Goal: Task Accomplishment & Management: Manage account settings

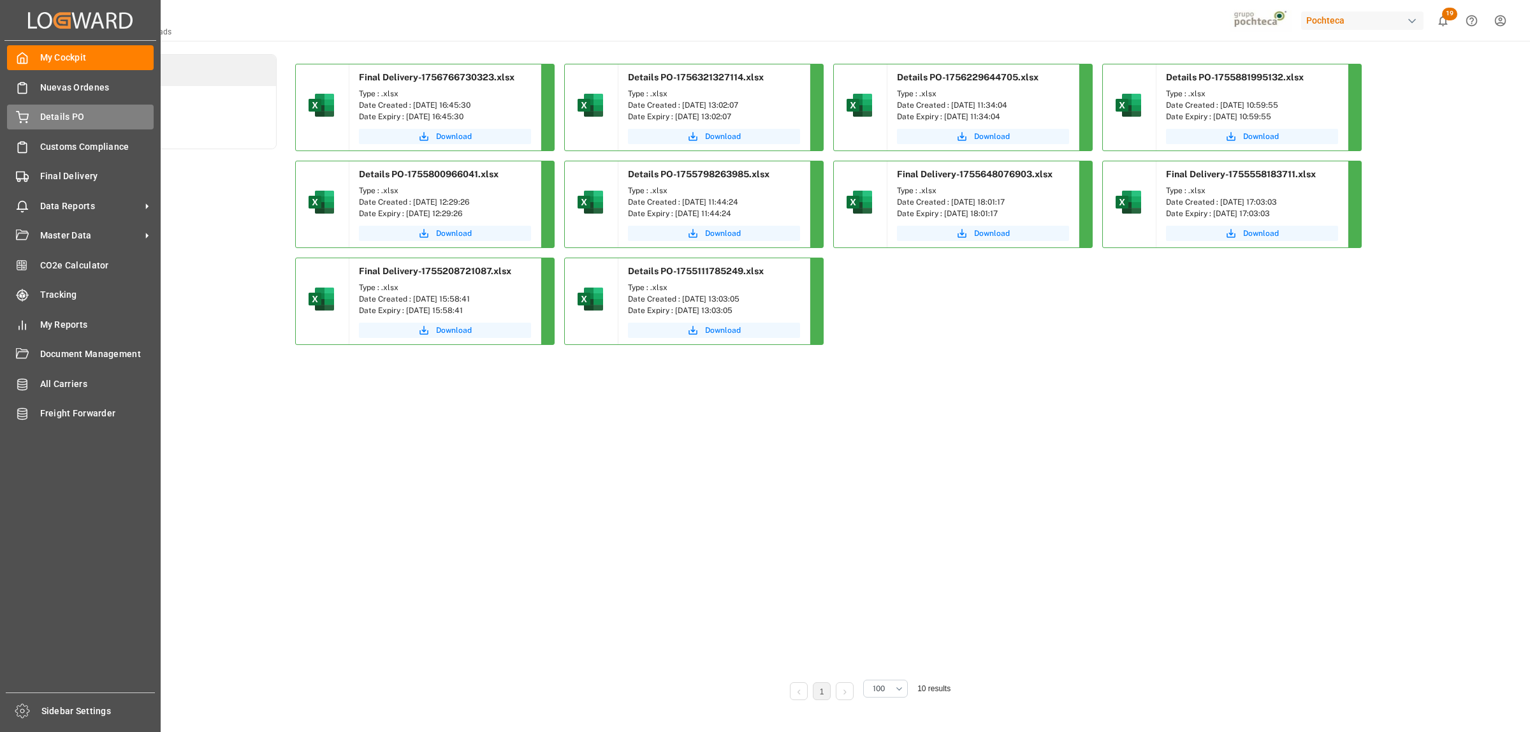
click at [48, 112] on span "Details PO" at bounding box center [97, 116] width 114 height 13
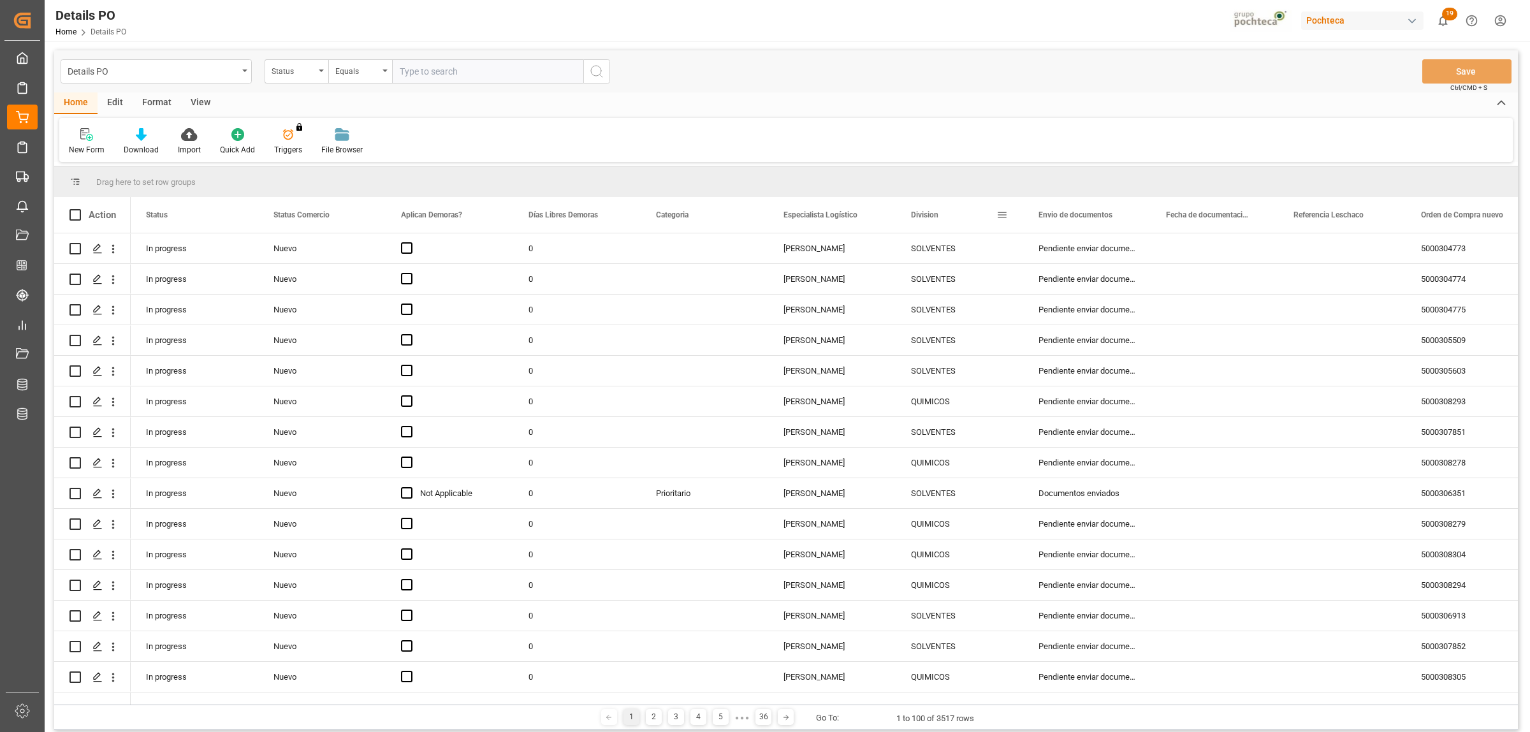
click at [1001, 212] on span at bounding box center [1001, 214] width 11 height 11
click at [1065, 221] on span "filter" at bounding box center [1060, 216] width 11 height 11
type input "LUBRICANTES"
click at [1075, 322] on button "Apply" at bounding box center [1077, 323] width 24 height 13
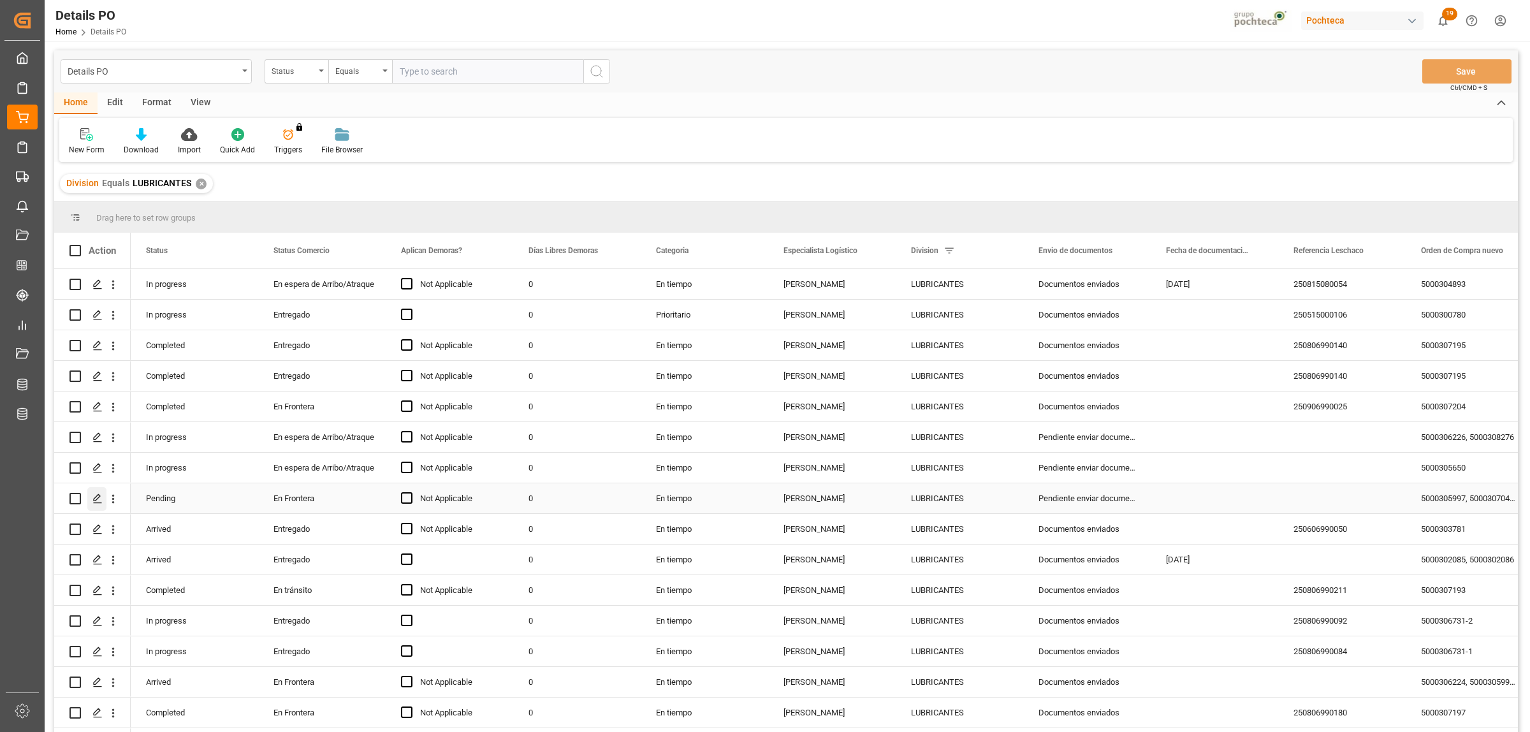
click at [87, 498] on div "Press SPACE to select this row." at bounding box center [92, 498] width 46 height 29
click at [96, 498] on icon "Press SPACE to select this row." at bounding box center [97, 498] width 10 height 10
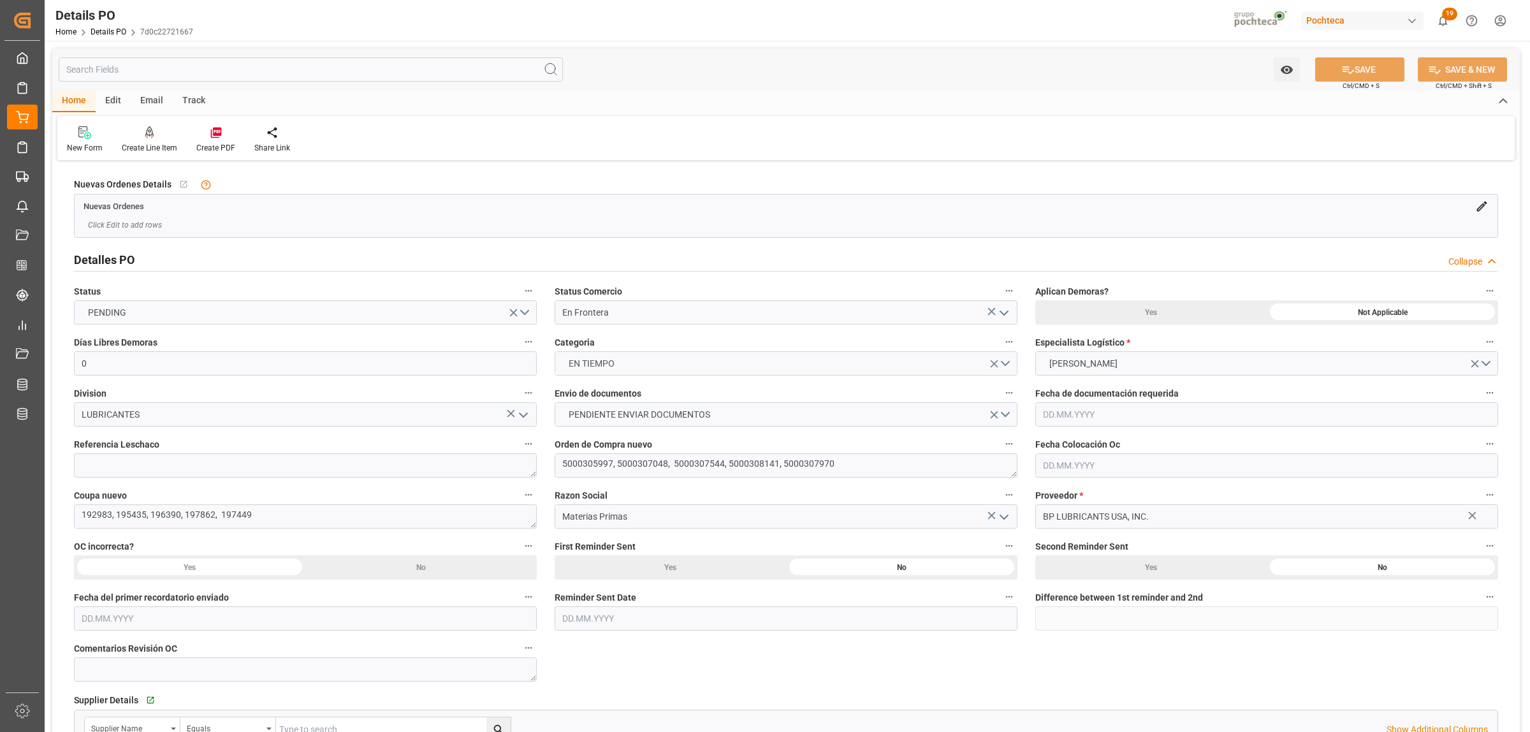
type input "0"
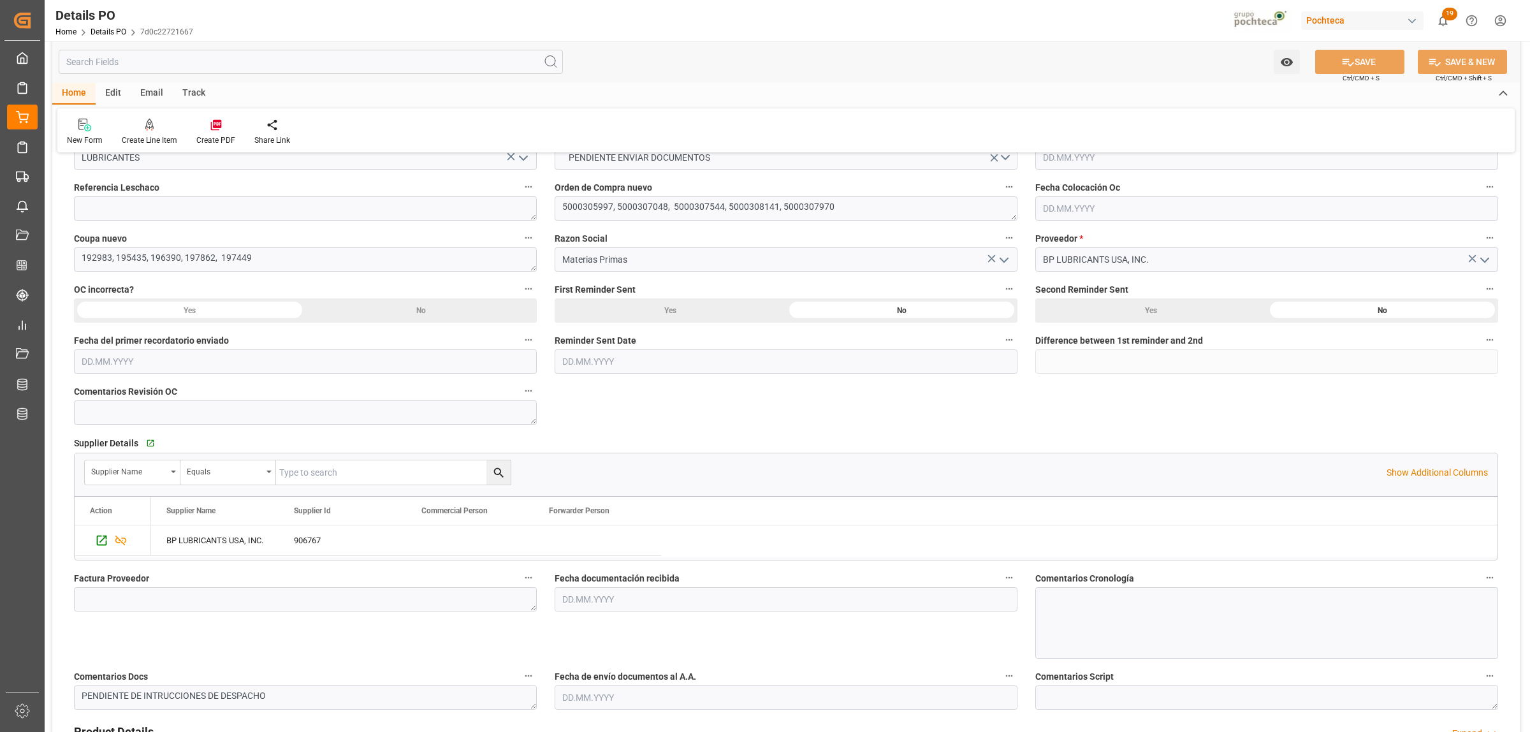
scroll to position [239, 0]
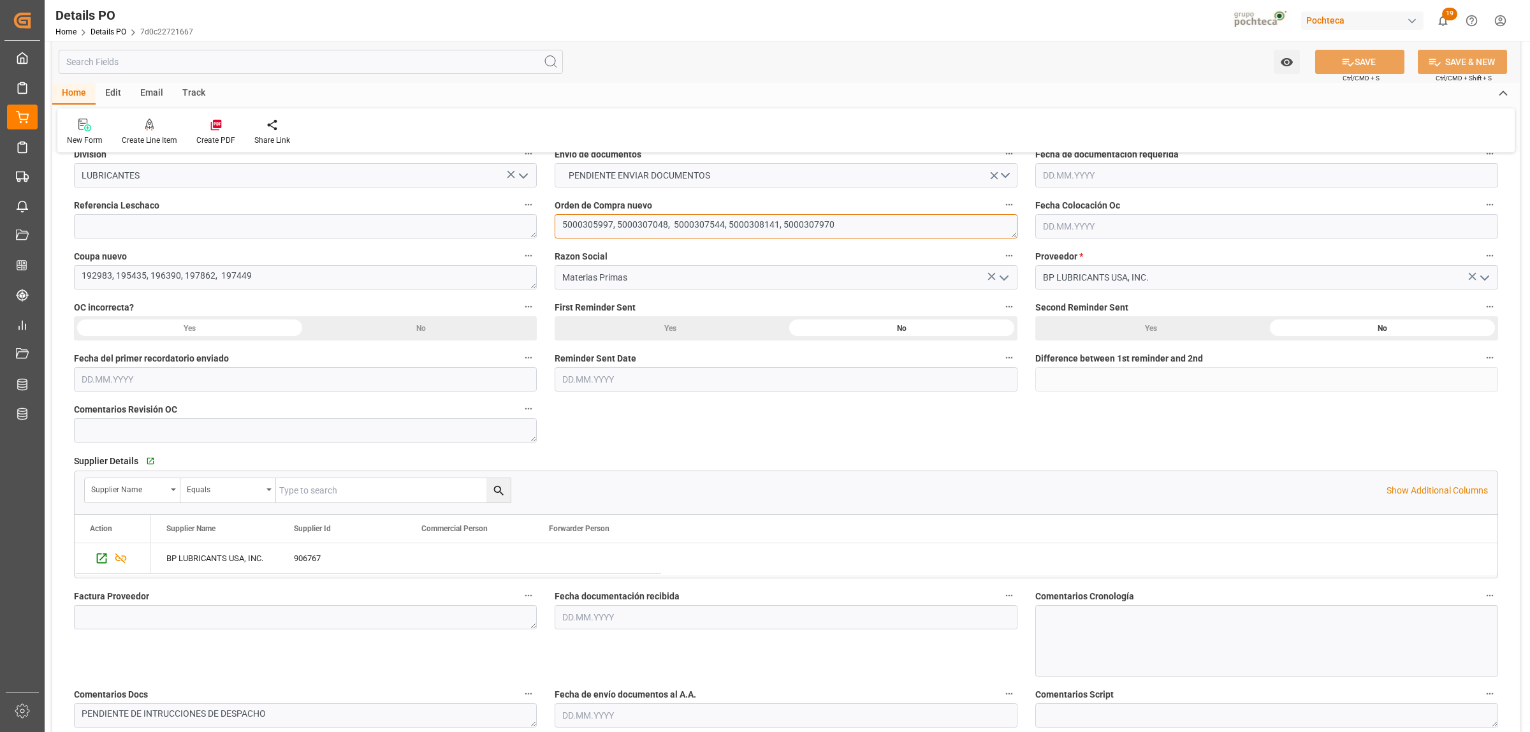
drag, startPoint x: 561, startPoint y: 224, endPoint x: 612, endPoint y: 230, distance: 50.7
click at [612, 230] on textarea "5000305997, 5000307048, 5000307544, 5000308141, 5000307970" at bounding box center [785, 226] width 463 height 24
click at [231, 560] on textarea at bounding box center [305, 617] width 463 height 24
paste textarea "60219582"
click at [144, 560] on textarea "60219582," at bounding box center [305, 617] width 463 height 24
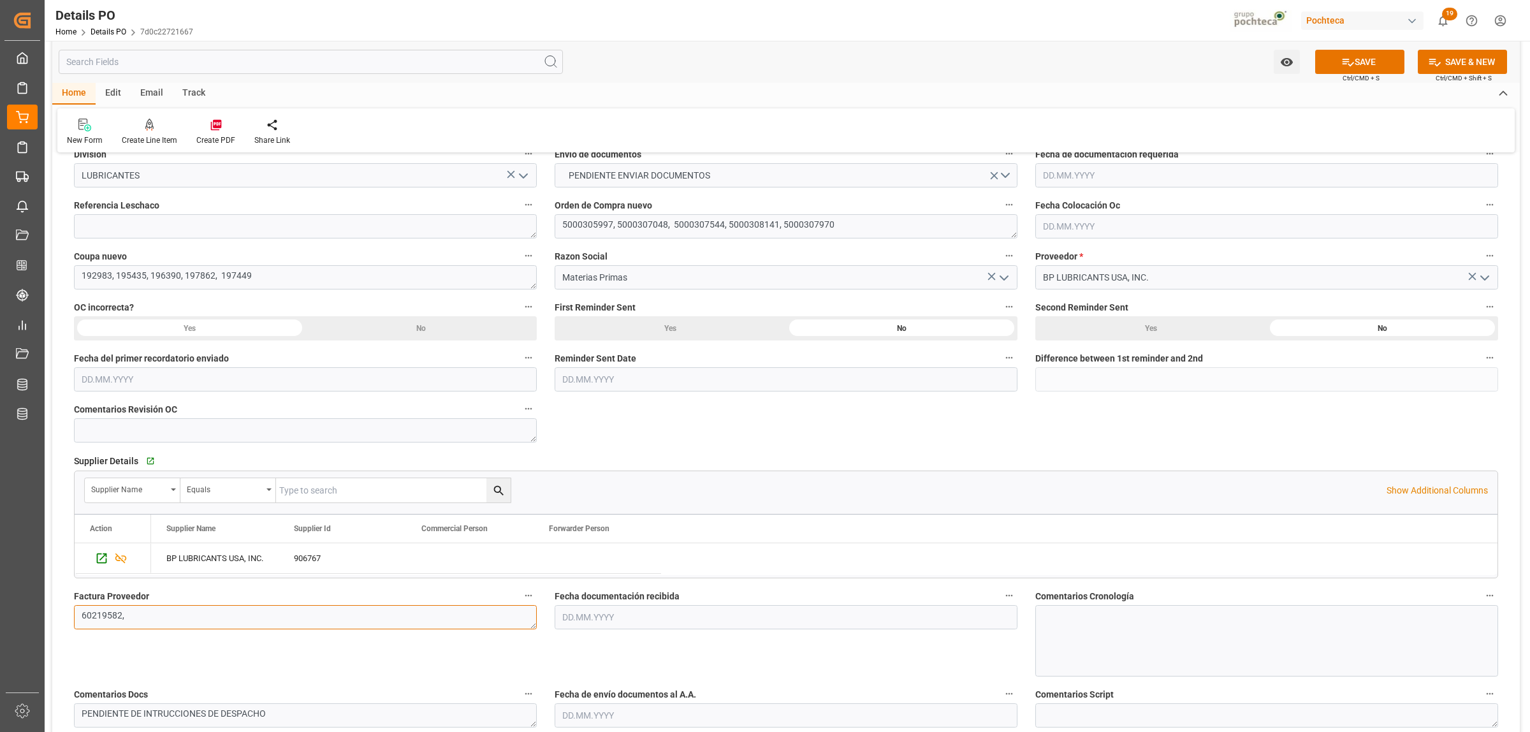
paste textarea "60219580"
click at [196, 560] on textarea "60219582, 60219580" at bounding box center [305, 617] width 463 height 24
paste textarea "60219586"
click at [229, 560] on textarea "60219582, 60219580, 60219586" at bounding box center [305, 617] width 463 height 24
paste textarea "60219579"
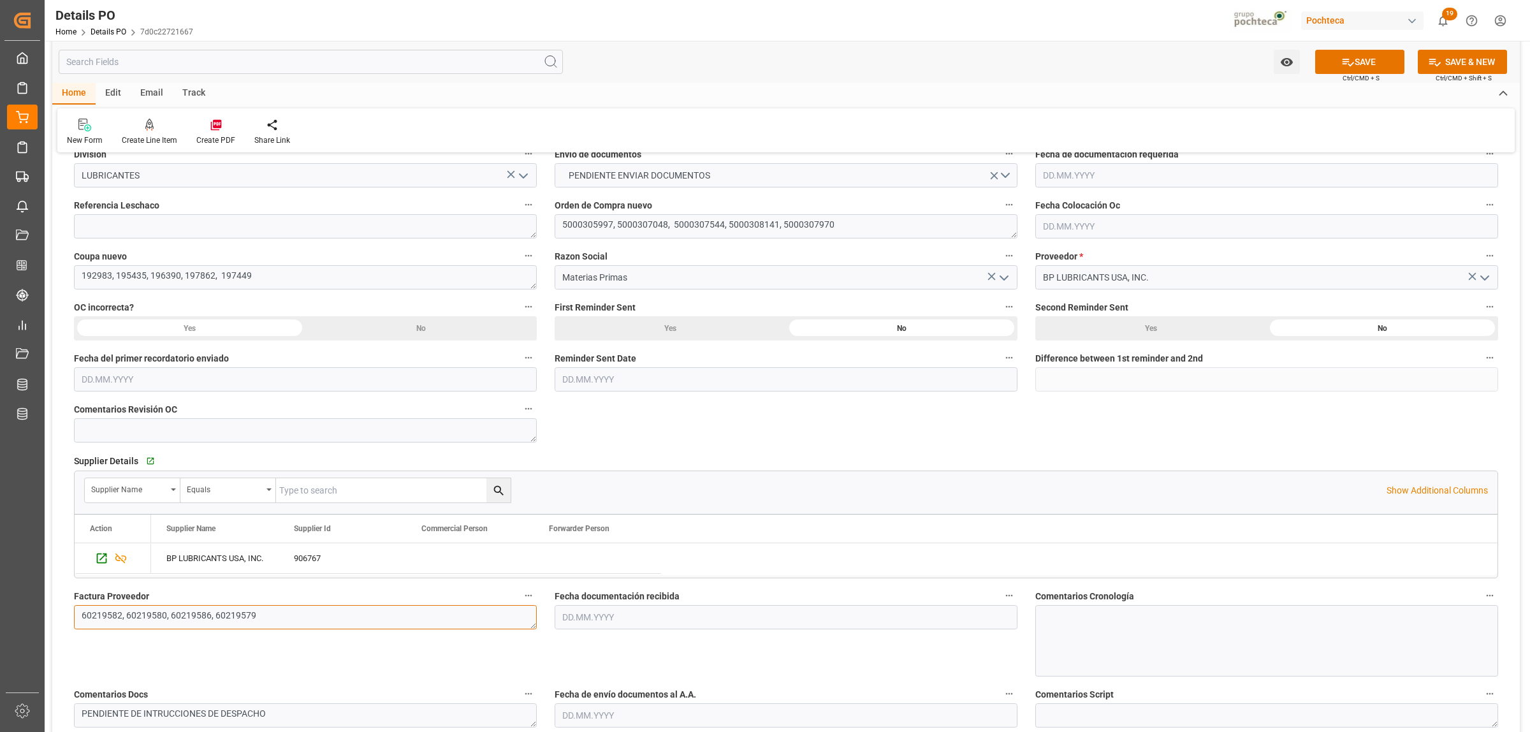
click at [305, 560] on textarea "60219582, 60219580, 60219586, 60219579" at bounding box center [305, 617] width 463 height 24
paste textarea "60219581"
type textarea "60219582, 60219580, 60219586, 60219579, 60219581"
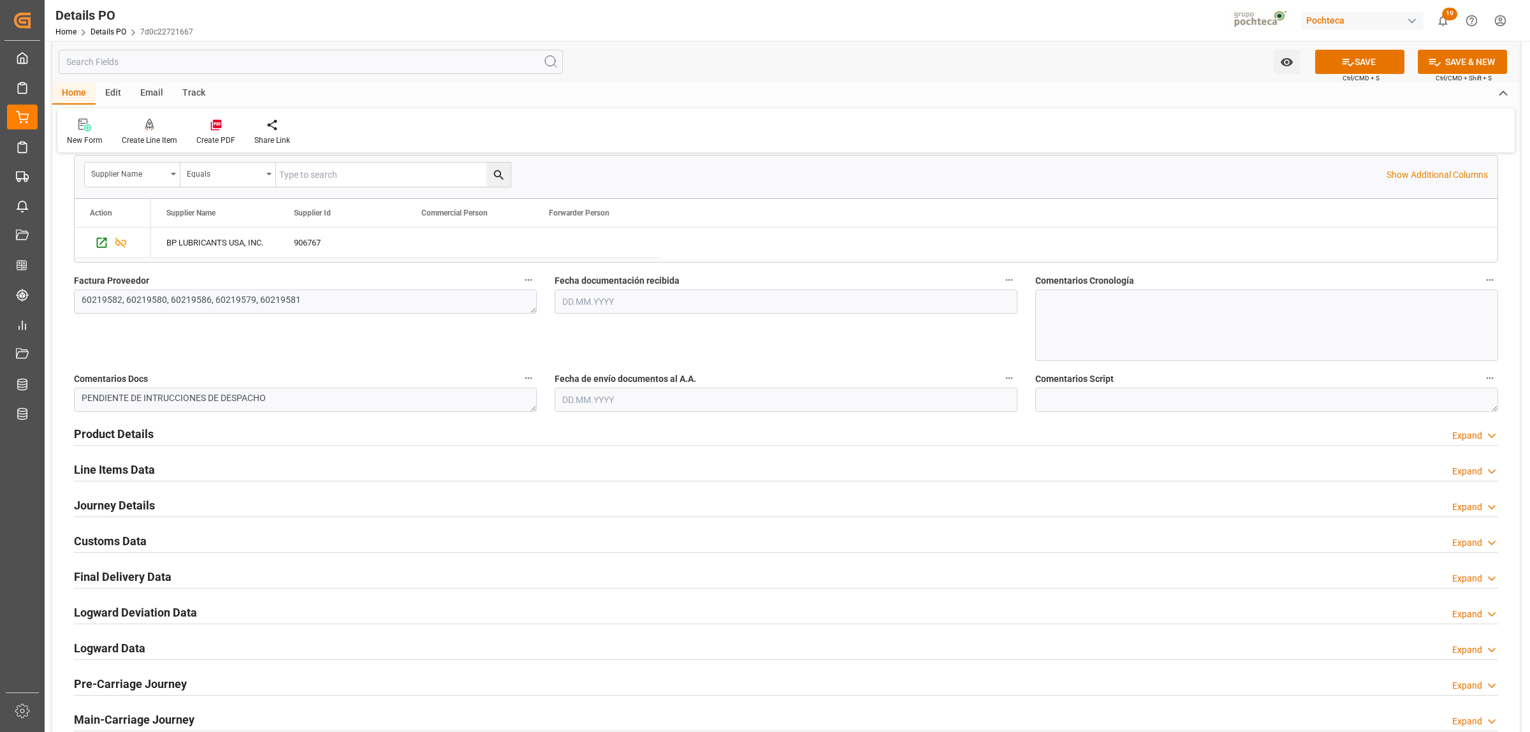
scroll to position [558, 0]
click at [591, 305] on input "text" at bounding box center [785, 298] width 463 height 24
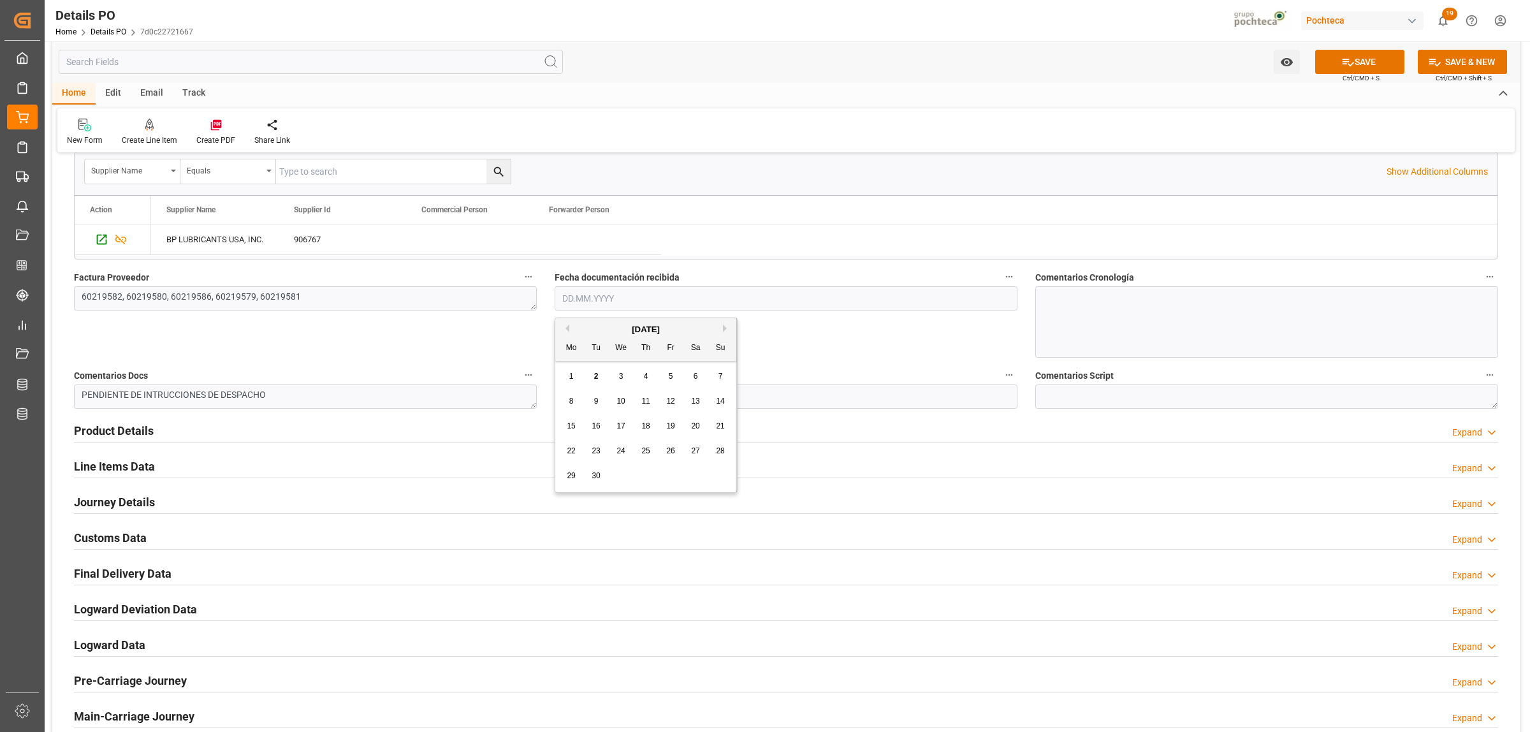
click at [570, 380] on span "1" at bounding box center [571, 376] width 4 height 9
type input "[DATE]"
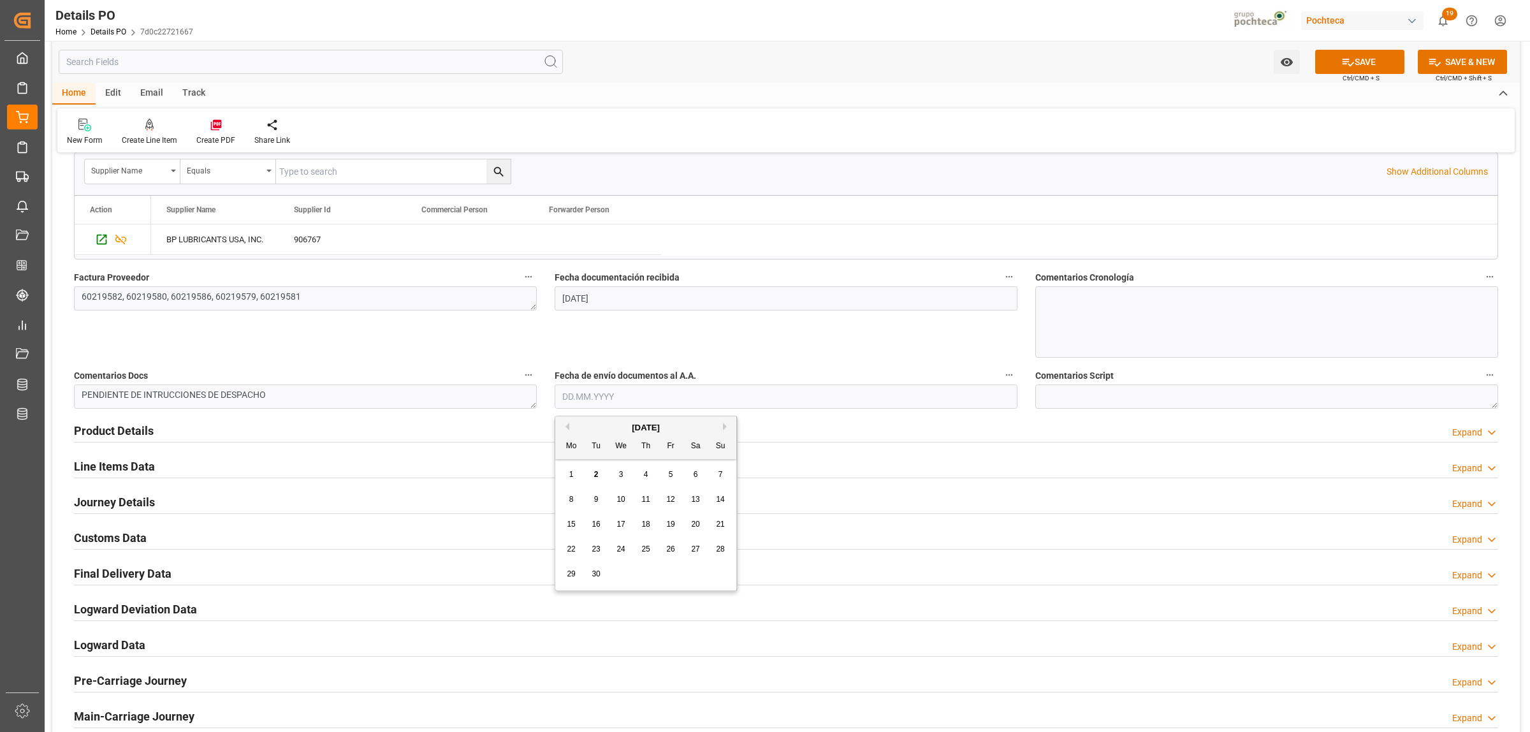
click at [599, 399] on input "text" at bounding box center [785, 396] width 463 height 24
click at [569, 472] on span "1" at bounding box center [571, 474] width 4 height 9
type input "[DATE]"
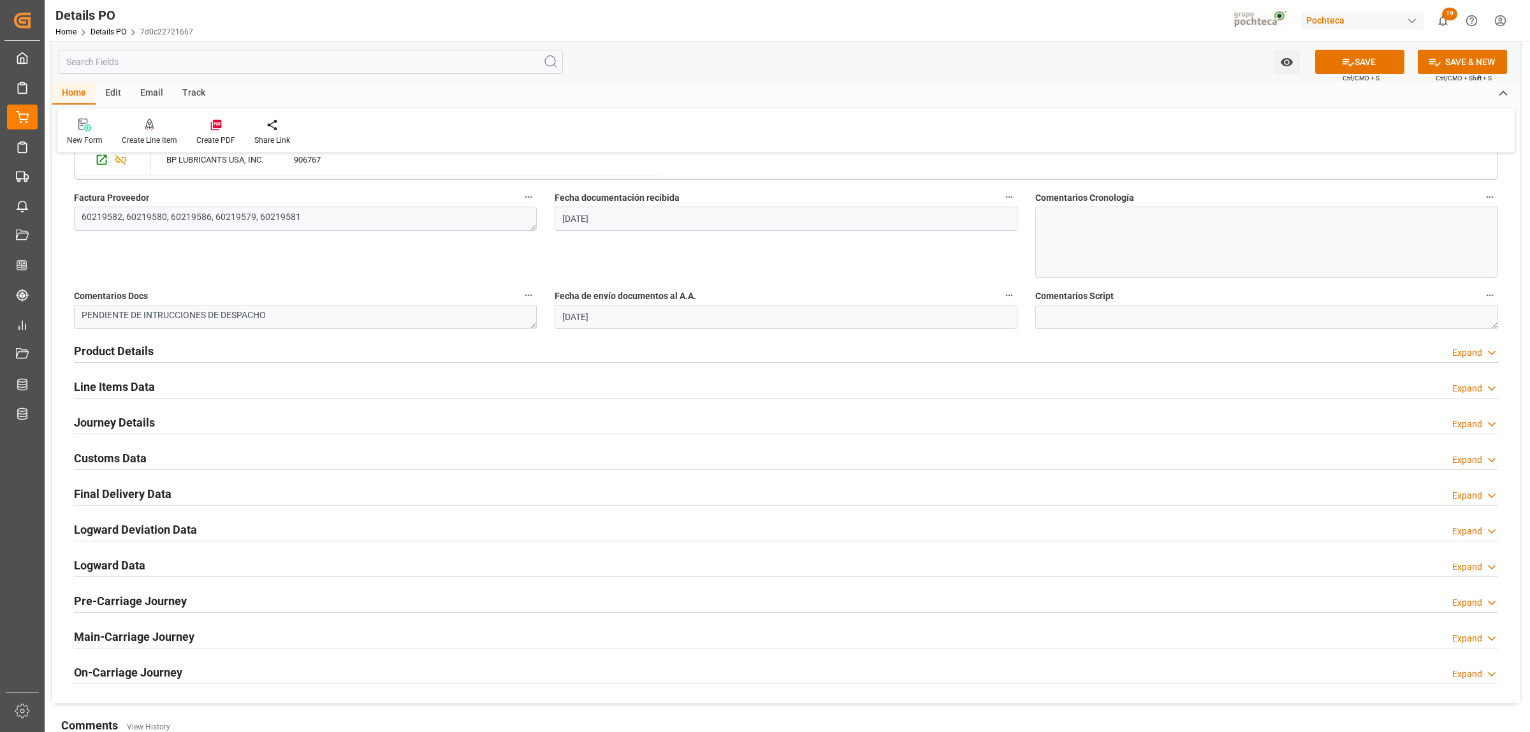
click at [123, 351] on h2 "Product Details" at bounding box center [114, 350] width 80 height 17
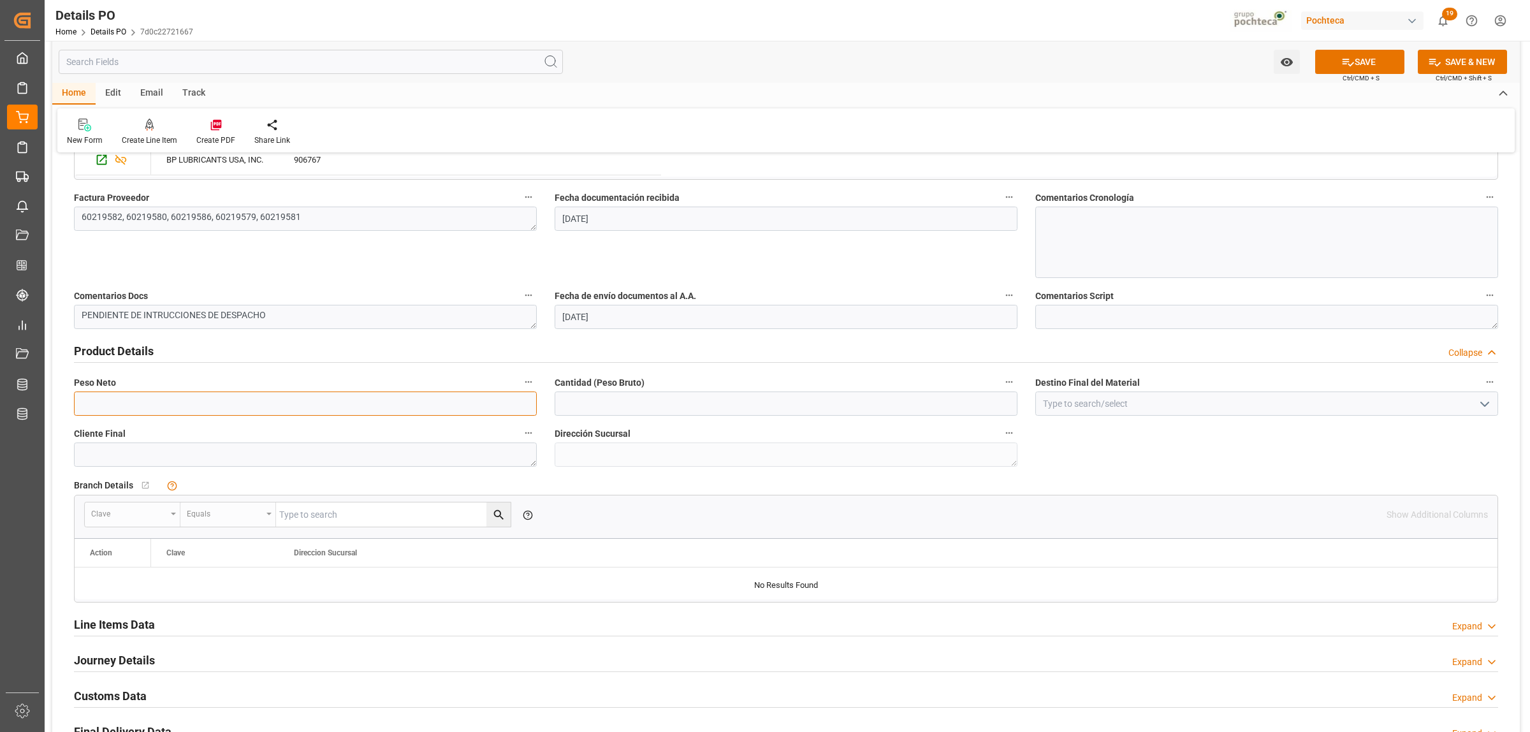
click at [148, 407] on input "text" at bounding box center [305, 403] width 463 height 24
type input "19000"
click at [607, 405] on input "text" at bounding box center [785, 403] width 463 height 24
type input "19000"
click at [1066, 407] on input at bounding box center [1266, 403] width 463 height 24
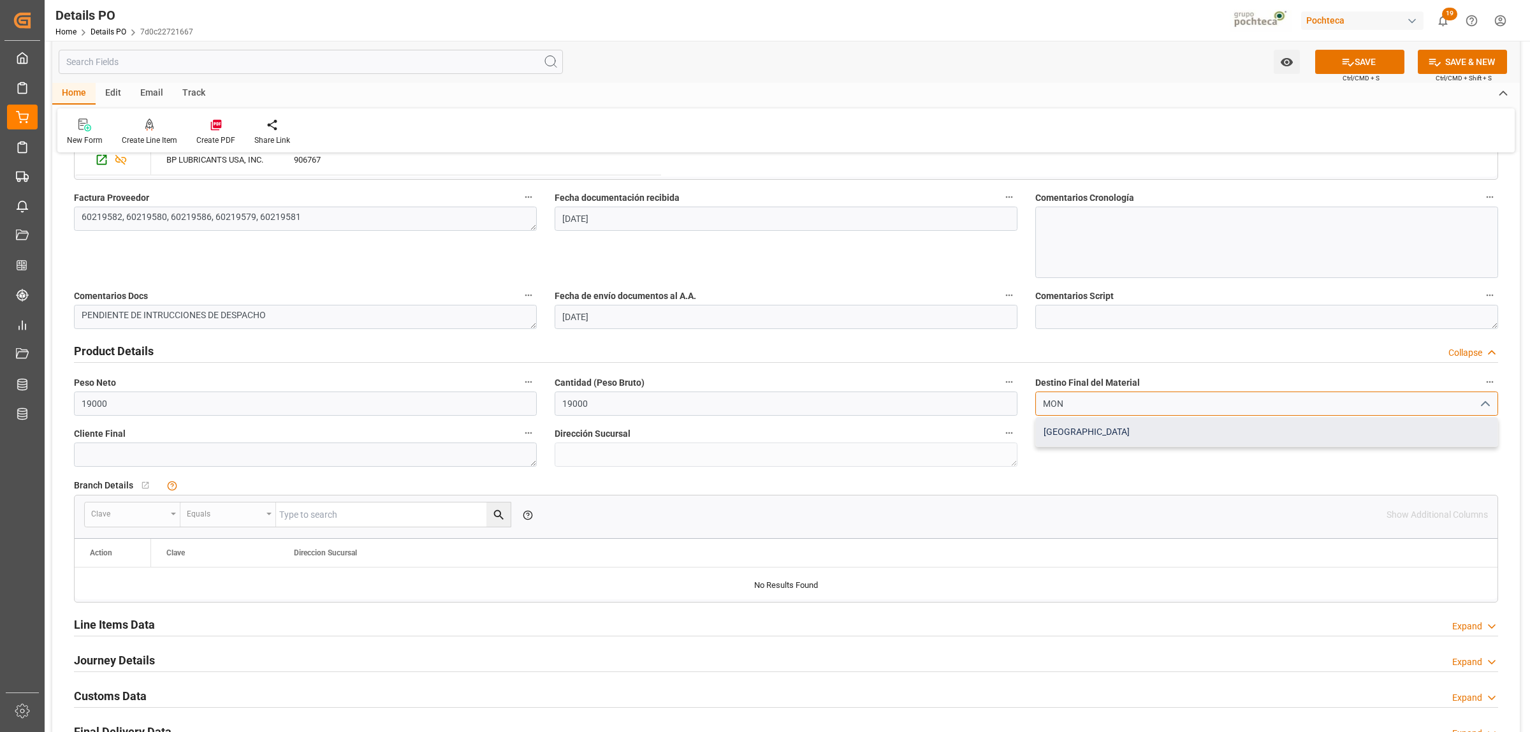
click at [1069, 433] on div "[GEOGRAPHIC_DATA]" at bounding box center [1266, 431] width 461 height 29
type input "[GEOGRAPHIC_DATA]"
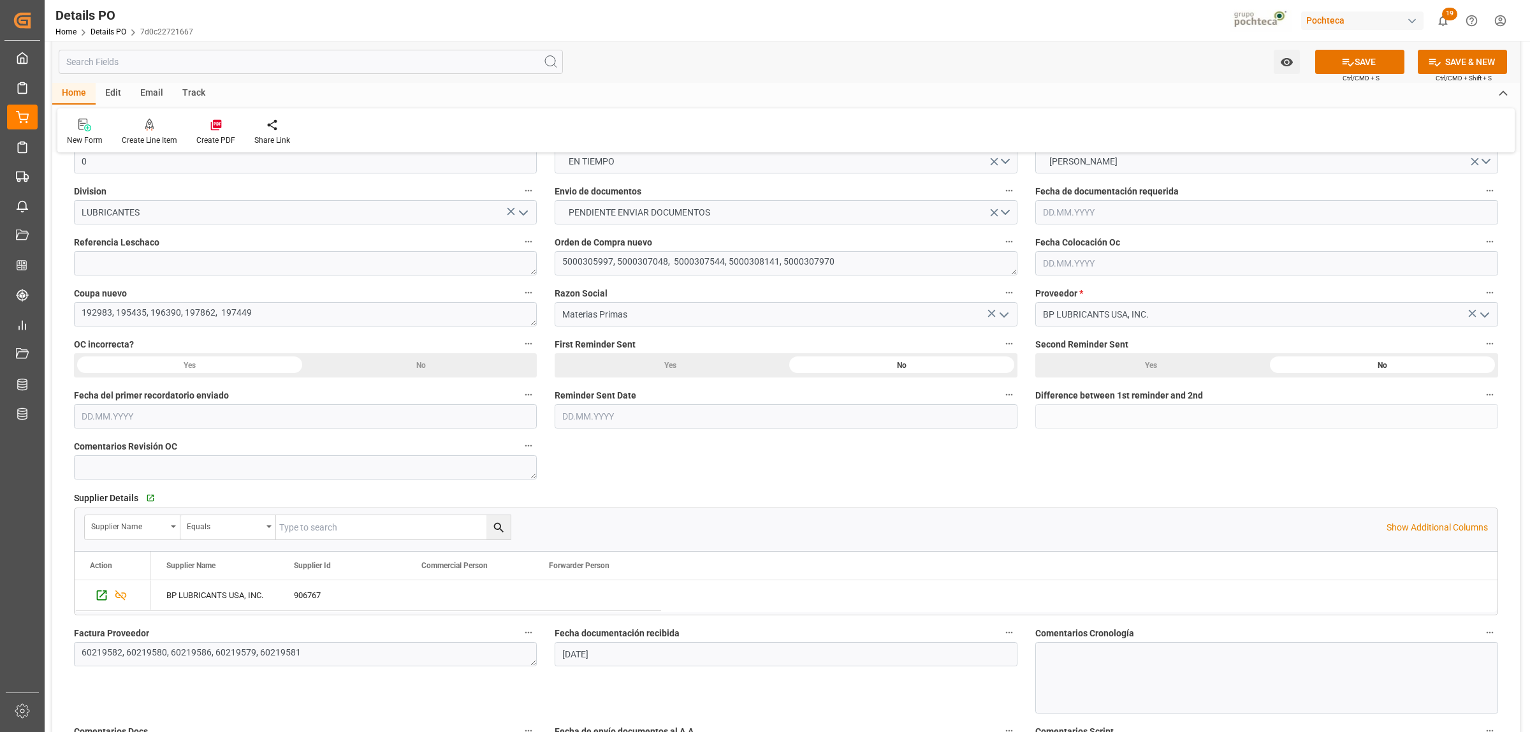
scroll to position [0, 0]
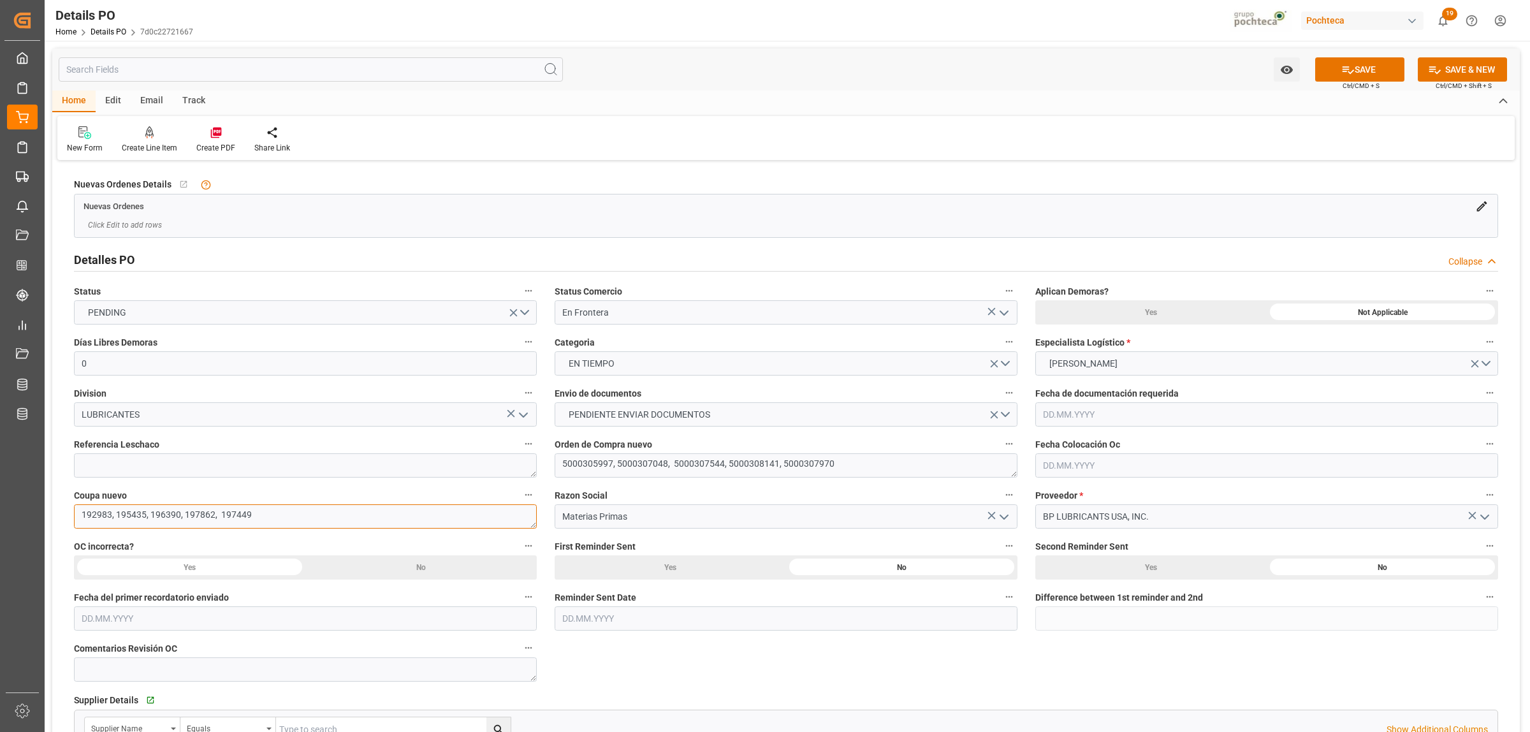
drag, startPoint x: 78, startPoint y: 516, endPoint x: 110, endPoint y: 517, distance: 31.2
click at [110, 517] on textarea "192983, 195435, 196390, 197862, 197449" at bounding box center [305, 516] width 463 height 24
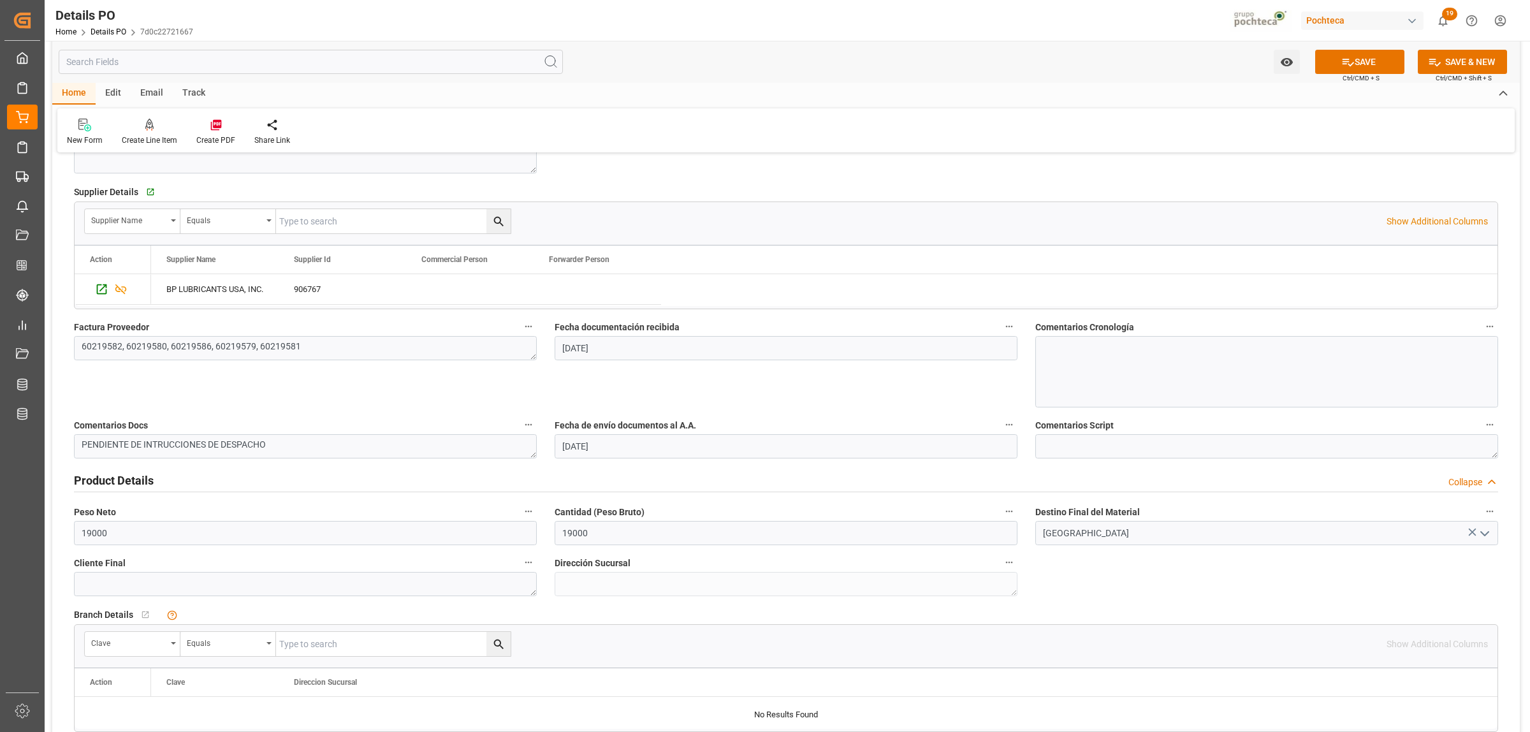
scroll to position [717, 0]
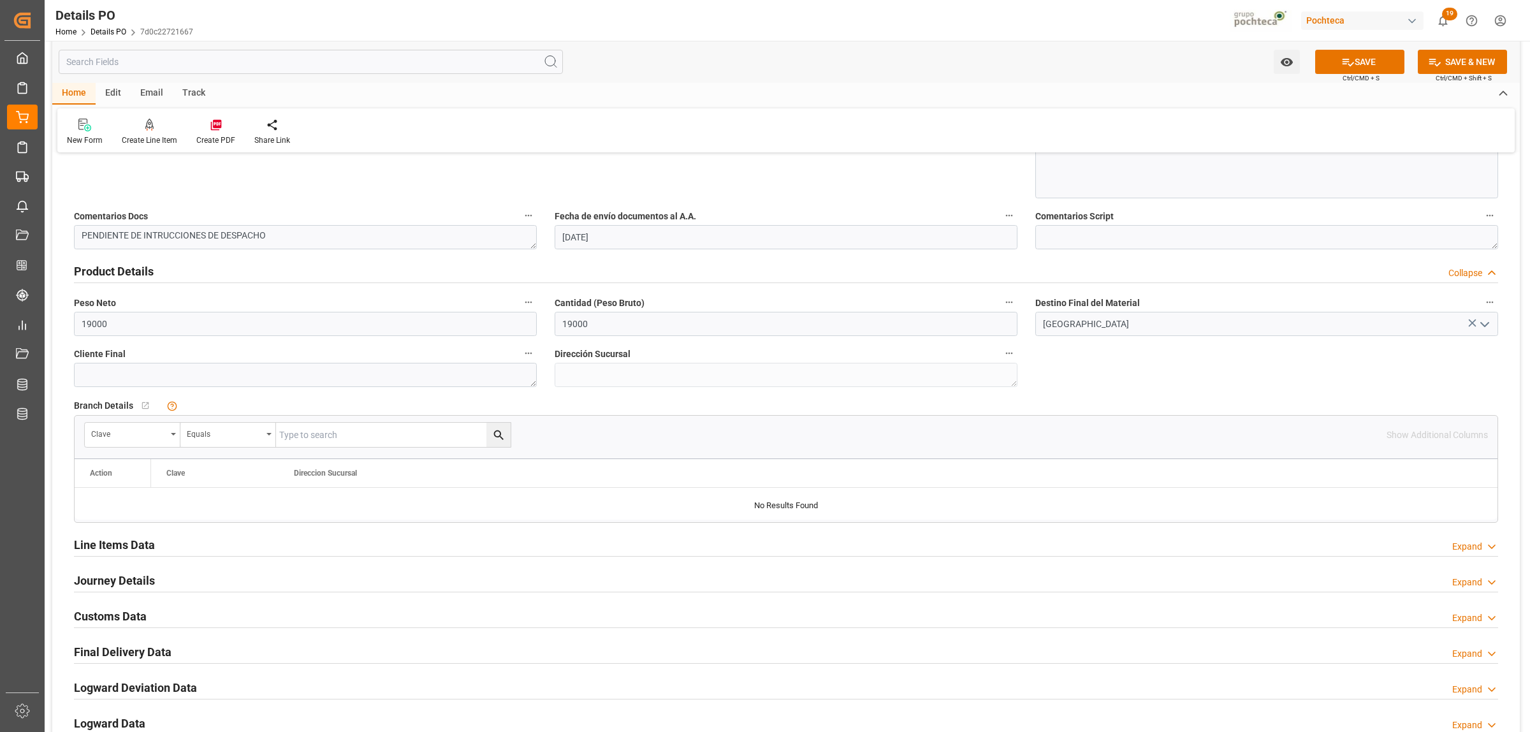
drag, startPoint x: 136, startPoint y: 543, endPoint x: 322, endPoint y: 552, distance: 186.9
click at [137, 545] on h2 "Line Items Data" at bounding box center [114, 544] width 81 height 17
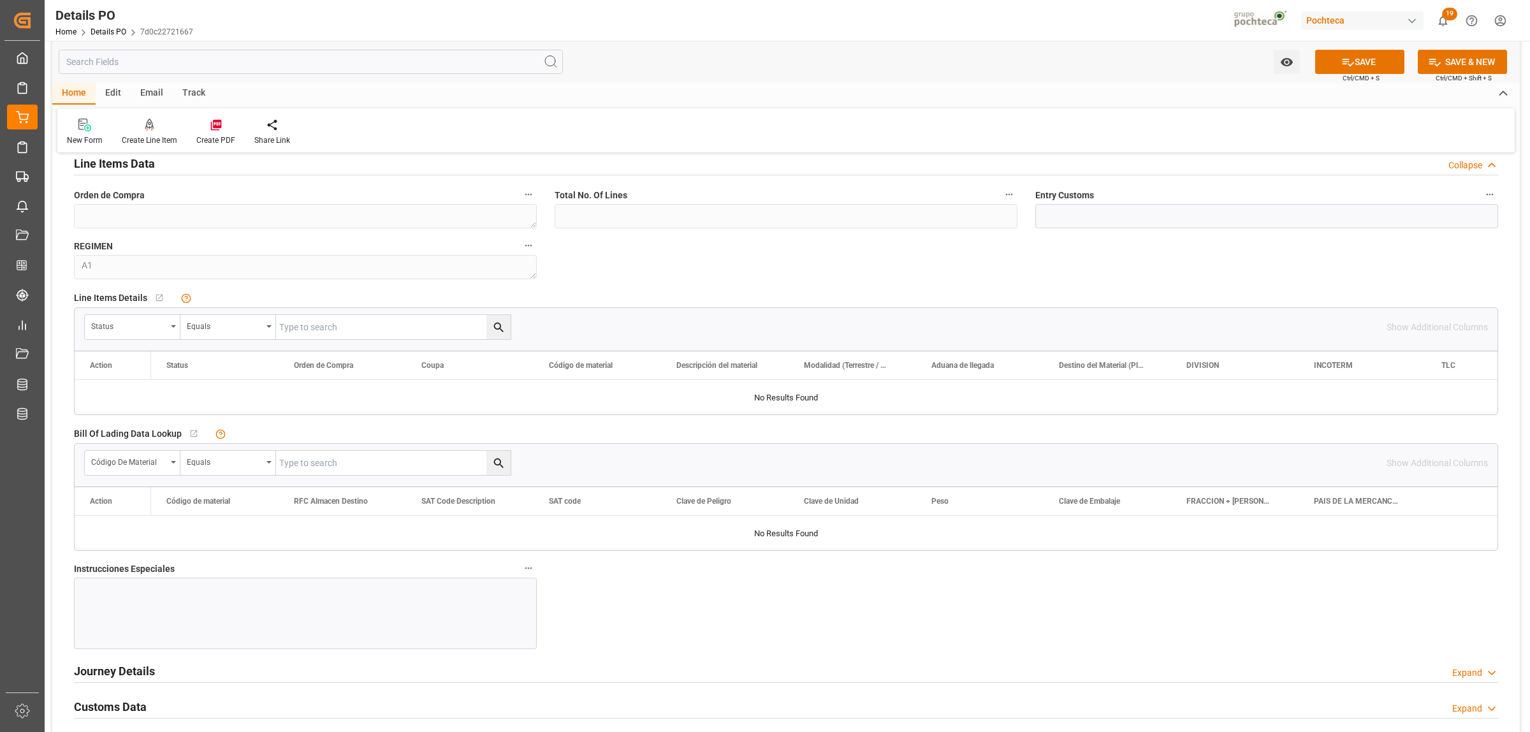
scroll to position [1115, 0]
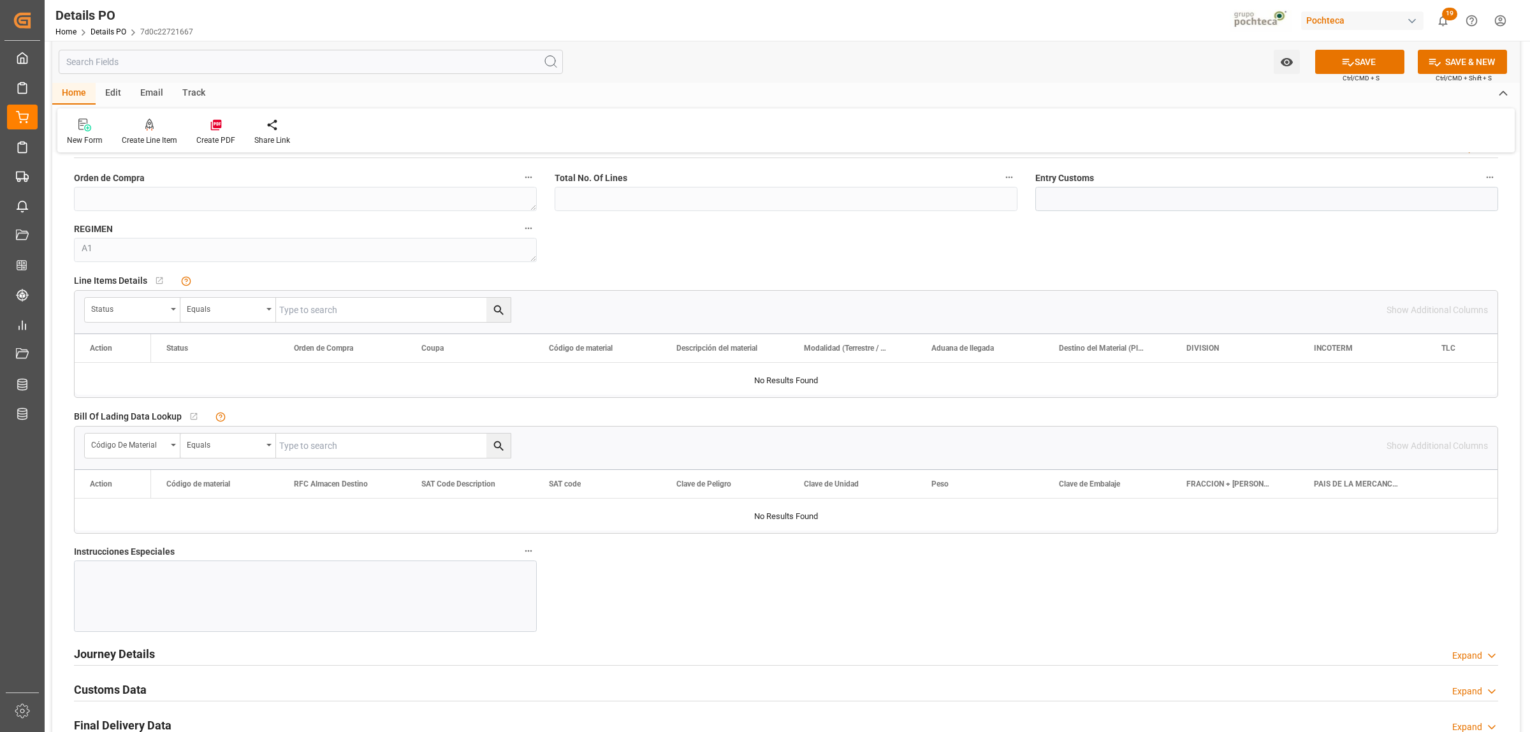
click at [185, 560] on div at bounding box center [305, 595] width 463 height 71
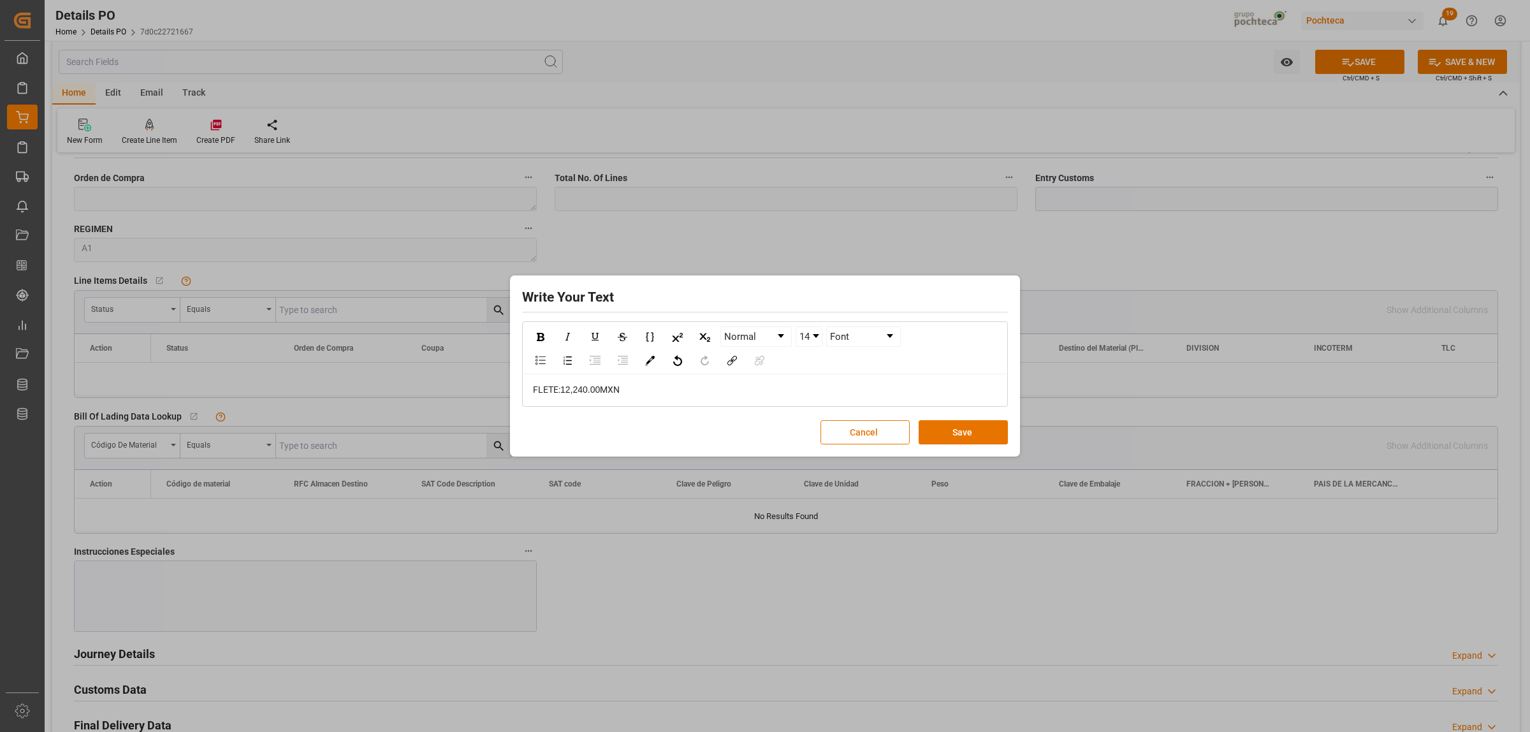
drag, startPoint x: 635, startPoint y: 393, endPoint x: 530, endPoint y: 393, distance: 105.2
click at [530, 393] on div "[PERSON_NAME]: 12,240.00 MXN" at bounding box center [764, 389] width 483 height 31
click at [645, 361] on img "rdw-color-picker" at bounding box center [650, 361] width 10 height 10
click at [676, 341] on span "rdw-color-picker" at bounding box center [676, 337] width 14 height 15
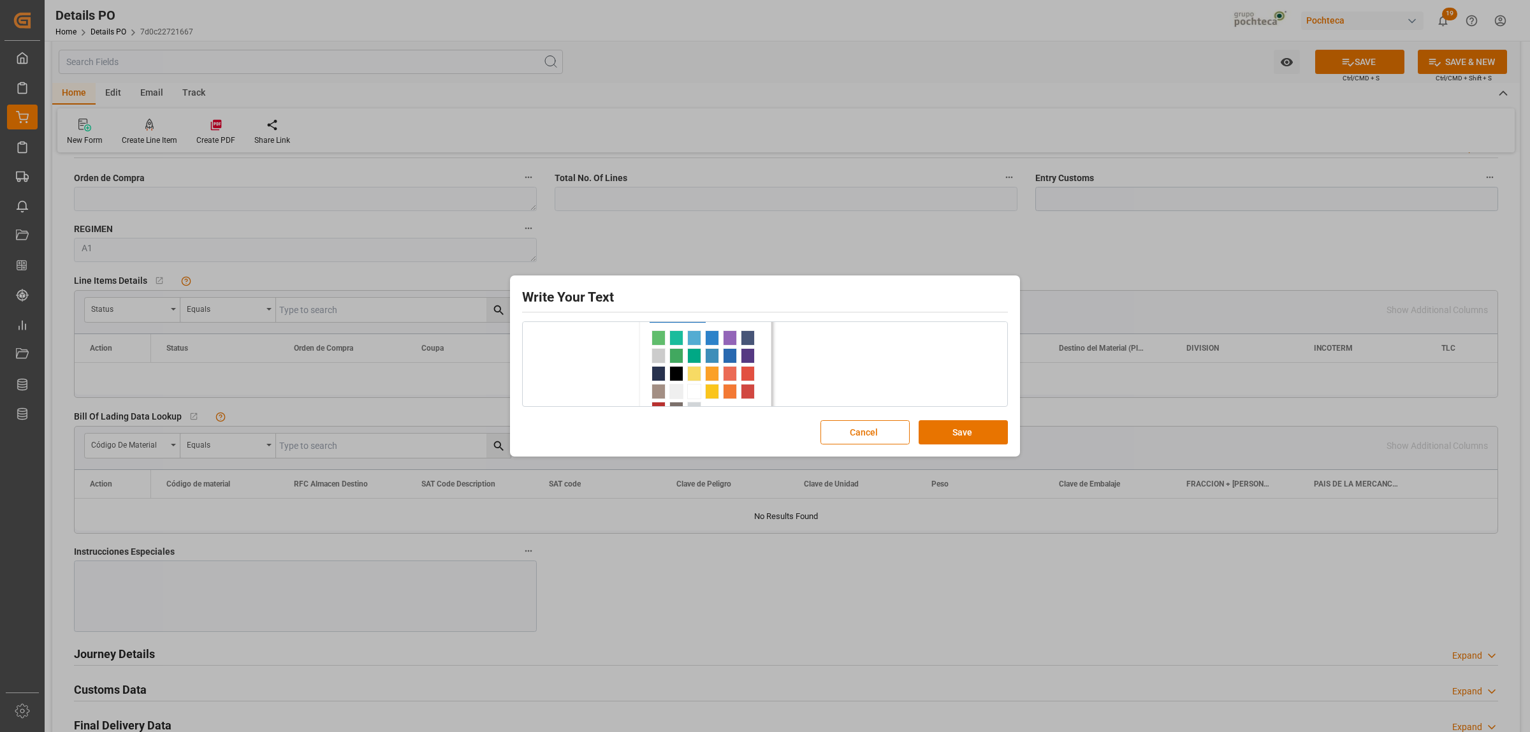
scroll to position [0, 0]
click at [546, 335] on div "rdw-inline-control" at bounding box center [540, 336] width 22 height 19
click at [822, 342] on div "14" at bounding box center [808, 336] width 27 height 20
click at [822, 339] on div "14" at bounding box center [808, 336] width 27 height 20
click at [814, 342] on link "14" at bounding box center [808, 336] width 25 height 19
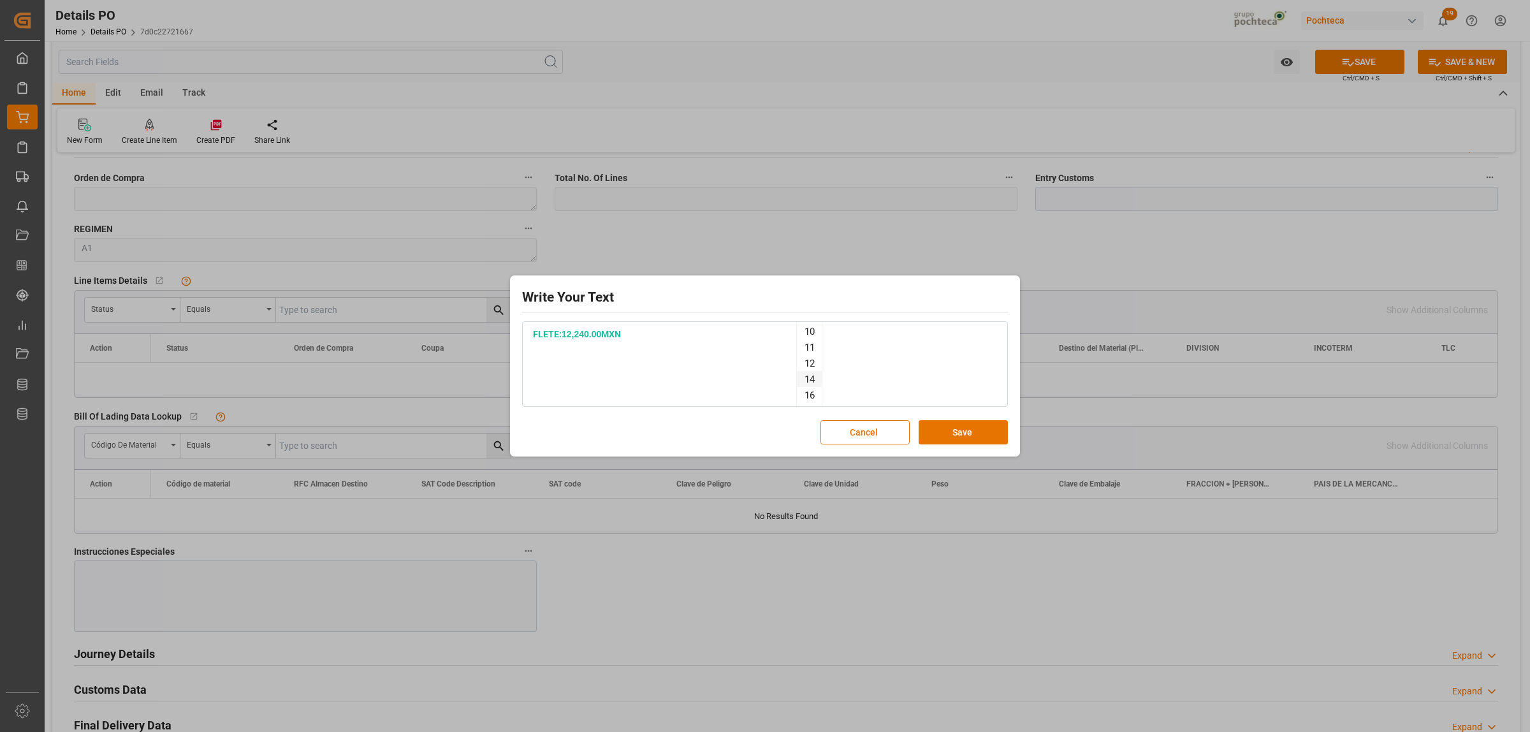
scroll to position [80, 0]
click at [806, 399] on li "24" at bounding box center [809, 402] width 25 height 16
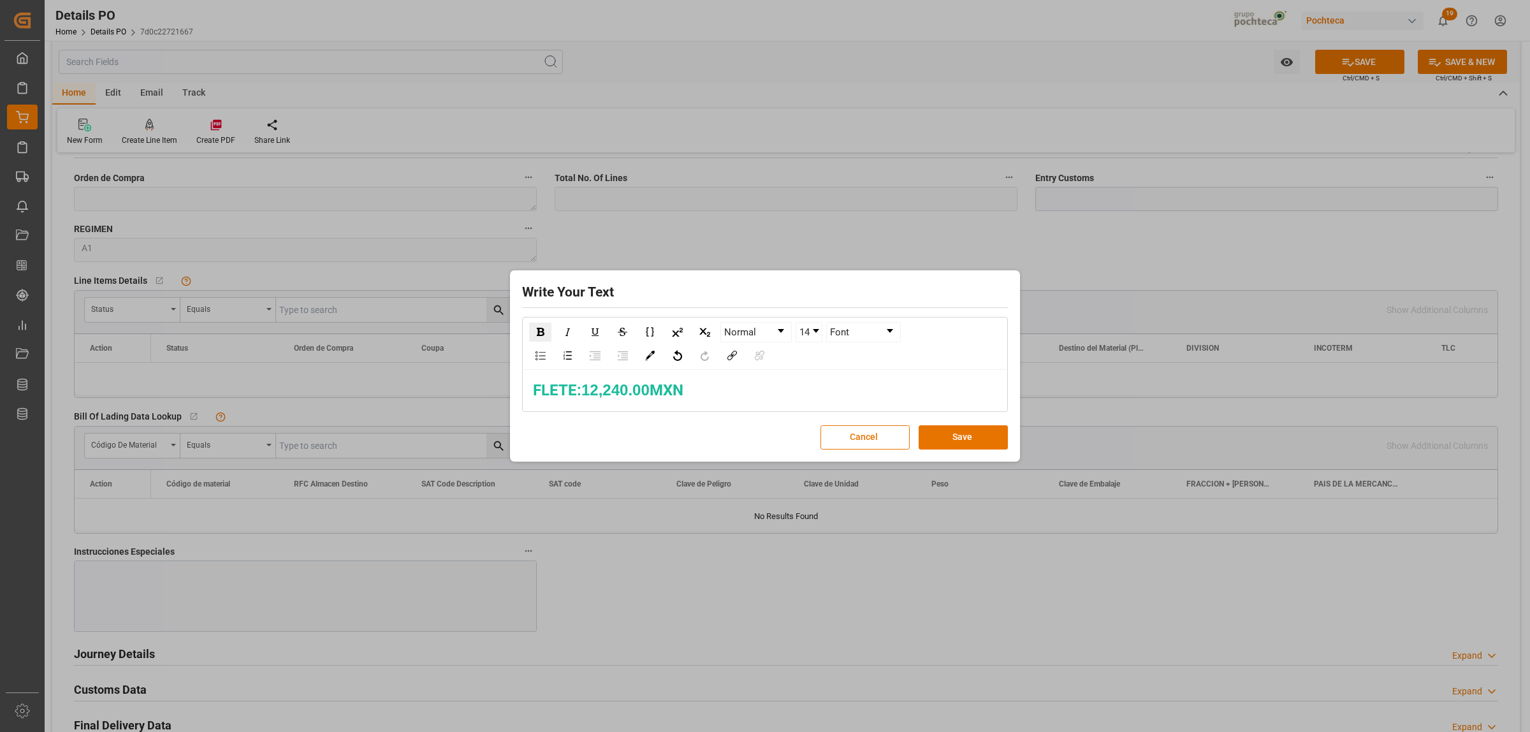
scroll to position [0, 0]
click at [648, 391] on span "12,240.00" at bounding box center [615, 389] width 68 height 17
drag, startPoint x: 648, startPoint y: 391, endPoint x: 586, endPoint y: 391, distance: 61.2
click at [586, 391] on span "12,240.00" at bounding box center [615, 389] width 68 height 17
click at [959, 440] on button "Save" at bounding box center [962, 437] width 89 height 24
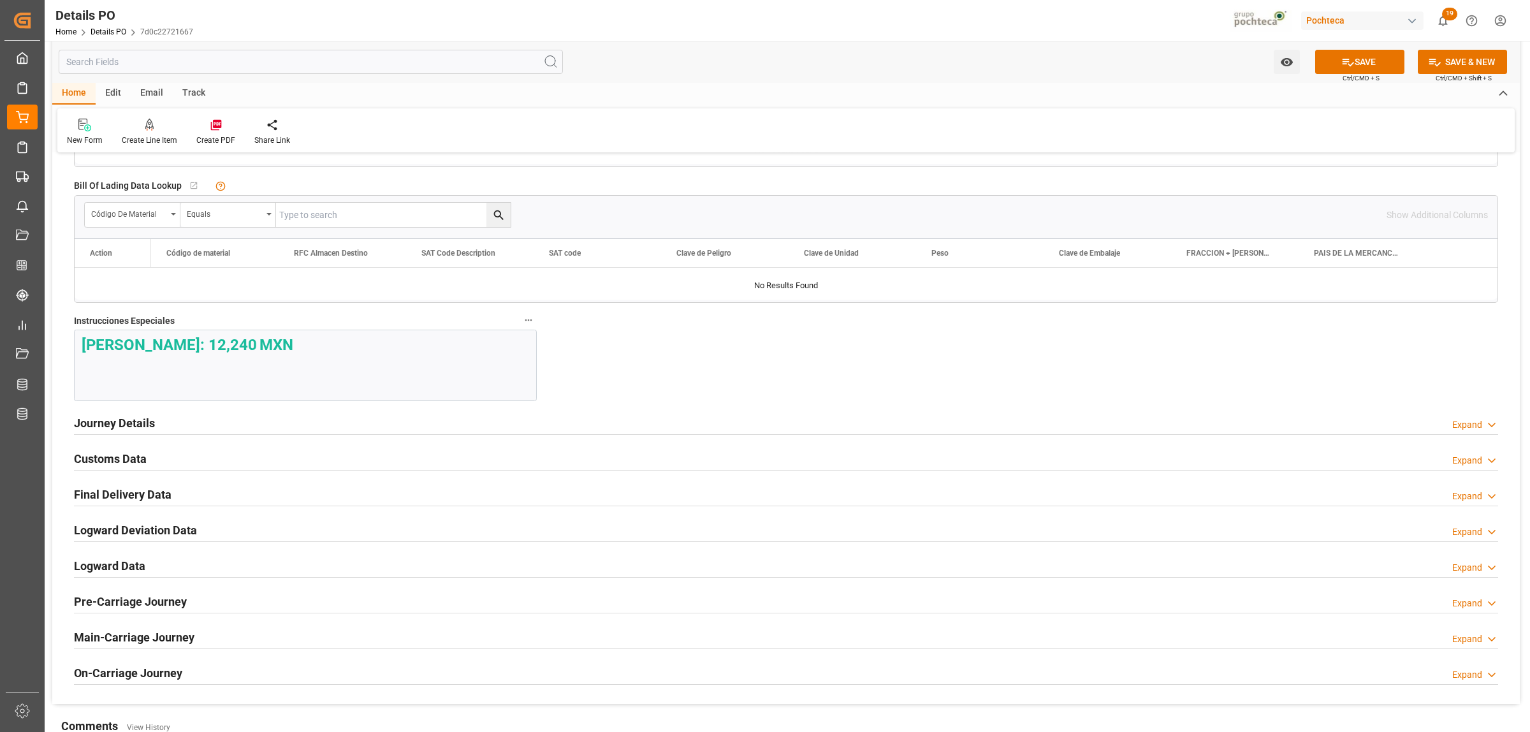
scroll to position [1354, 0]
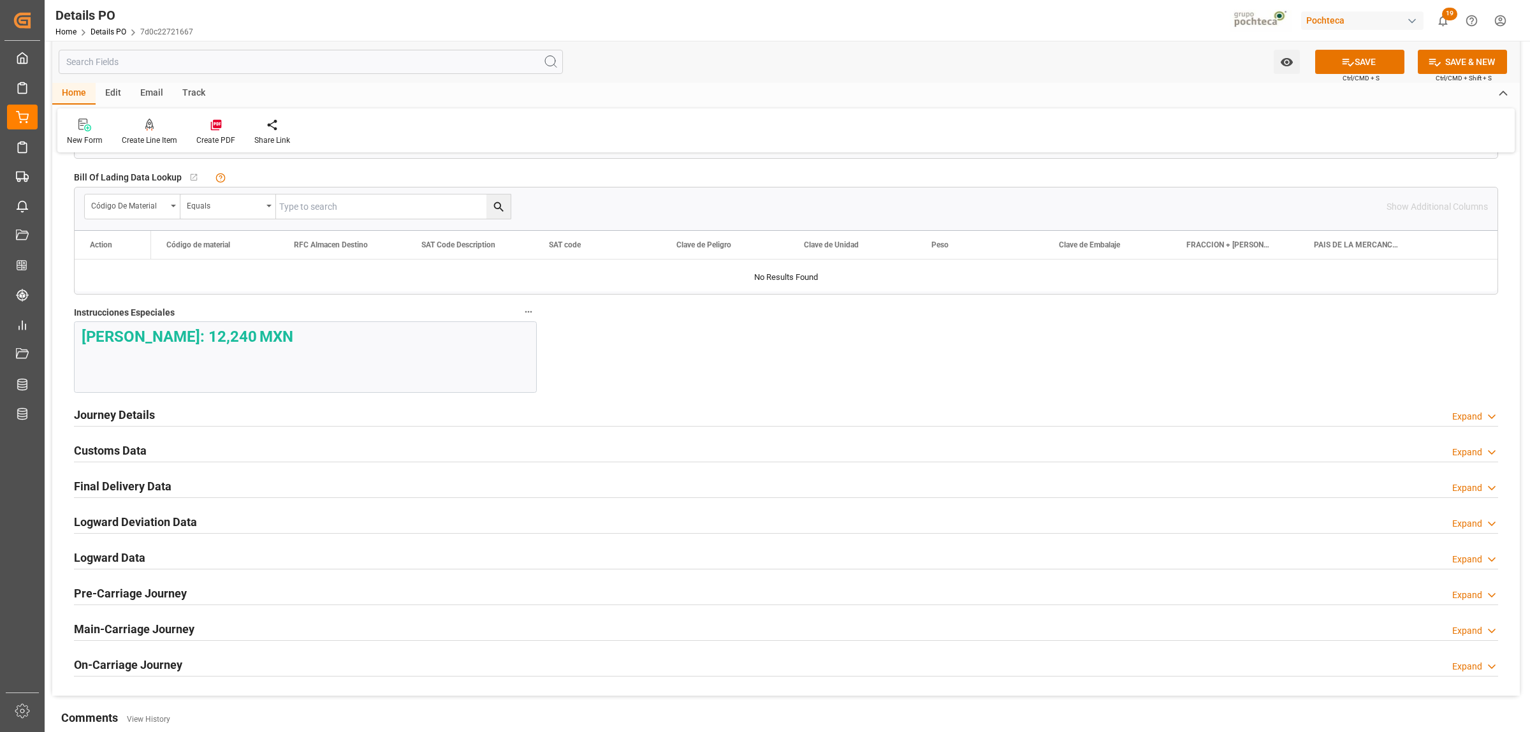
click at [98, 415] on h2 "Journey Details" at bounding box center [114, 414] width 81 height 17
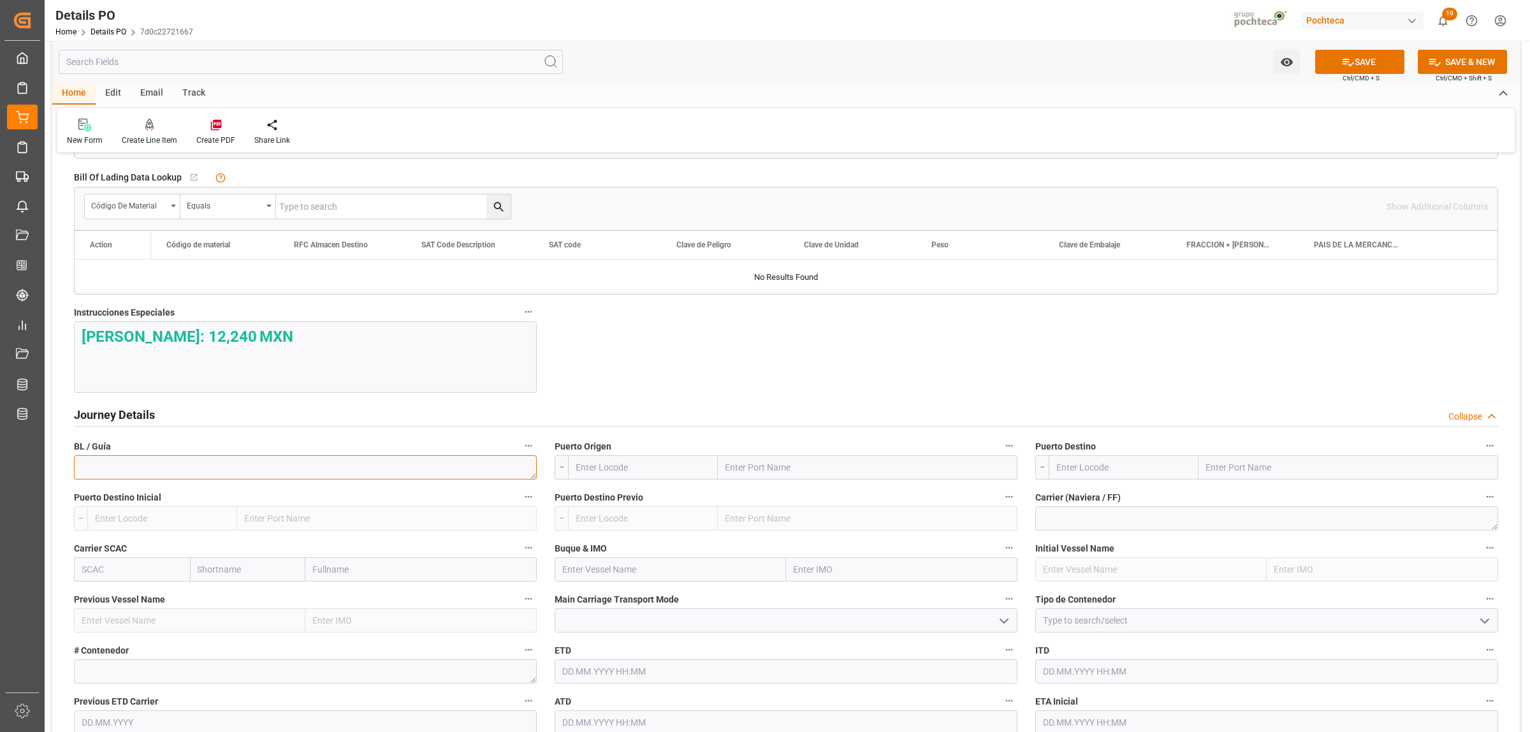
click at [275, 475] on textarea at bounding box center [305, 467] width 463 height 24
paste textarea "SHP6215163"
type textarea "SHP6215163"
click at [663, 468] on input "text" at bounding box center [643, 467] width 150 height 24
click at [728, 472] on input "text" at bounding box center [868, 467] width 300 height 24
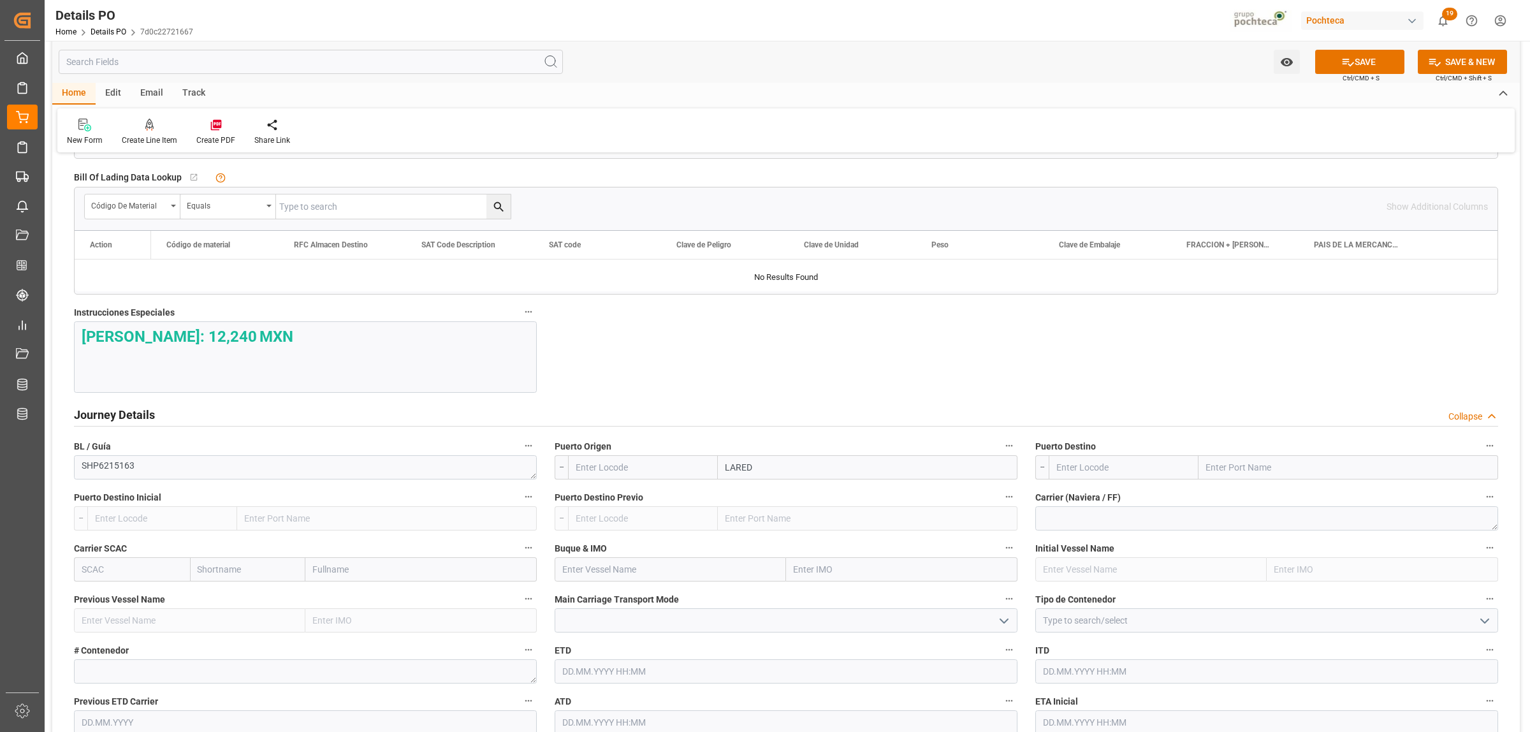
type input "LAREDO"
click at [744, 526] on b "Laredo" at bounding box center [740, 524] width 29 height 10
type input "USLRD"
type input "Laredo"
click at [1223, 475] on input "text" at bounding box center [1348, 467] width 300 height 24
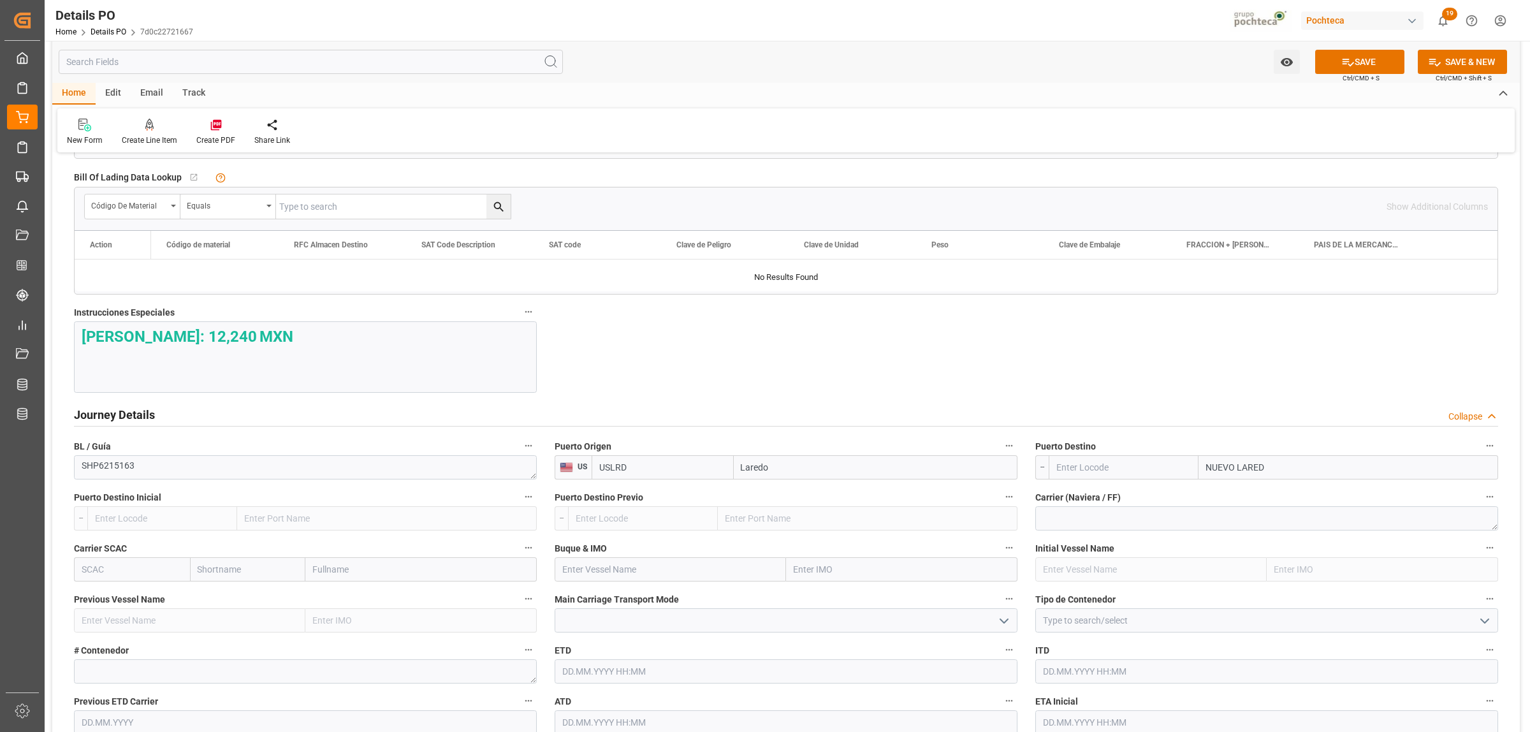
type input "NUEVO LAREDO"
click at [1223, 496] on b "Nuevo Laredo" at bounding box center [1234, 495] width 57 height 10
type input "MXNLD"
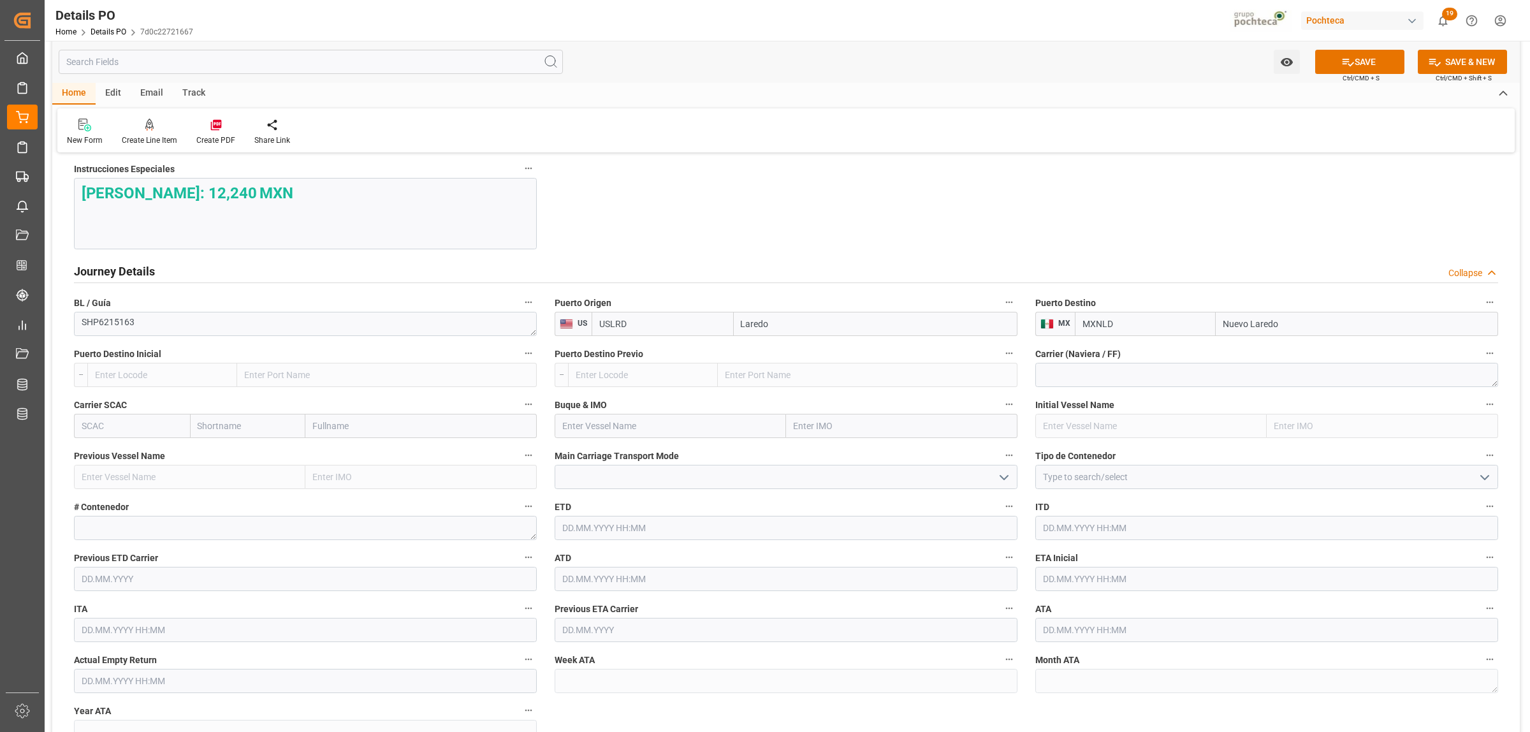
scroll to position [1593, 0]
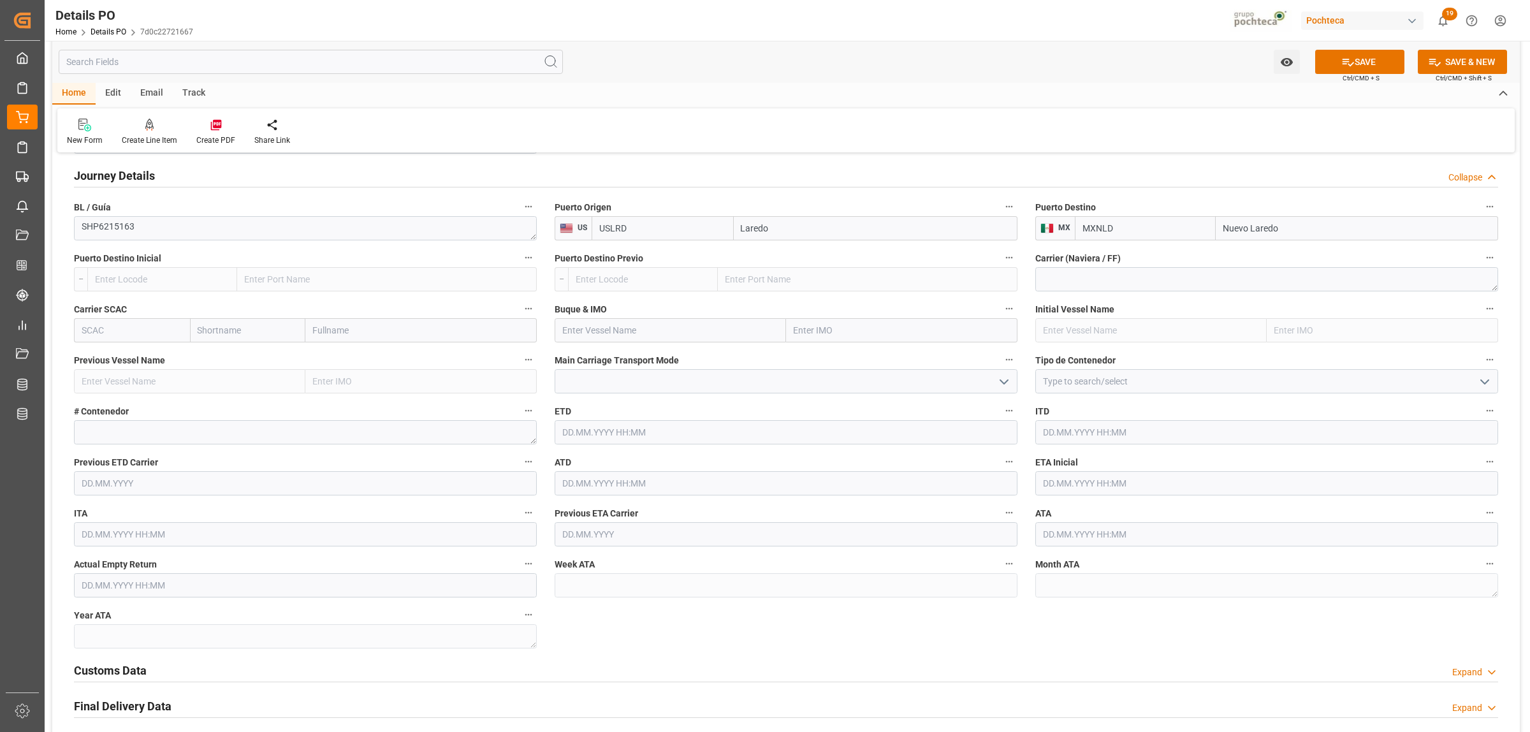
type input "Nuevo Laredo"
click at [1223, 387] on icon "open menu" at bounding box center [1484, 381] width 15 height 15
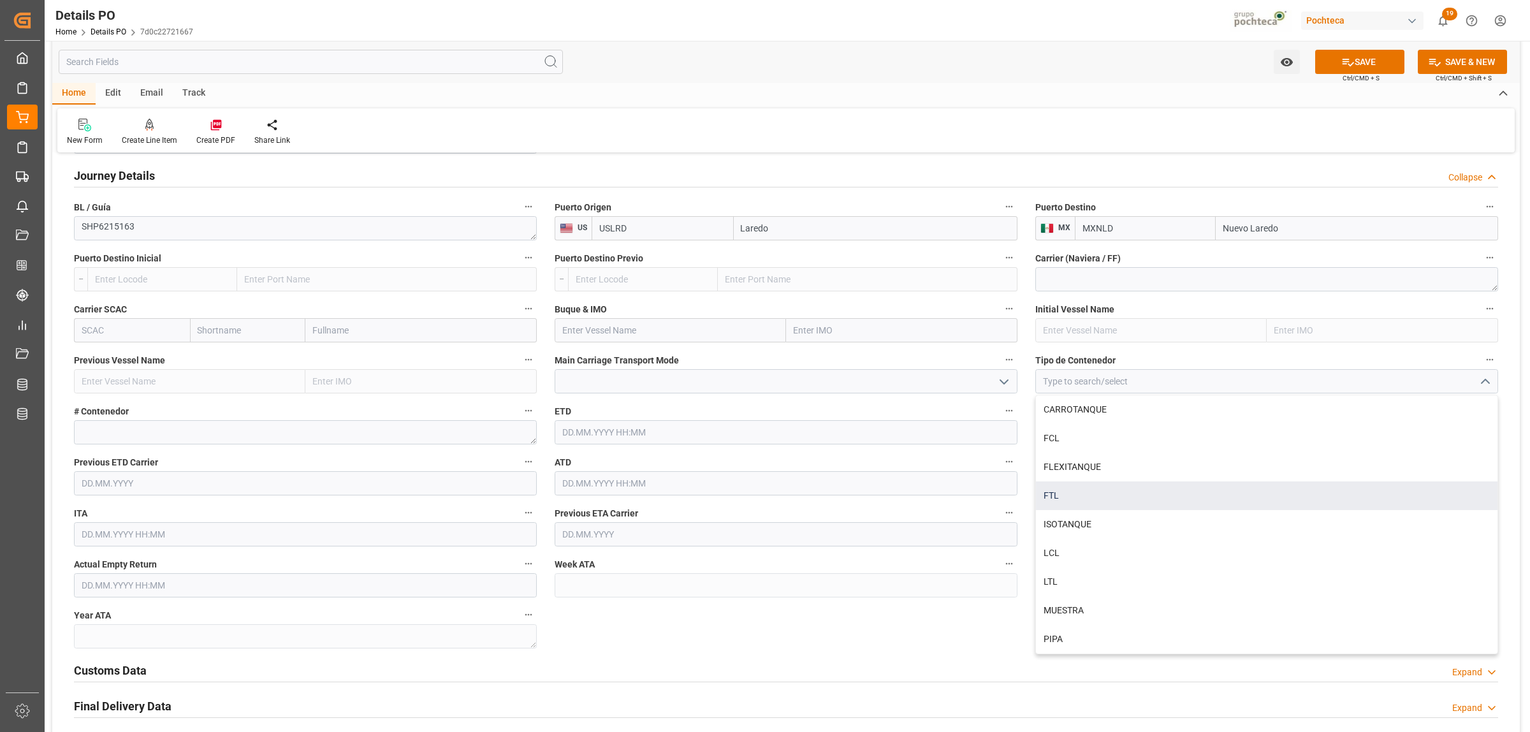
click at [1065, 504] on div "FTL" at bounding box center [1266, 495] width 461 height 29
type input "FTL"
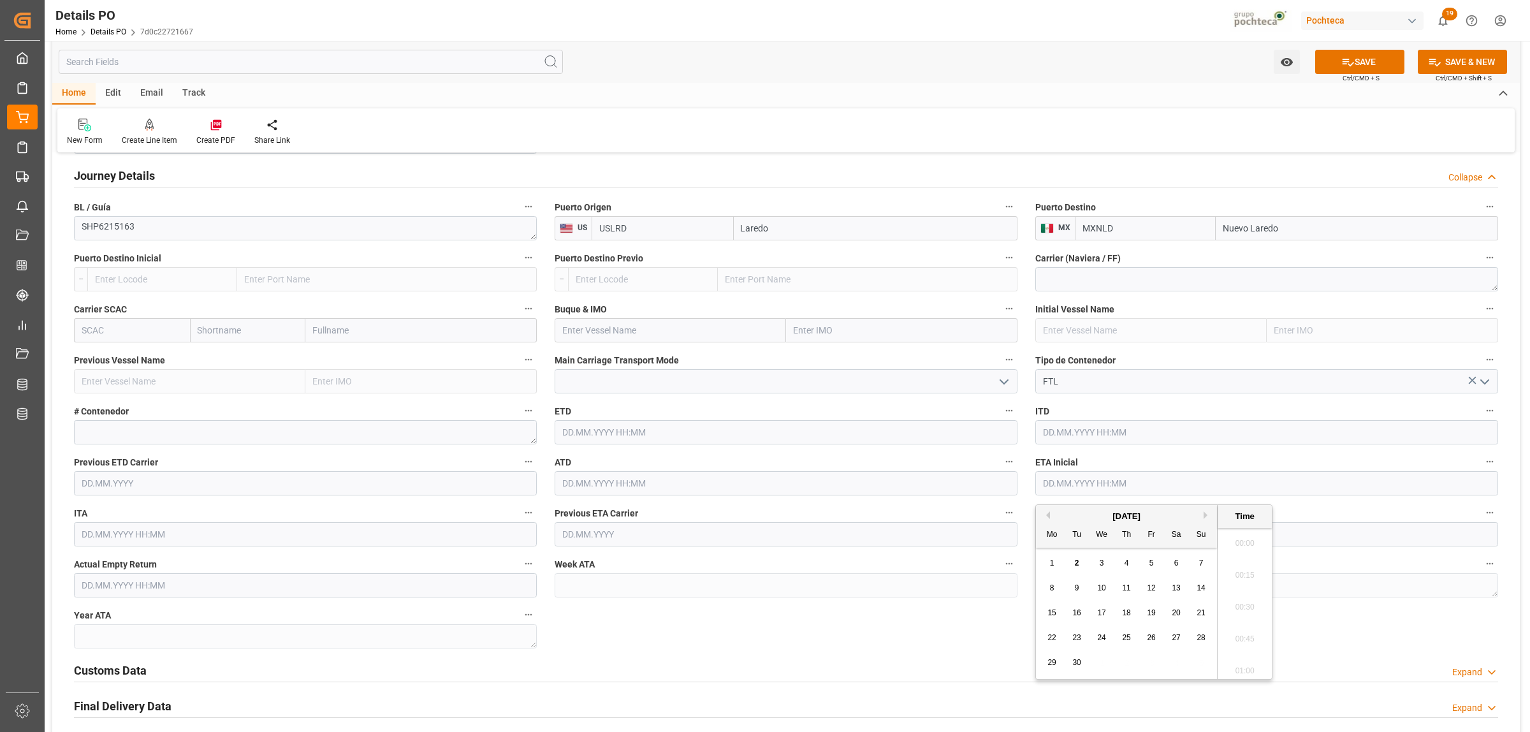
click at [1223, 491] on input "text" at bounding box center [1266, 483] width 463 height 24
click at [1049, 512] on button "Previous Month" at bounding box center [1046, 515] width 8 height 8
click at [1052, 560] on span "25" at bounding box center [1051, 662] width 8 height 9
type input "[DATE] 00:00"
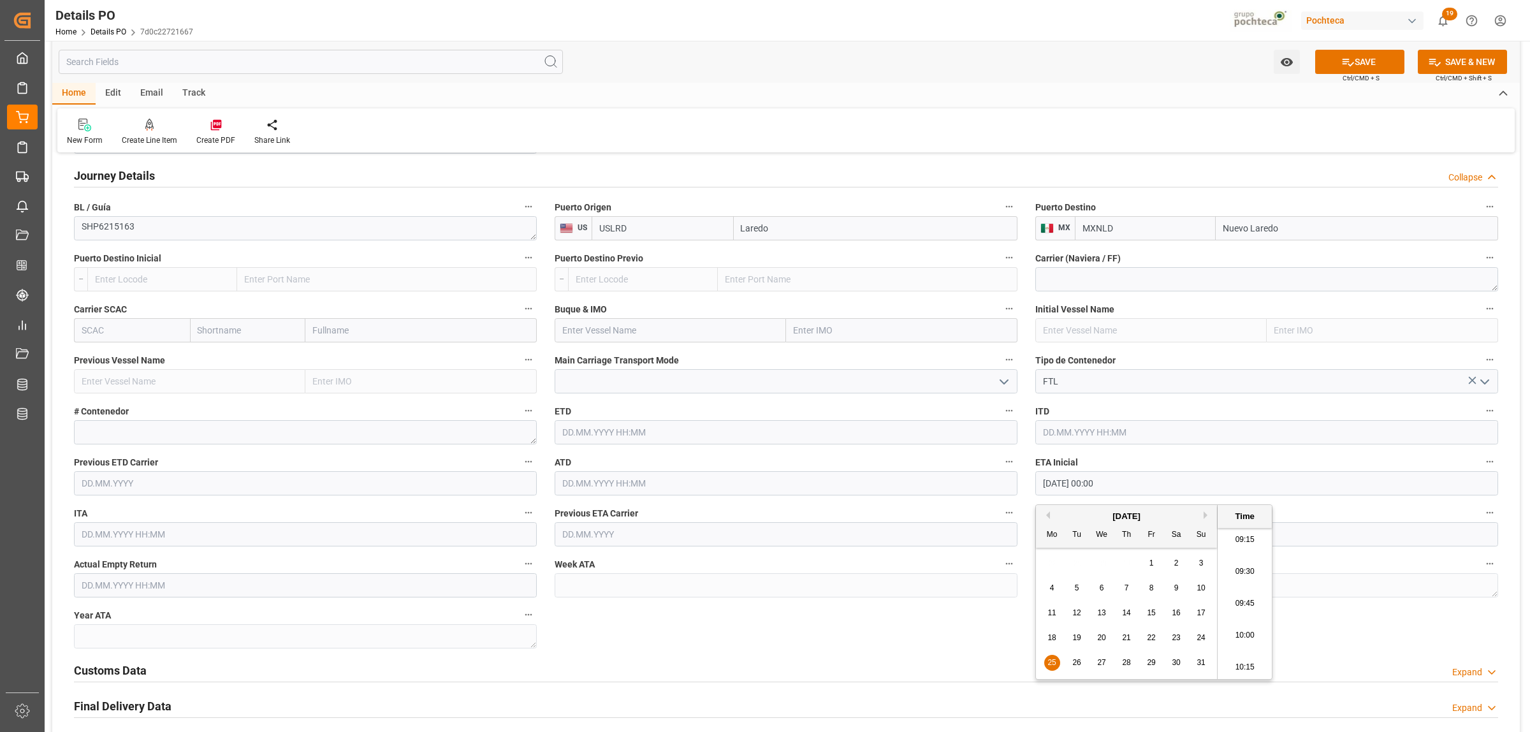
drag, startPoint x: 1407, startPoint y: 632, endPoint x: 1399, endPoint y: 632, distance: 8.3
click at [1117, 536] on input "text" at bounding box center [1266, 534] width 463 height 24
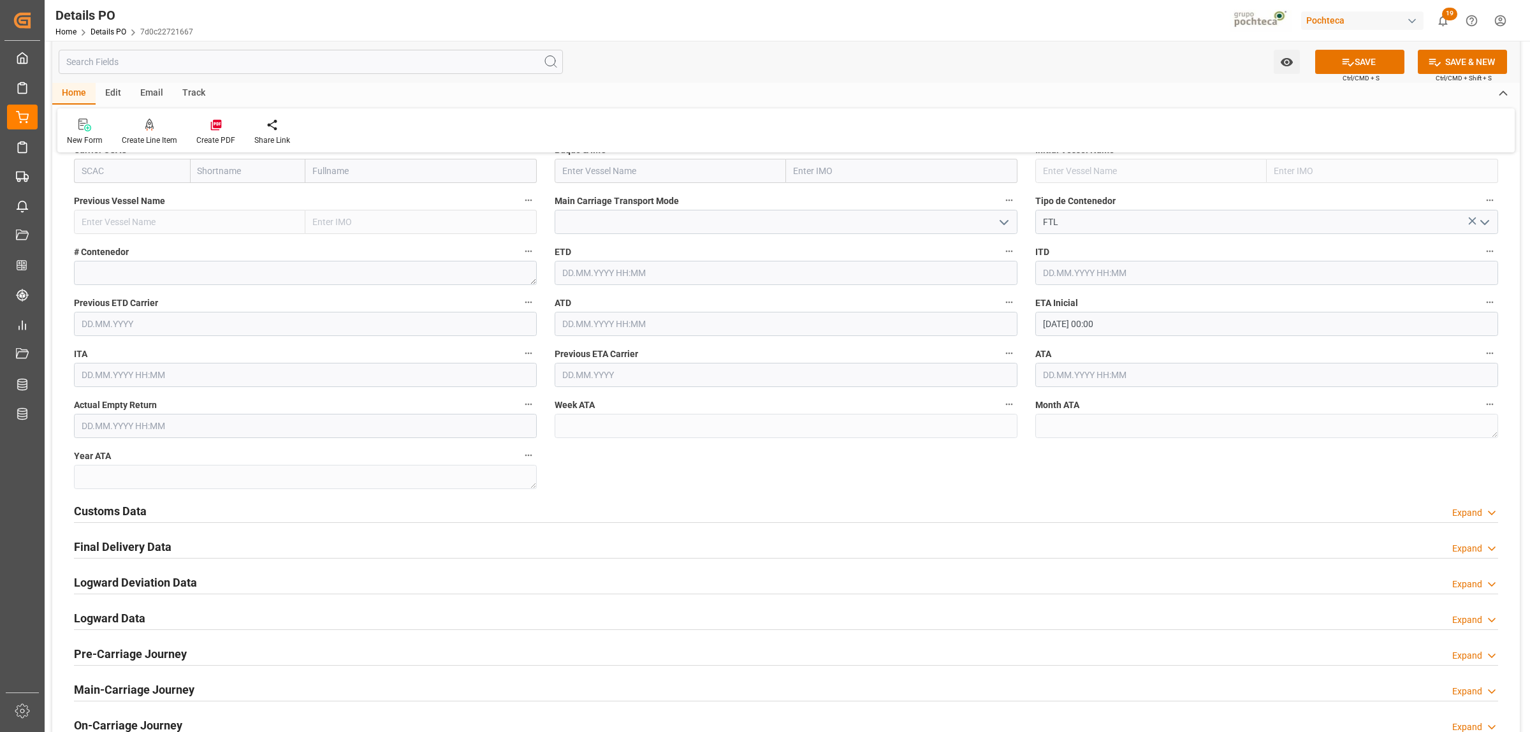
scroll to position [1832, 0]
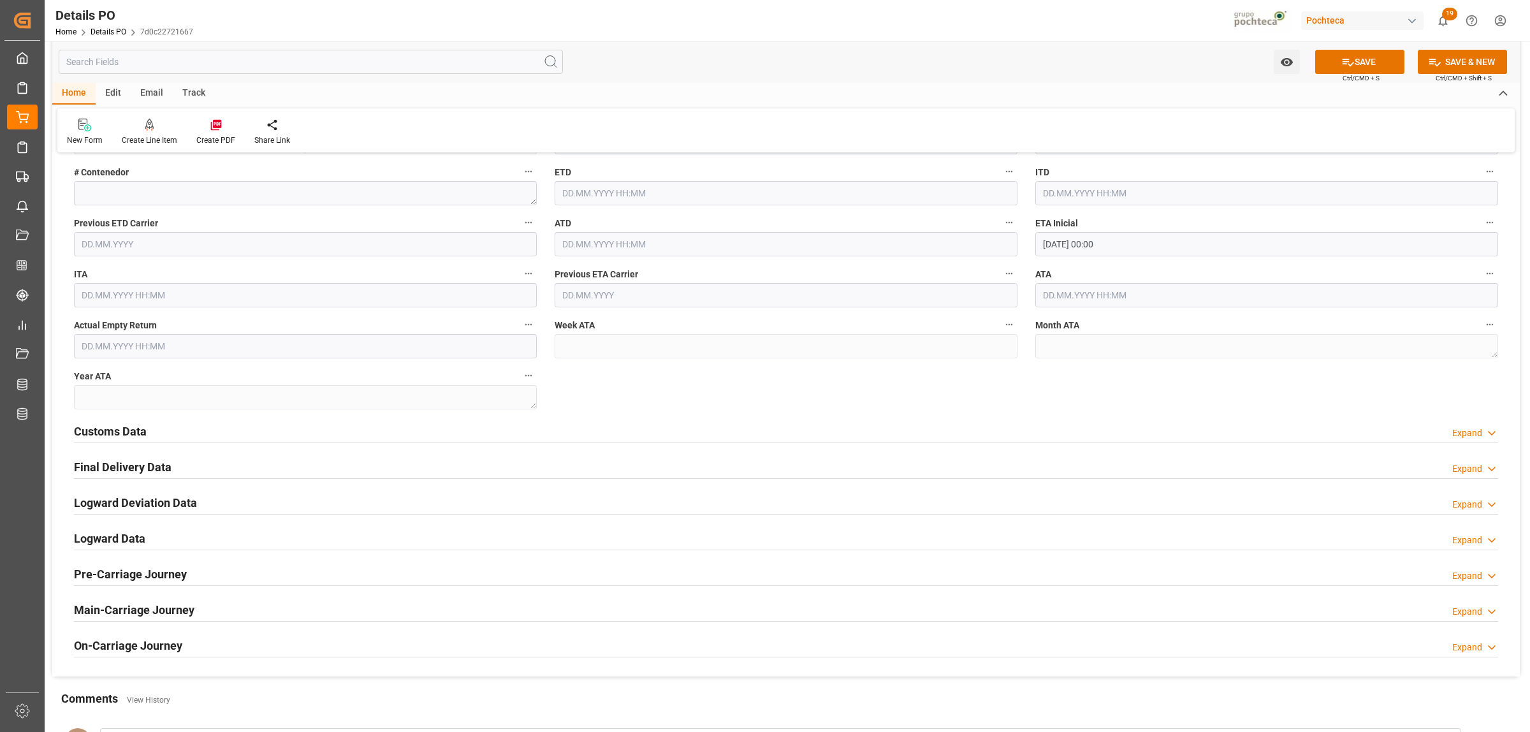
click at [119, 434] on h2 "Customs Data" at bounding box center [110, 431] width 73 height 17
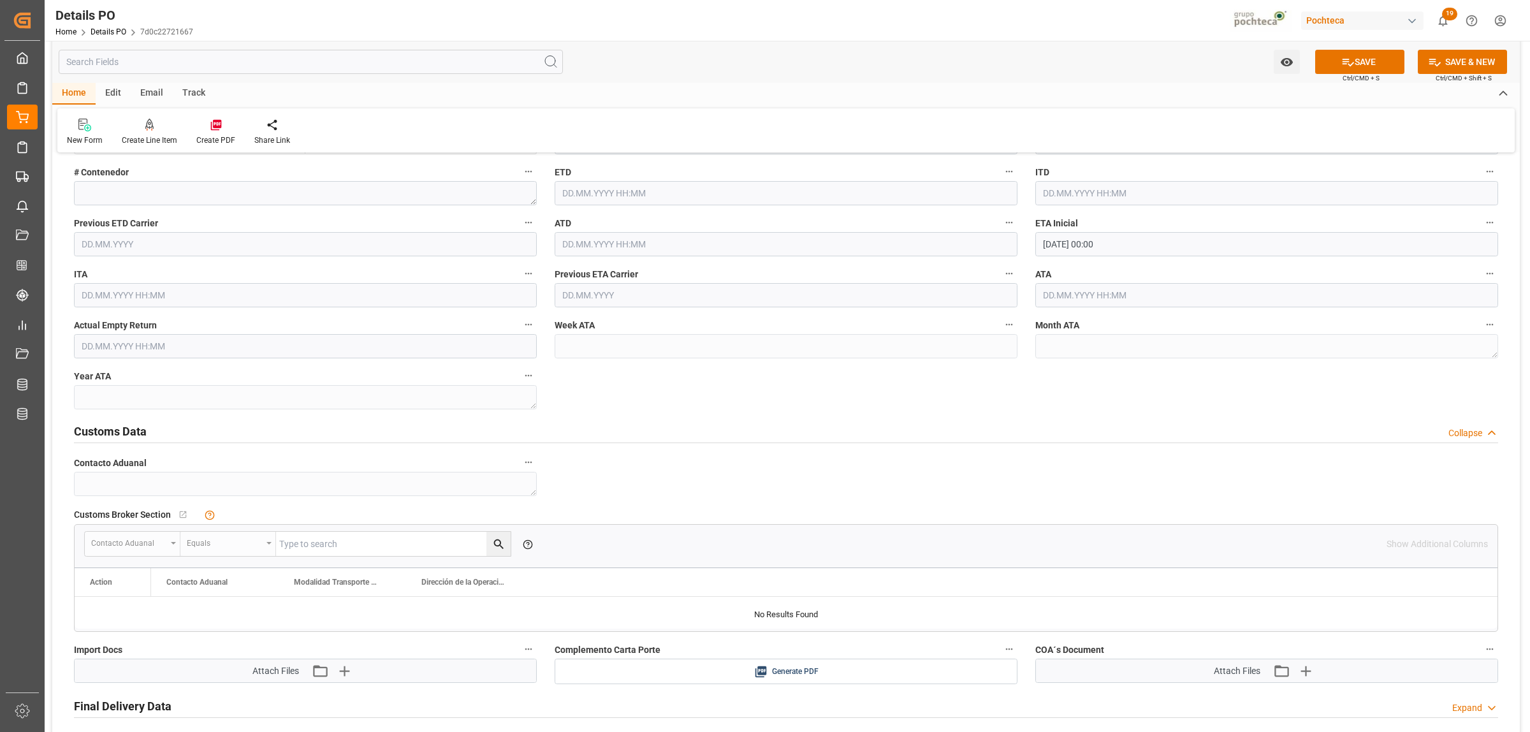
scroll to position [1912, 0]
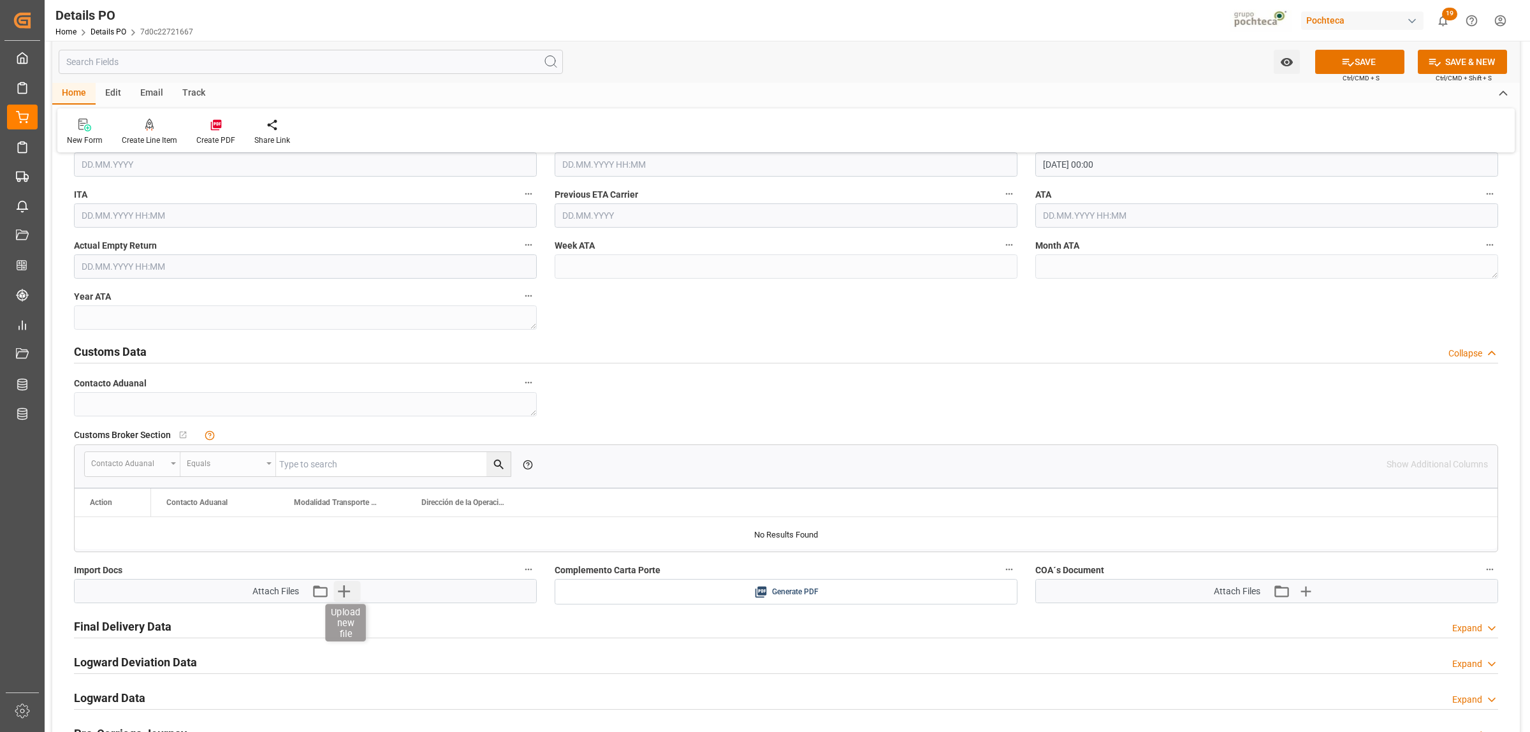
click at [344, 560] on icon "button" at bounding box center [344, 591] width 12 height 12
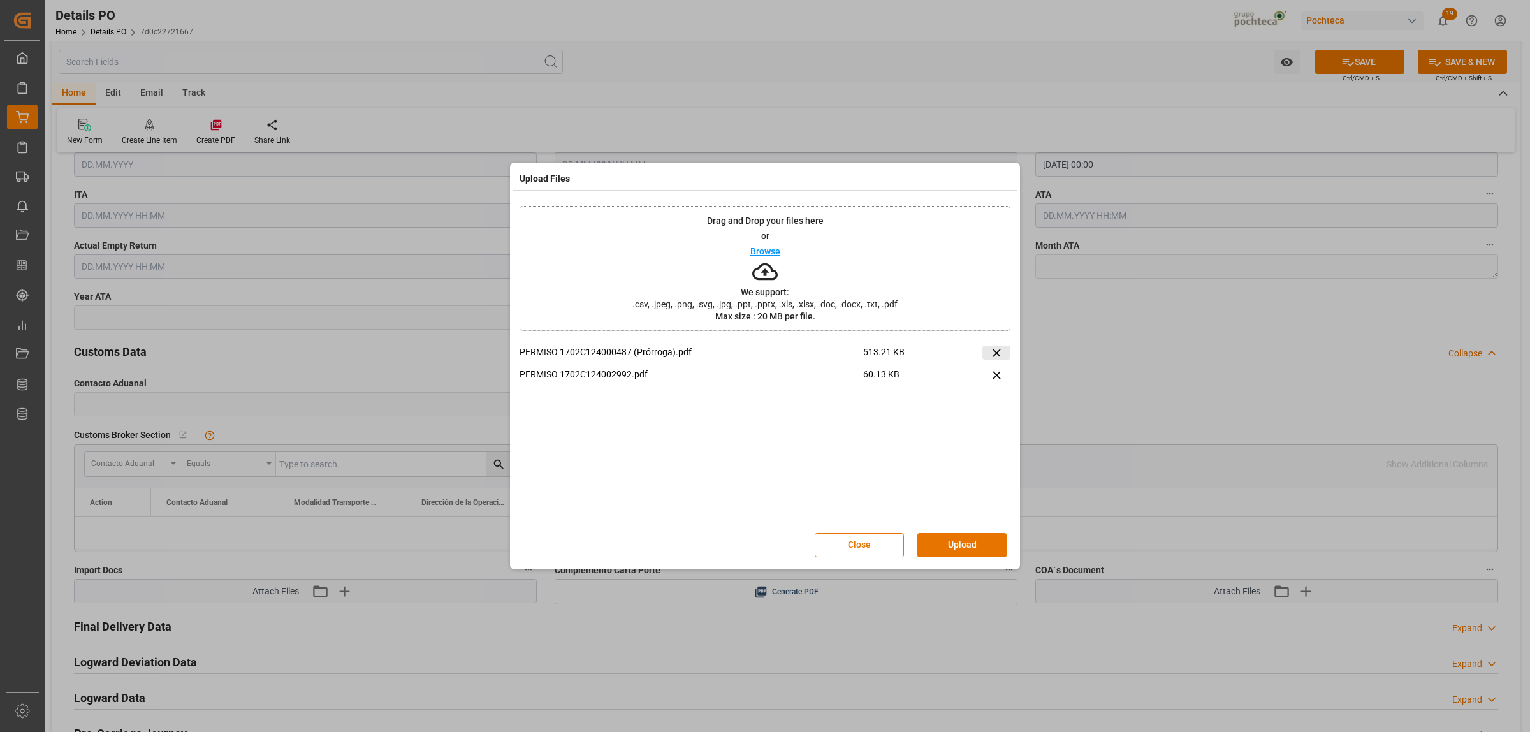
click at [995, 359] on icon at bounding box center [996, 352] width 13 height 13
click at [995, 358] on icon at bounding box center [996, 352] width 13 height 13
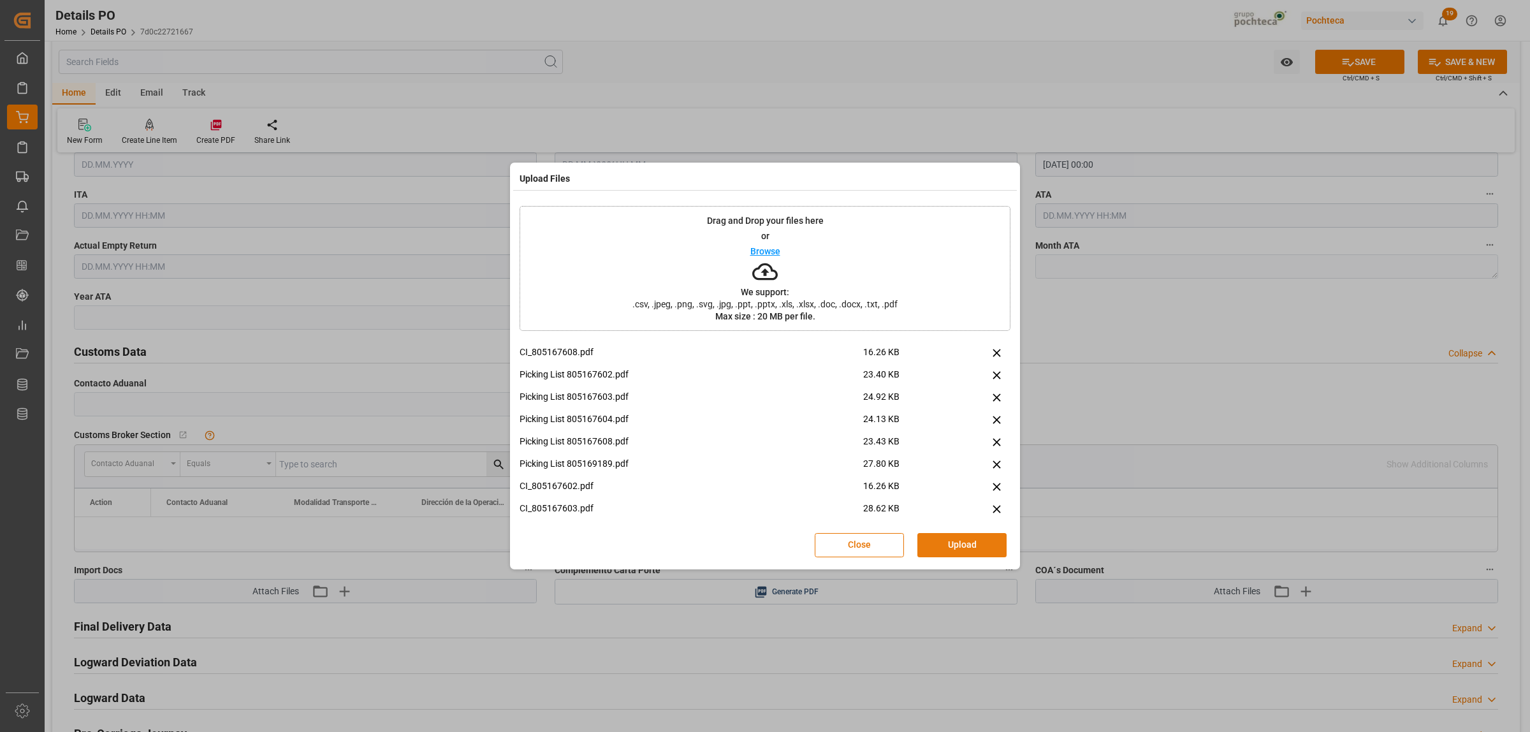
click at [951, 539] on button "Upload" at bounding box center [961, 545] width 89 height 24
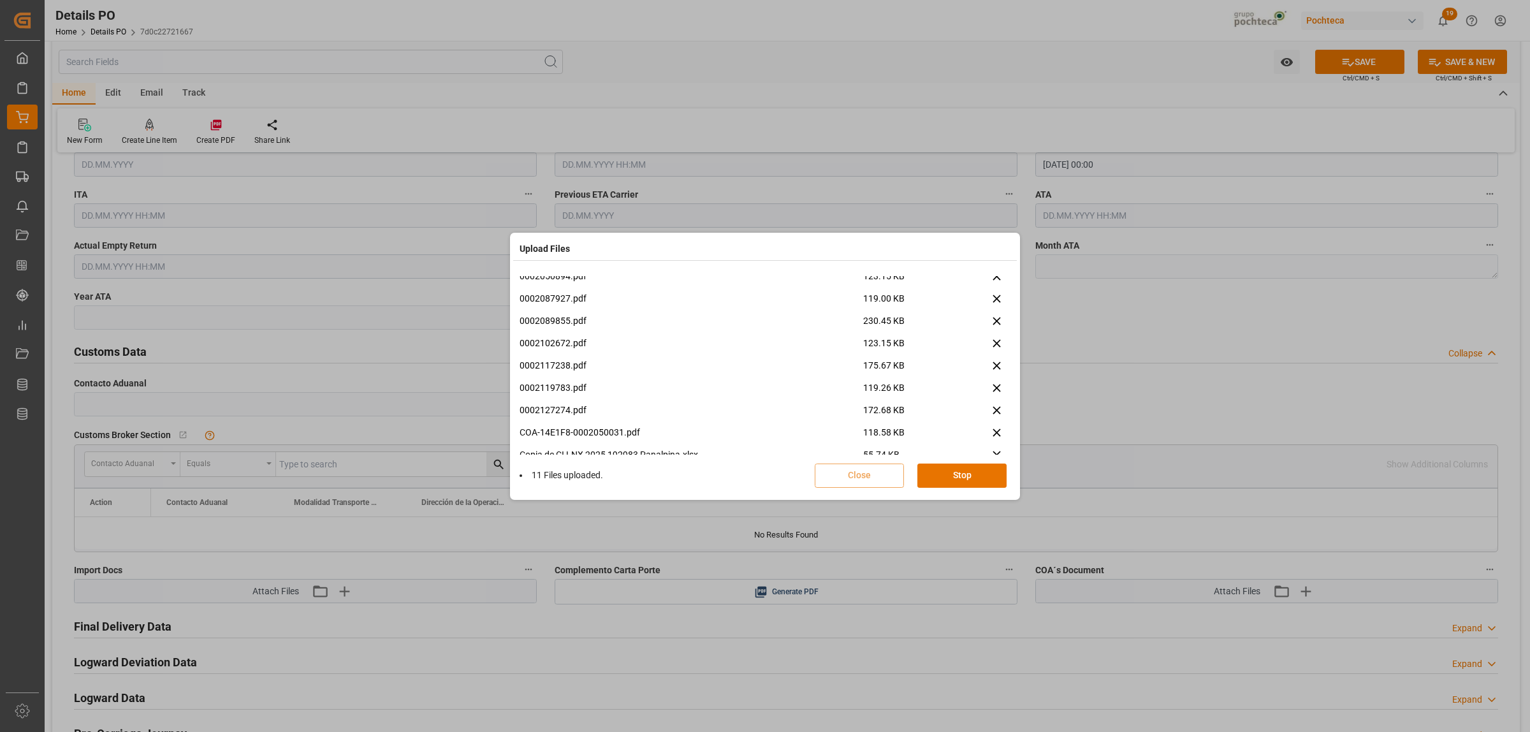
scroll to position [343, 0]
click at [992, 429] on icon at bounding box center [996, 431] width 8 height 8
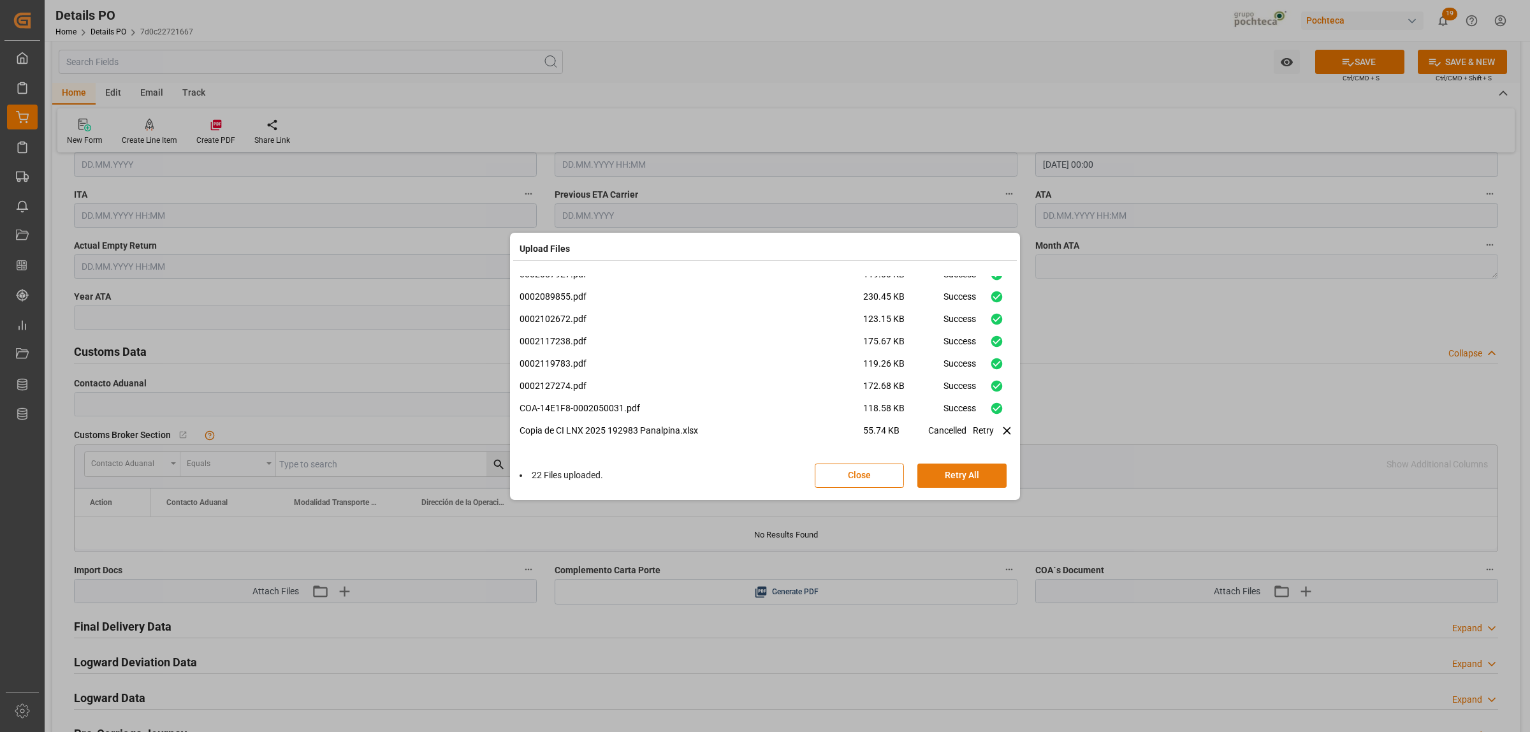
click at [980, 475] on button "Retry All" at bounding box center [961, 475] width 89 height 24
click at [992, 431] on icon at bounding box center [996, 429] width 9 height 11
click at [990, 429] on icon at bounding box center [996, 430] width 13 height 13
click at [981, 473] on button "Stop" at bounding box center [961, 475] width 89 height 24
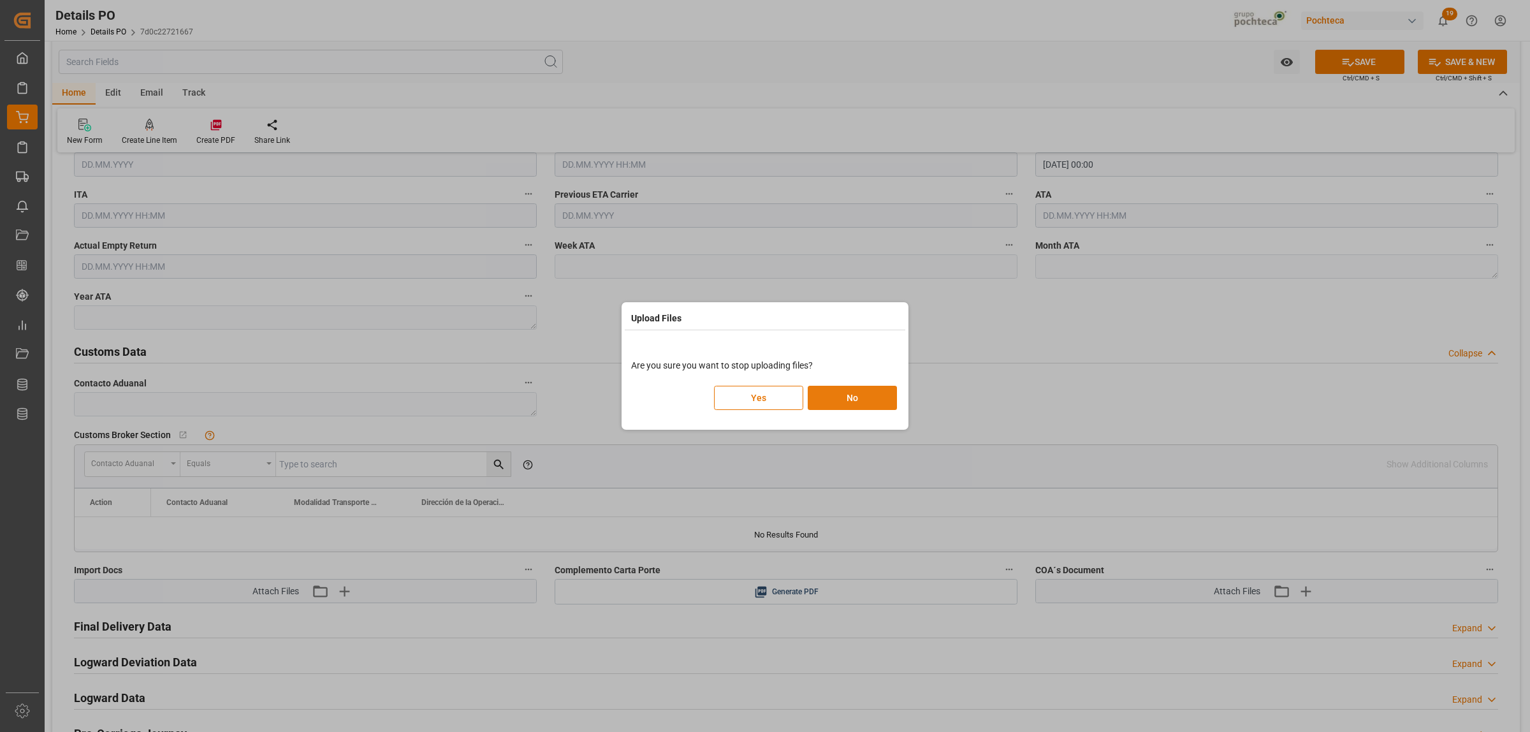
click at [861, 400] on button "No" at bounding box center [851, 398] width 89 height 24
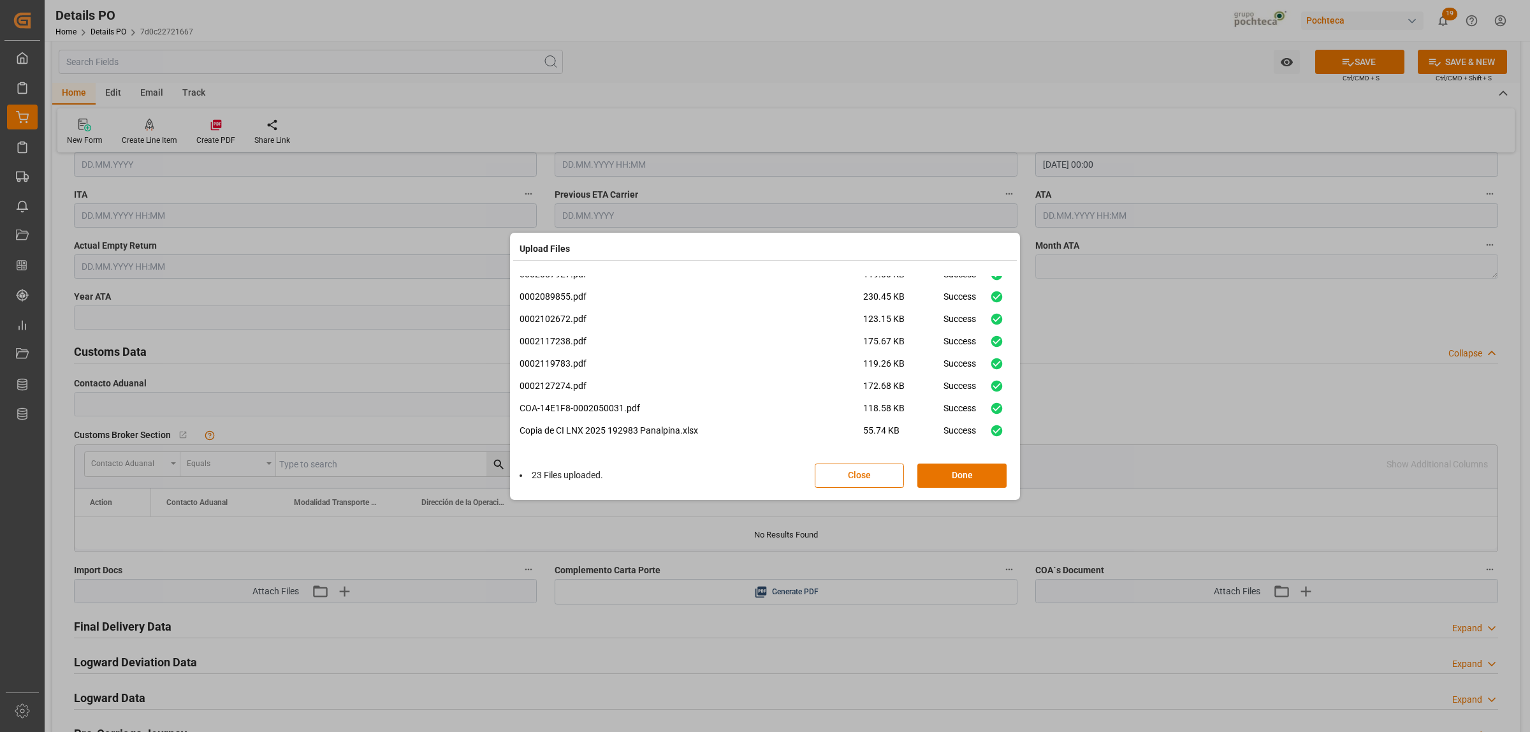
click at [888, 477] on button "Close" at bounding box center [858, 475] width 89 height 24
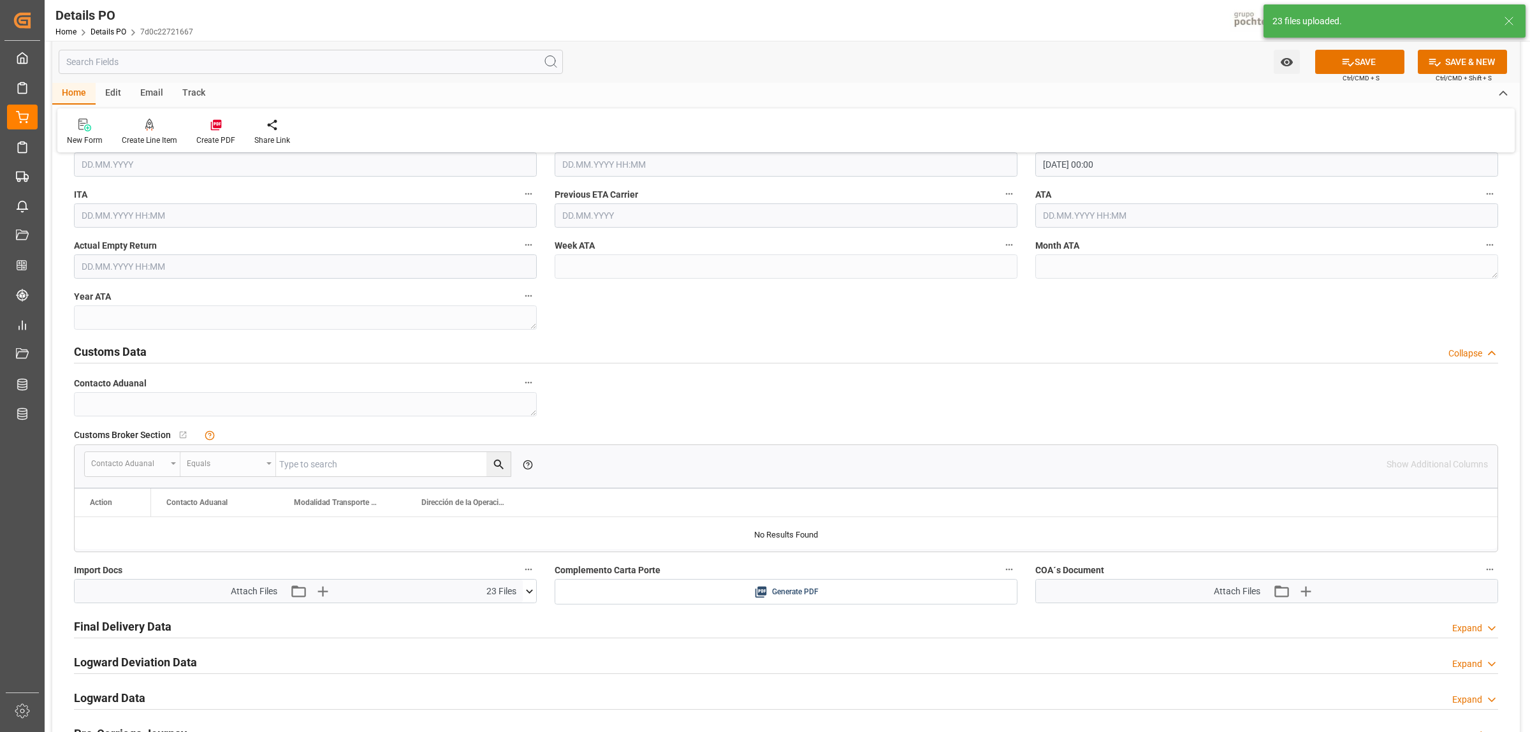
click at [527, 560] on icon at bounding box center [529, 590] width 13 height 13
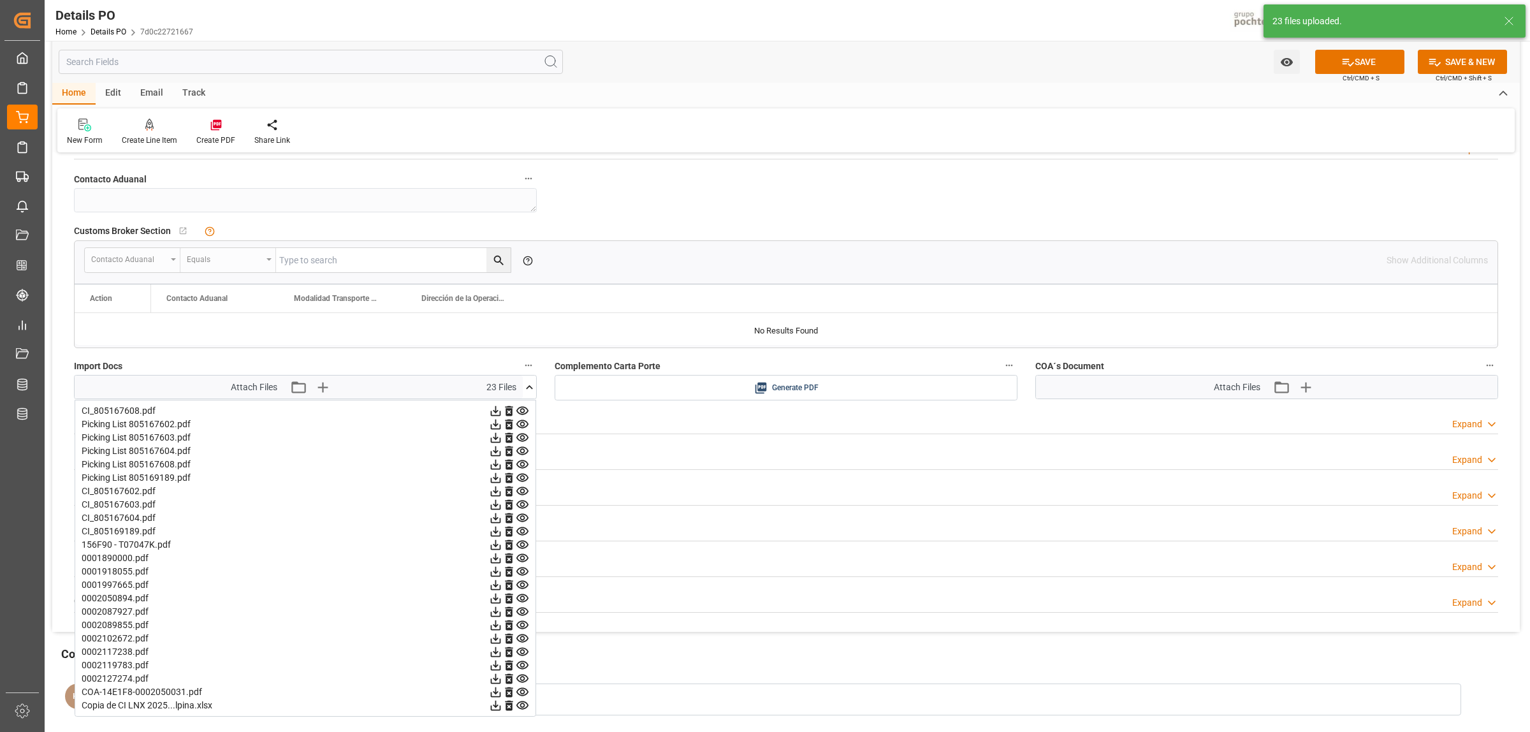
scroll to position [2151, 0]
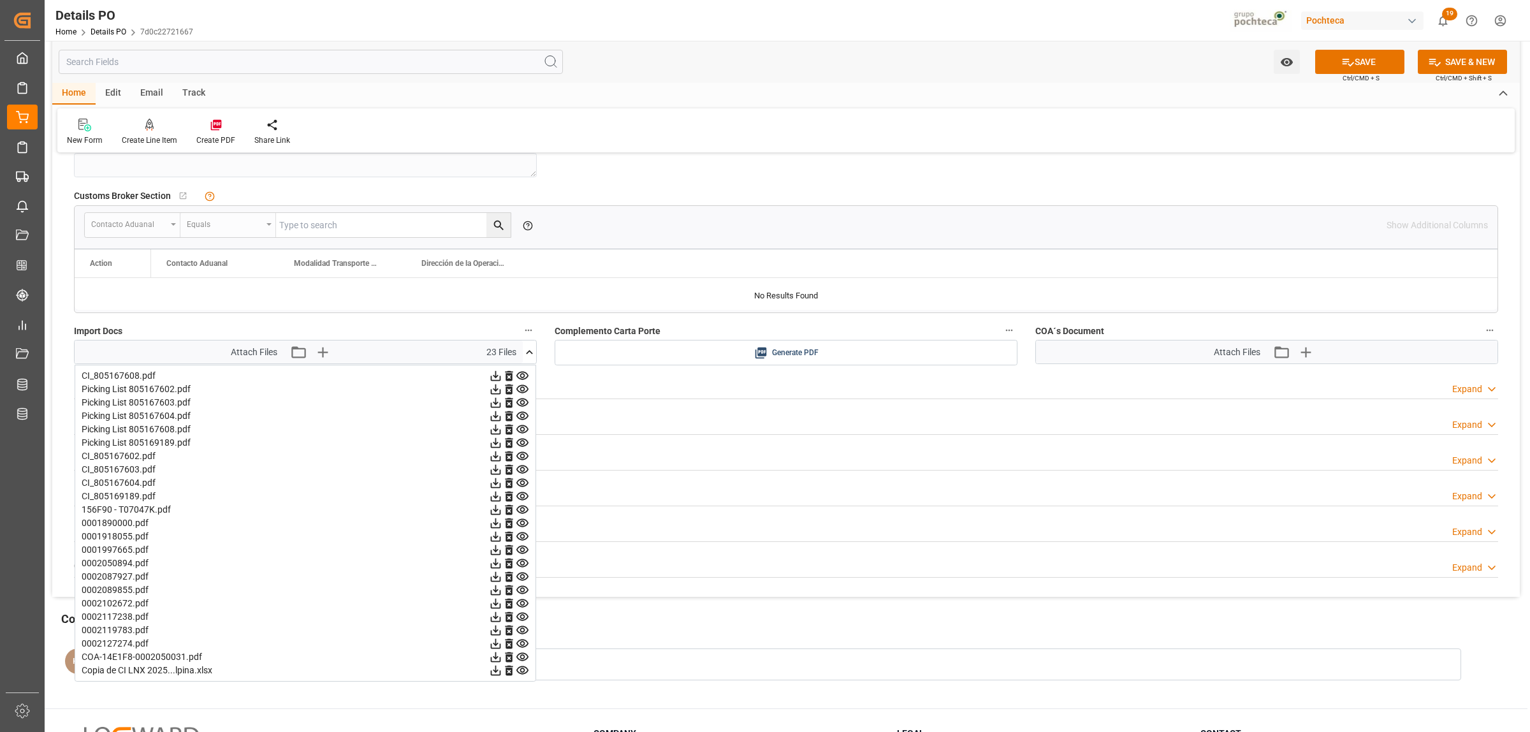
click at [501, 560] on icon at bounding box center [496, 670] width 10 height 10
click at [1223, 355] on icon "button" at bounding box center [1305, 352] width 12 height 12
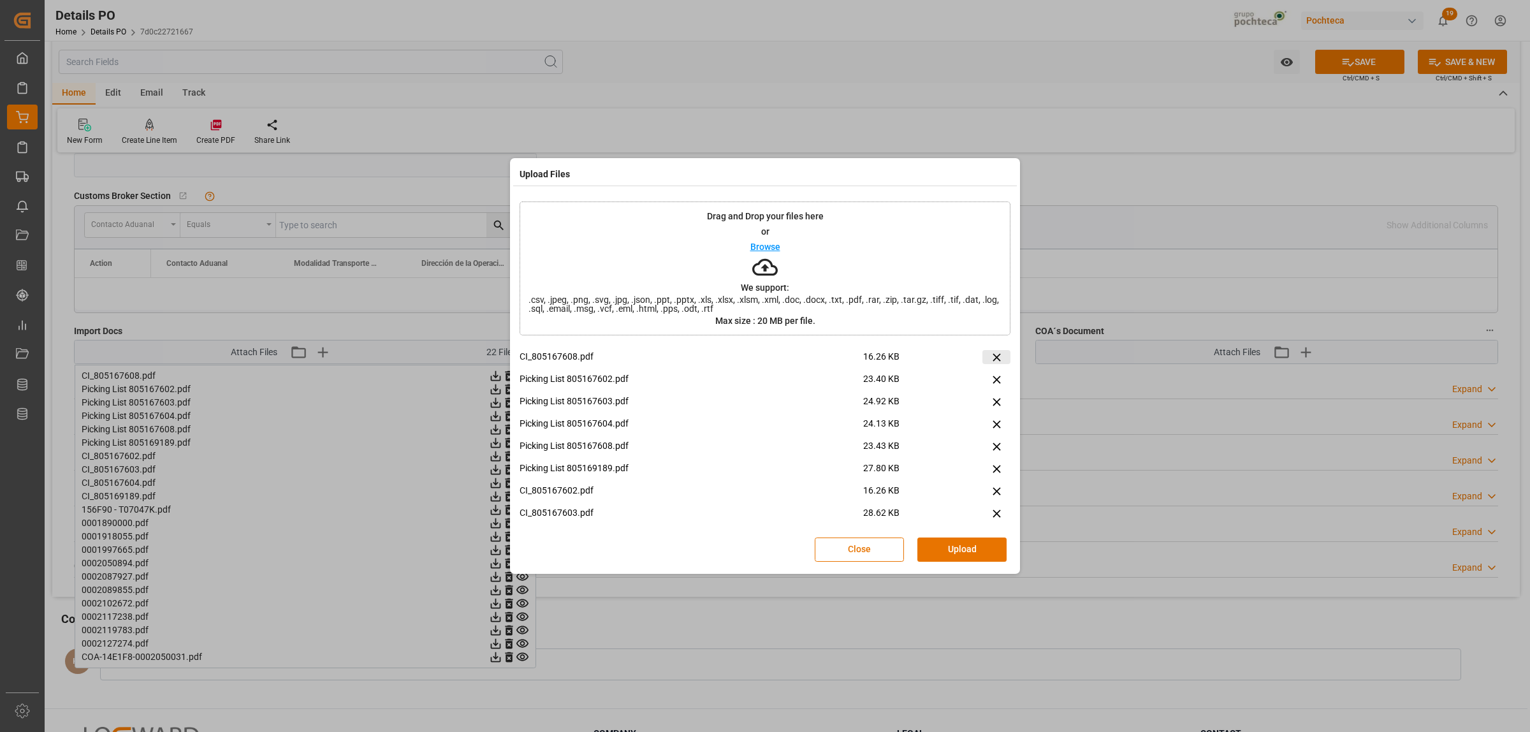
click at [996, 354] on icon at bounding box center [996, 357] width 13 height 13
click at [994, 358] on icon at bounding box center [996, 357] width 13 height 13
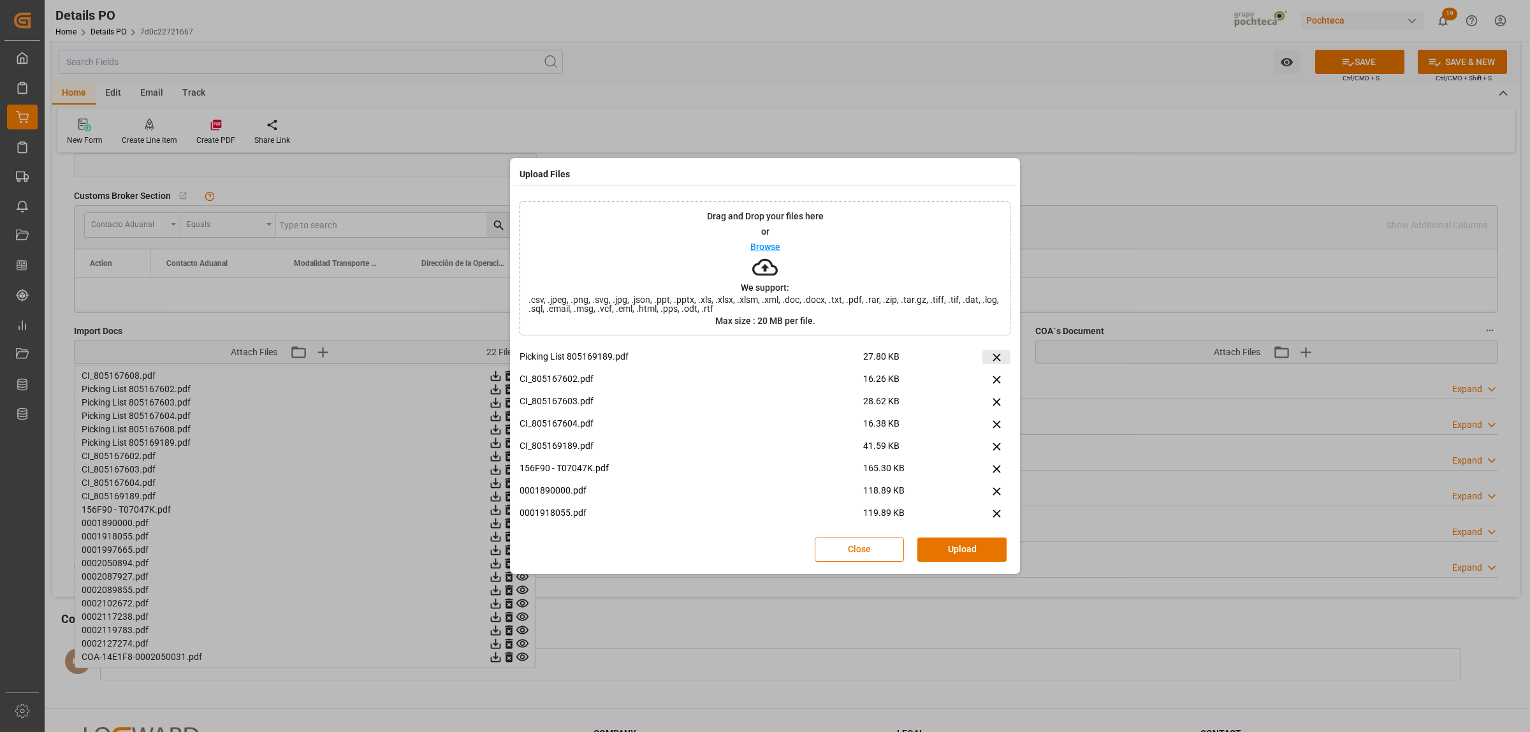
click at [994, 358] on icon at bounding box center [996, 357] width 13 height 13
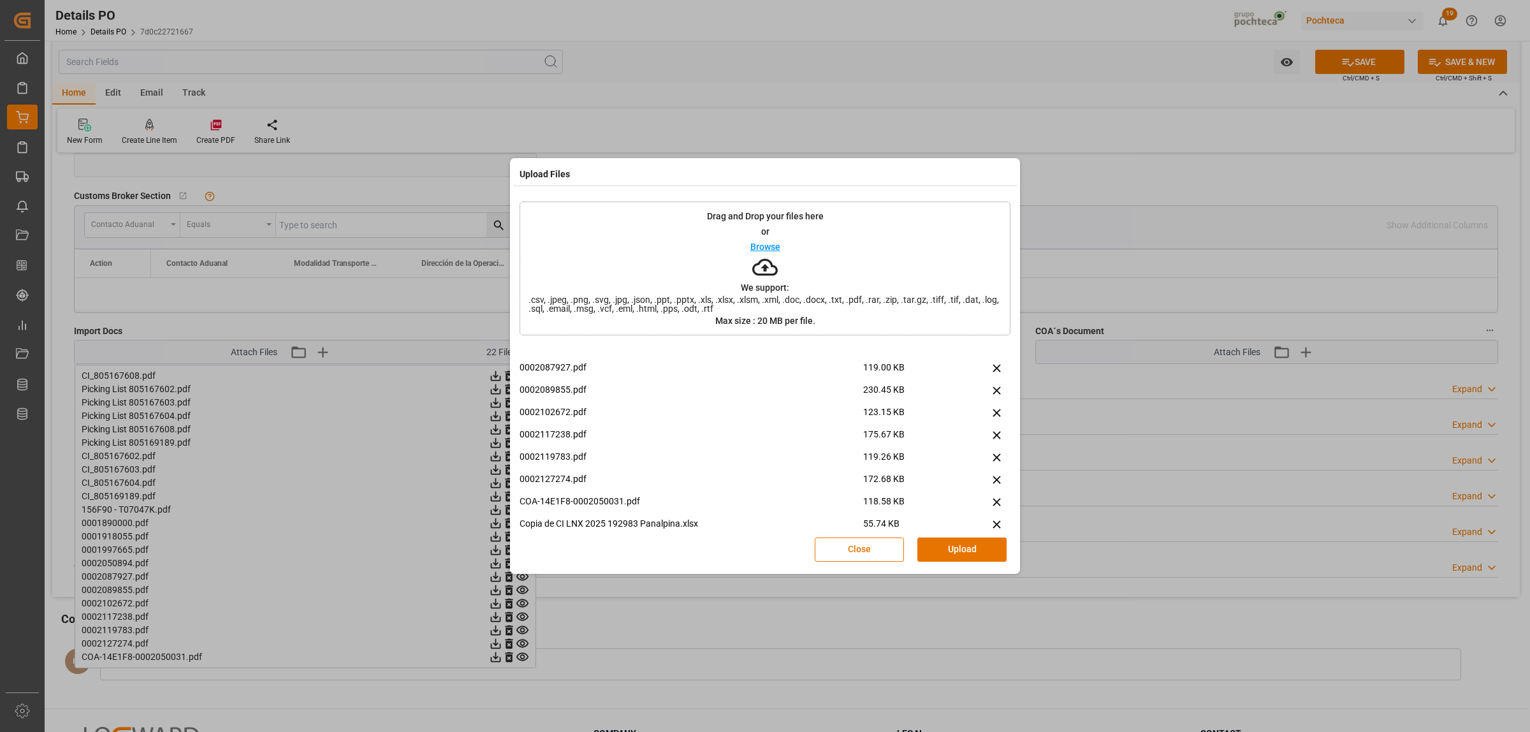
scroll to position [120, 0]
click at [992, 507] on icon at bounding box center [996, 505] width 8 height 8
click at [991, 546] on button "Upload" at bounding box center [961, 549] width 89 height 24
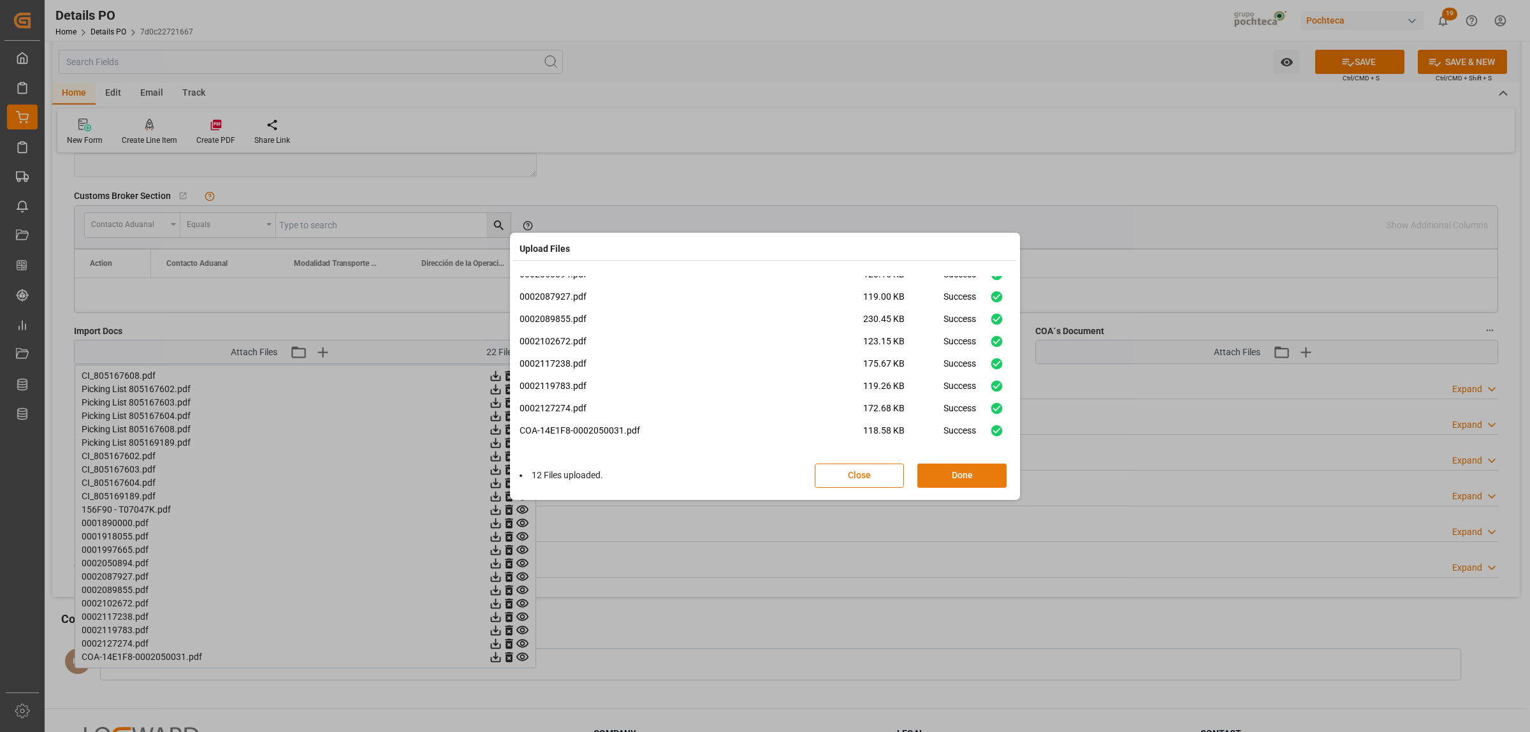
click at [980, 478] on button "Done" at bounding box center [961, 475] width 89 height 24
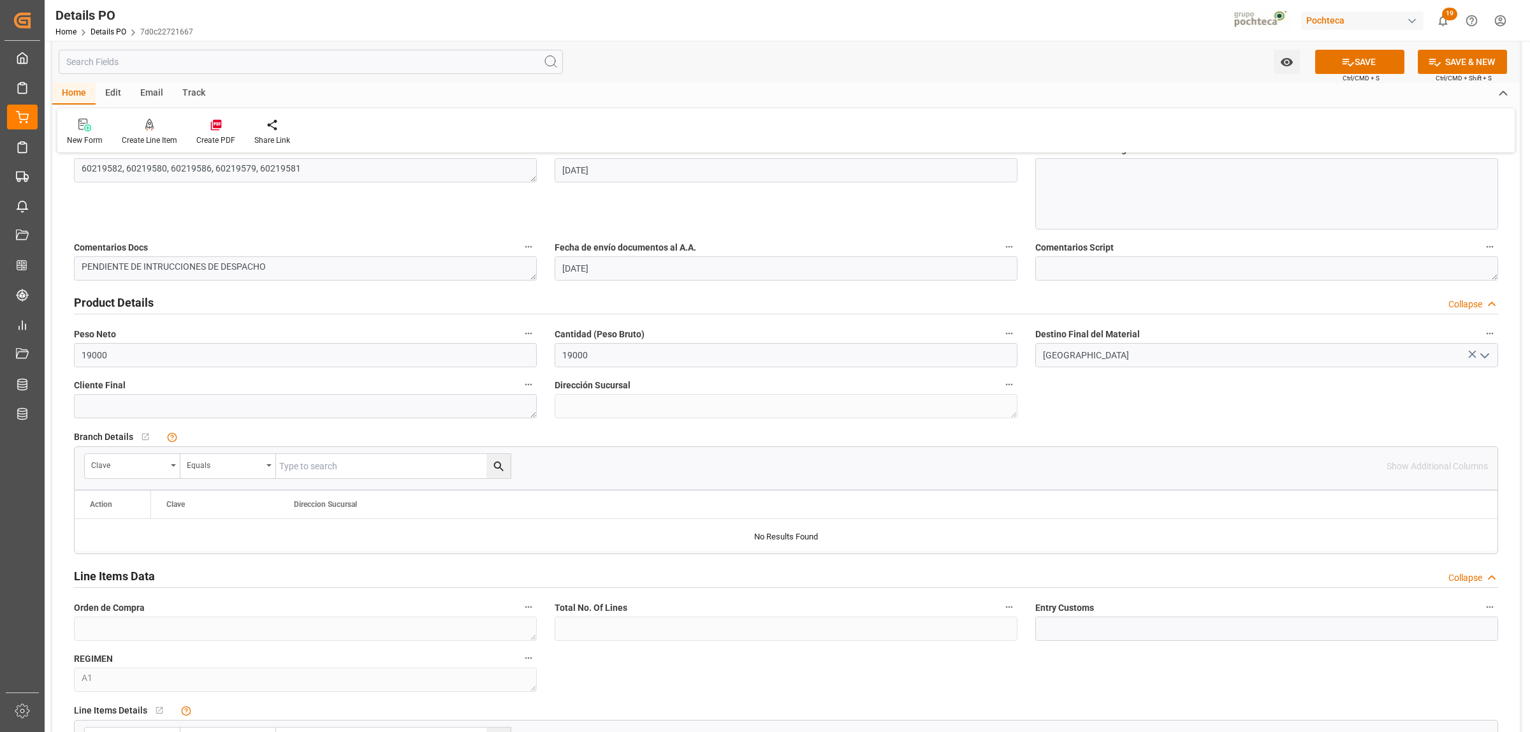
scroll to position [365, 0]
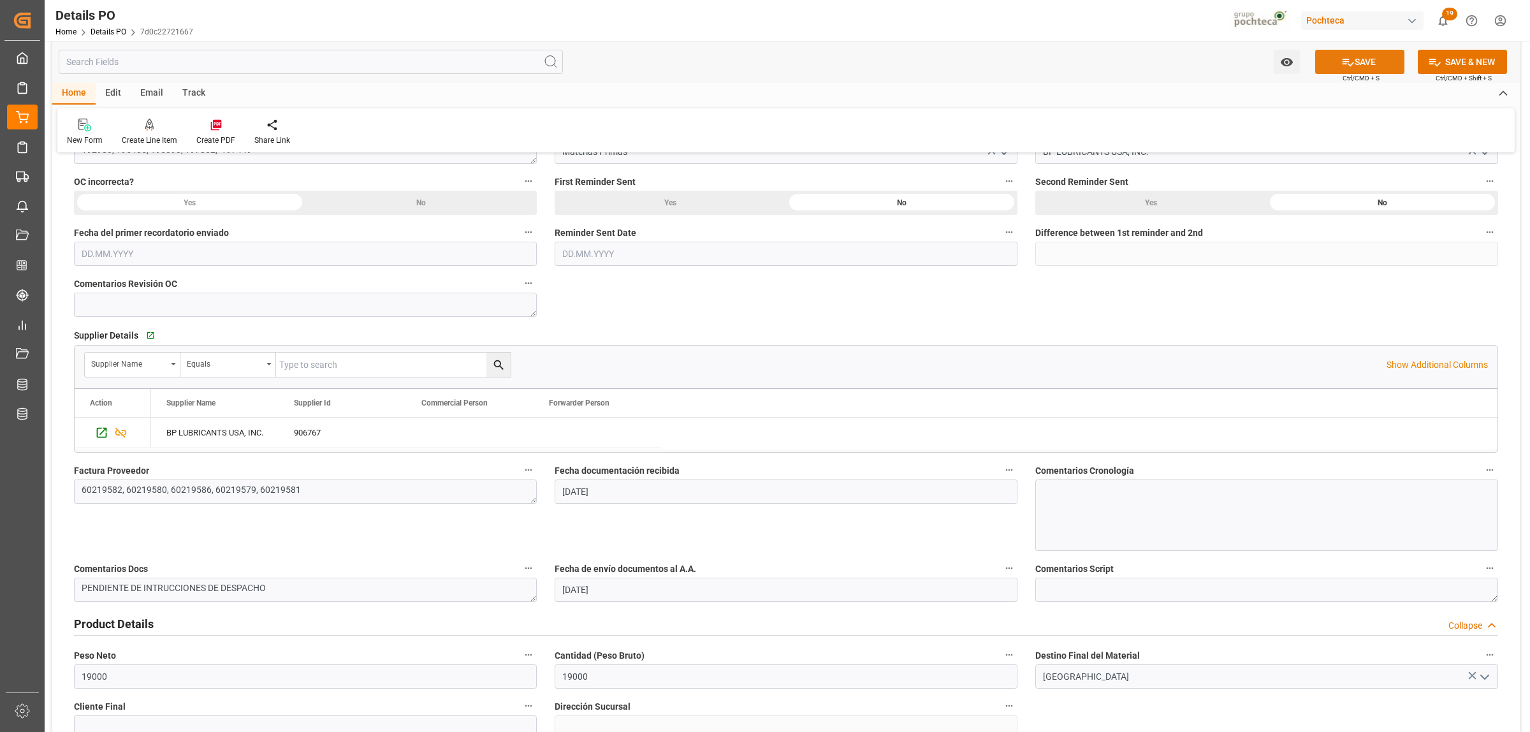
click at [1223, 62] on icon at bounding box center [1347, 61] width 13 height 13
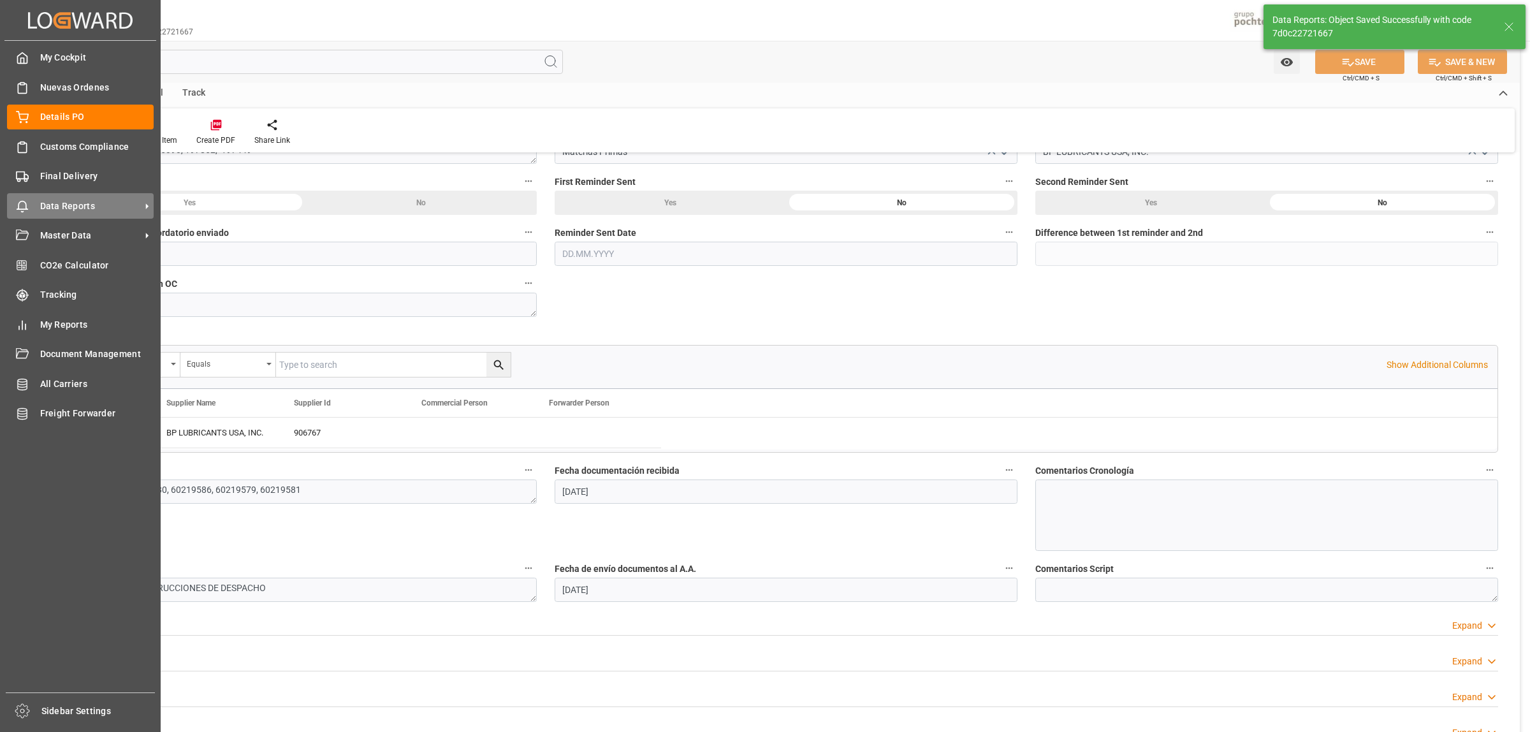
click at [61, 205] on span "Data Reports" at bounding box center [90, 205] width 101 height 13
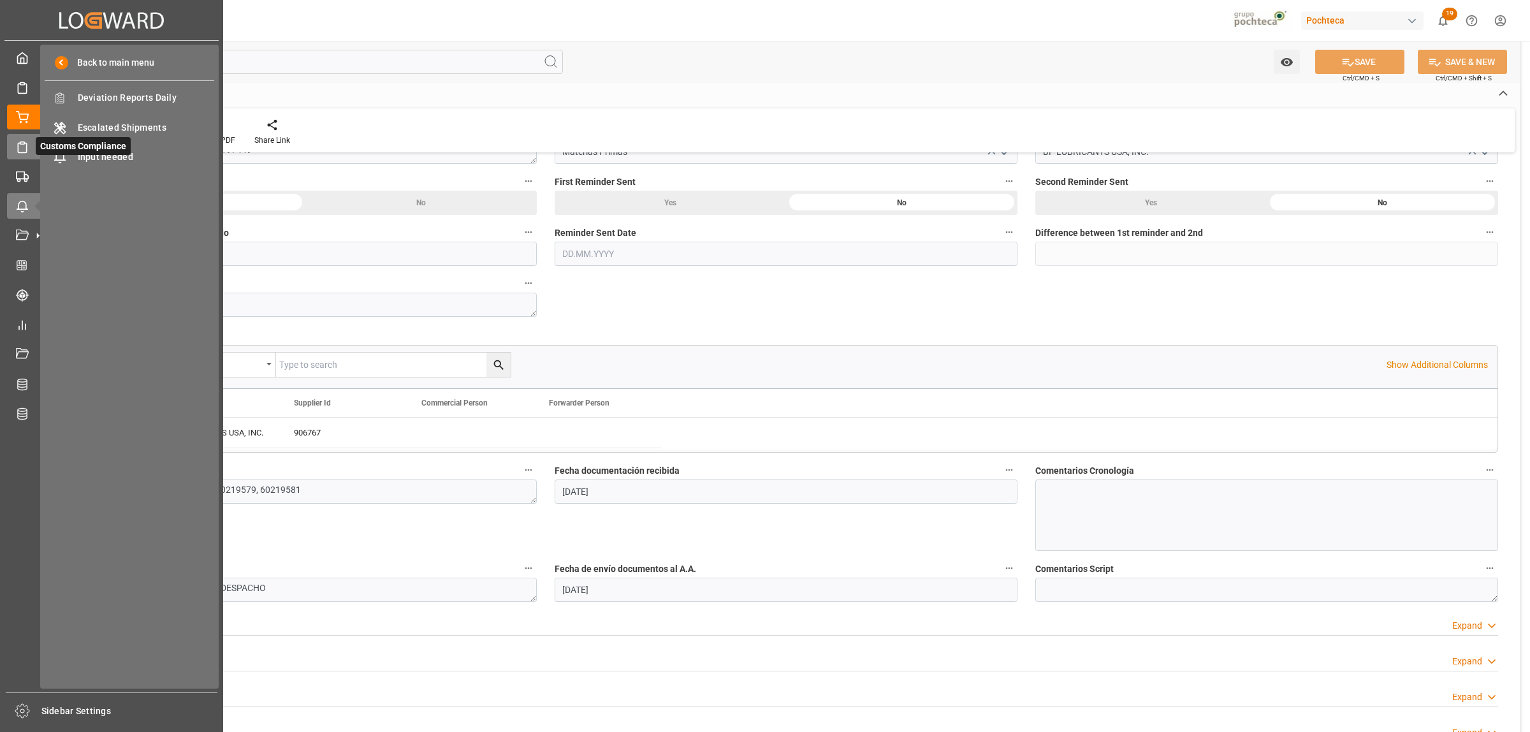
click at [24, 148] on icon at bounding box center [22, 147] width 13 height 13
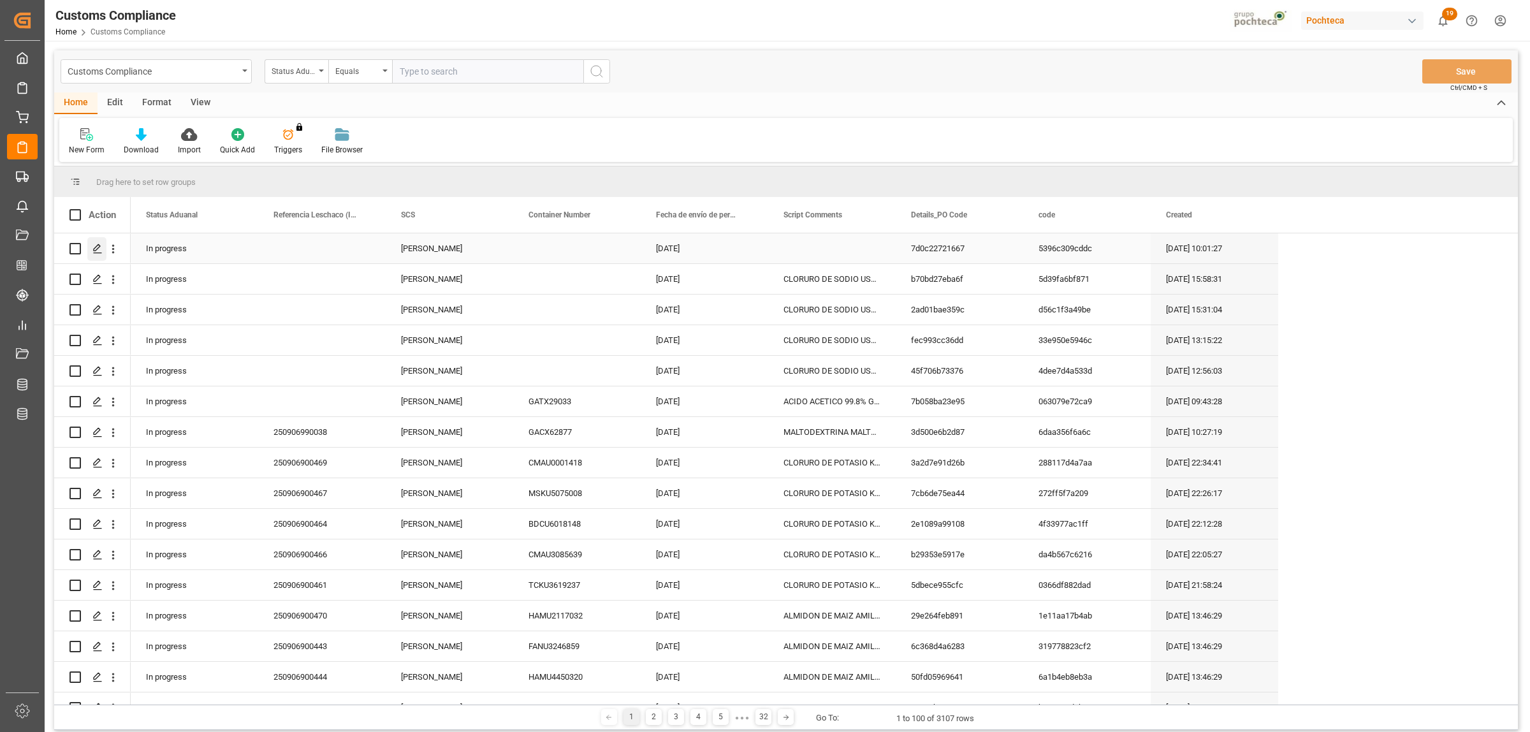
click at [93, 250] on icon "Press SPACE to select this row." at bounding box center [97, 248] width 10 height 10
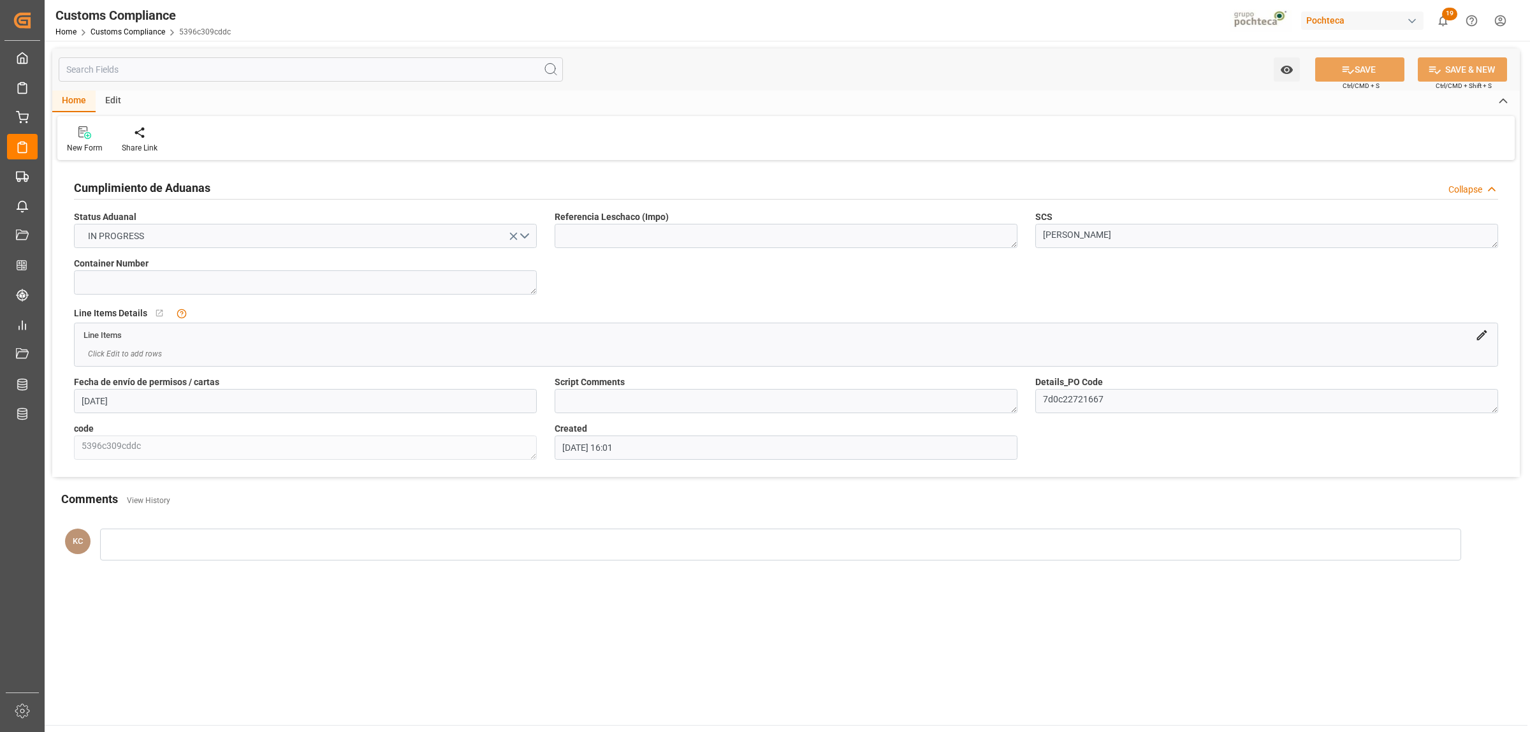
click at [1223, 341] on icon at bounding box center [1481, 334] width 13 height 13
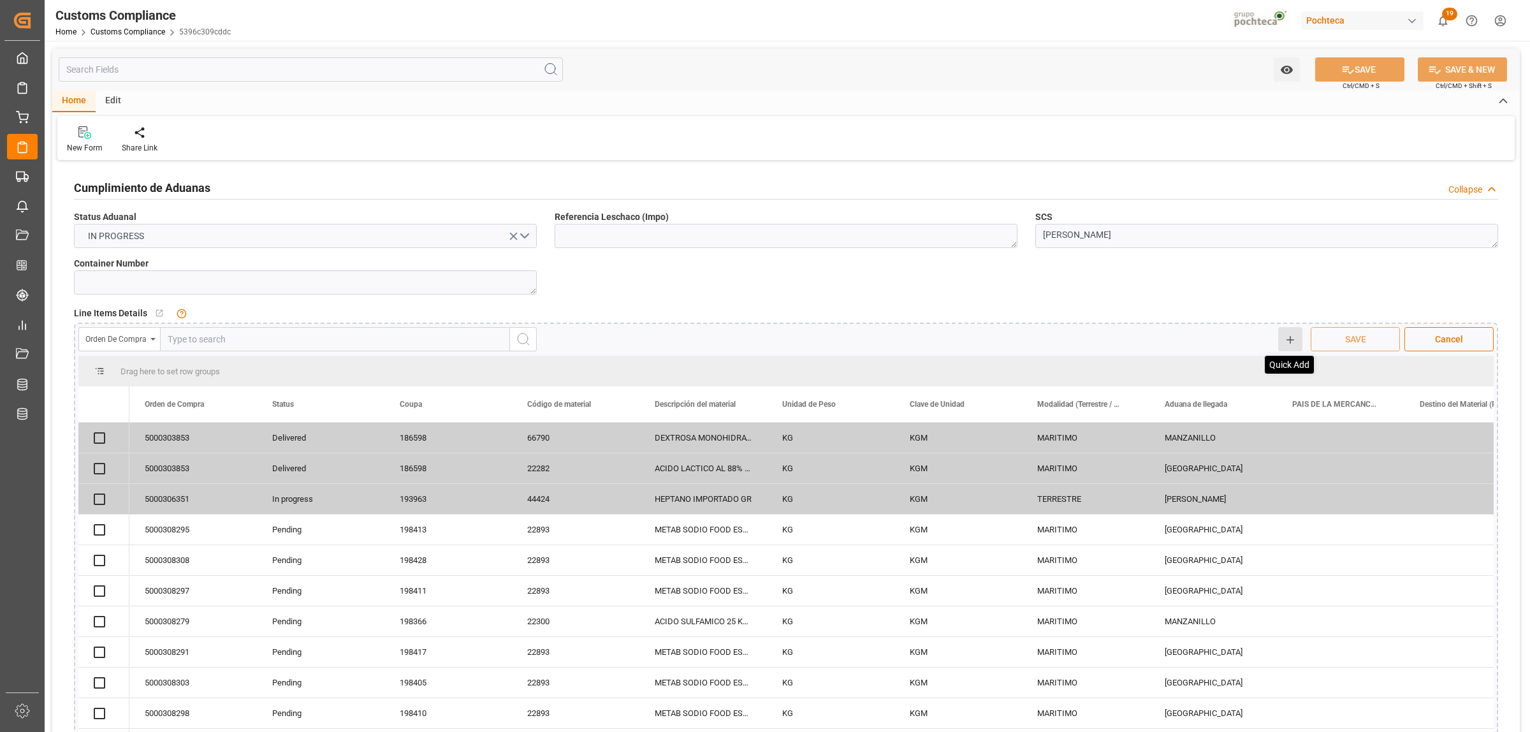
click at [1223, 341] on icon at bounding box center [1289, 339] width 11 height 11
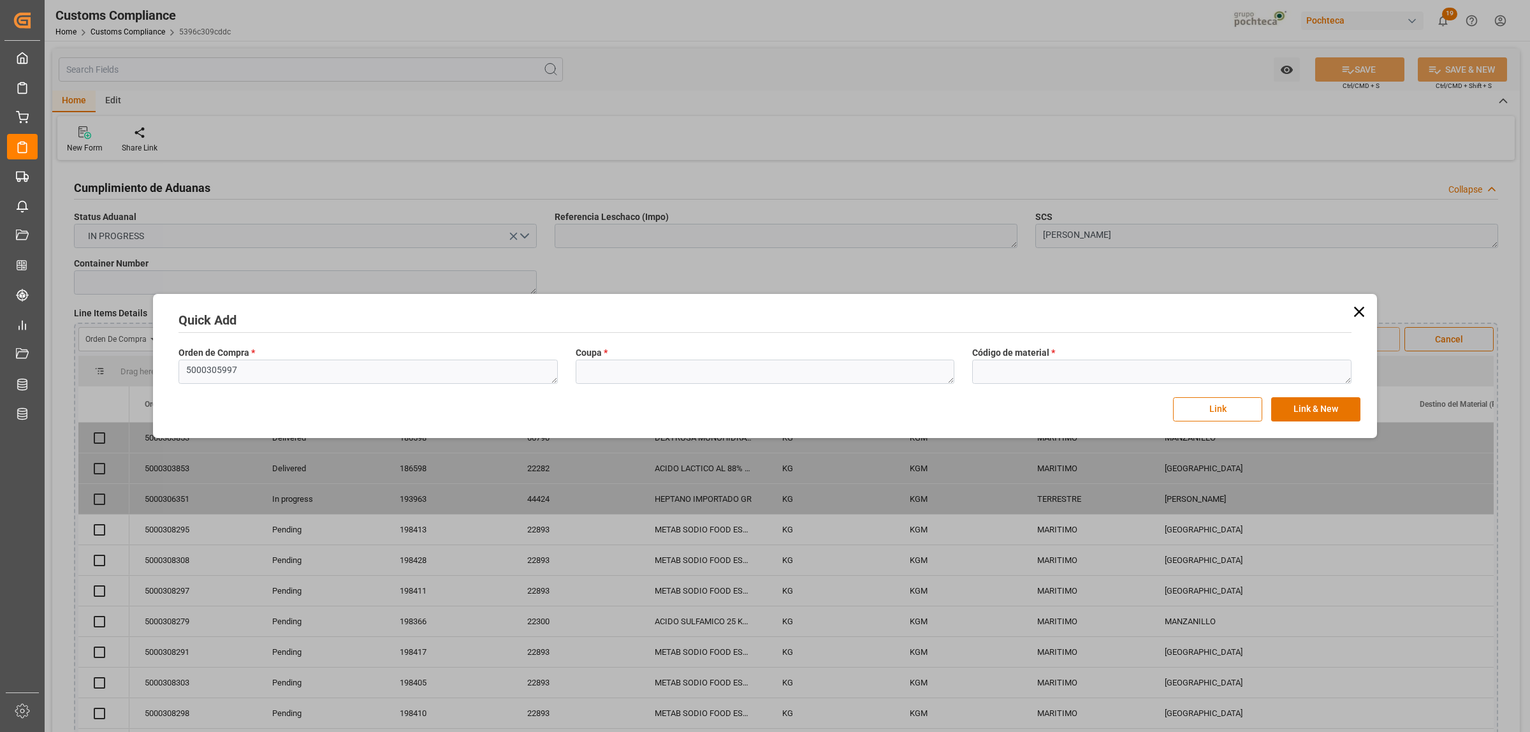
type textarea "5000305997"
click at [728, 380] on textarea at bounding box center [764, 371] width 379 height 24
paste textarea "192983"
type textarea "192983"
click at [1140, 382] on textarea at bounding box center [1161, 371] width 379 height 24
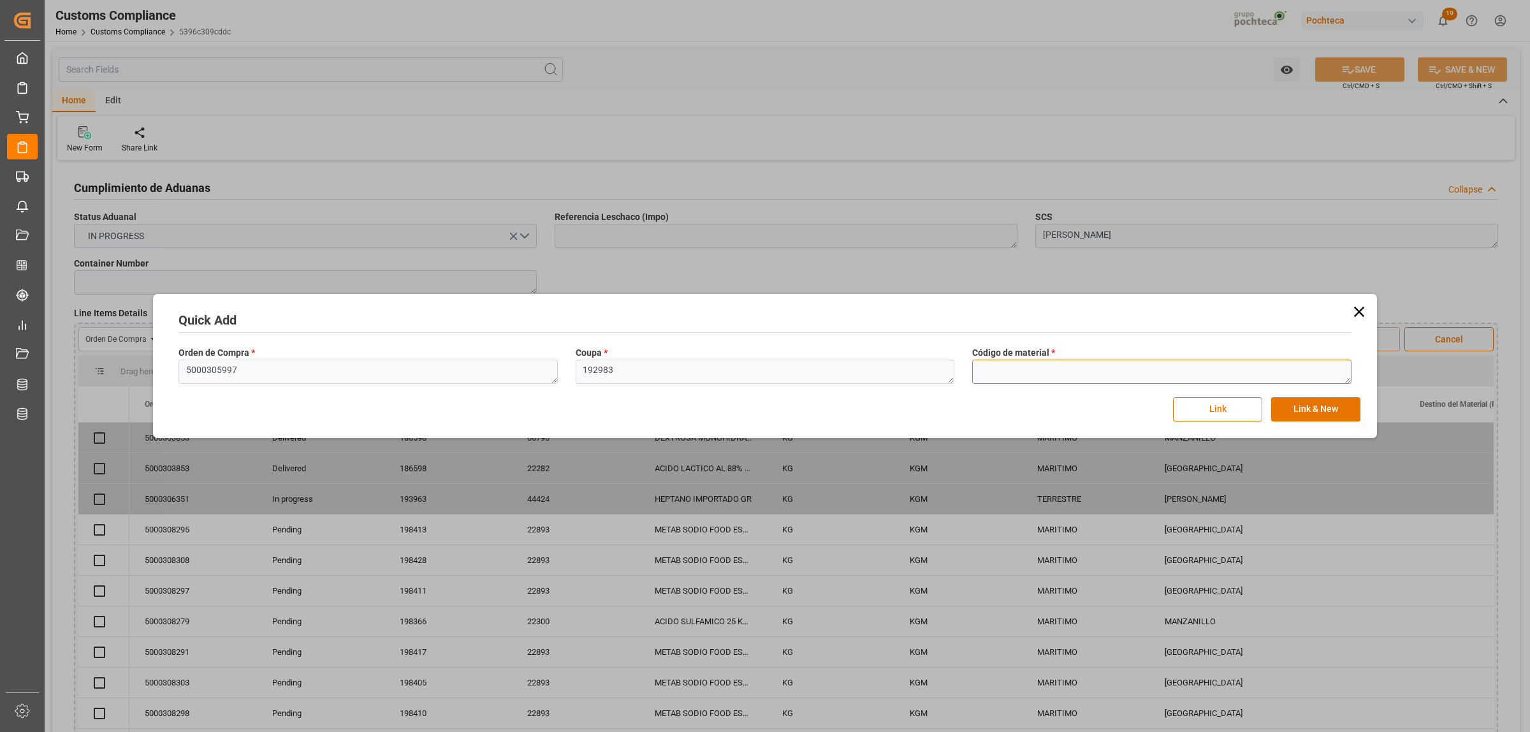
paste textarea "34901"
type textarea "34901"
click at [1223, 415] on button "Link & New" at bounding box center [1315, 409] width 89 height 24
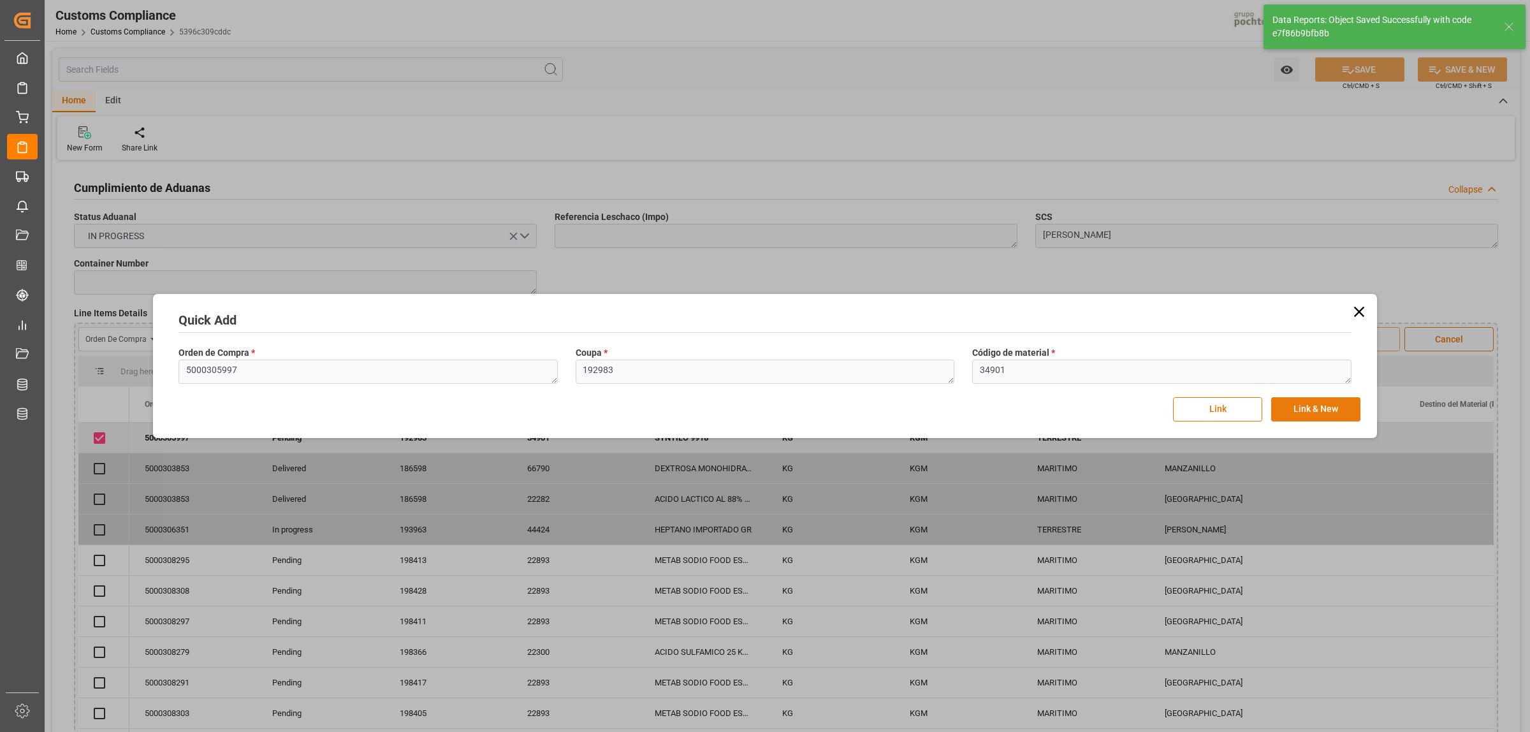
checkbox input "true"
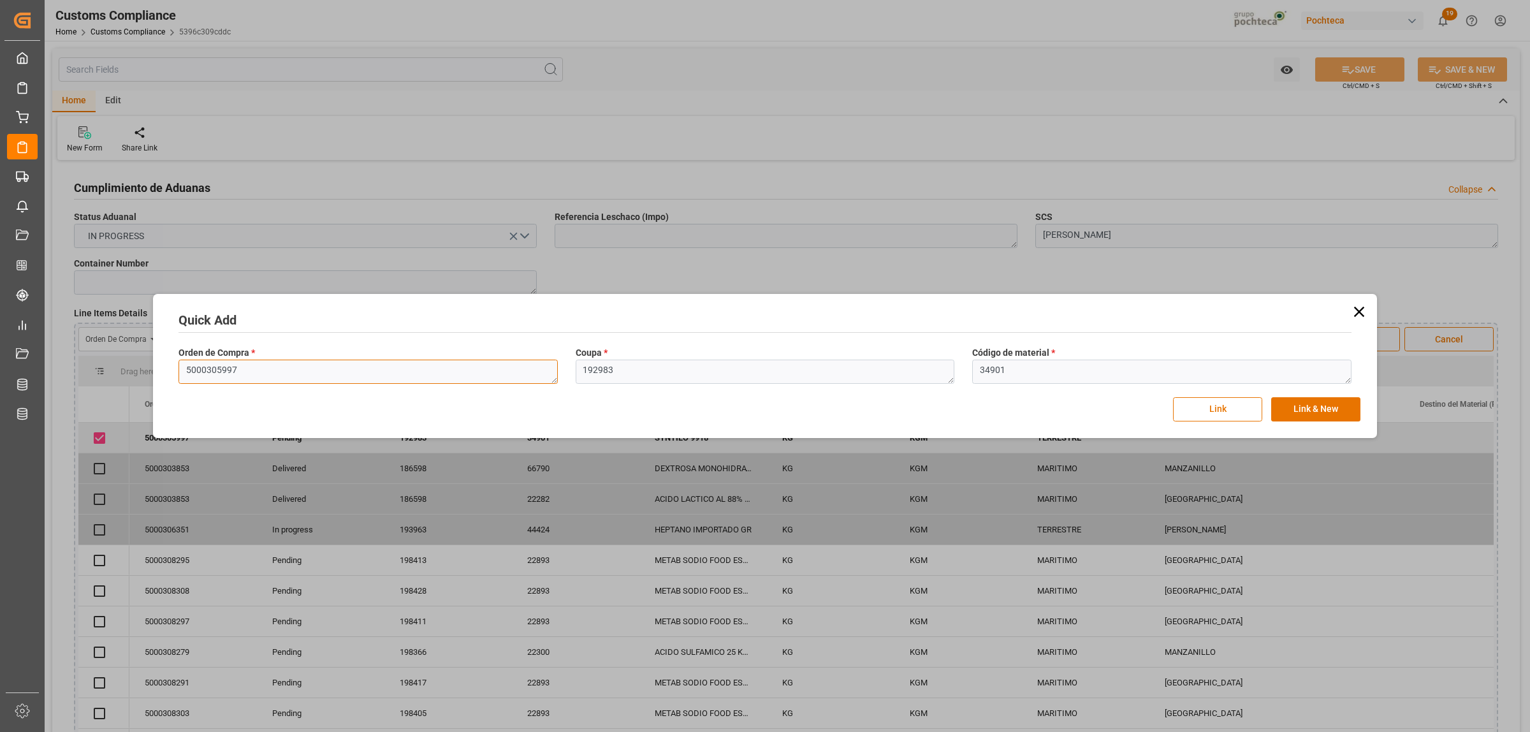
drag, startPoint x: 275, startPoint y: 380, endPoint x: 250, endPoint y: 371, distance: 26.6
click at [272, 380] on textarea "5000305997" at bounding box center [367, 371] width 379 height 24
drag, startPoint x: 250, startPoint y: 371, endPoint x: 145, endPoint y: 365, distance: 105.3
click at [145, 365] on div "Quick Add Orden de Compra * 5000305997 Coupa * 192983 Código de material * 3490…" at bounding box center [765, 366] width 1530 height 732
paste textarea "7048"
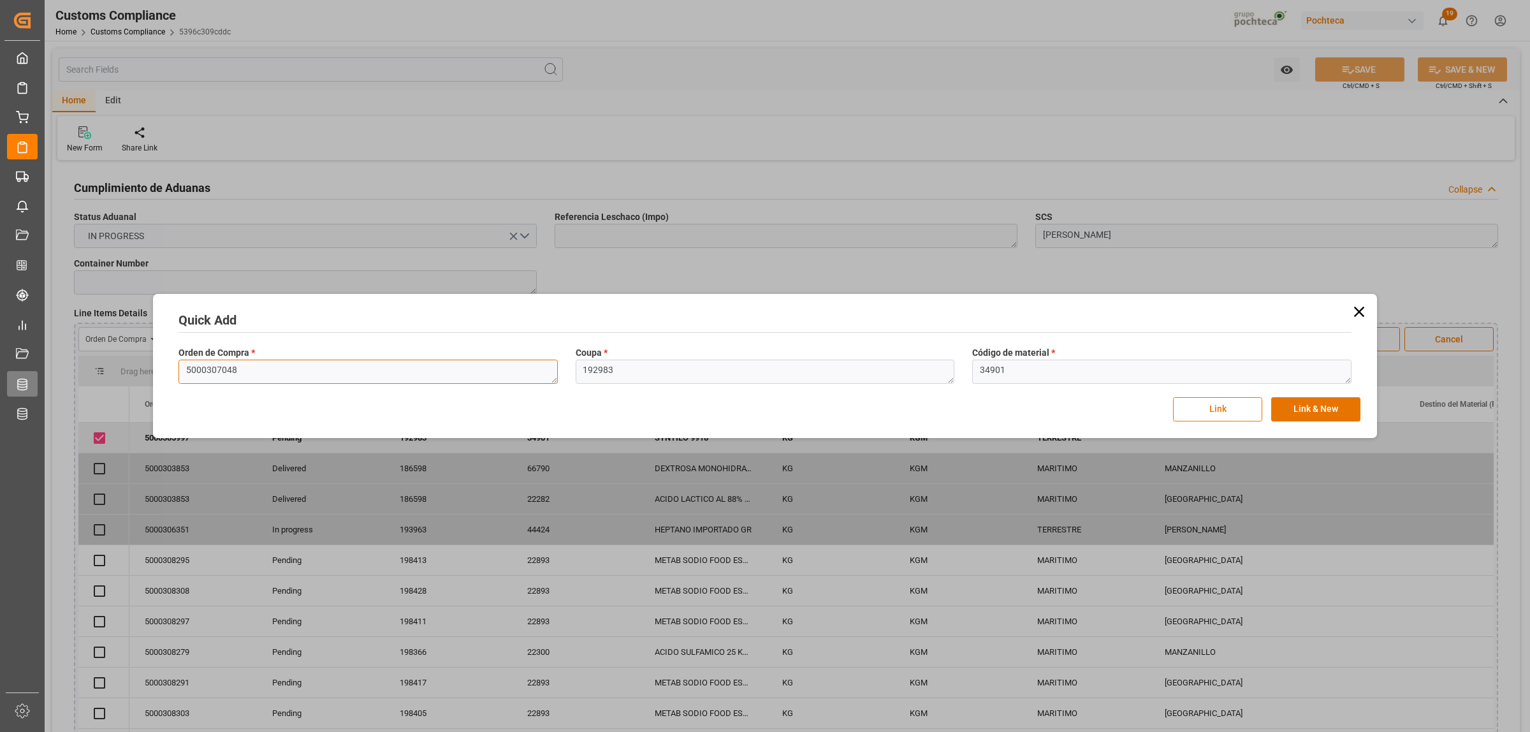
type textarea "5000307048"
drag, startPoint x: 647, startPoint y: 367, endPoint x: 625, endPoint y: 370, distance: 21.9
click at [644, 368] on textarea "192983" at bounding box center [764, 371] width 379 height 24
drag, startPoint x: 607, startPoint y: 371, endPoint x: 569, endPoint y: 371, distance: 37.6
click at [569, 371] on div "Coupa * 192983" at bounding box center [765, 365] width 397 height 47
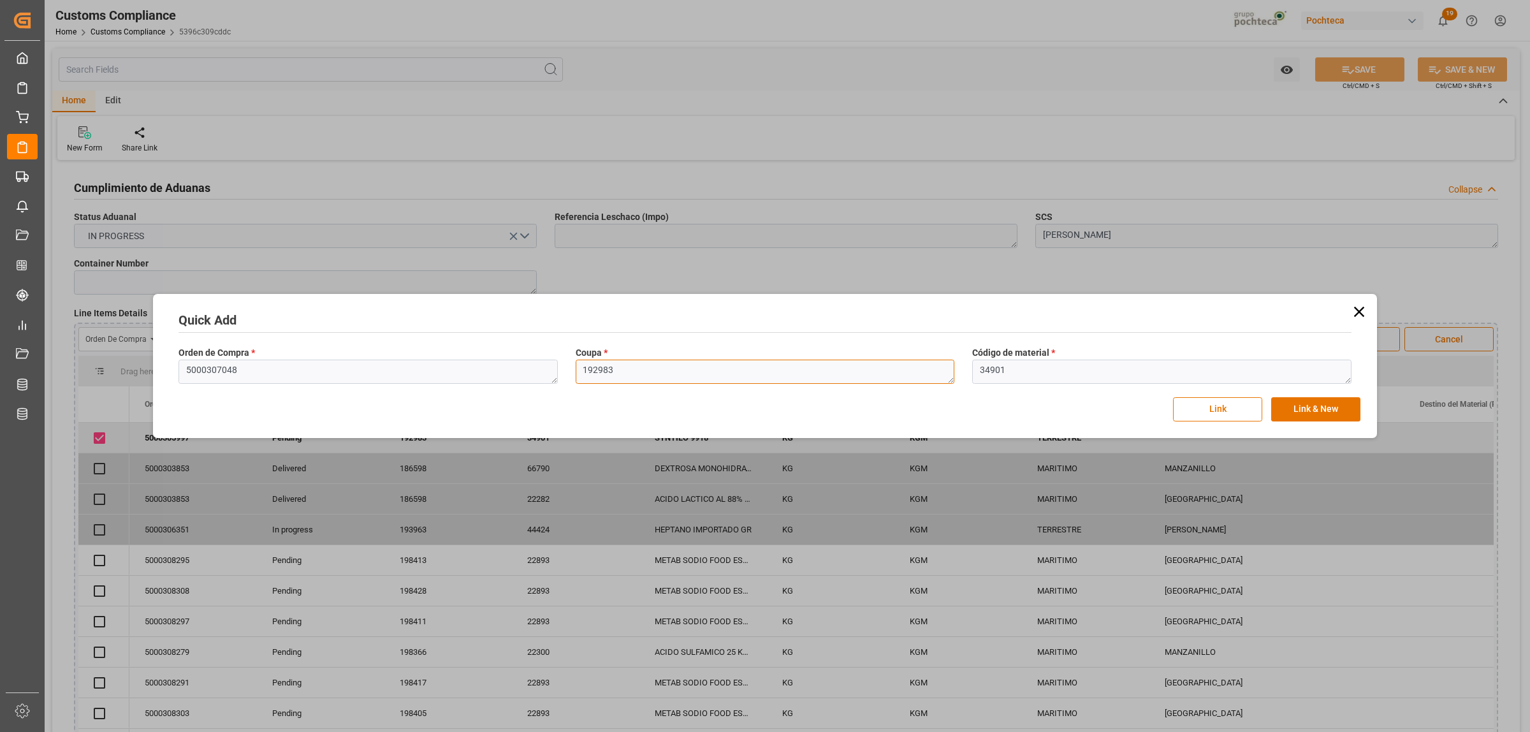
paste textarea "5435"
type textarea "195435"
click at [1012, 365] on textarea "34901" at bounding box center [1161, 371] width 379 height 24
drag, startPoint x: 997, startPoint y: 375, endPoint x: 963, endPoint y: 375, distance: 34.4
click at [963, 375] on div "Código de material * 34901" at bounding box center [1161, 365] width 397 height 47
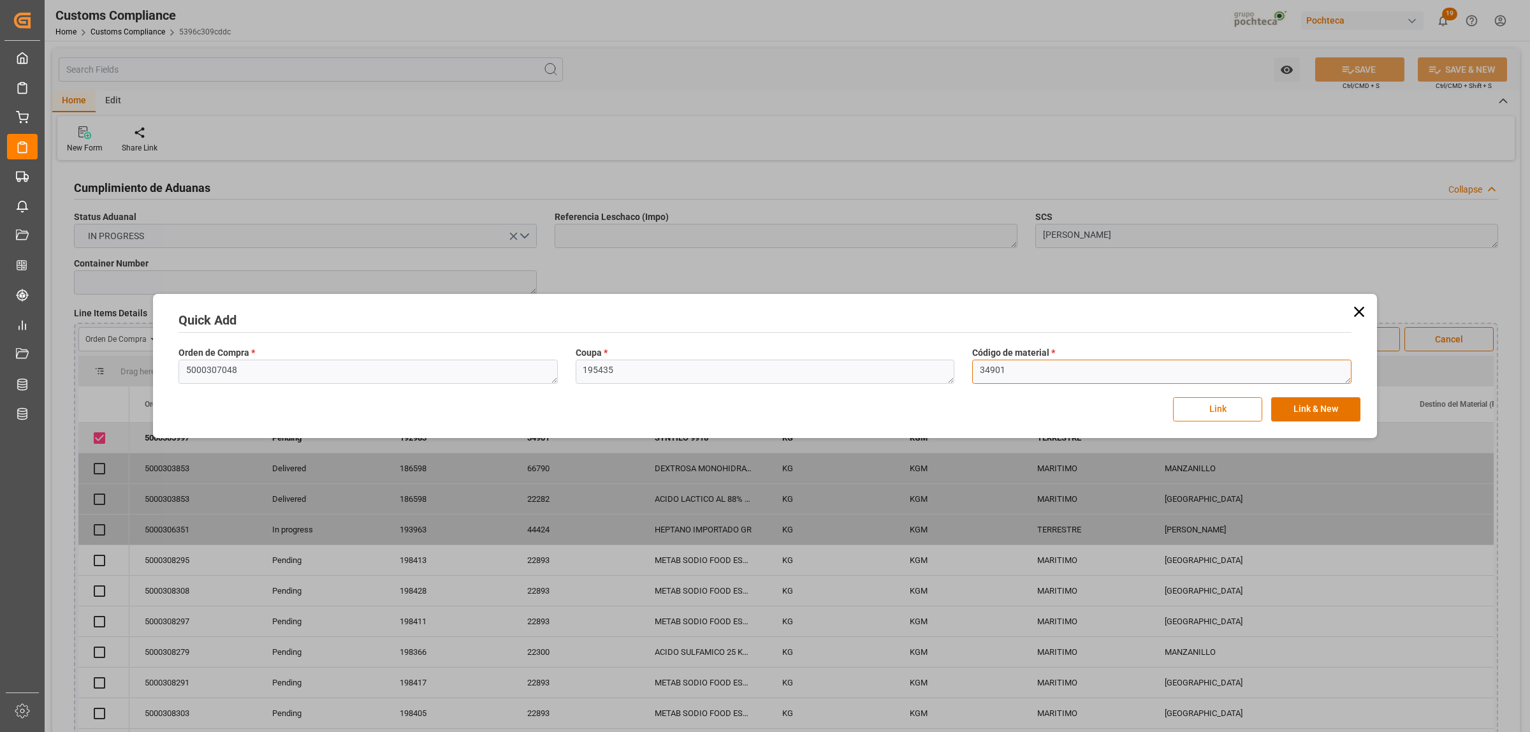
paste textarea "793"
type textarea "34793"
click at [1223, 412] on button "Link & New" at bounding box center [1315, 409] width 89 height 24
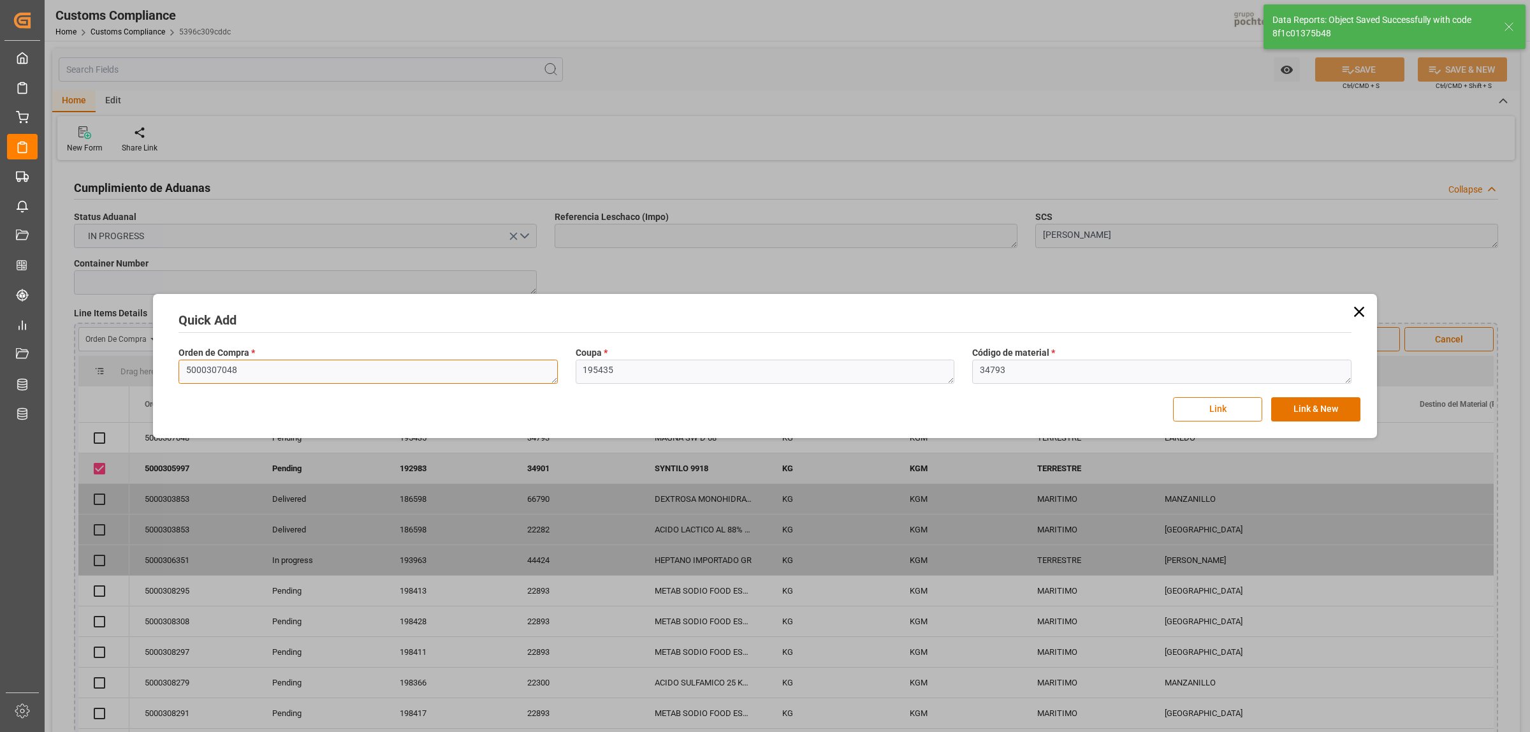
drag, startPoint x: 266, startPoint y: 368, endPoint x: 179, endPoint y: 358, distance: 87.8
click at [179, 358] on div "Orden de Compra * 5000307048" at bounding box center [368, 365] width 397 height 47
checkbox input "true"
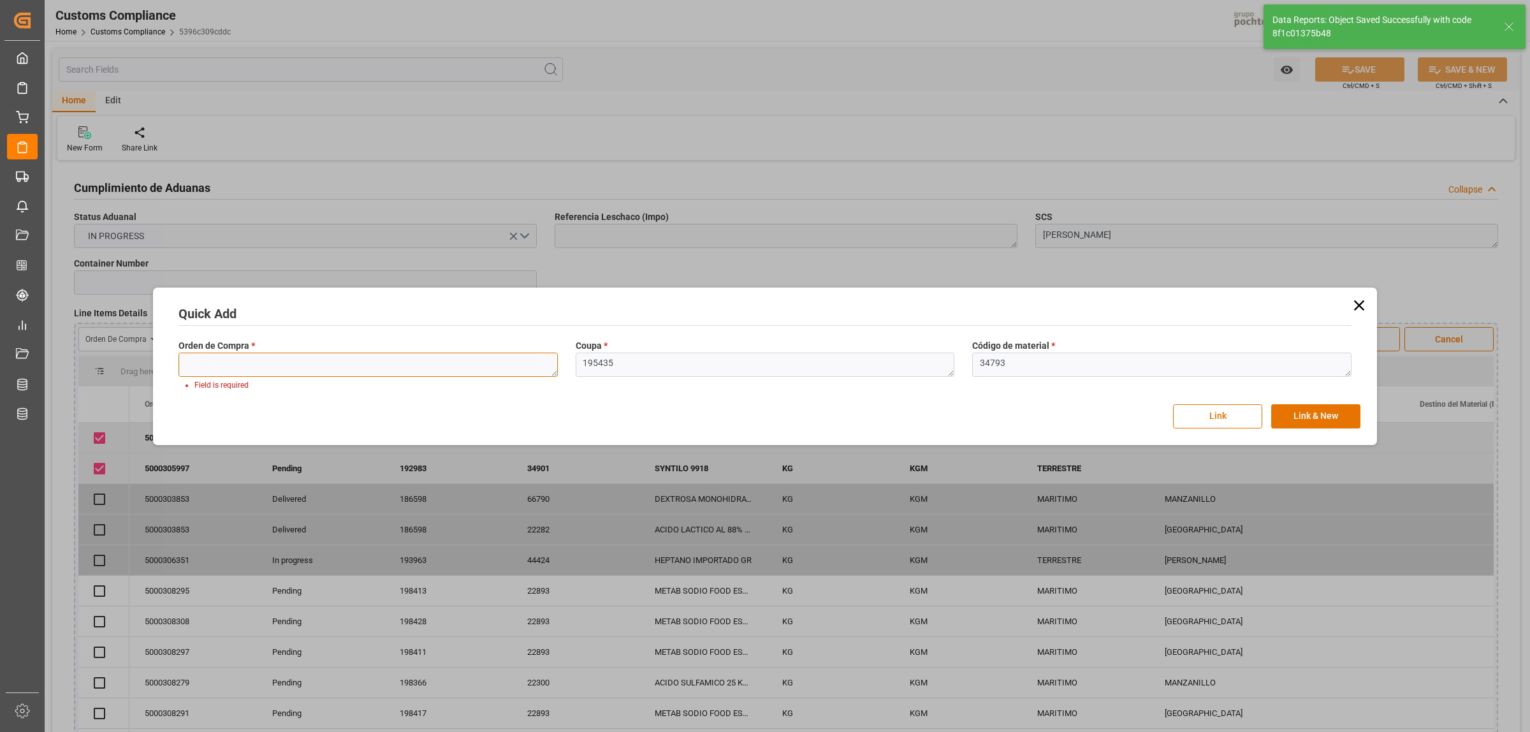
paste textarea "5000307048"
type textarea "5000307048"
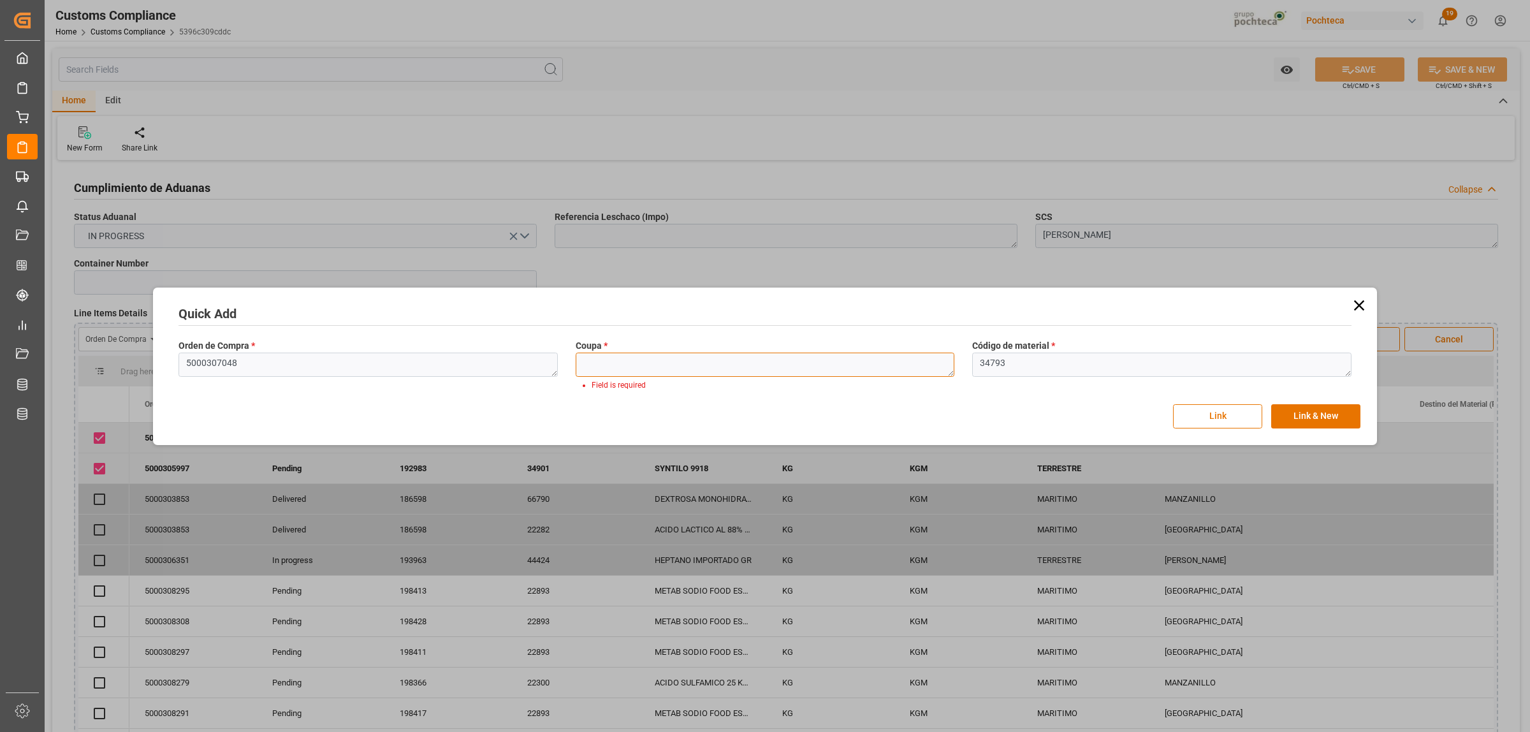
paste textarea "195435"
type textarea "195435"
click at [1021, 366] on textarea "34793" at bounding box center [1161, 364] width 379 height 24
click at [1022, 370] on textarea "34793" at bounding box center [1161, 364] width 379 height 24
drag, startPoint x: 978, startPoint y: 366, endPoint x: 957, endPoint y: 370, distance: 21.3
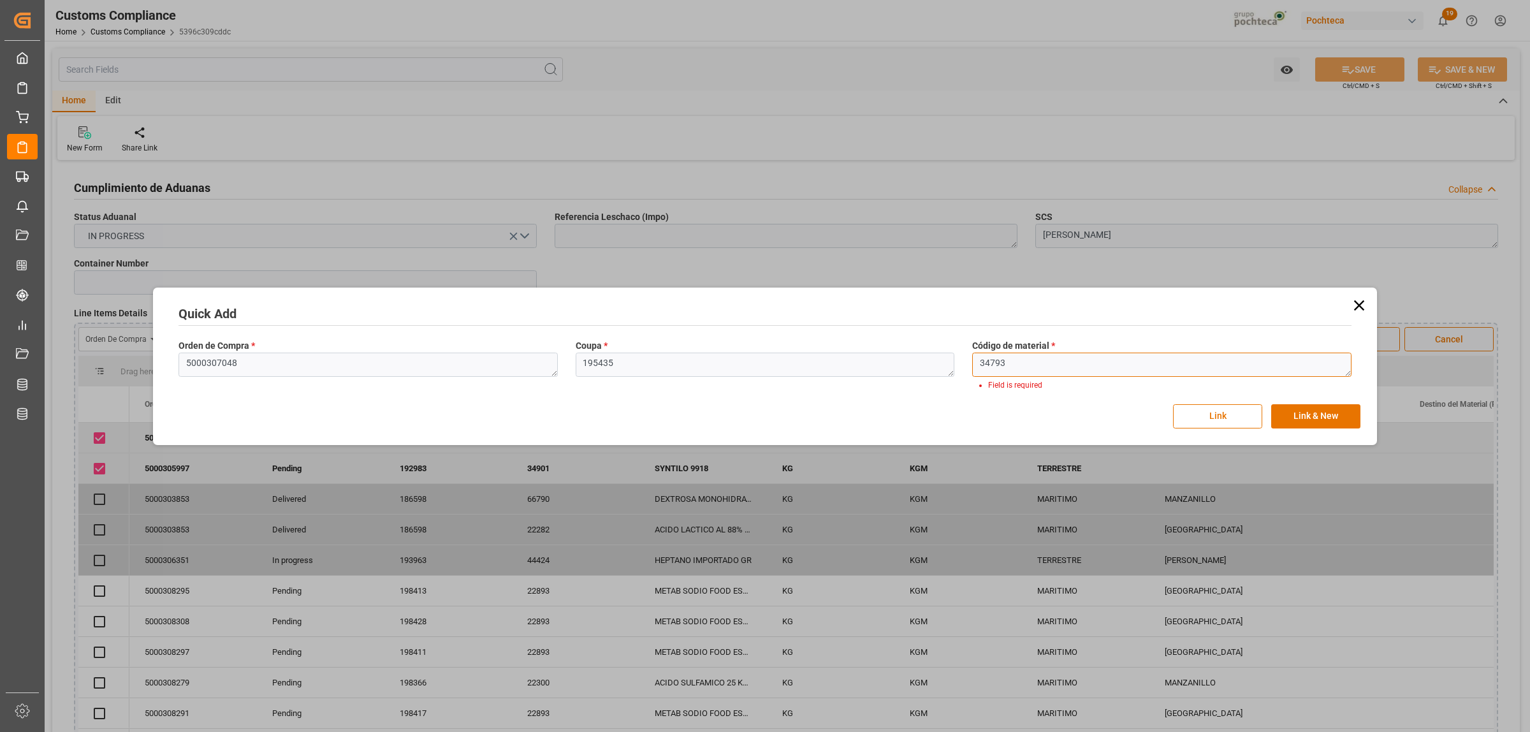
click at [957, 370] on div "Orden de Compra * 5000307048 Coupa * 195435 Código de material * 34793 Field is…" at bounding box center [765, 365] width 1190 height 61
paste textarea "674"
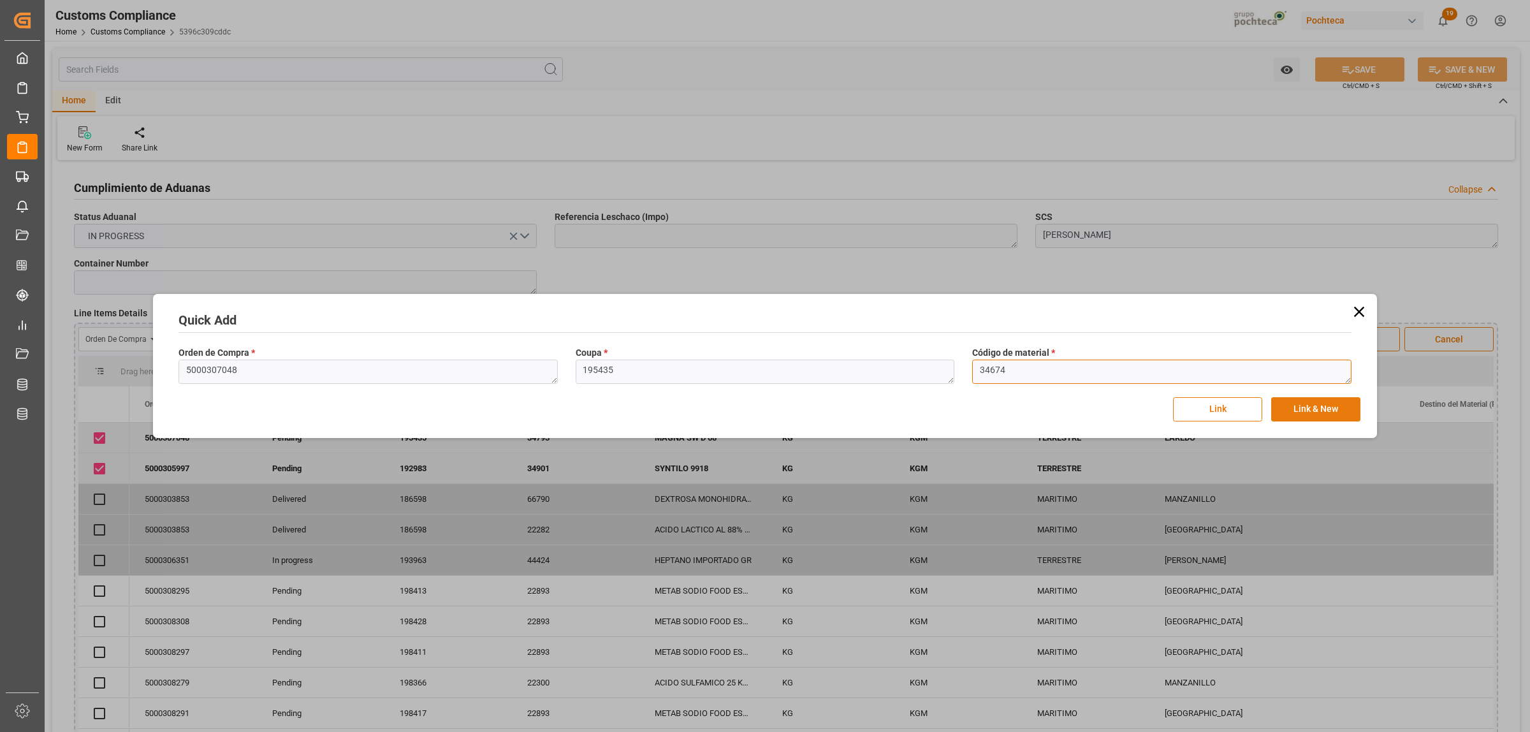
type textarea "34674"
click at [1223, 405] on button "Link & New" at bounding box center [1315, 409] width 89 height 24
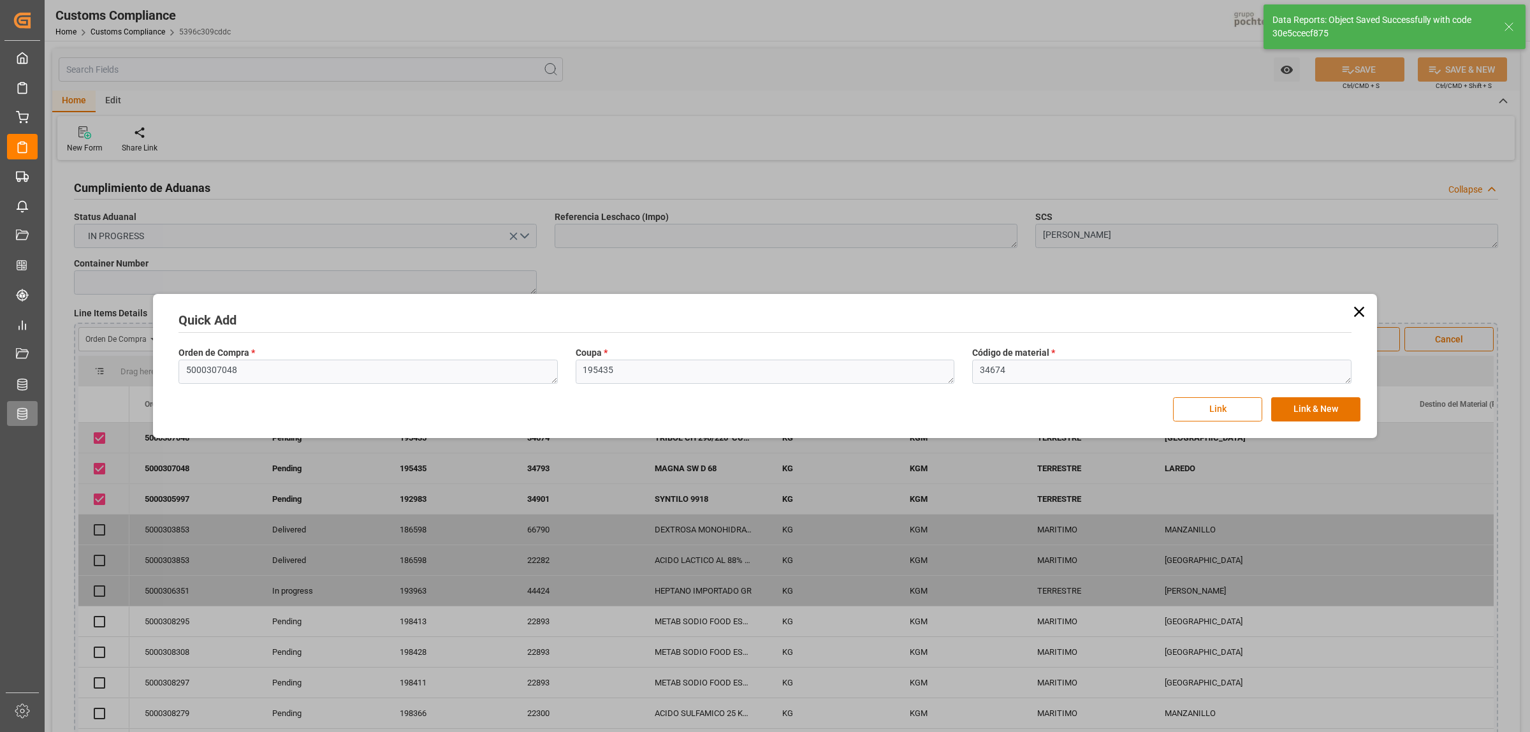
checkbox input "true"
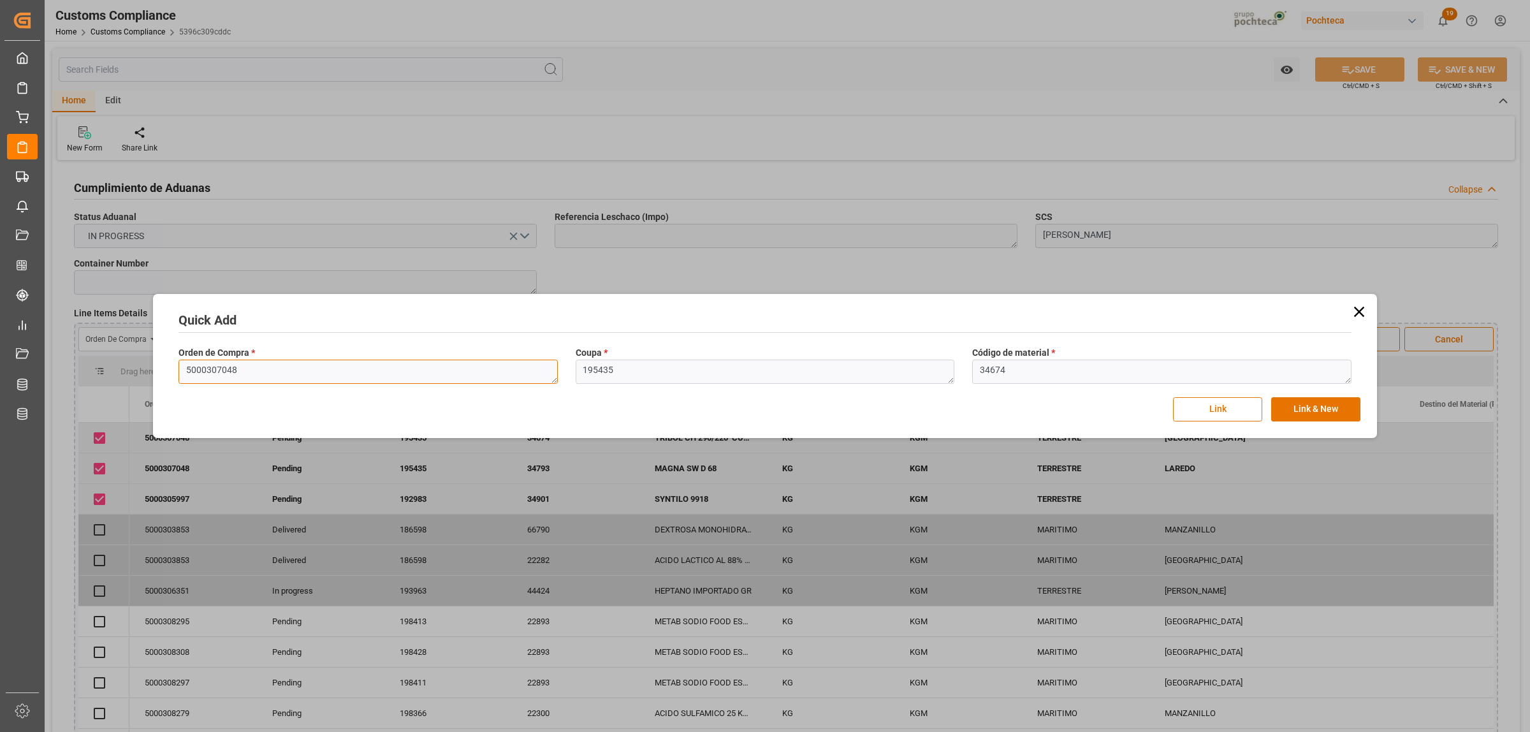
drag, startPoint x: 240, startPoint y: 365, endPoint x: 243, endPoint y: 374, distance: 9.9
click at [241, 365] on textarea "5000307048" at bounding box center [367, 371] width 379 height 24
drag, startPoint x: 189, startPoint y: 375, endPoint x: 164, endPoint y: 375, distance: 24.9
click at [164, 375] on div "Quick Add Orden de Compra * 5000307048 Coupa * 195435 Código de material * 3467…" at bounding box center [764, 366] width 1217 height 138
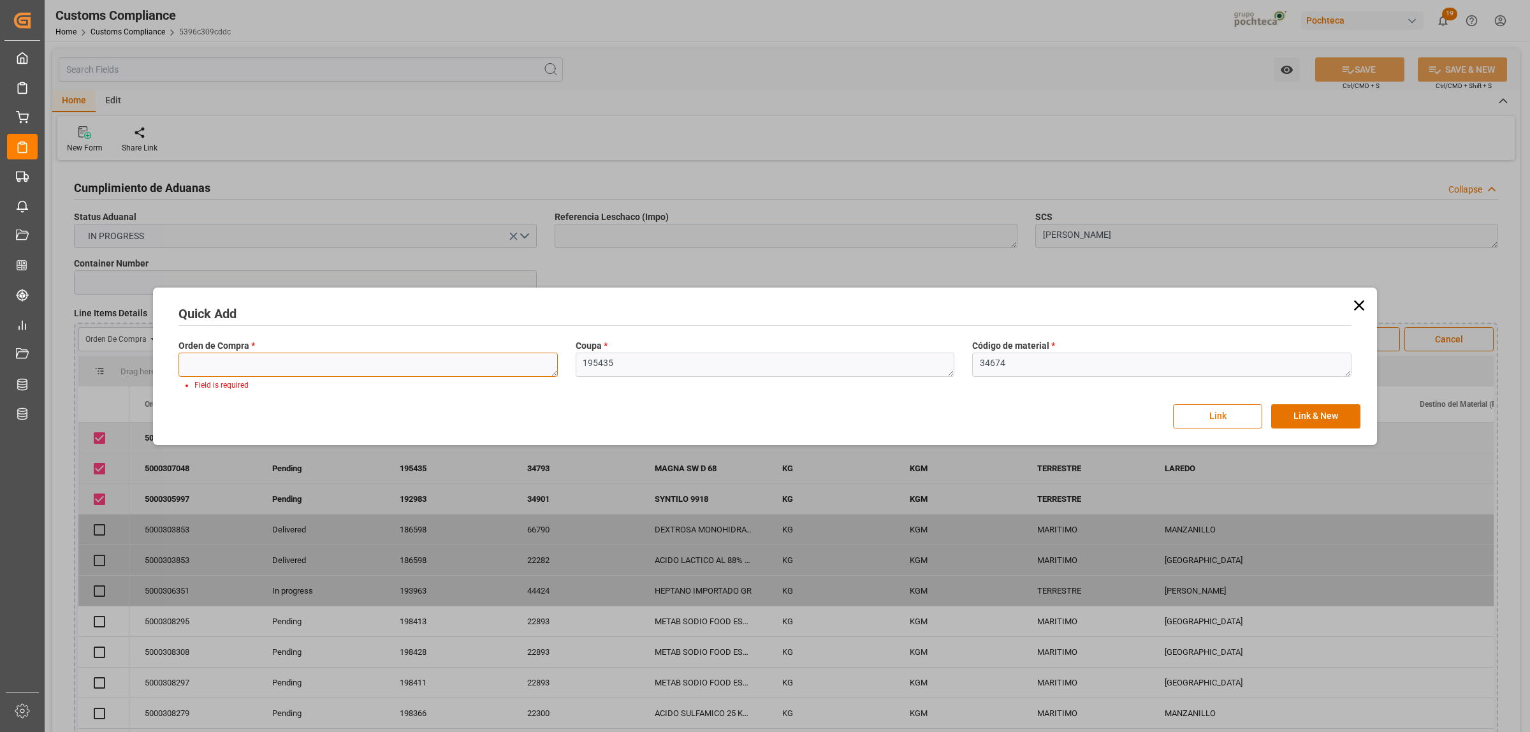
paste textarea "5000307048"
type textarea "5000307048"
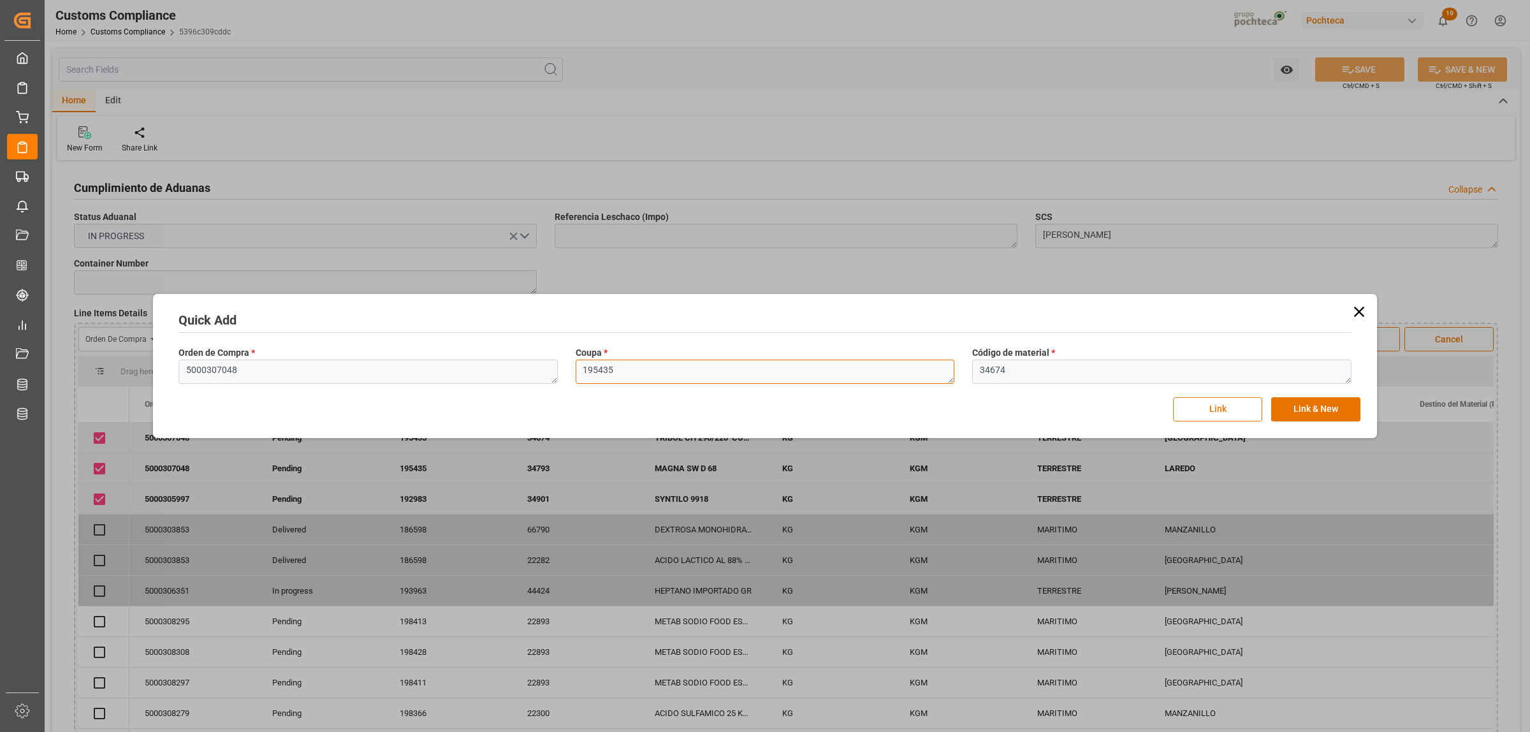
drag, startPoint x: 635, startPoint y: 374, endPoint x: 555, endPoint y: 380, distance: 79.9
click at [558, 380] on div "Orden de Compra * 5000307048 Coupa * 195435 Código de material * 34674" at bounding box center [765, 365] width 1190 height 47
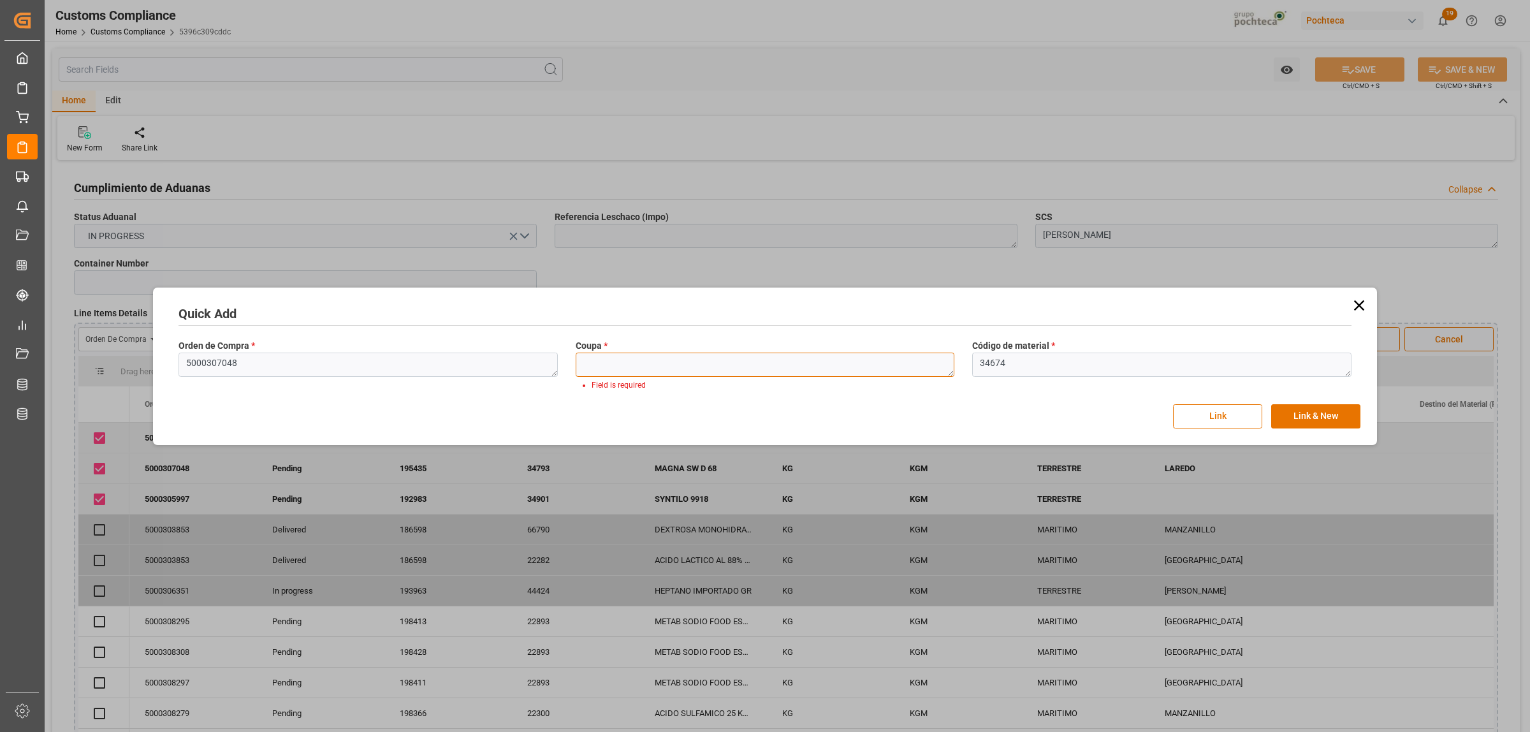
paste textarea "195435"
type textarea "195435"
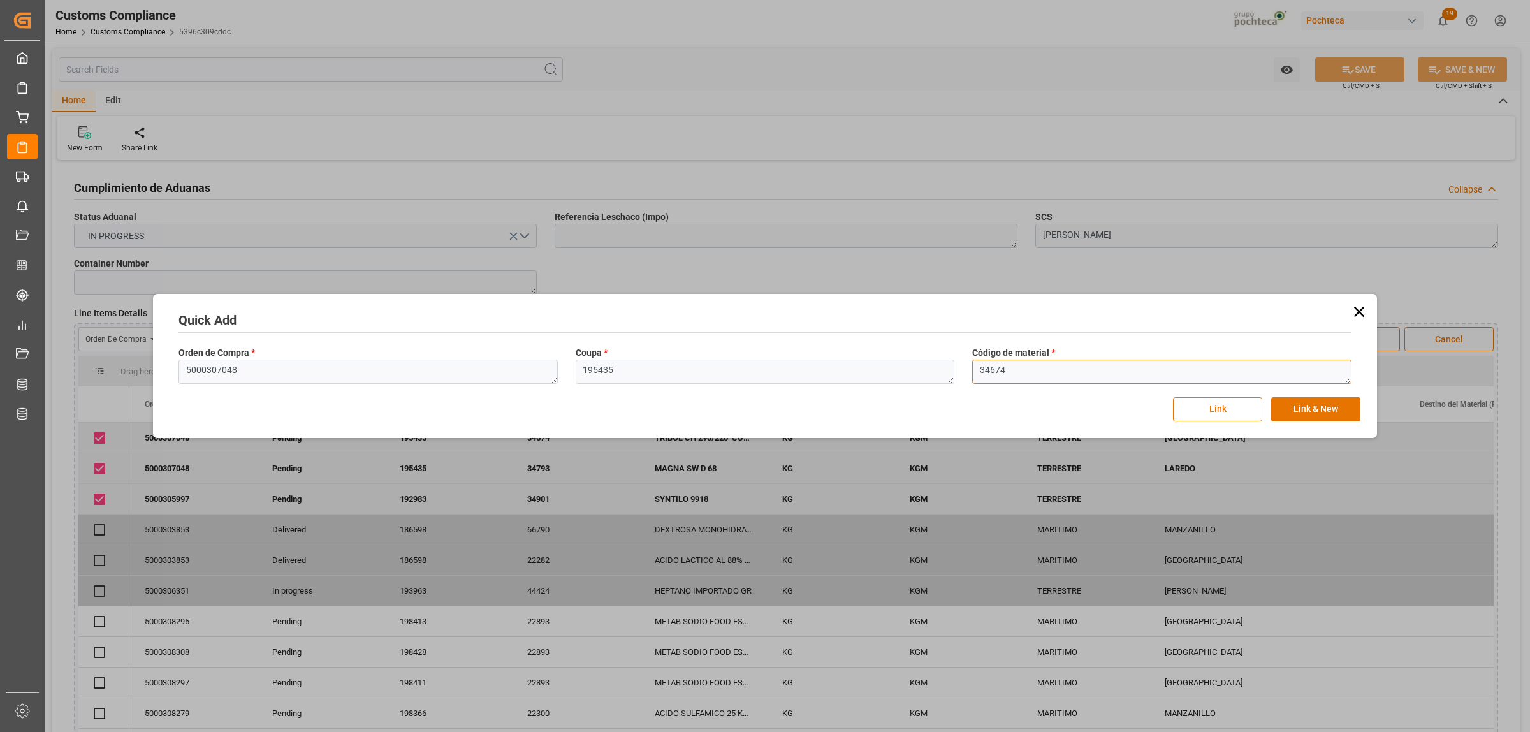
click at [1047, 377] on textarea "34674" at bounding box center [1161, 371] width 379 height 24
drag, startPoint x: 1012, startPoint y: 370, endPoint x: 951, endPoint y: 370, distance: 61.2
click at [951, 370] on div "Orden de Compra * 5000307048 Coupa * 195435 Código de material * 34674" at bounding box center [765, 365] width 1190 height 47
paste textarea "562"
type textarea "35624"
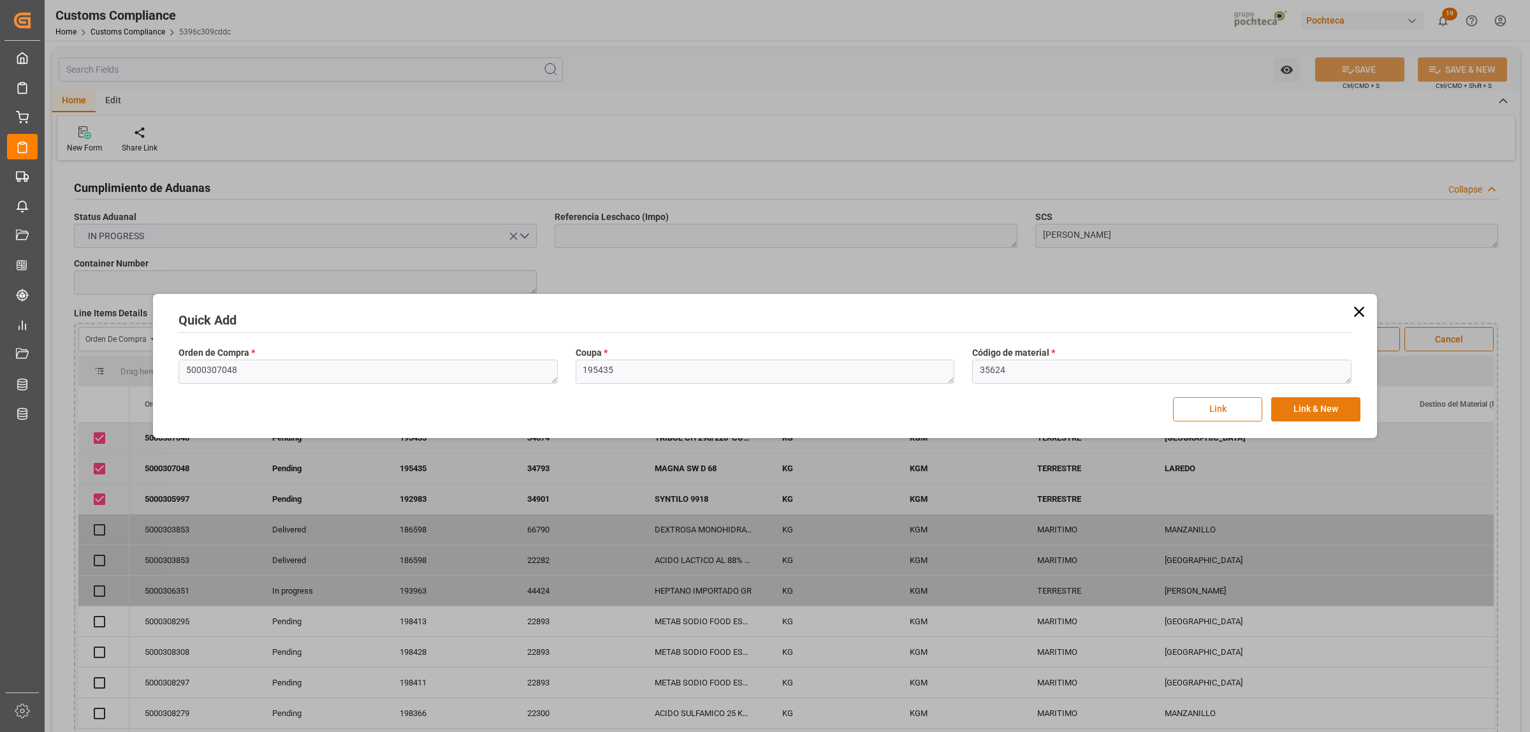
click at [1223, 408] on button "Link & New" at bounding box center [1315, 409] width 89 height 24
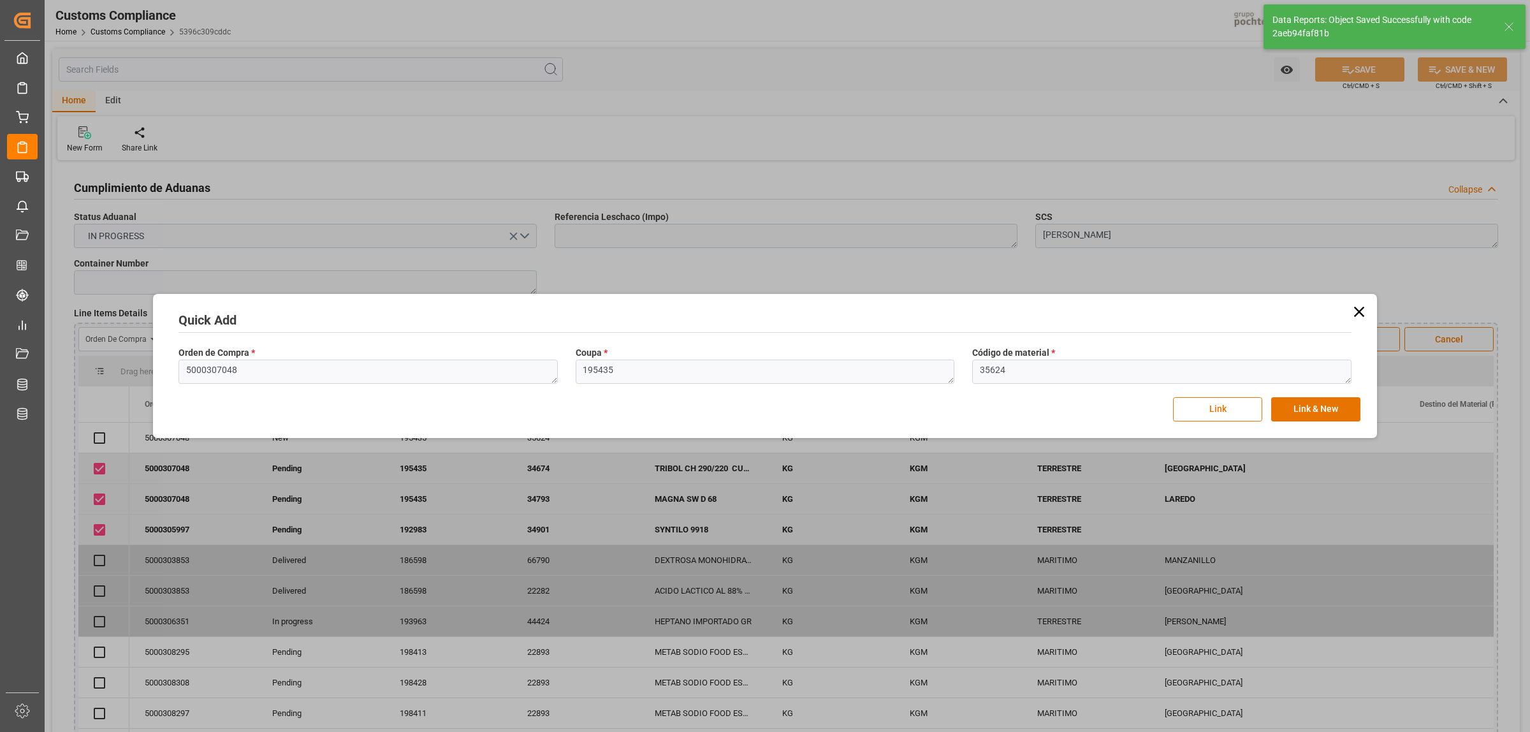
checkbox input "true"
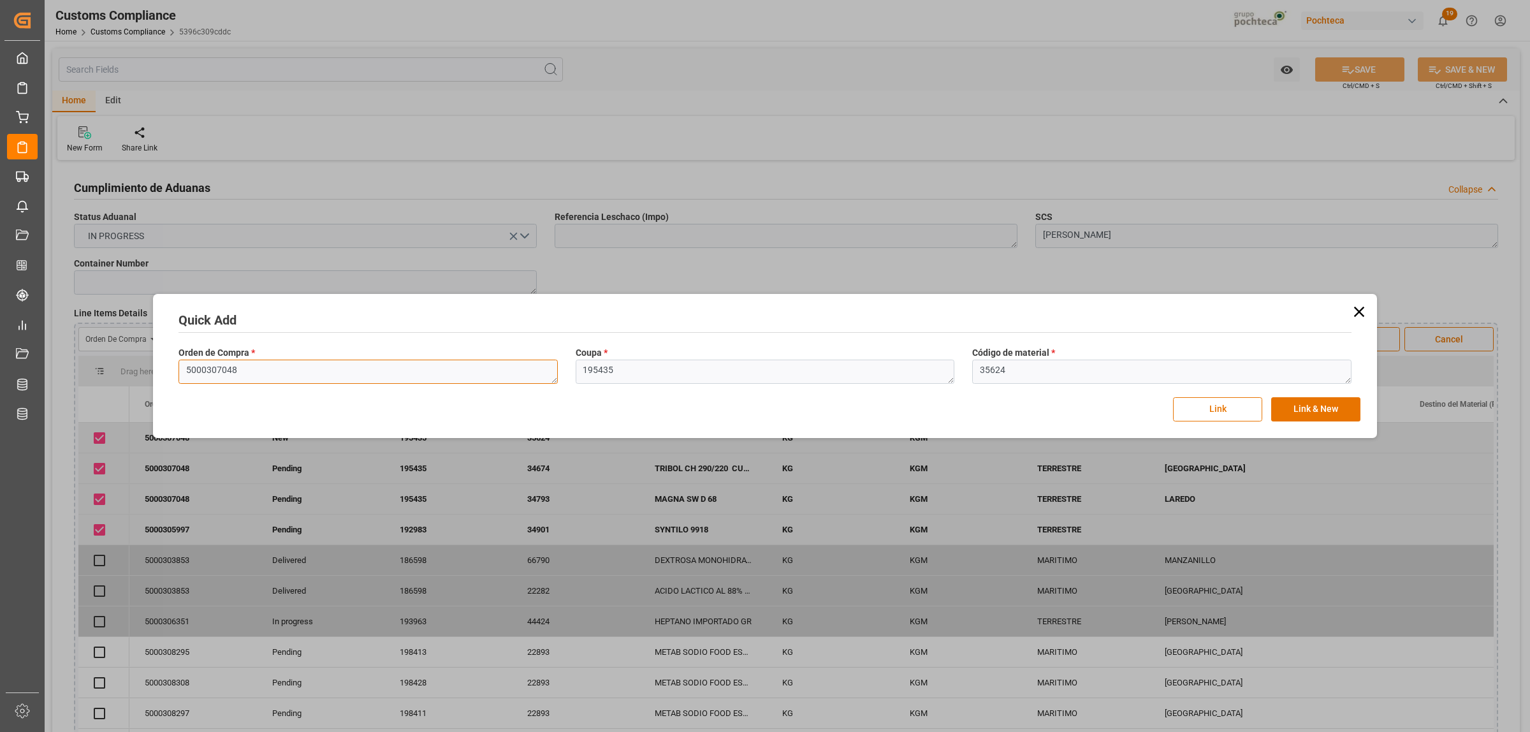
click at [254, 374] on textarea "5000307048" at bounding box center [367, 371] width 379 height 24
drag, startPoint x: 244, startPoint y: 372, endPoint x: 136, endPoint y: 372, distance: 108.3
click at [136, 372] on div "Quick Add Orden de Compra * 5000307048 Coupa * 195435 Código de material * 3562…" at bounding box center [765, 366] width 1530 height 732
paste textarea "544"
type textarea "5000307544"
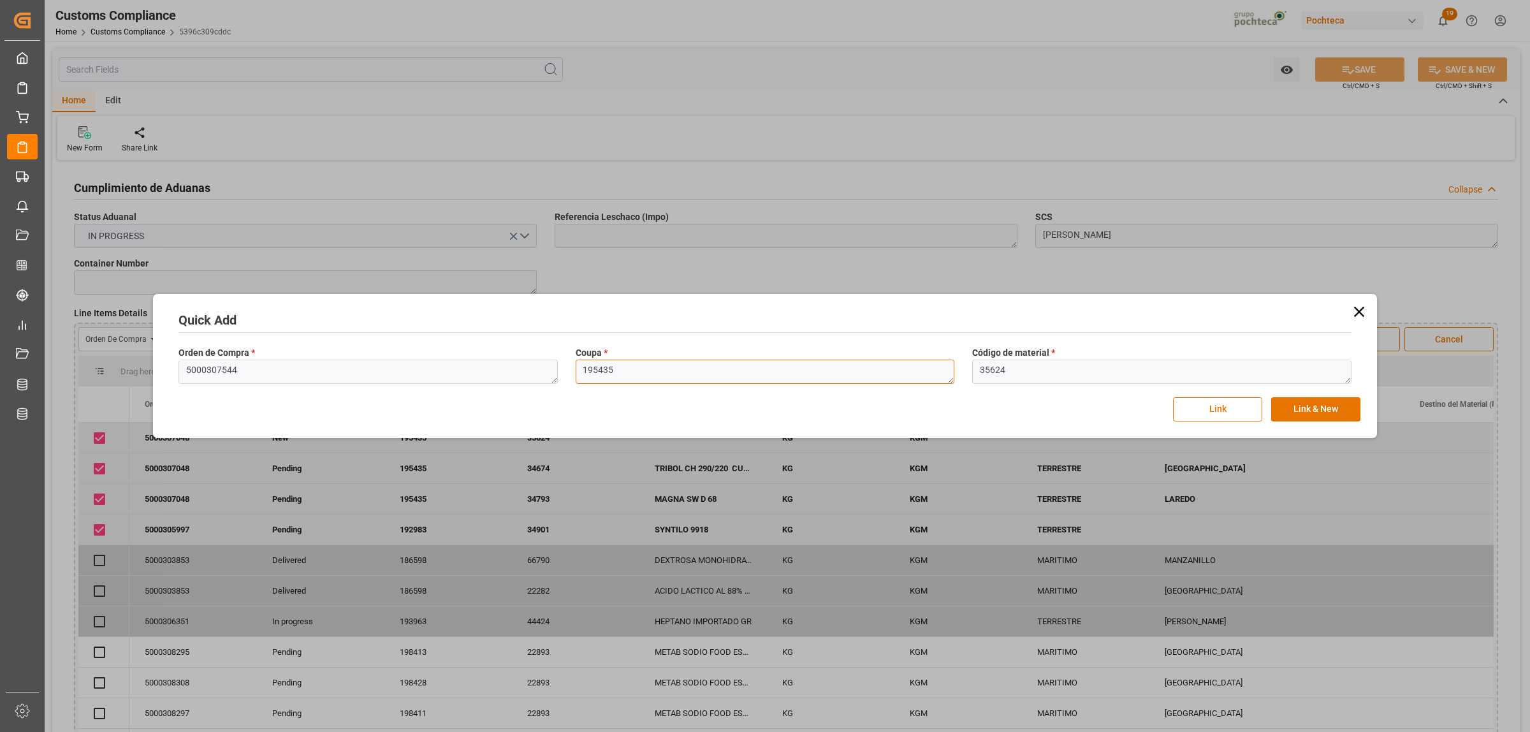
click at [618, 375] on textarea "195435" at bounding box center [764, 371] width 379 height 24
drag, startPoint x: 614, startPoint y: 368, endPoint x: 551, endPoint y: 373, distance: 62.6
click at [551, 373] on div "Orden de Compra * 5000307544 Coupa * 195435 Código de material * 35624" at bounding box center [765, 365] width 1190 height 47
paste textarea "6390"
type textarea "196390"
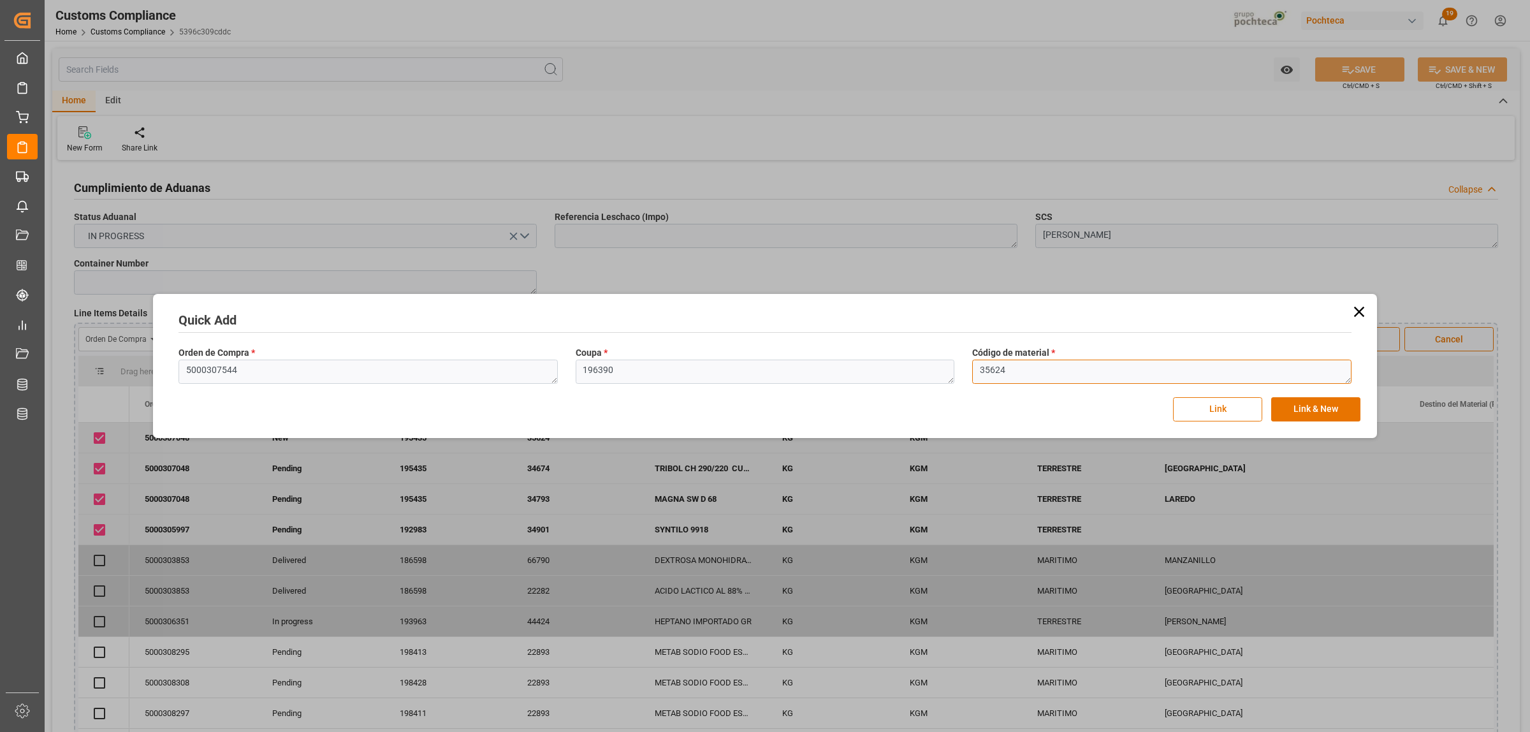
click at [1027, 371] on textarea "35624" at bounding box center [1161, 371] width 379 height 24
drag, startPoint x: 1013, startPoint y: 368, endPoint x: 943, endPoint y: 374, distance: 70.3
click at [944, 374] on div "Orden de Compra * 5000307544 Coupa * 196390 Código de material * 35624" at bounding box center [765, 365] width 1190 height 47
paste textarea "4727"
type textarea "34727"
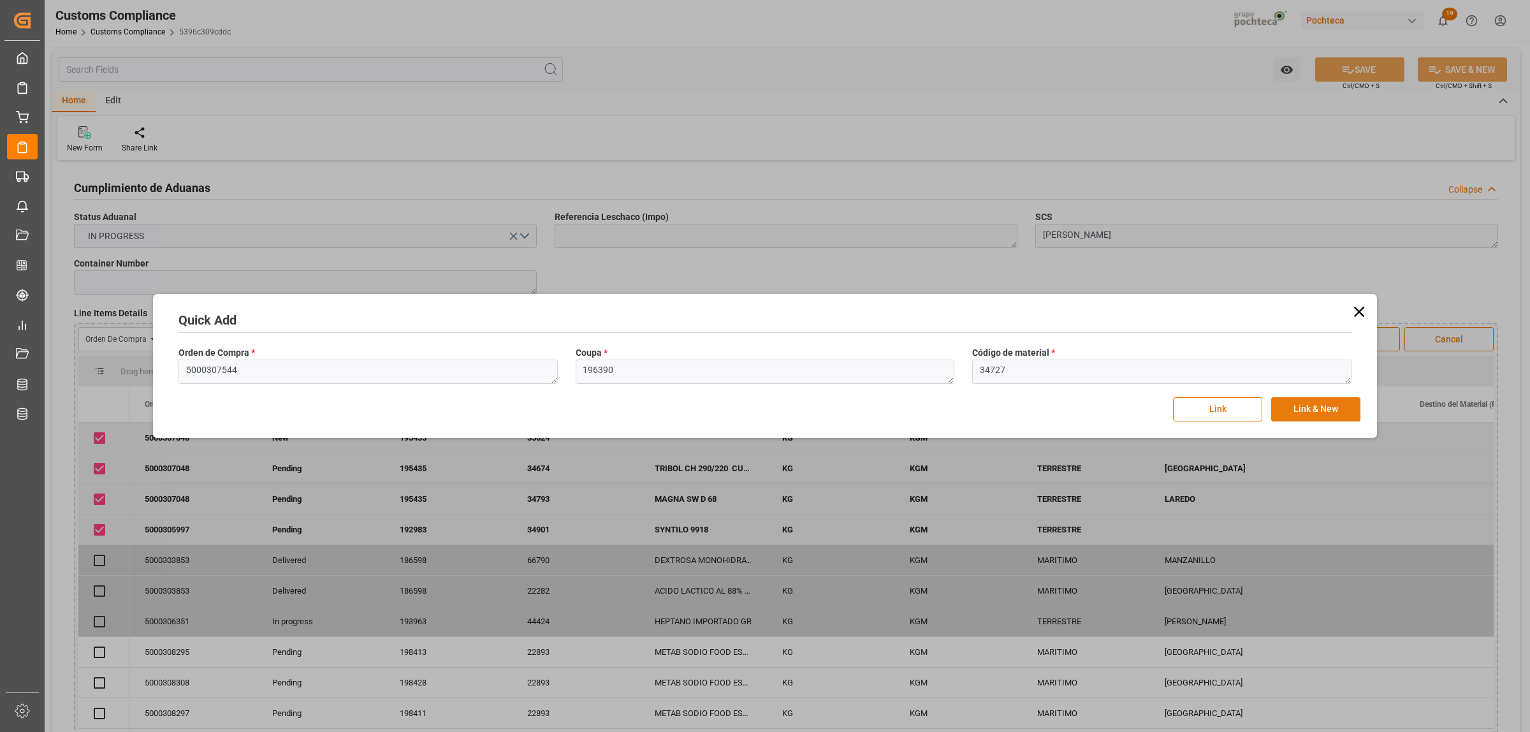
click at [1223, 416] on button "Link & New" at bounding box center [1315, 409] width 89 height 24
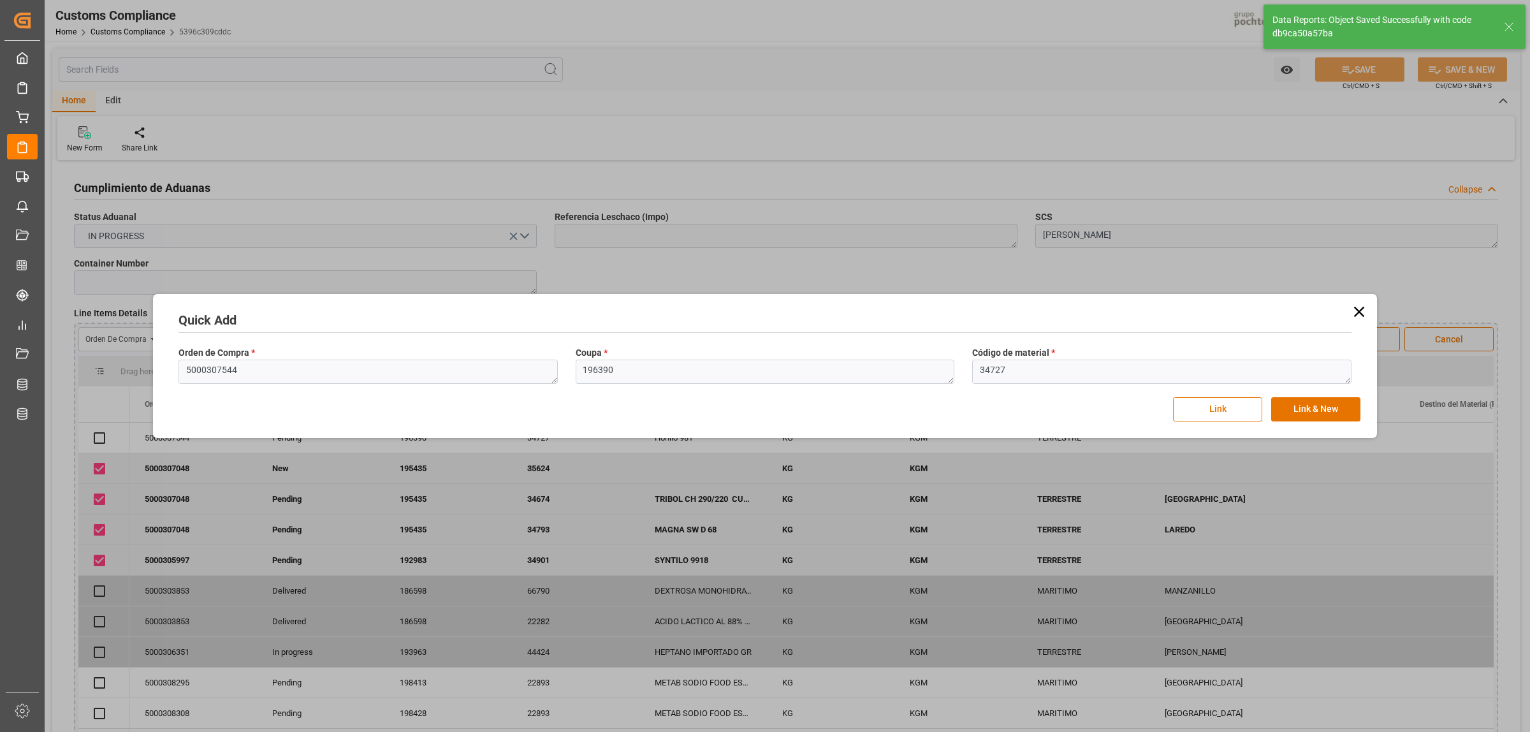
checkbox input "true"
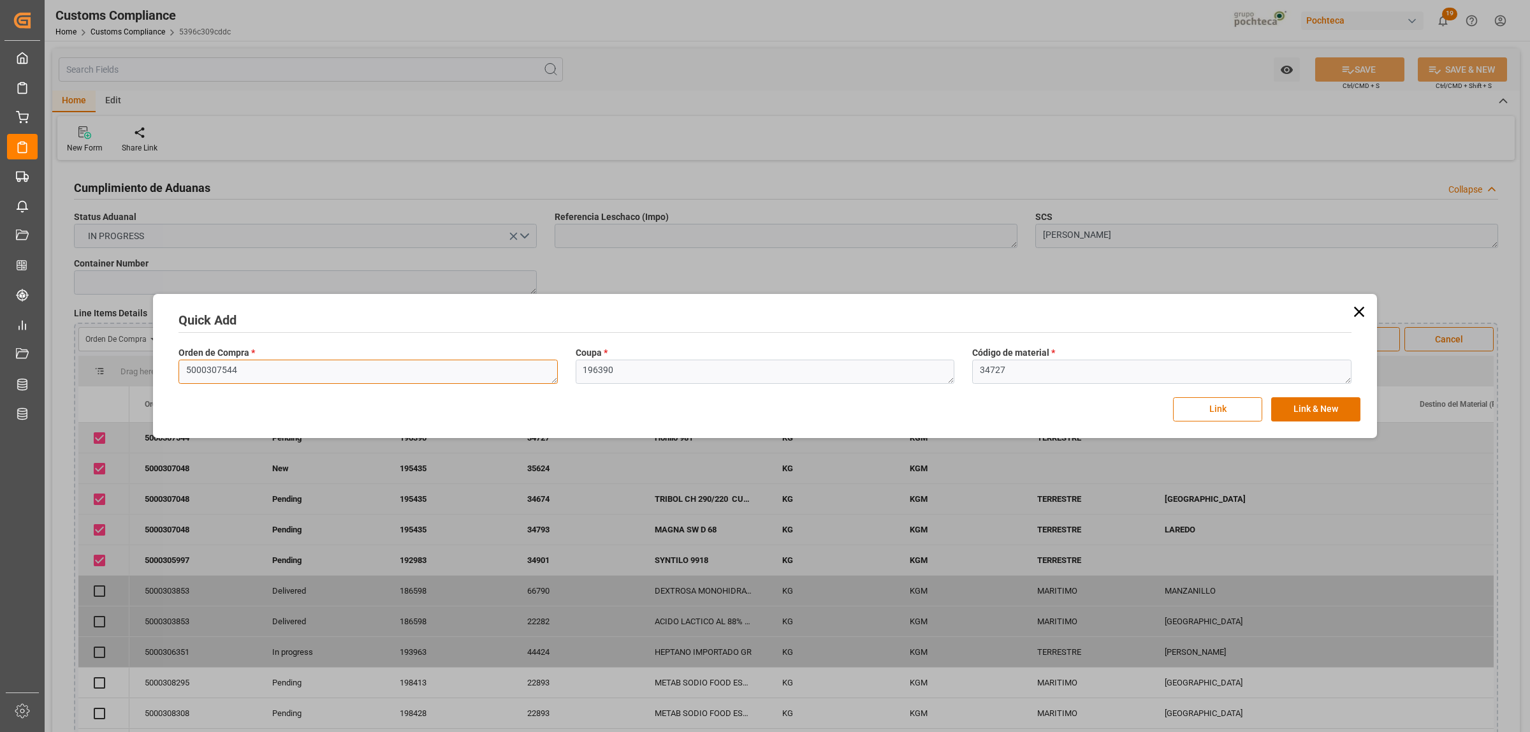
drag, startPoint x: 240, startPoint y: 373, endPoint x: 173, endPoint y: 372, distance: 66.9
click at [174, 372] on div "Orden de Compra * 5000307544" at bounding box center [368, 365] width 397 height 47
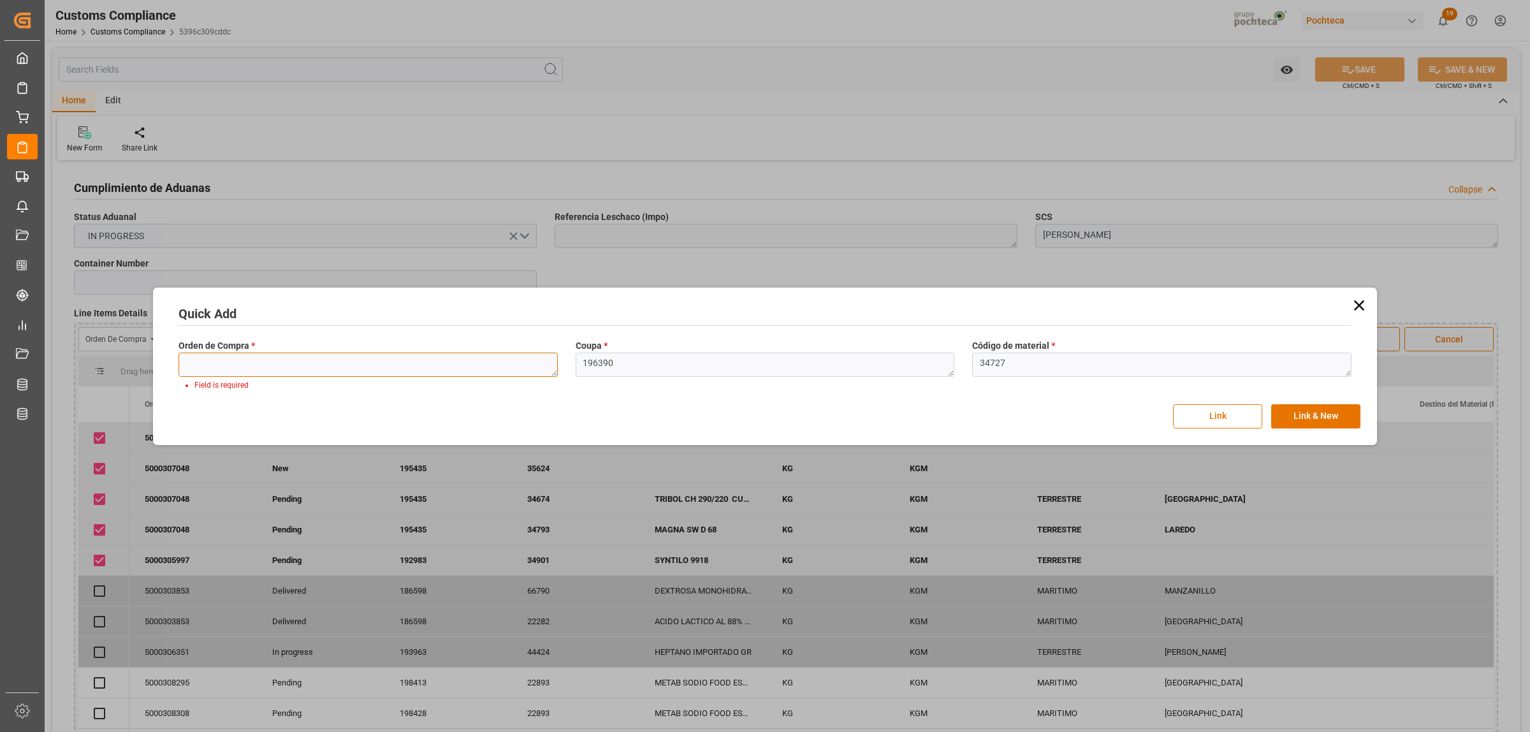
paste textarea "5000307544"
type textarea "5000307544"
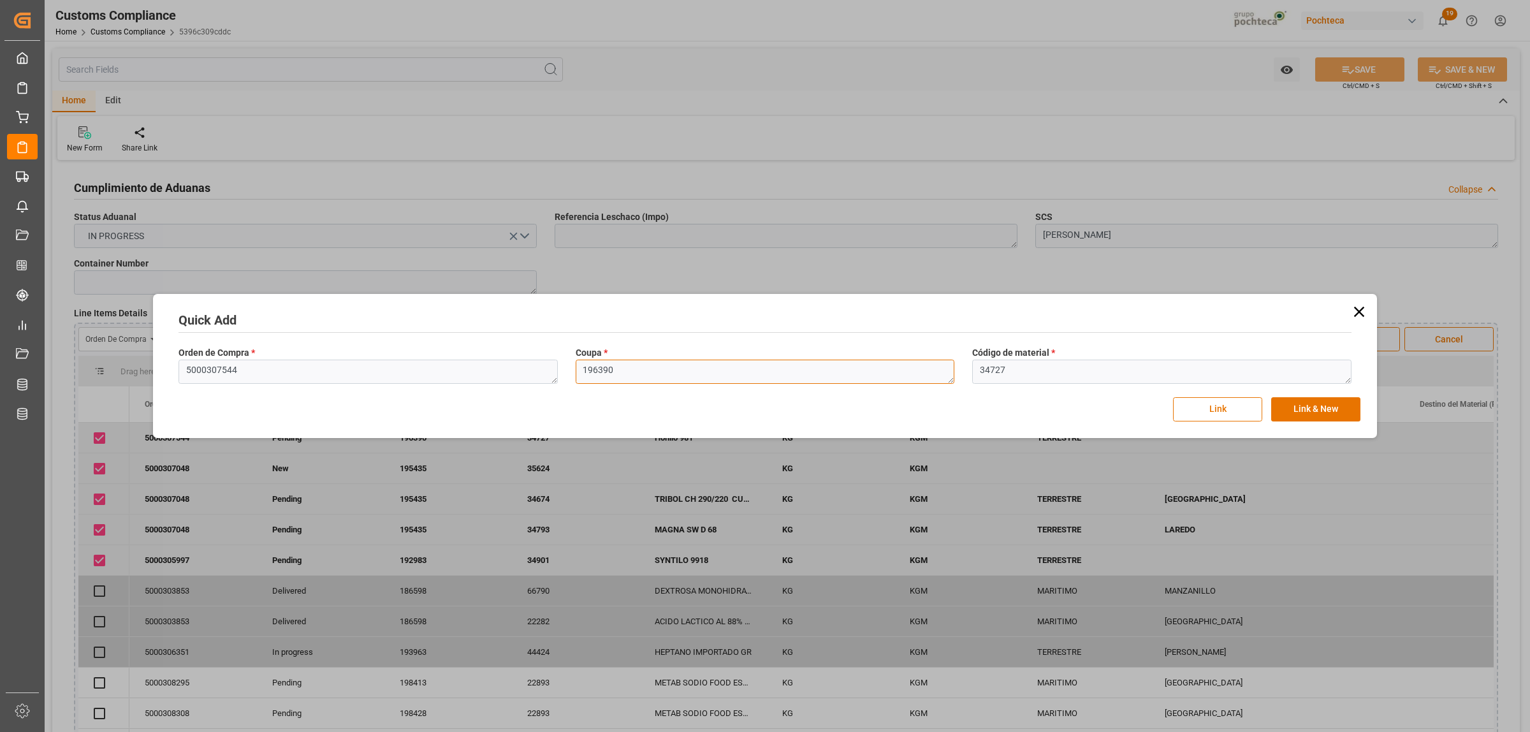
drag, startPoint x: 661, startPoint y: 377, endPoint x: 542, endPoint y: 380, distance: 119.2
click at [542, 380] on div "Orden de Compra * 5000307544 Coupa * 196390 Código de material * 34727" at bounding box center [765, 365] width 1190 height 47
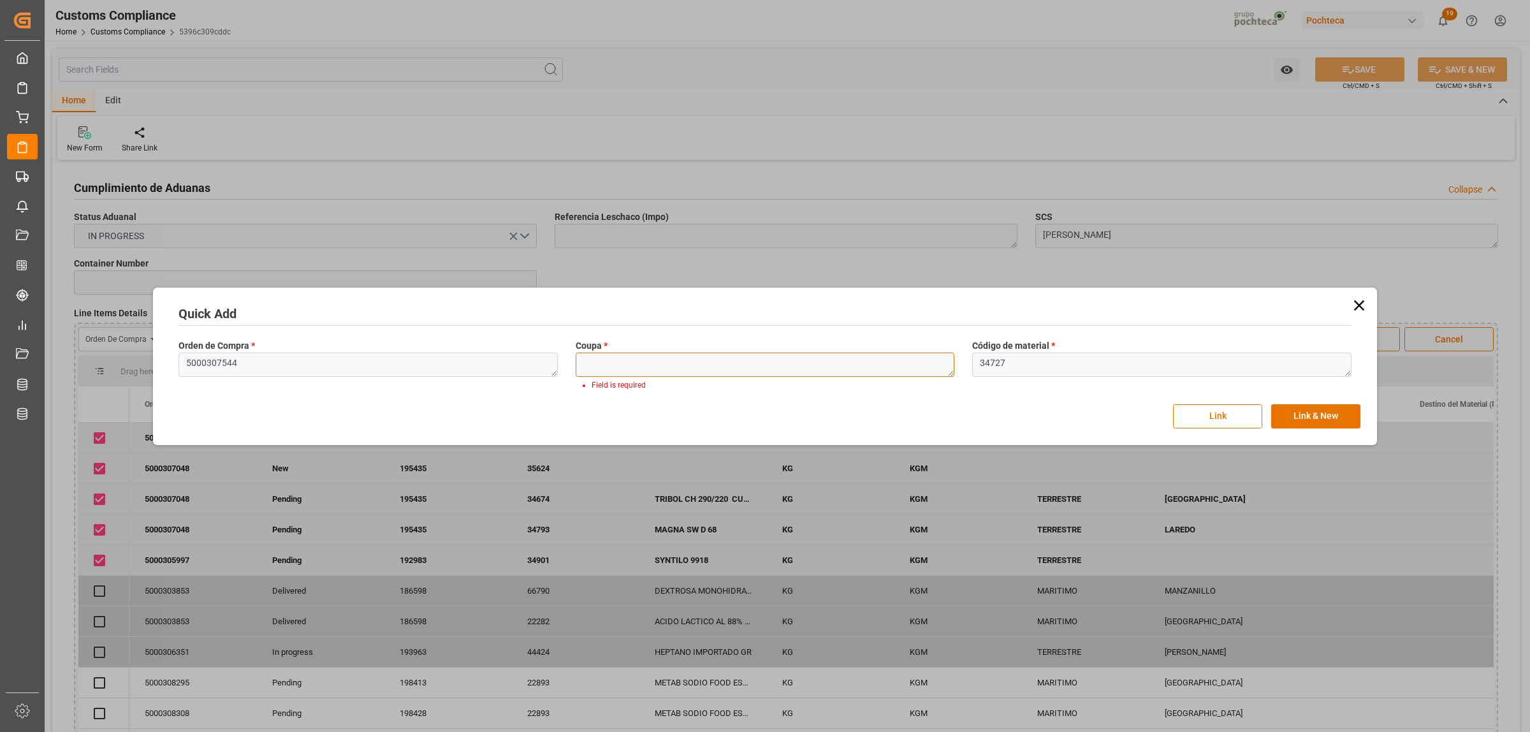
paste textarea "196390"
type textarea "196390"
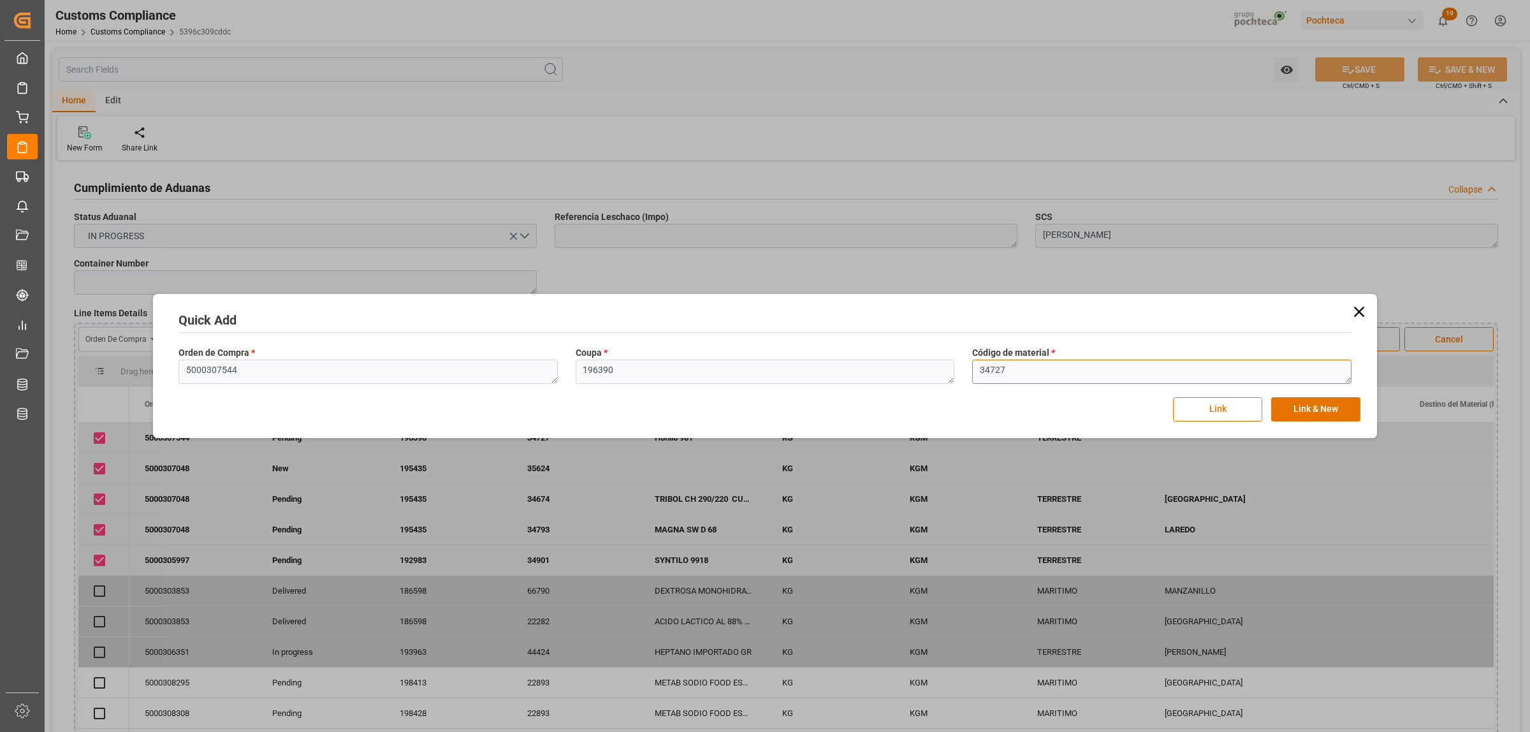
click at [1006, 375] on textarea "34727" at bounding box center [1161, 371] width 379 height 24
click at [960, 373] on div "Orden de Compra * 5000307544 Coupa * 196390 Código de material * 34727" at bounding box center [765, 365] width 1190 height 47
paste textarea "70"
type textarea "34770"
click at [1223, 414] on button "Link & New" at bounding box center [1315, 409] width 89 height 24
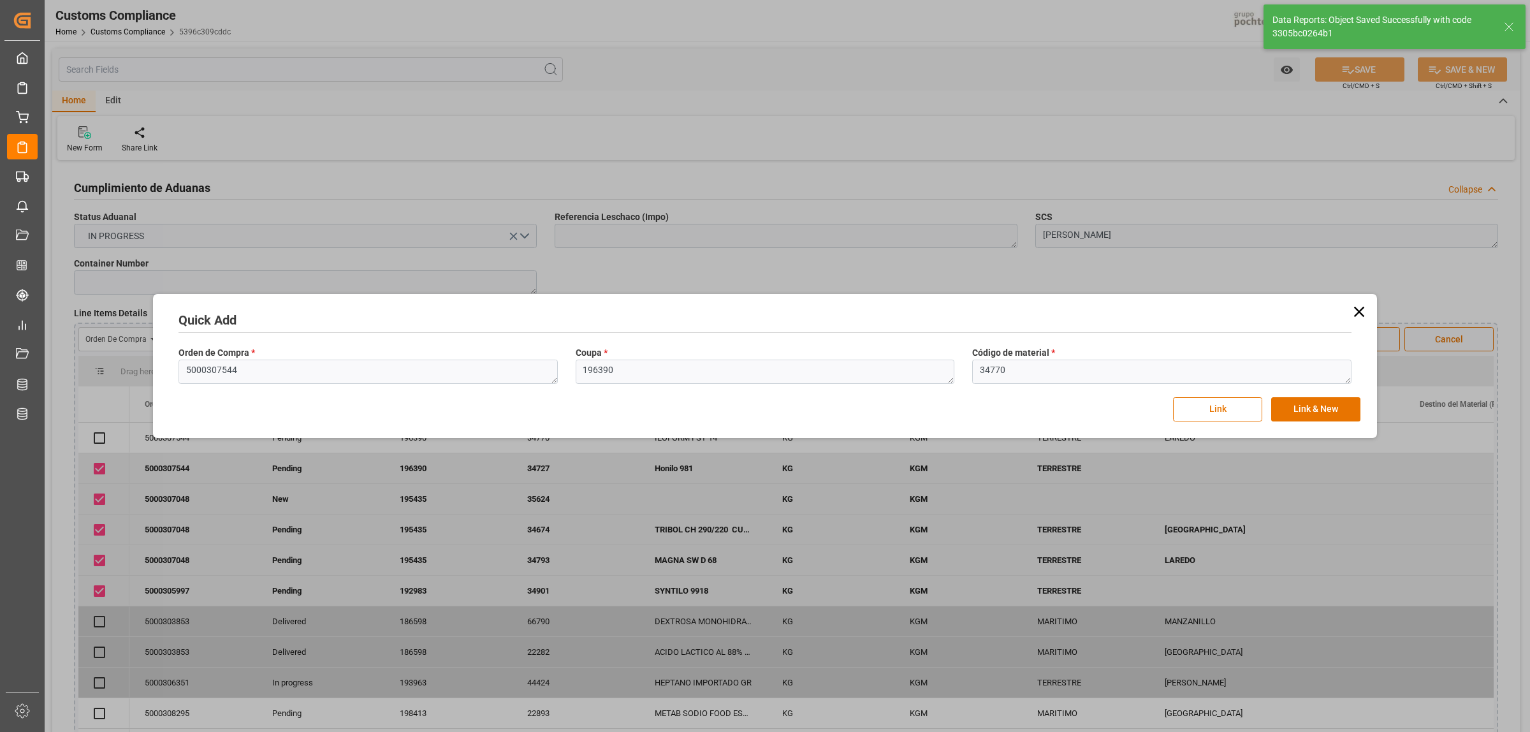
checkbox input "true"
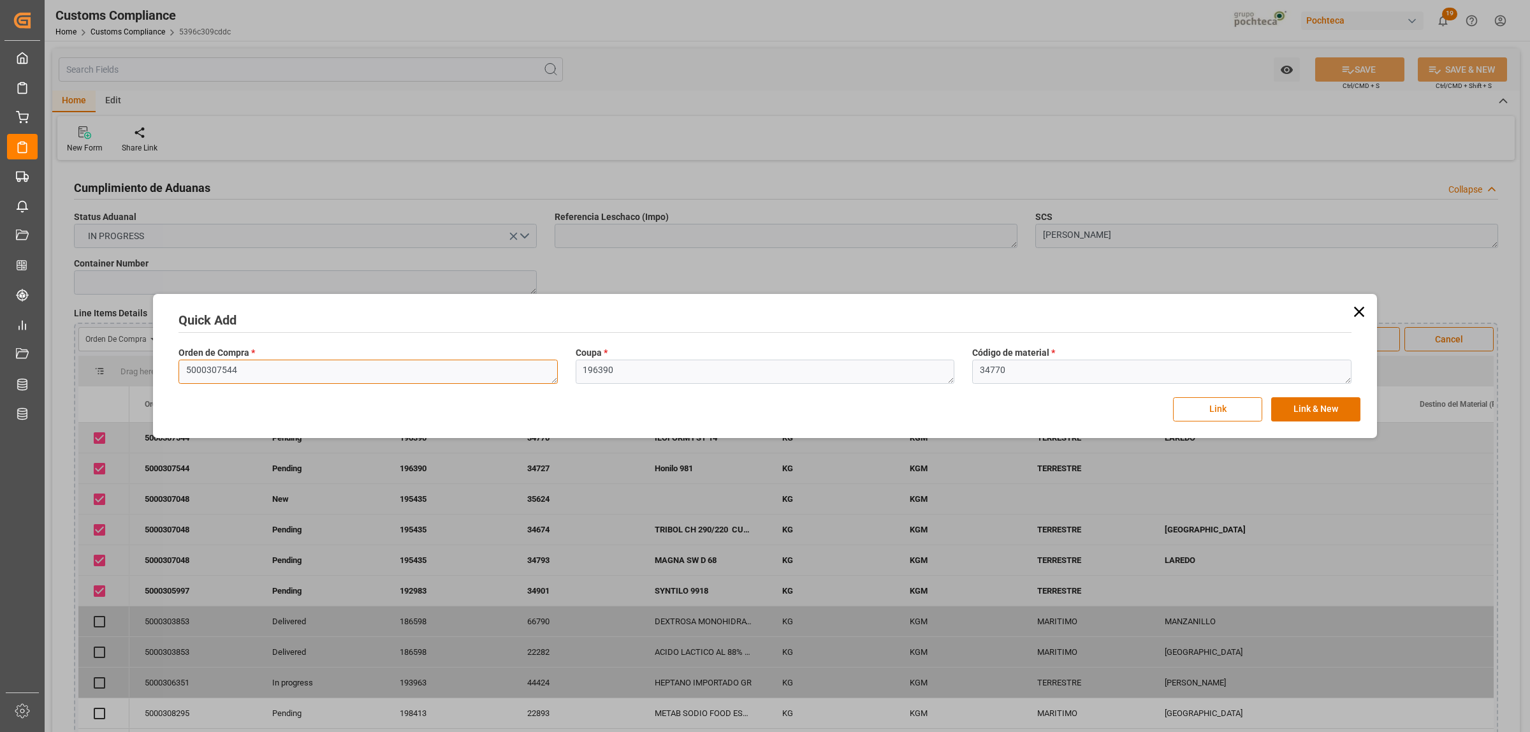
drag, startPoint x: 247, startPoint y: 371, endPoint x: 240, endPoint y: 372, distance: 7.0
click at [246, 372] on textarea "5000307544" at bounding box center [367, 371] width 379 height 24
drag, startPoint x: 256, startPoint y: 381, endPoint x: 173, endPoint y: 387, distance: 83.0
click at [173, 387] on div "Orden de Compra * 5000307544" at bounding box center [368, 365] width 397 height 47
paste textarea "8141"
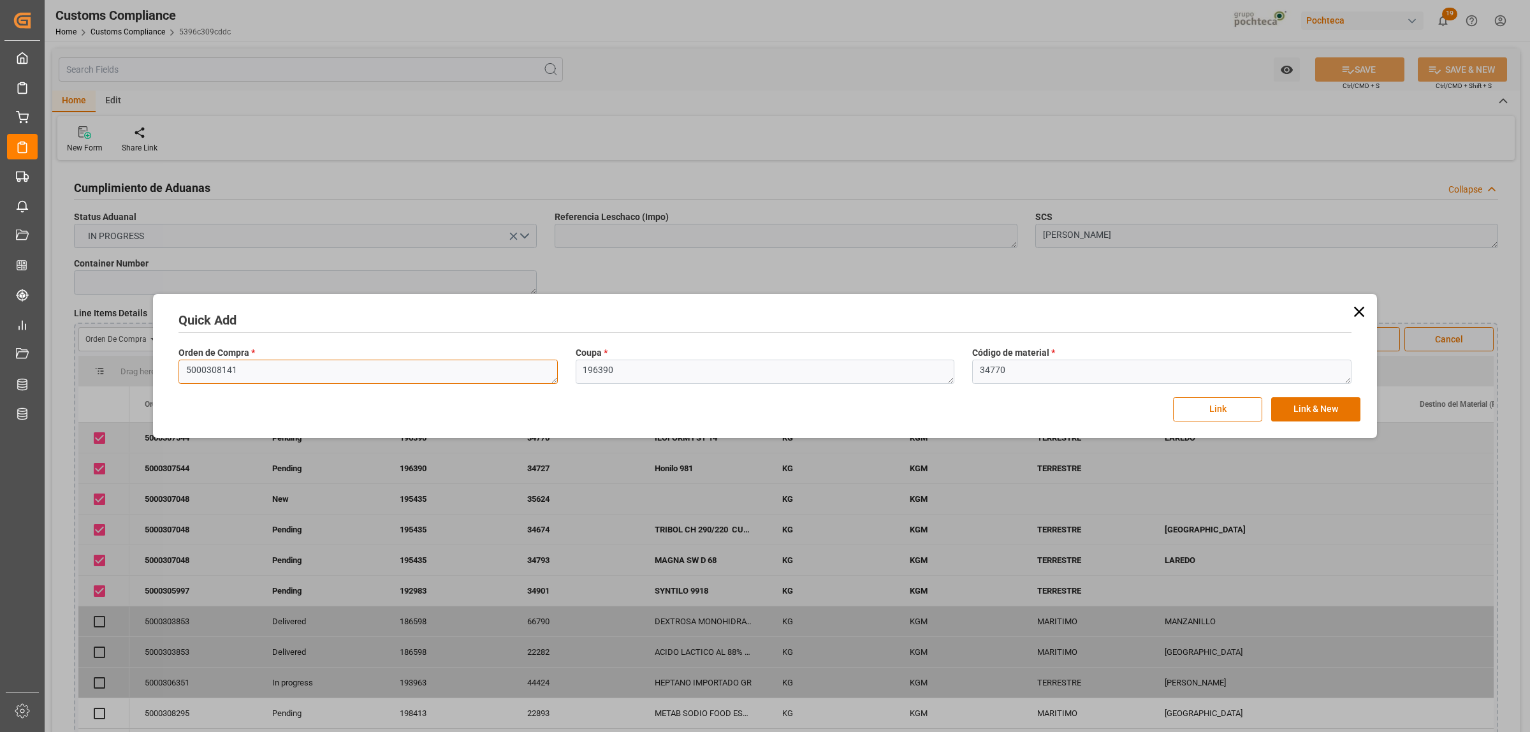
type textarea "5000308141"
click at [619, 361] on textarea "196390" at bounding box center [764, 371] width 379 height 24
click at [561, 375] on div "Orden de Compra * 5000308141 Coupa * 196390 Código de material * 34770" at bounding box center [765, 365] width 1190 height 47
paste textarea "7862"
type textarea "197862"
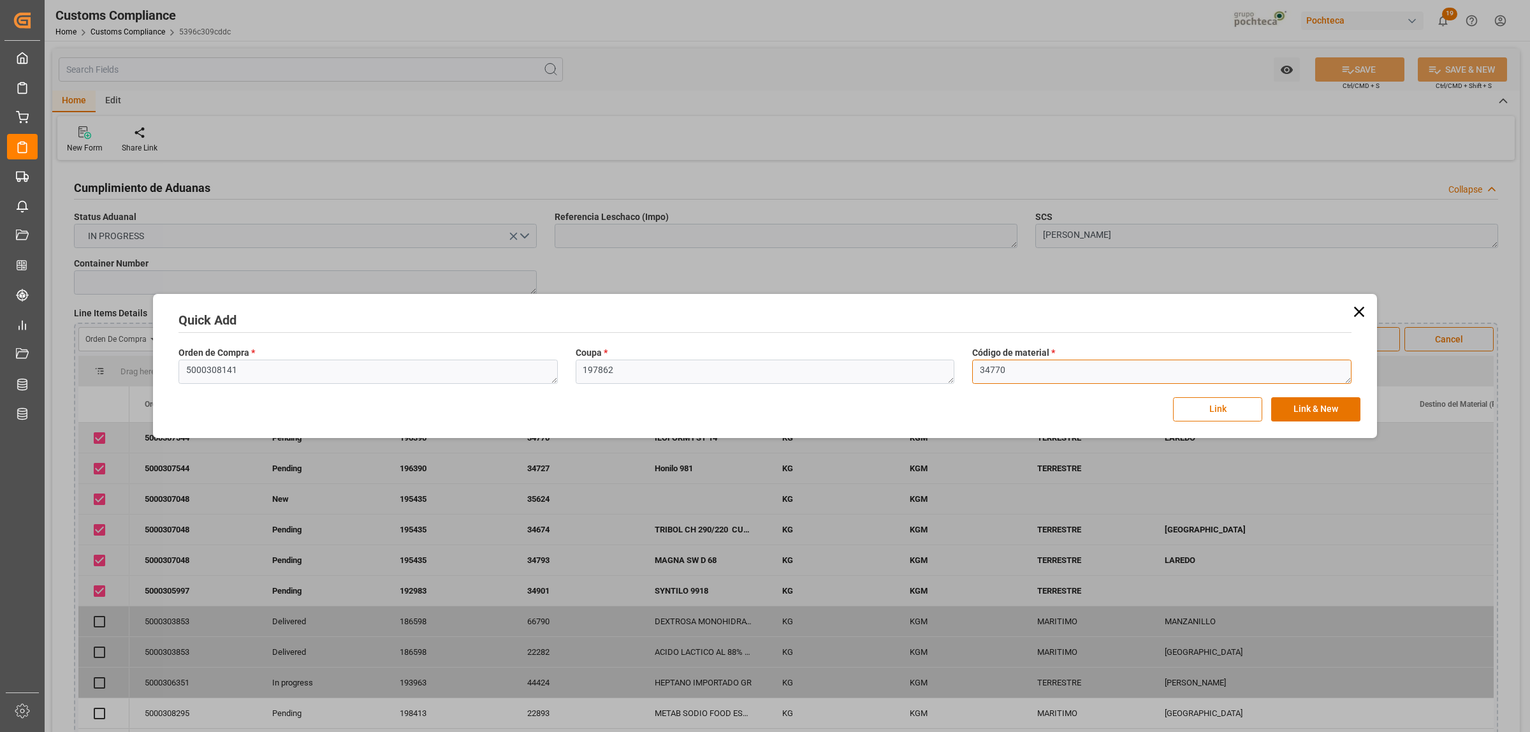
click at [1013, 368] on textarea "34770" at bounding box center [1161, 371] width 379 height 24
click at [955, 376] on div "Orden de Compra * 5000308141 Coupa * 197862 Código de material * 34770" at bounding box center [765, 365] width 1190 height 47
paste textarea "872"
type textarea "34872"
click at [1223, 418] on button "Link & New" at bounding box center [1315, 409] width 89 height 24
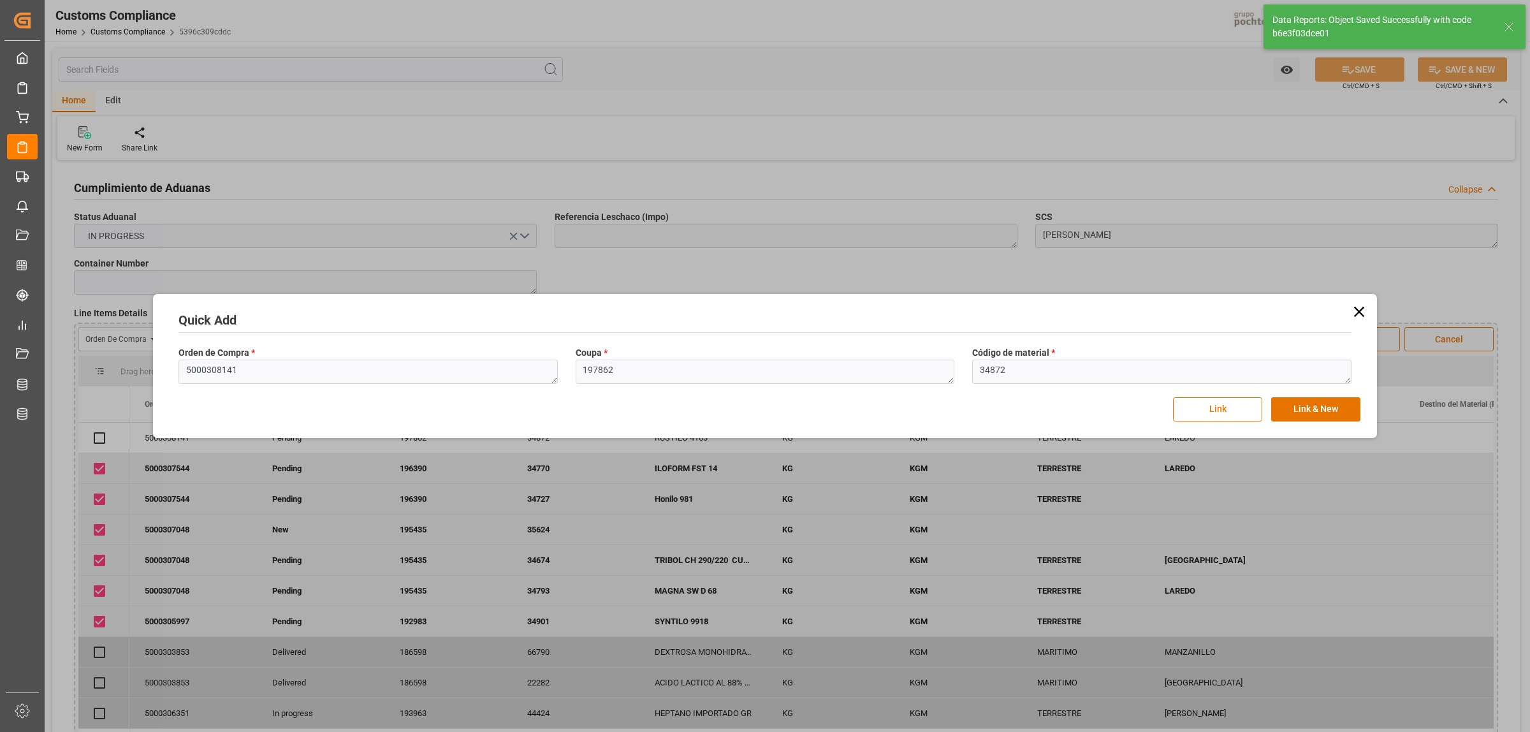
checkbox input "true"
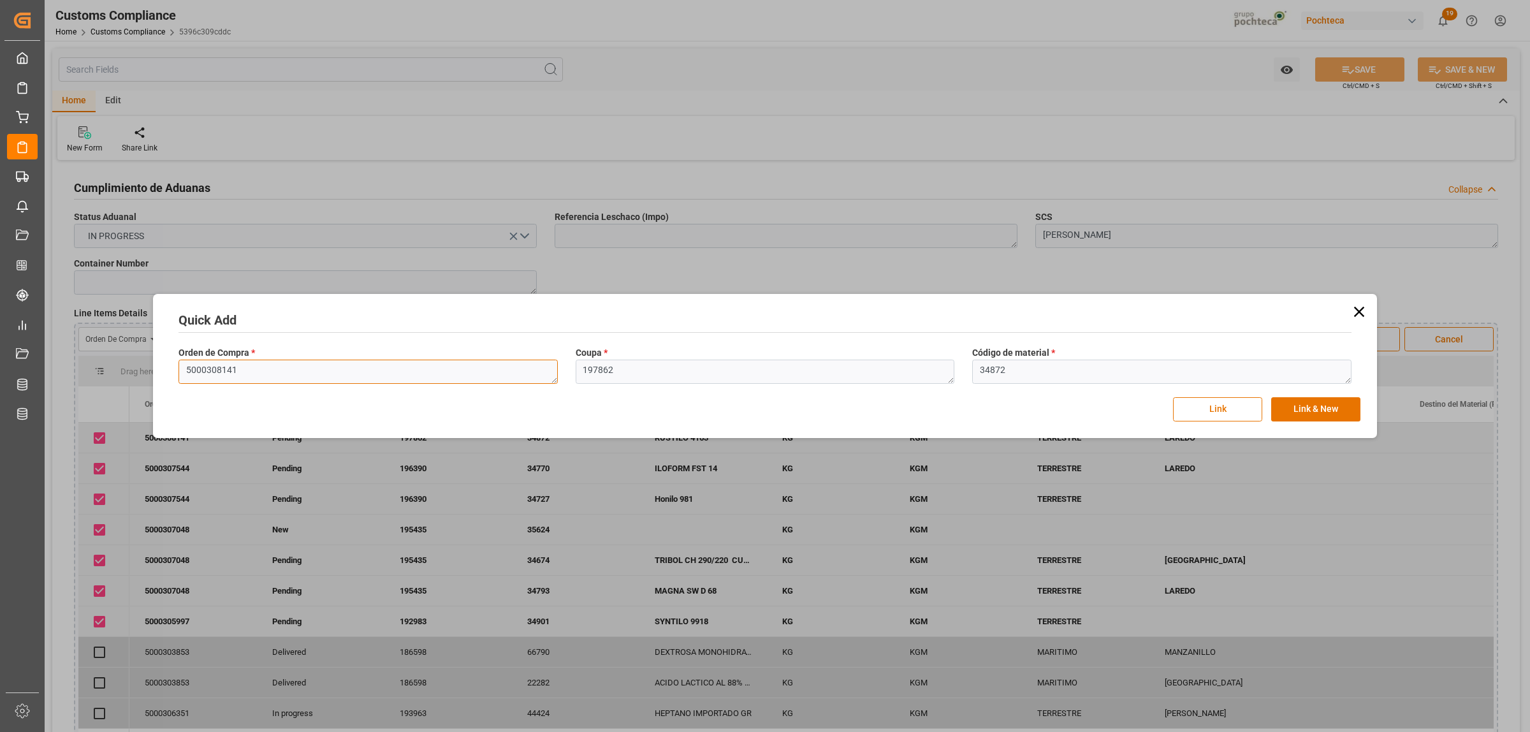
click at [253, 375] on textarea "5000308141" at bounding box center [367, 371] width 379 height 24
drag, startPoint x: 250, startPoint y: 373, endPoint x: 163, endPoint y: 375, distance: 88.0
click at [163, 375] on div "Quick Add Orden de Compra * 5000308141 Coupa * 197862 Código de material * 3487…" at bounding box center [764, 366] width 1217 height 138
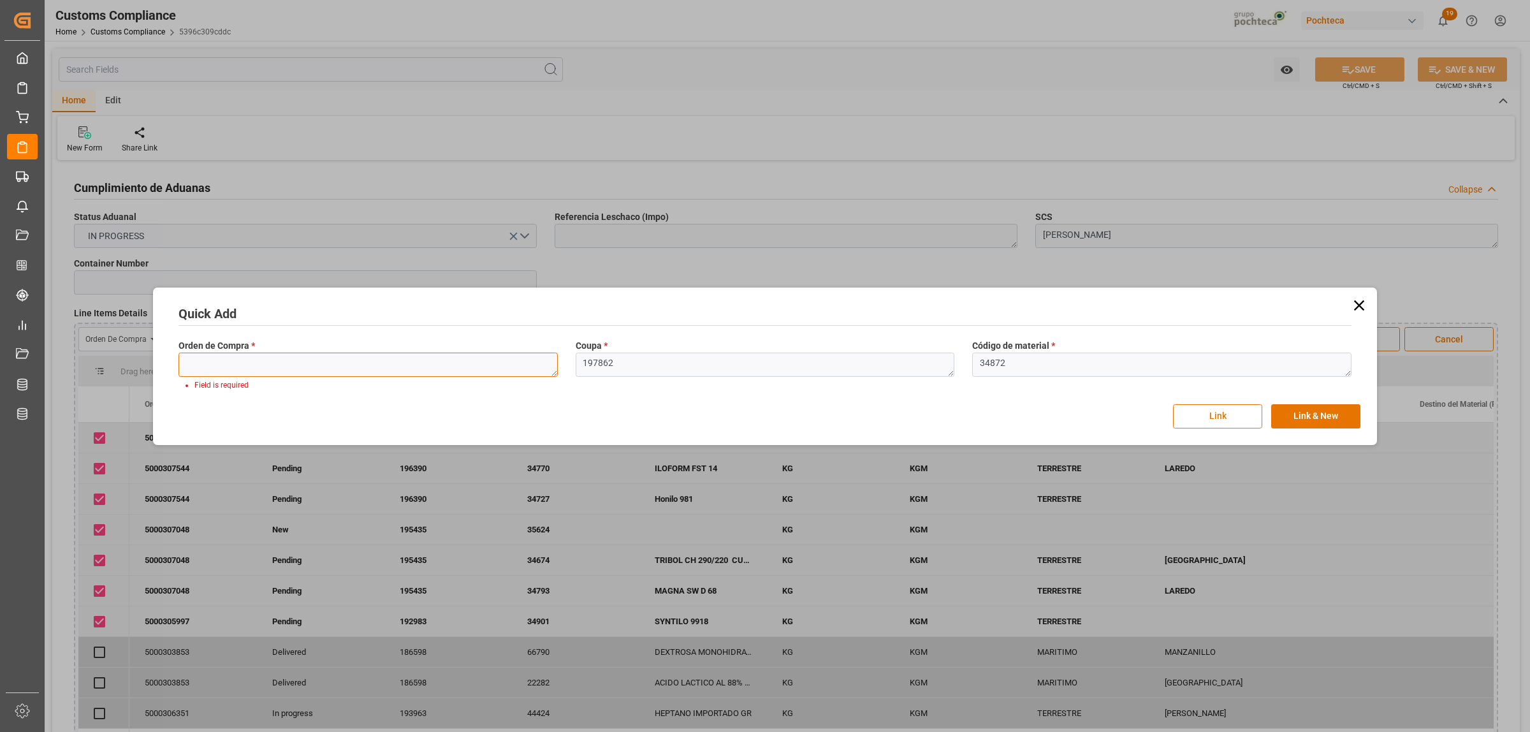
paste textarea "5000308141"
type textarea "5000308141"
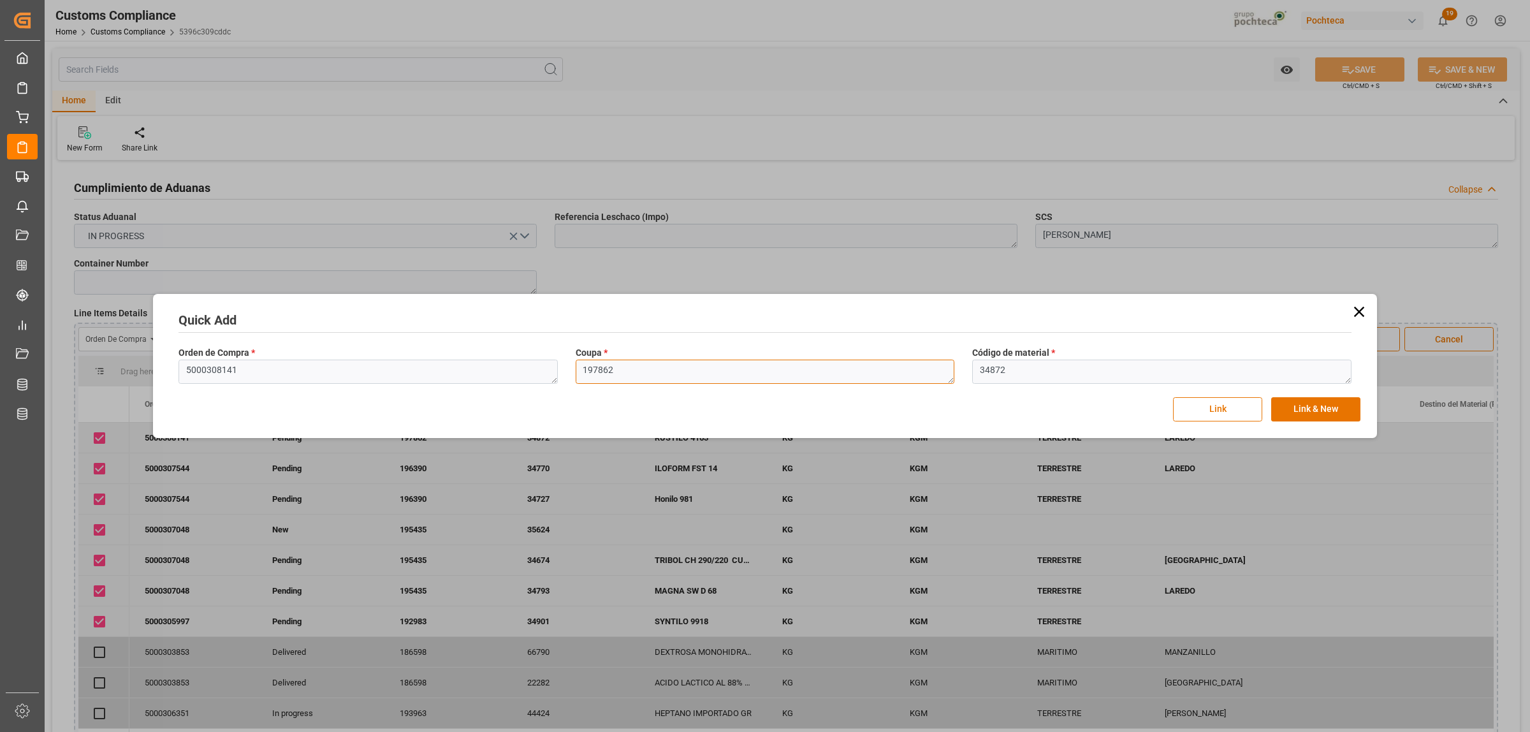
drag, startPoint x: 670, startPoint y: 370, endPoint x: 577, endPoint y: 368, distance: 93.1
click at [577, 368] on textarea "197862" at bounding box center [764, 371] width 379 height 24
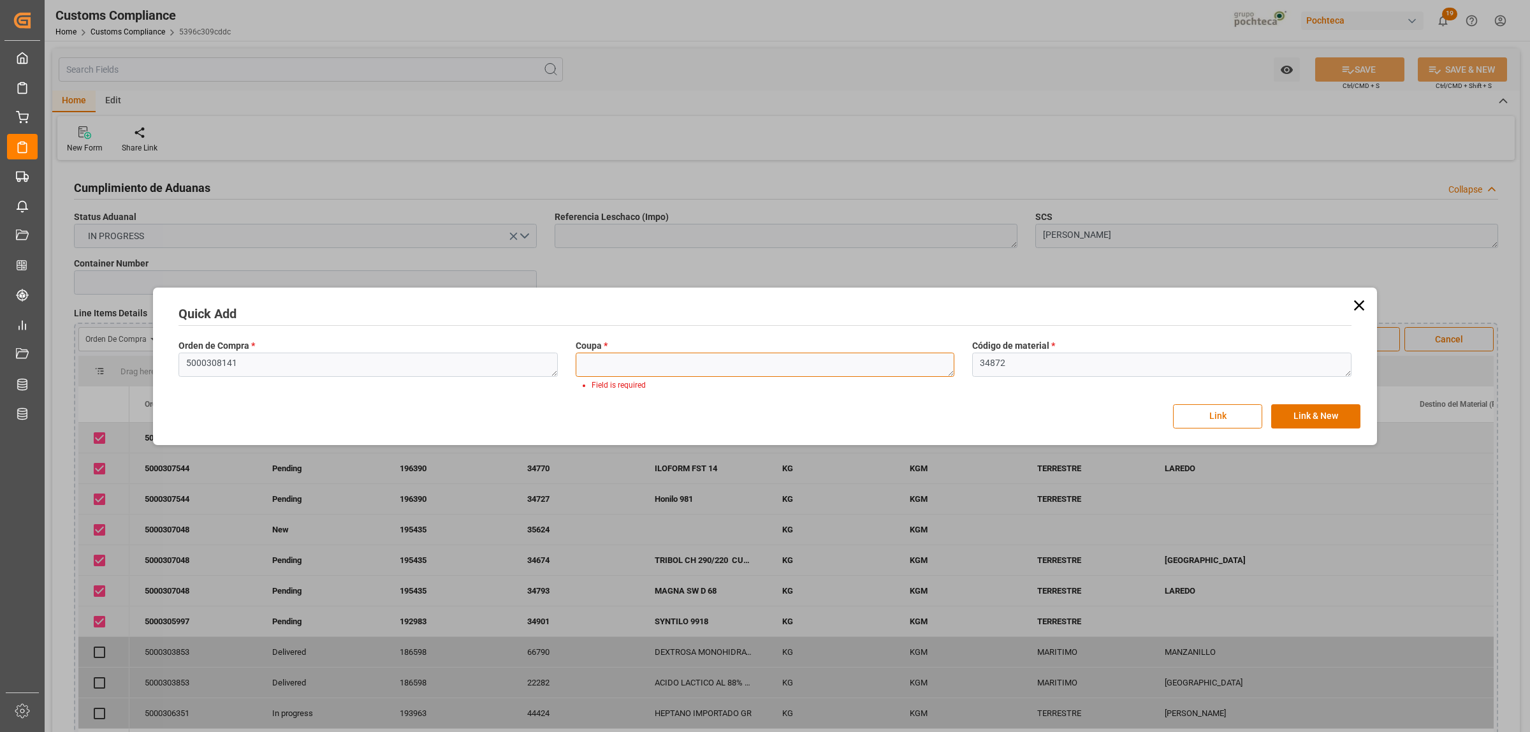
paste textarea "197862"
type textarea "197862"
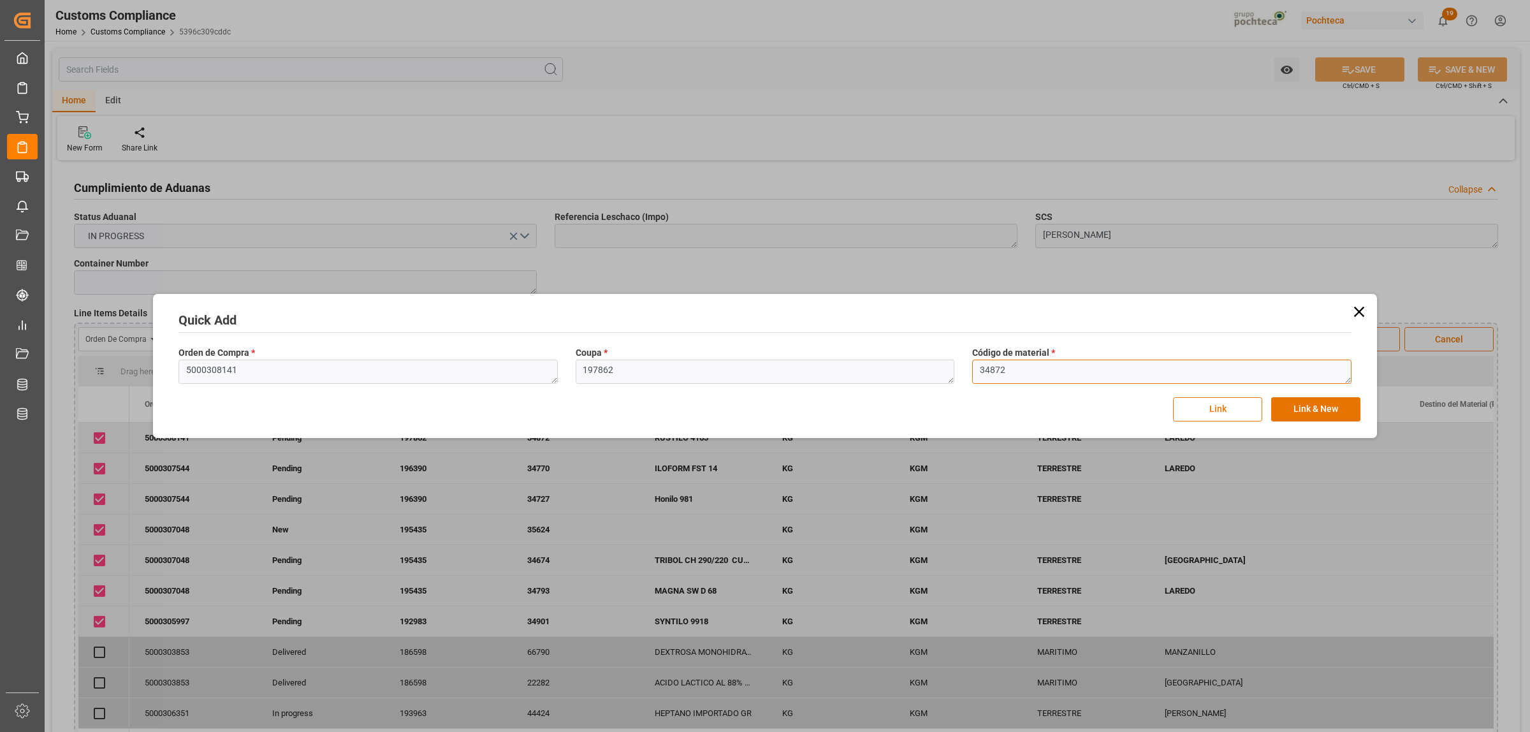
click at [1011, 365] on textarea "34872" at bounding box center [1161, 371] width 379 height 24
drag, startPoint x: 978, startPoint y: 370, endPoint x: 954, endPoint y: 373, distance: 24.4
click at [954, 373] on div "Orden de Compra * 5000308141 Coupa * 197862 Código de material * 34872" at bounding box center [765, 365] width 1190 height 47
paste textarea "765"
type textarea "34765"
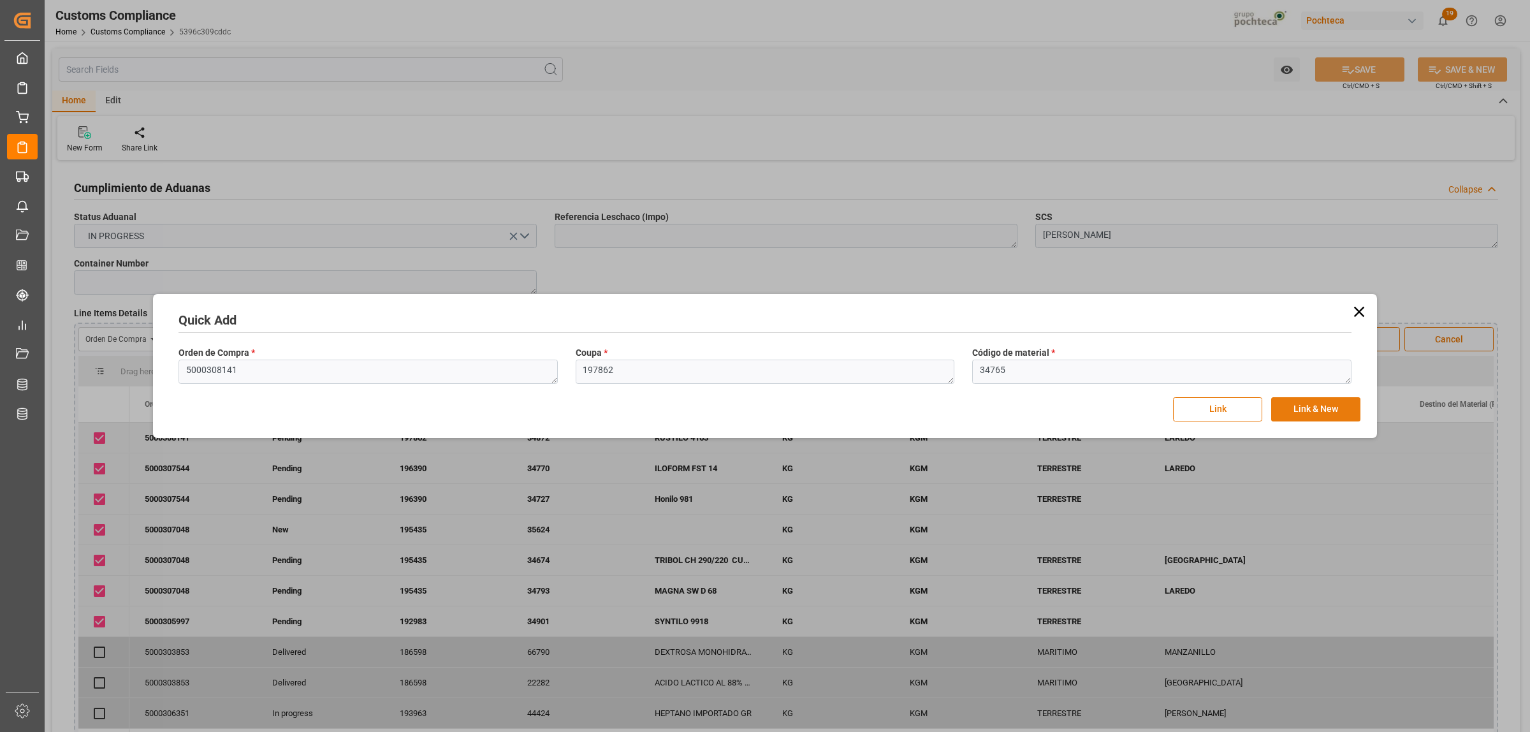
click at [1223, 412] on button "Link & New" at bounding box center [1315, 409] width 89 height 24
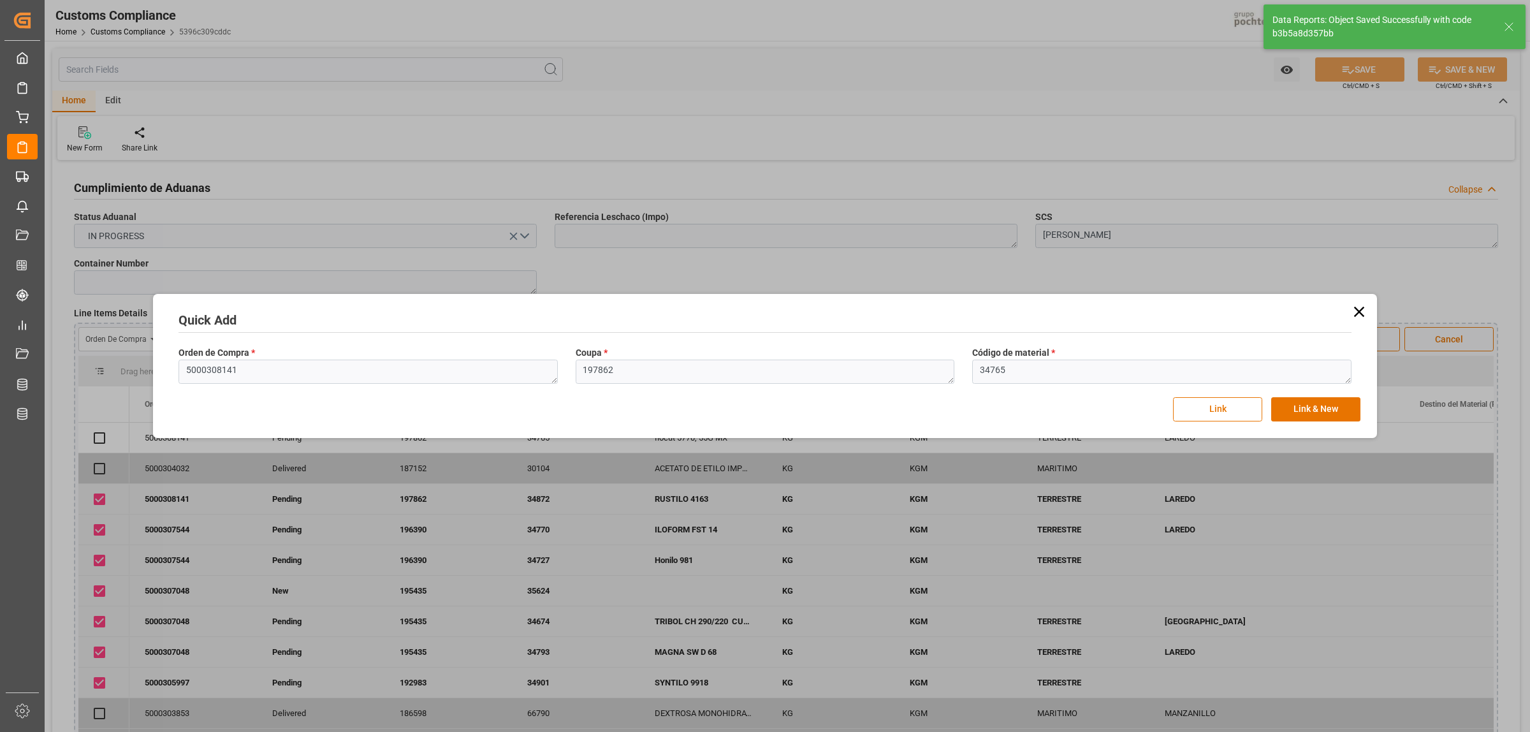
checkbox input "true"
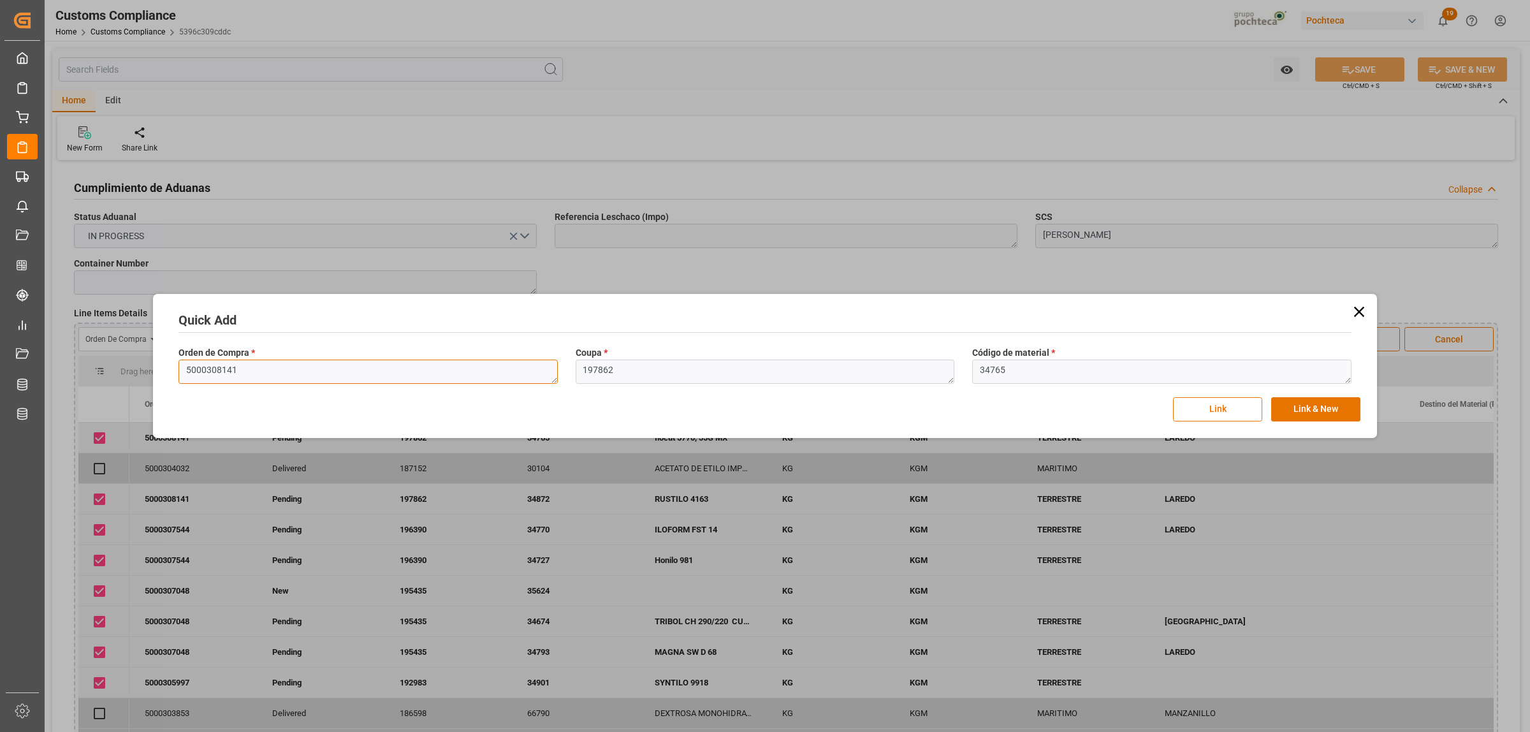
click at [263, 376] on textarea "5000308141" at bounding box center [367, 371] width 379 height 24
drag, startPoint x: 247, startPoint y: 370, endPoint x: 143, endPoint y: 371, distance: 103.9
click at [147, 373] on div "Quick Add Orden de Compra * 5000308141 Coupa * 197862 Código de material * 3476…" at bounding box center [765, 366] width 1530 height 732
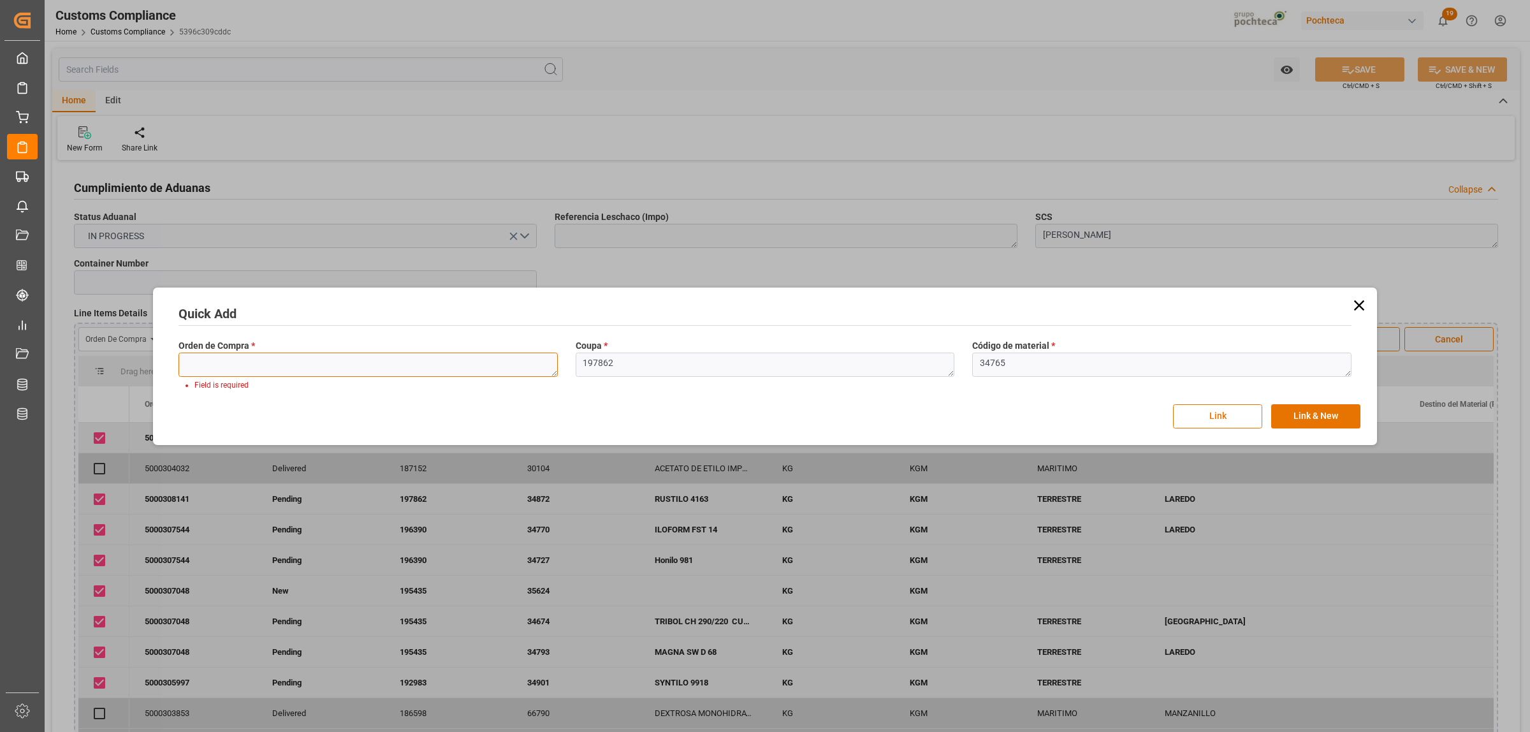
paste textarea "5000308141"
type textarea "5000308141"
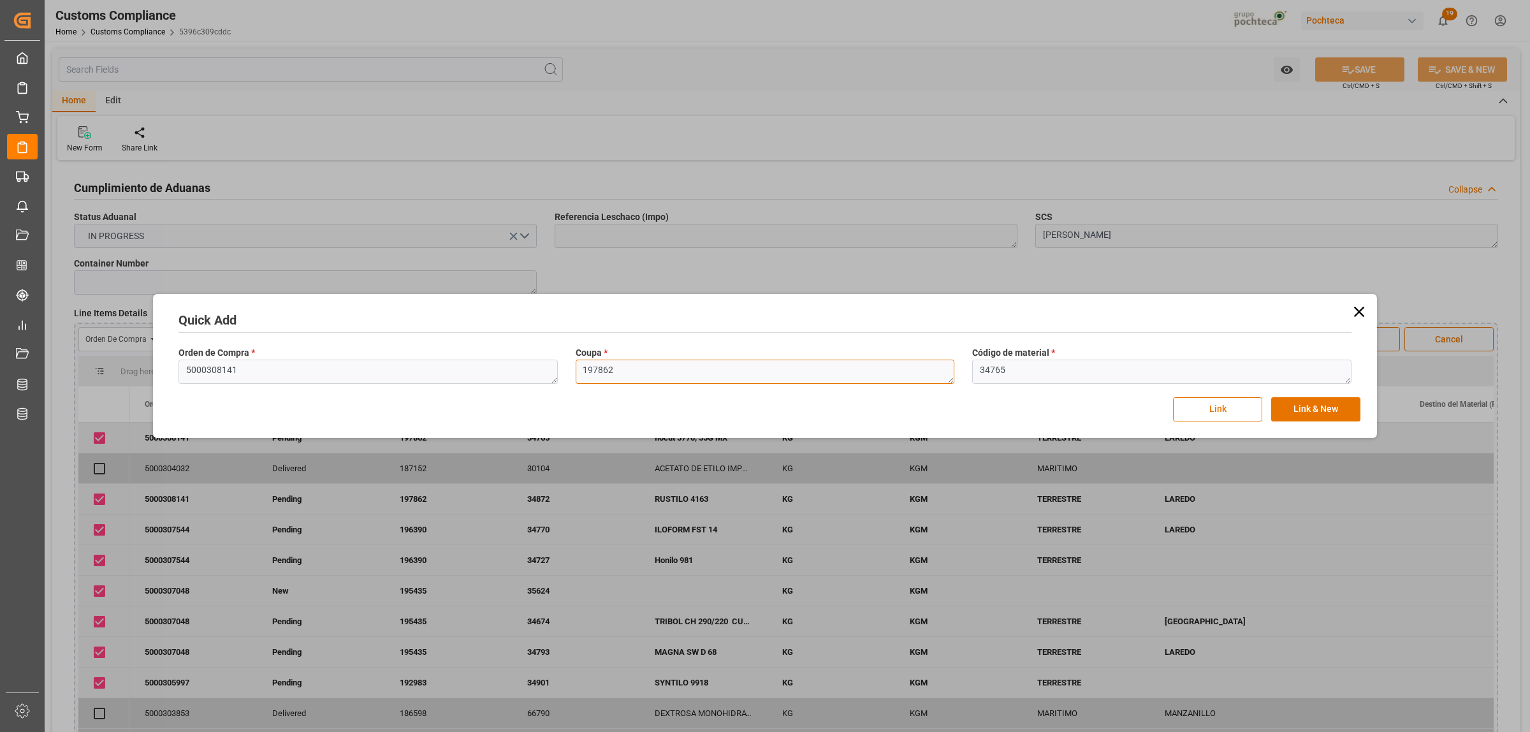
drag, startPoint x: 707, startPoint y: 377, endPoint x: 567, endPoint y: 378, distance: 140.2
click at [567, 378] on div "Coupa * 197862" at bounding box center [765, 365] width 397 height 47
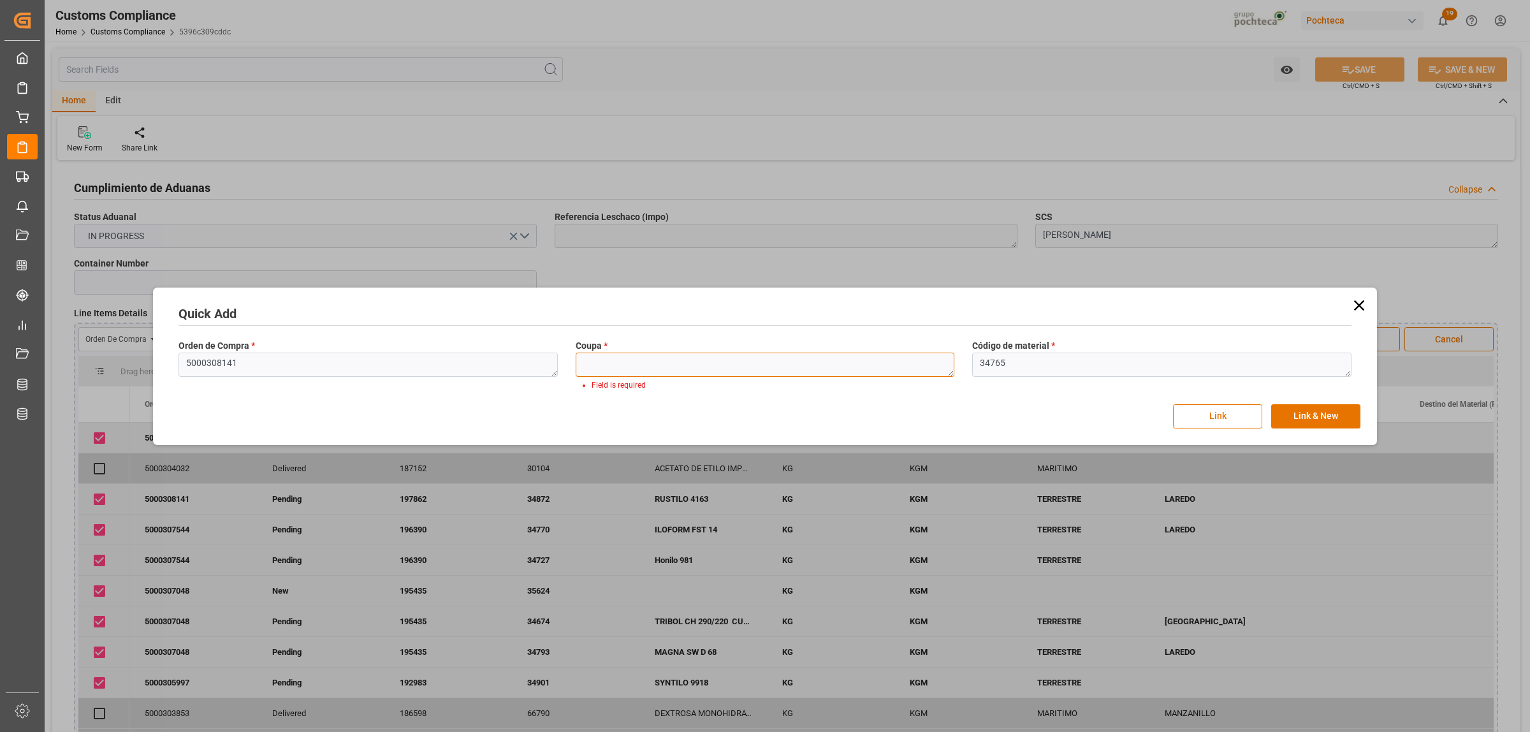
paste textarea "197862"
type textarea "197862"
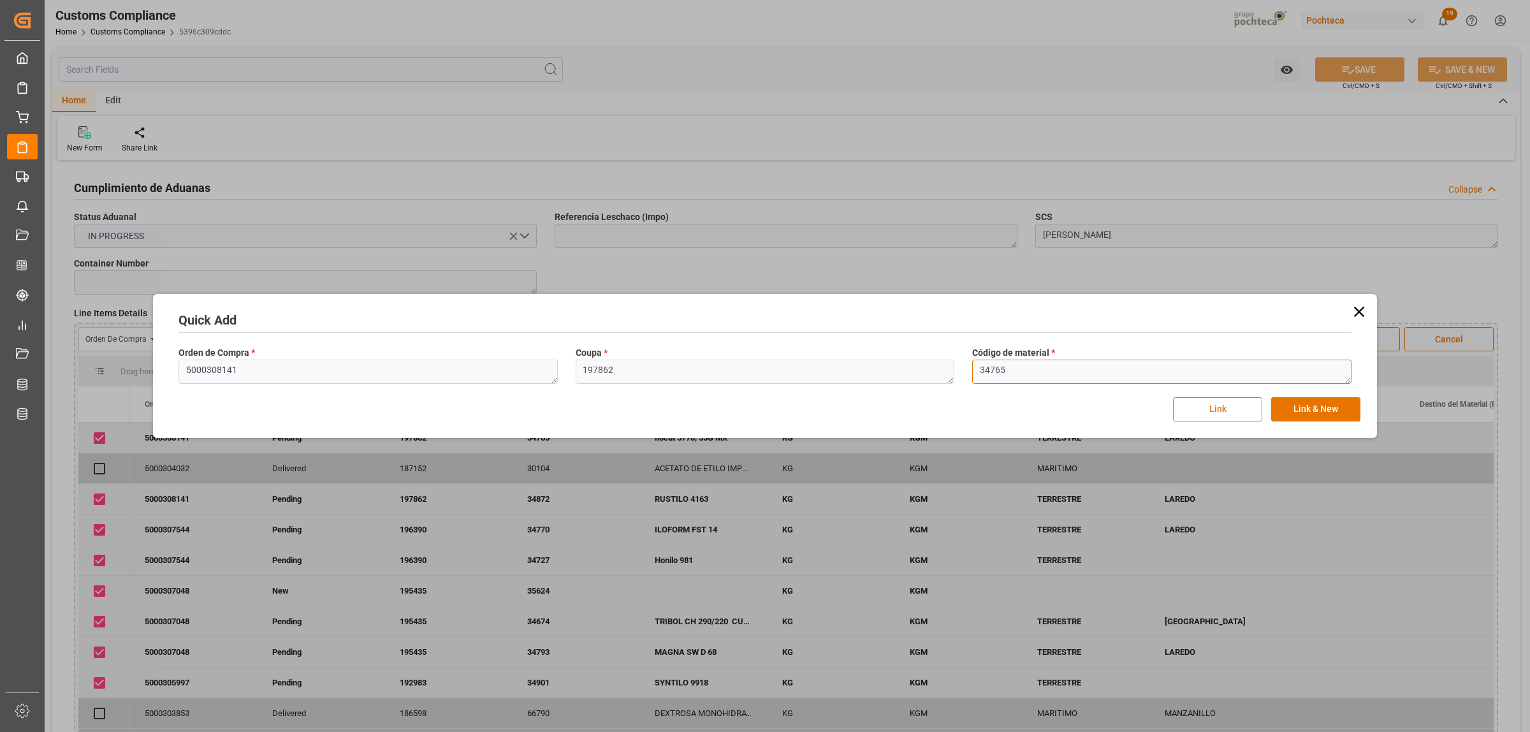
click at [1004, 375] on textarea "34765" at bounding box center [1161, 371] width 379 height 24
drag, startPoint x: 976, startPoint y: 372, endPoint x: 934, endPoint y: 372, distance: 42.7
click at [934, 372] on div "Orden de Compra * 5000308141 Coupa * 197862 Código de material * 34765" at bounding box center [765, 365] width 1190 height 47
type textarea "V"
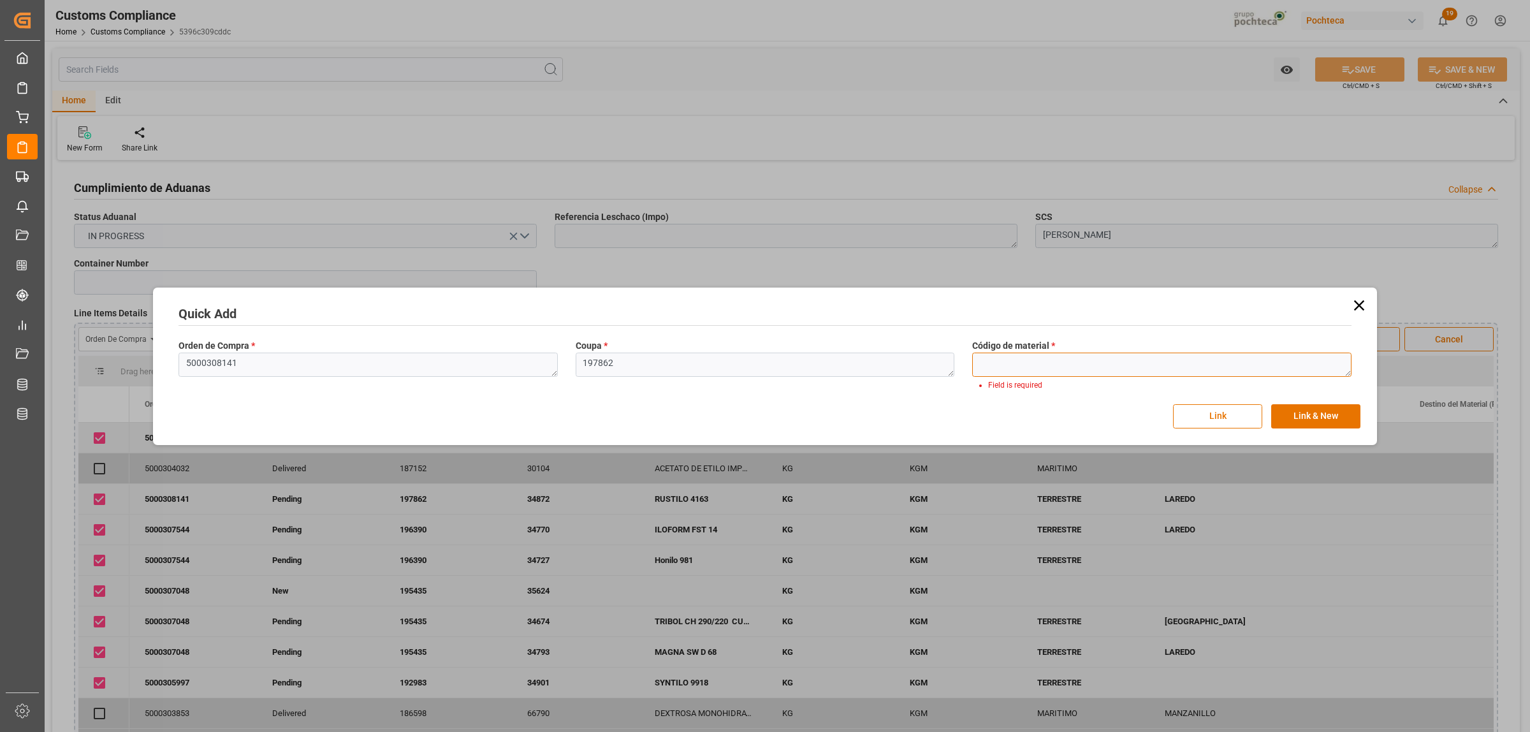
paste textarea "34900"
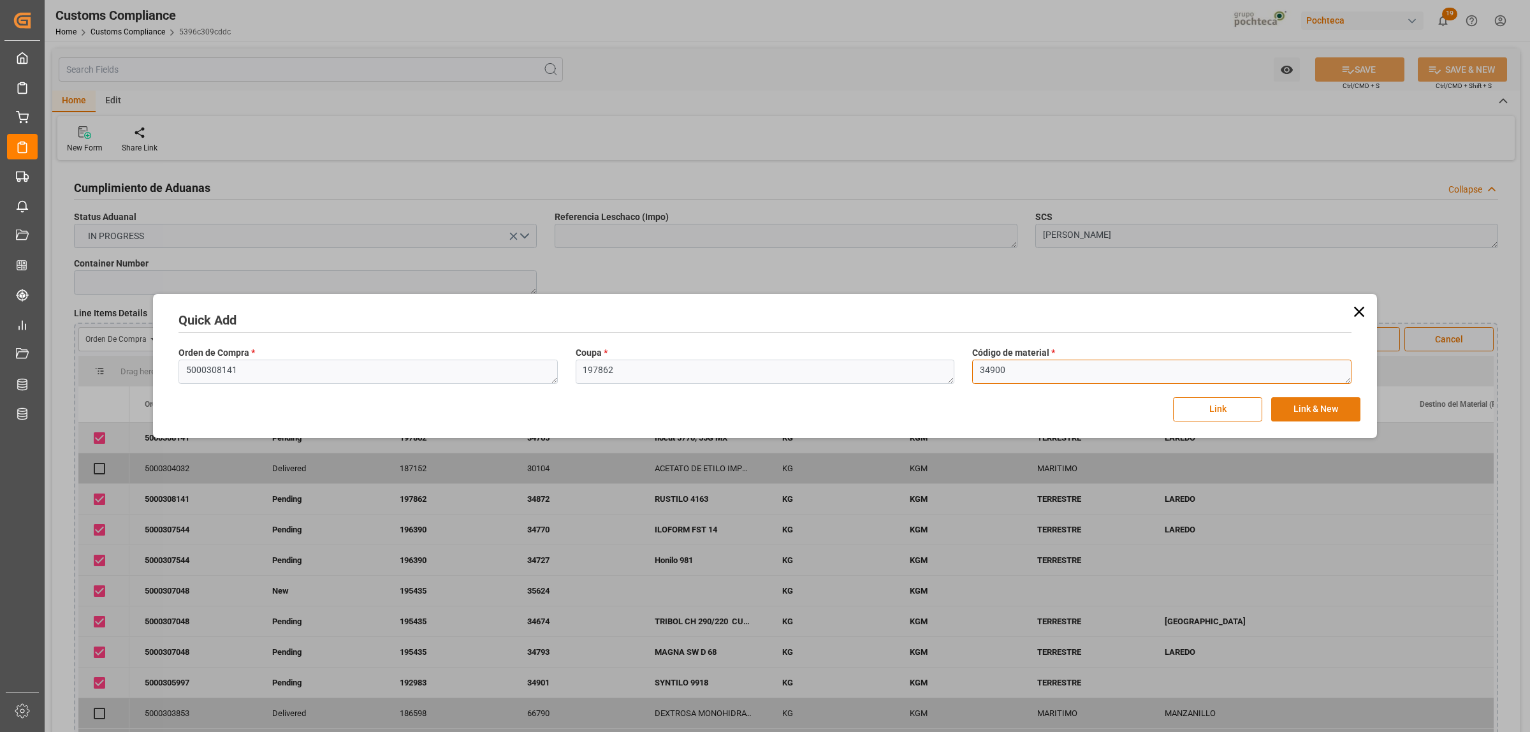
type textarea "34900"
click at [1223, 407] on button "Link & New" at bounding box center [1315, 409] width 89 height 24
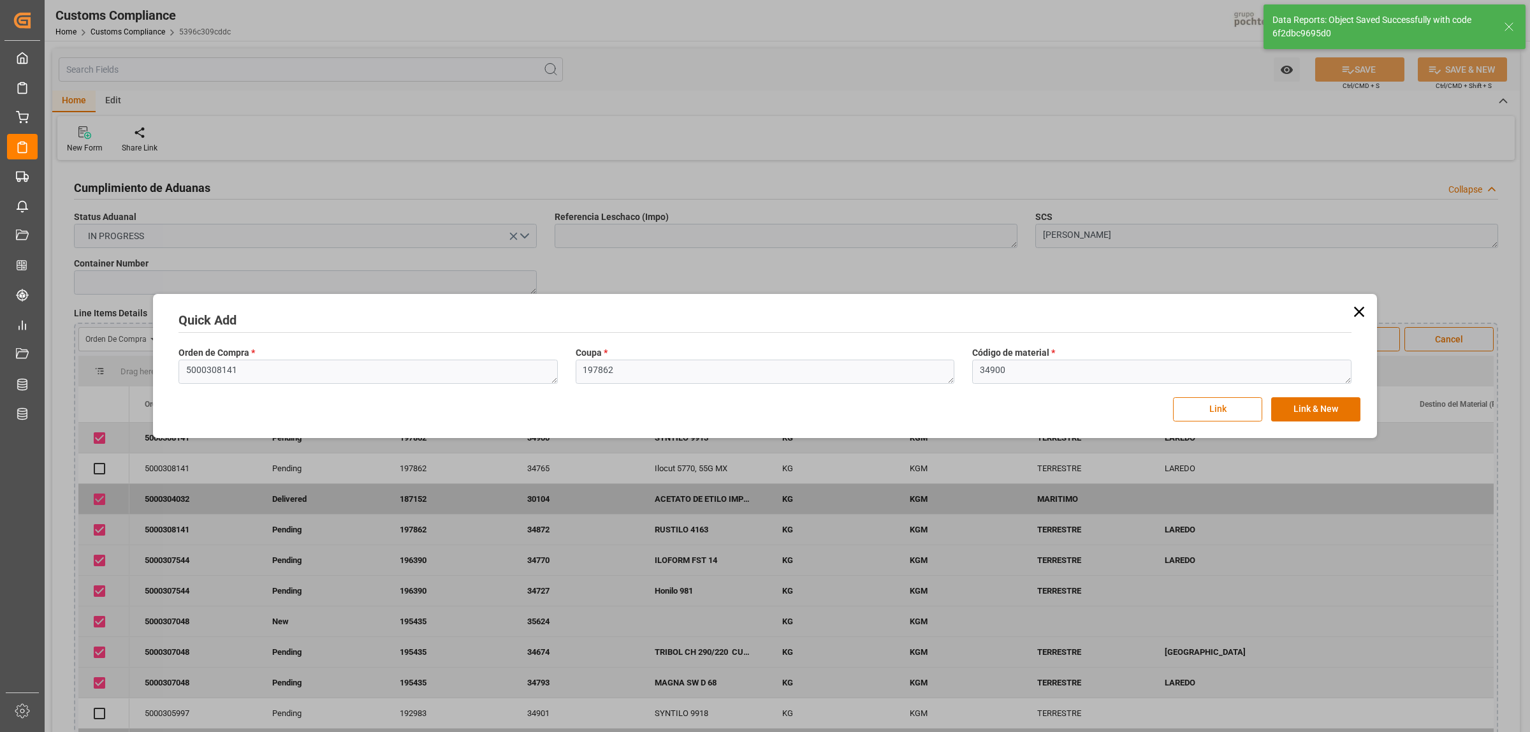
checkbox input "false"
checkbox input "true"
checkbox input "false"
checkbox input "true"
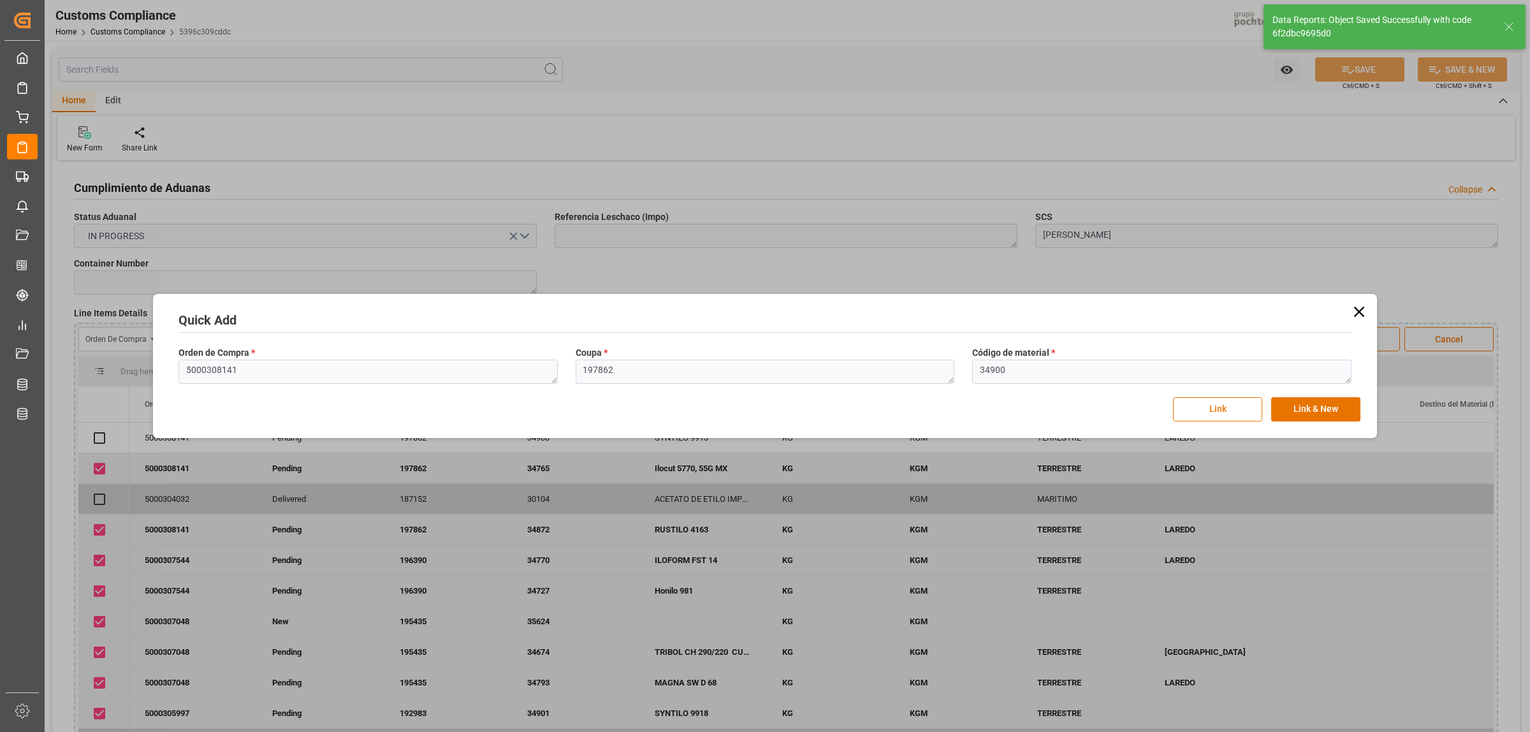
checkbox input "true"
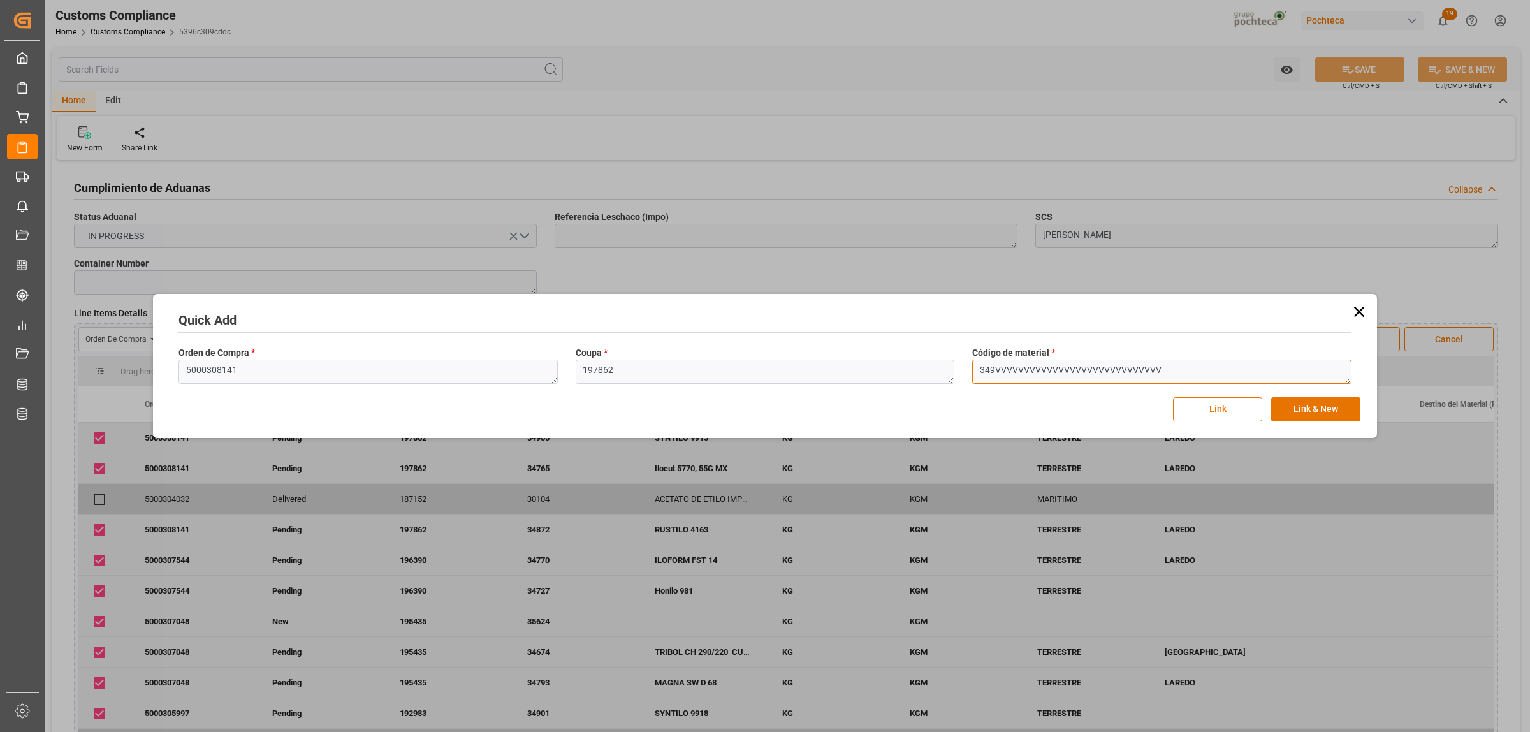
drag, startPoint x: 1163, startPoint y: 373, endPoint x: 887, endPoint y: 373, distance: 276.0
click at [887, 373] on div "Orden de Compra * 5000308141 Coupa * 197862 Código de material * 349VVVVVVVVVVV…" at bounding box center [765, 365] width 1190 height 47
paste textarea "00"
type textarea "34900"
drag, startPoint x: 572, startPoint y: 370, endPoint x: 563, endPoint y: 370, distance: 9.6
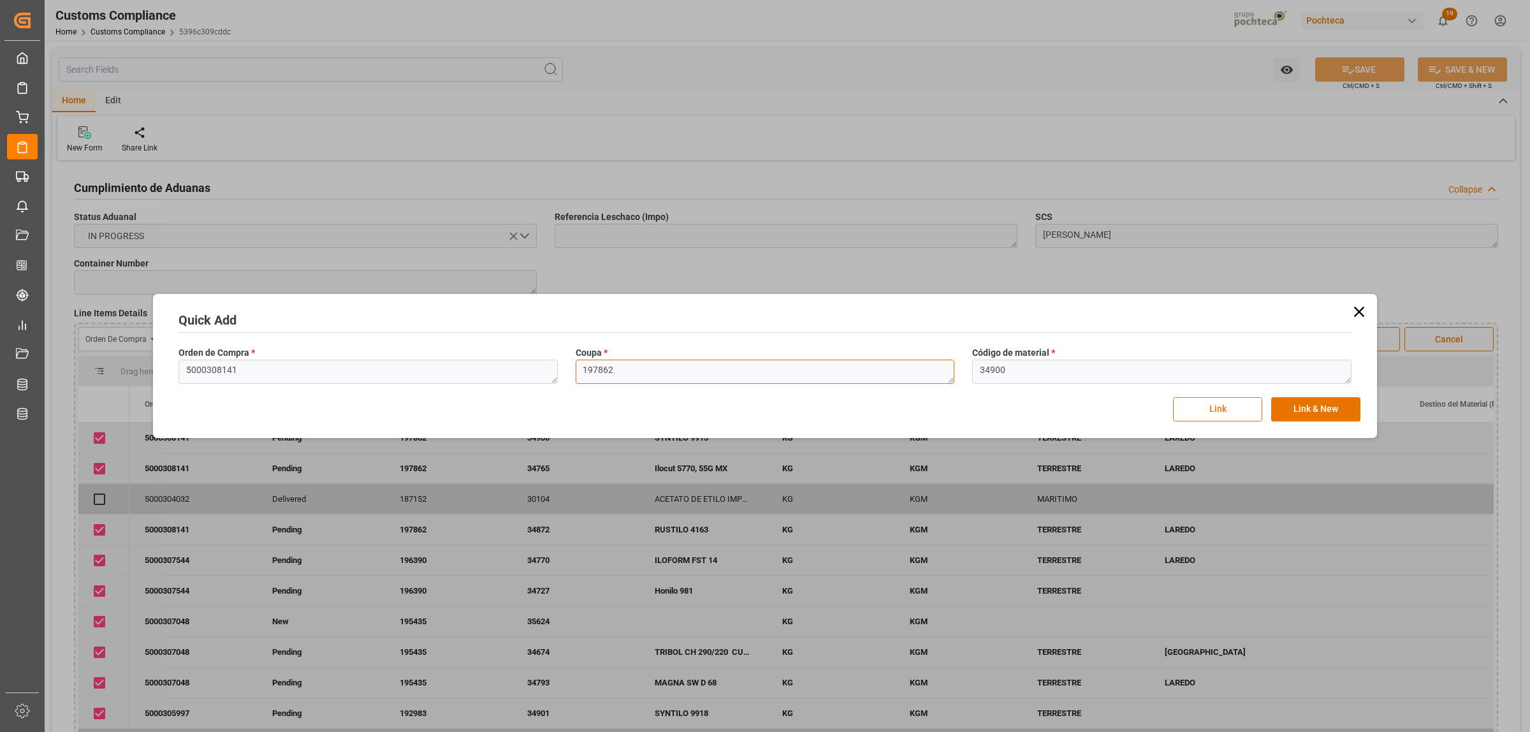
click at [563, 370] on div "Orden de Compra * 5000308141 Coupa * 197862 Código de material * 34900" at bounding box center [765, 365] width 1190 height 47
paste textarea "34900"
type textarea "3"
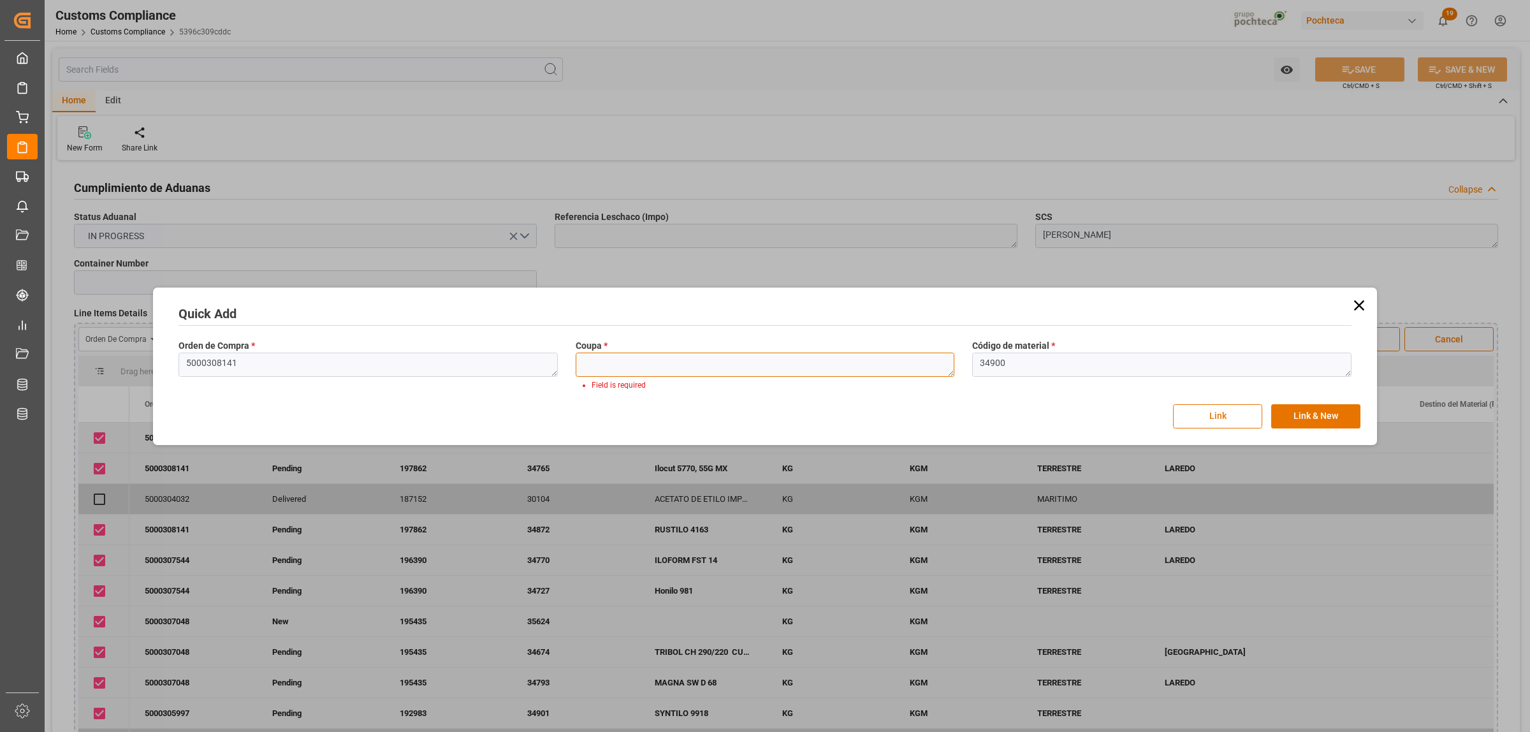
click at [584, 359] on textarea "3" at bounding box center [764, 364] width 379 height 24
paste textarea "197862"
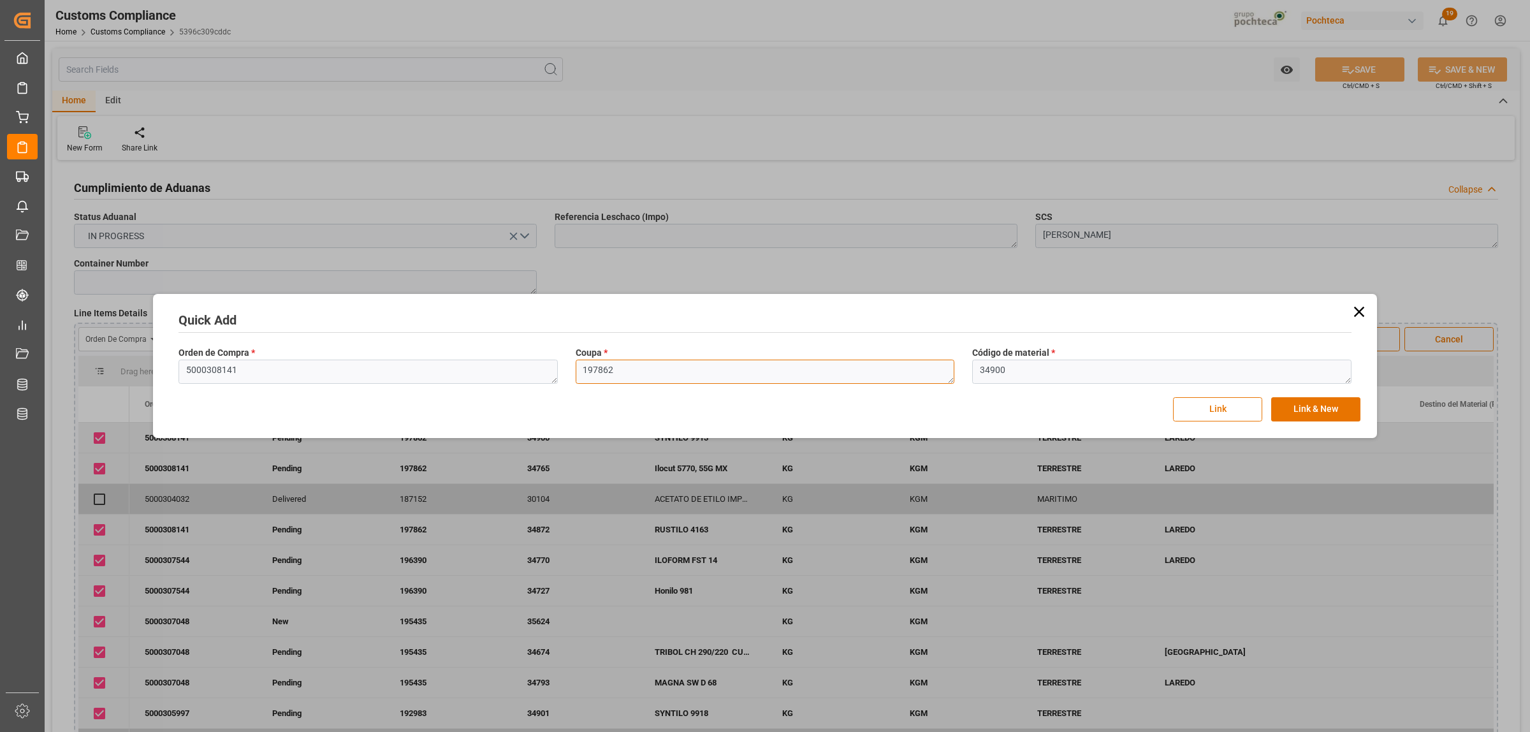
type textarea "197862"
drag, startPoint x: 201, startPoint y: 370, endPoint x: 145, endPoint y: 368, distance: 55.5
click at [145, 368] on div "Quick Add Orden de Compra * 5000308141 Coupa * 197862 Código de material * 3490…" at bounding box center [765, 366] width 1530 height 732
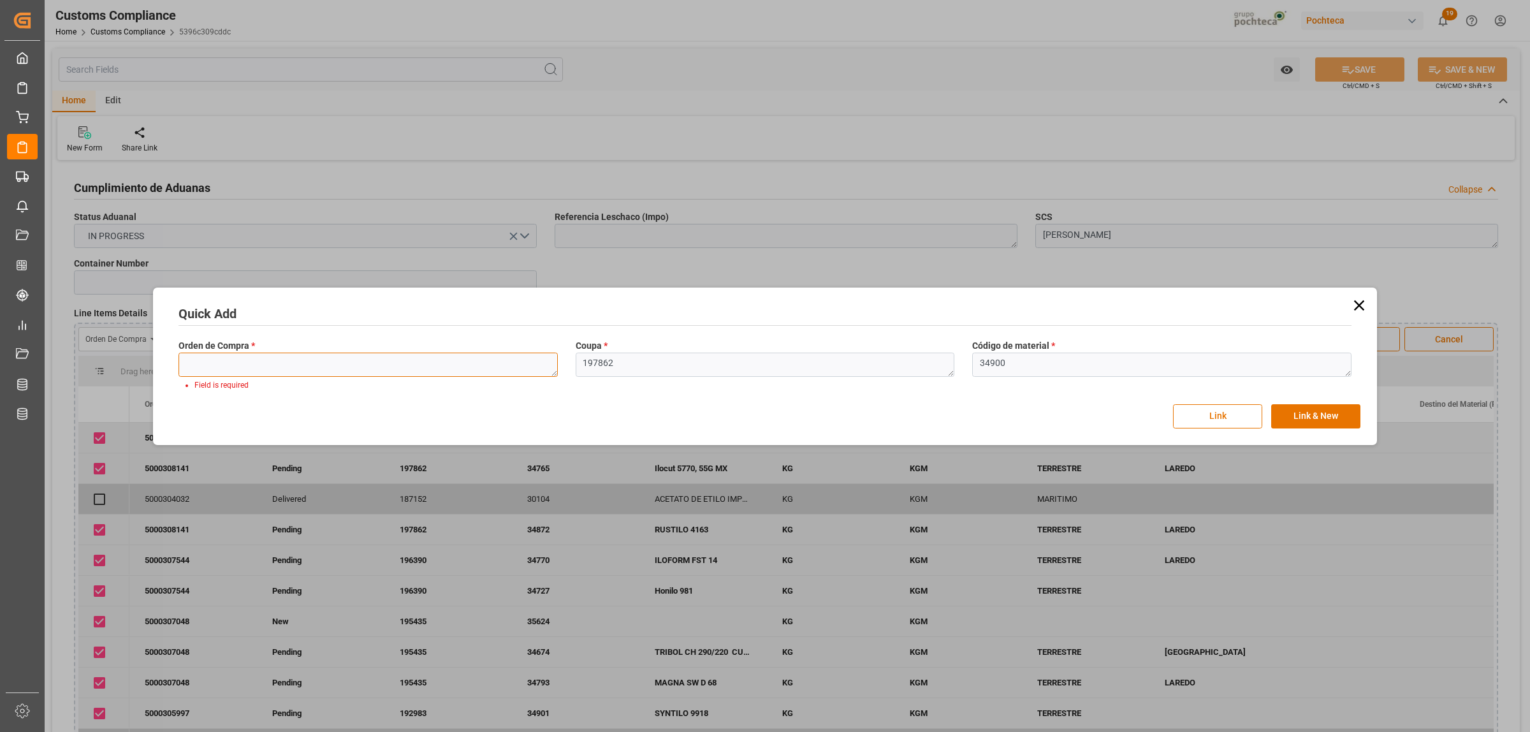
paste textarea "5000308141"
type textarea "5000308141"
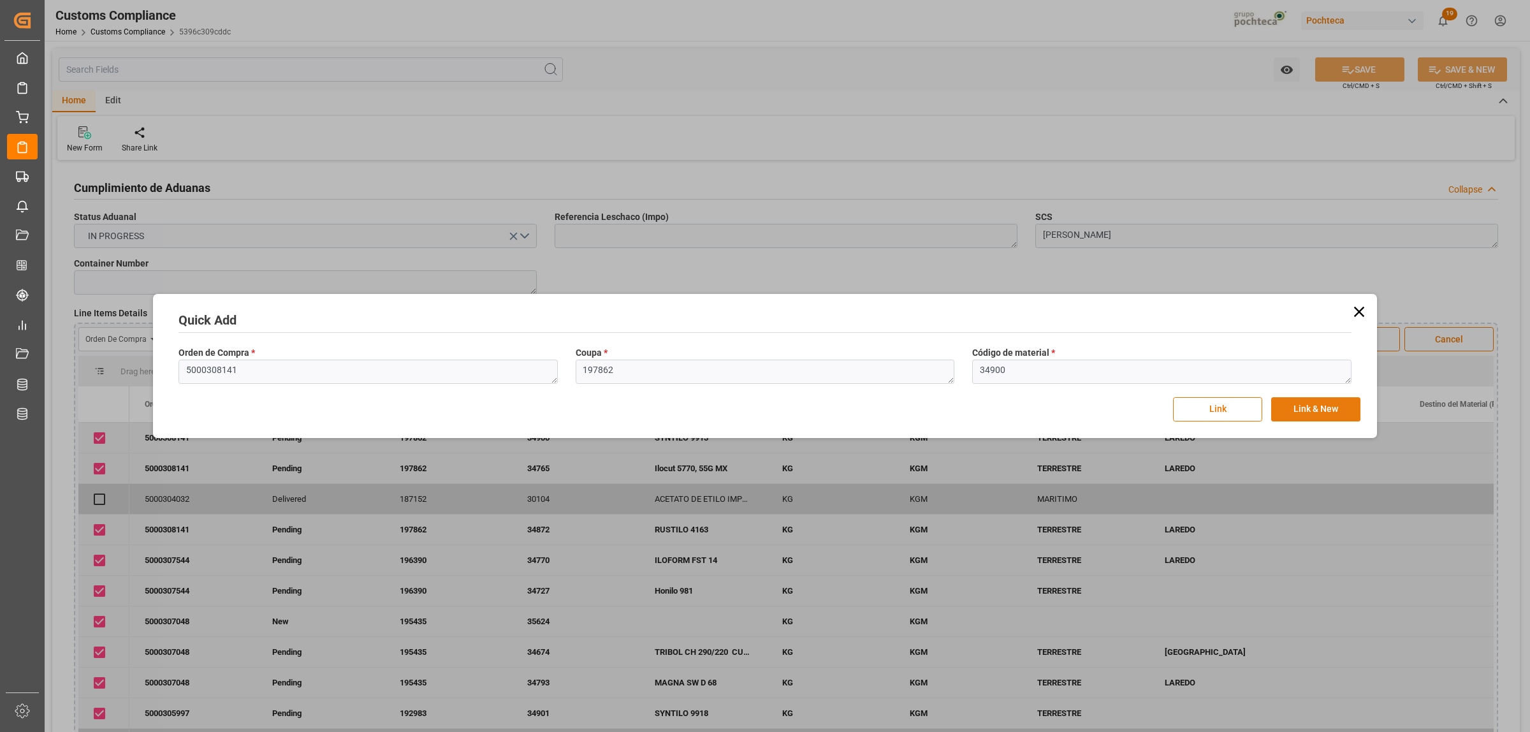
click at [1223, 403] on button "Link & New" at bounding box center [1315, 409] width 89 height 24
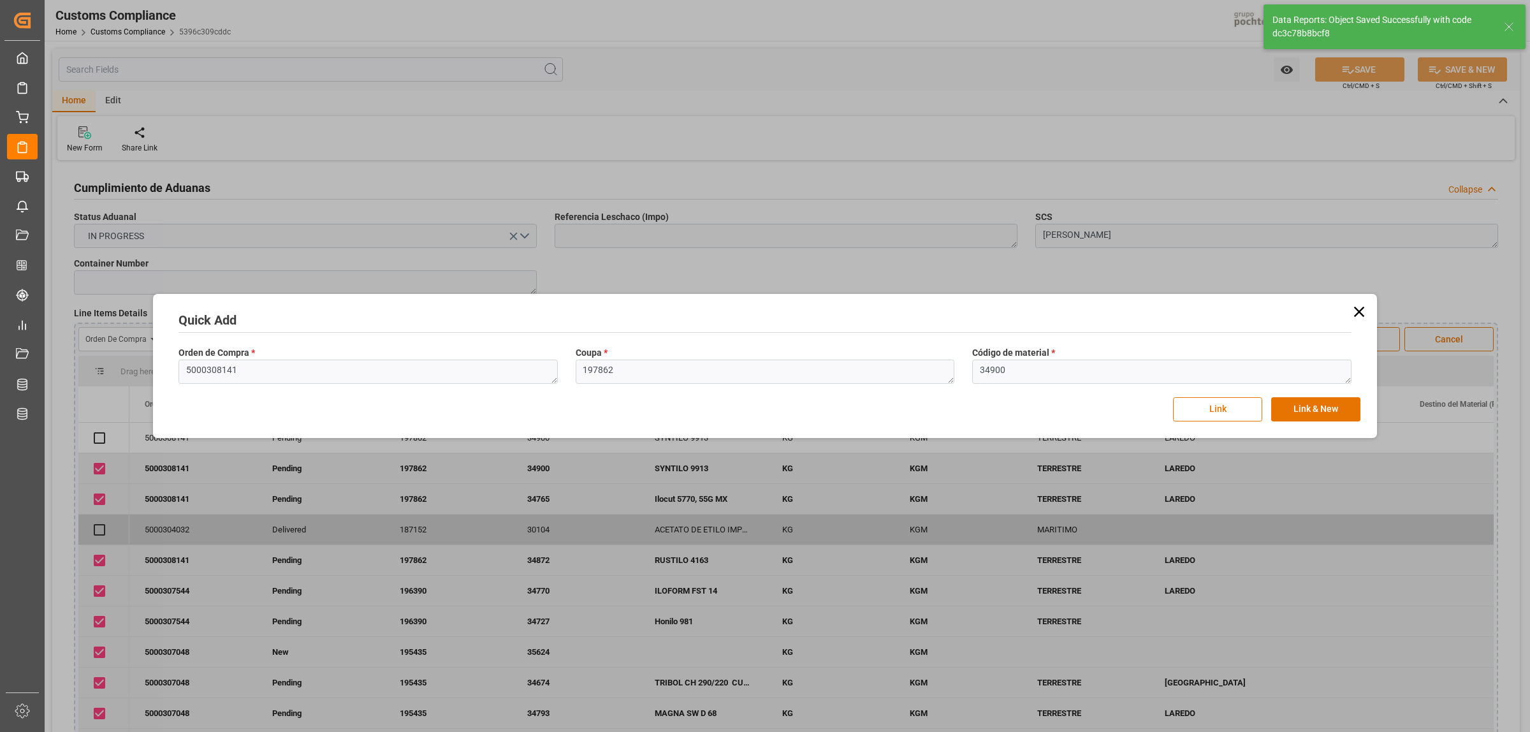
checkbox input "true"
drag, startPoint x: 250, startPoint y: 374, endPoint x: 192, endPoint y: 373, distance: 58.0
click at [192, 373] on textarea "5000308141" at bounding box center [367, 371] width 379 height 24
click at [289, 370] on textarea "5000308141" at bounding box center [367, 371] width 379 height 24
drag, startPoint x: 198, startPoint y: 375, endPoint x: 189, endPoint y: 374, distance: 8.9
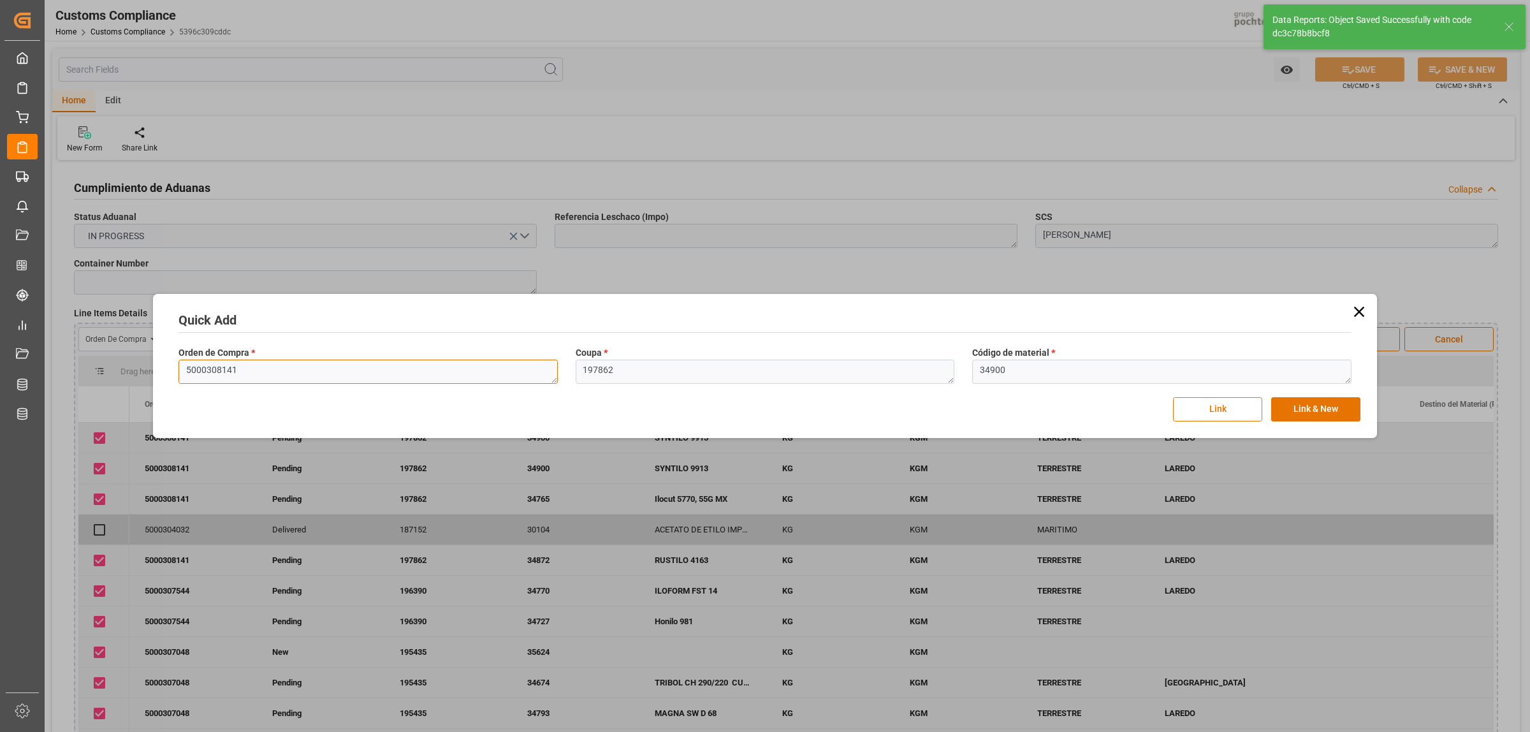
click at [189, 374] on textarea "5000308141" at bounding box center [367, 371] width 379 height 24
drag, startPoint x: 234, startPoint y: 373, endPoint x: 159, endPoint y: 373, distance: 74.6
click at [159, 373] on div "Quick Add Orden de Compra * 5000308141 Coupa * 197862 Código de material * 3490…" at bounding box center [764, 366] width 1217 height 138
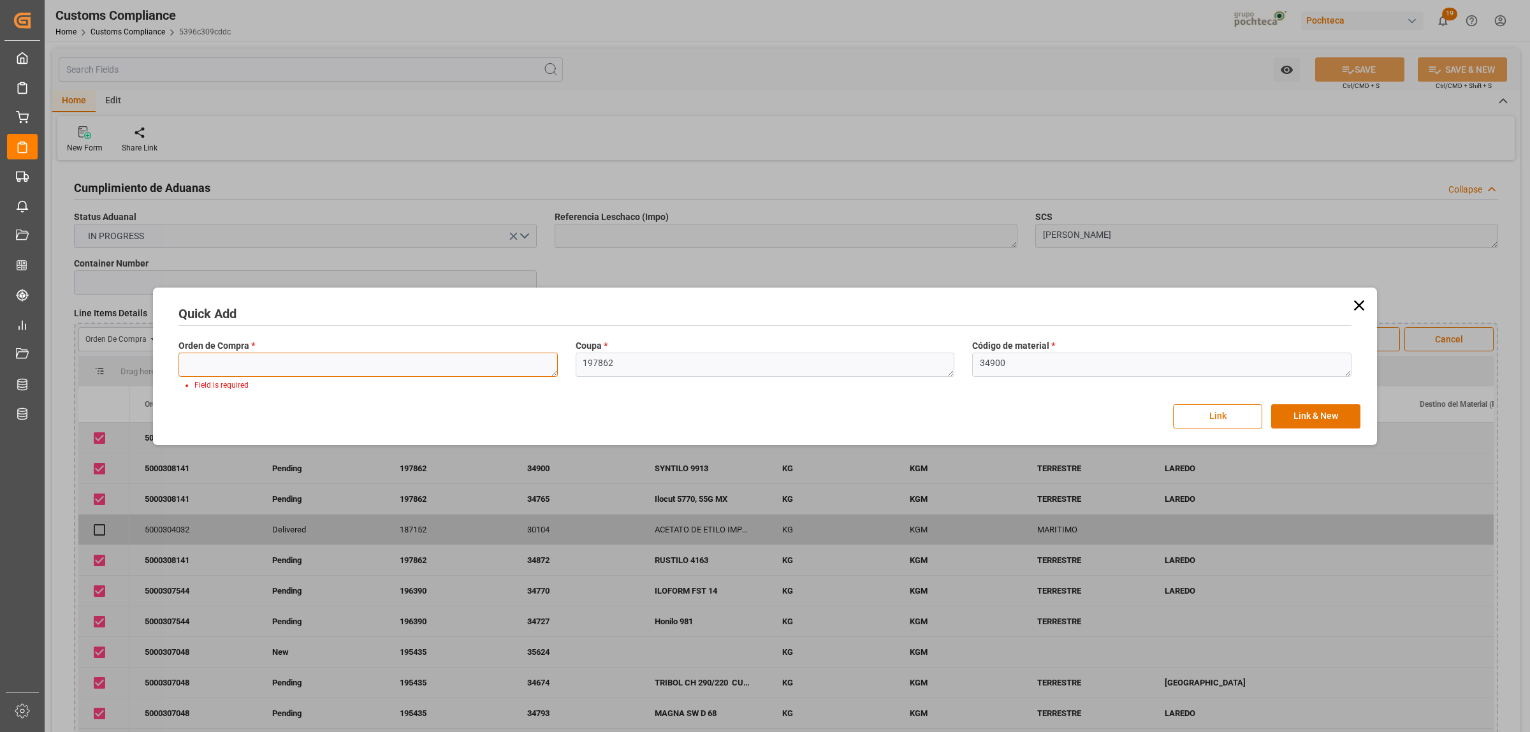
paste textarea "5000308141"
type textarea "5000308141"
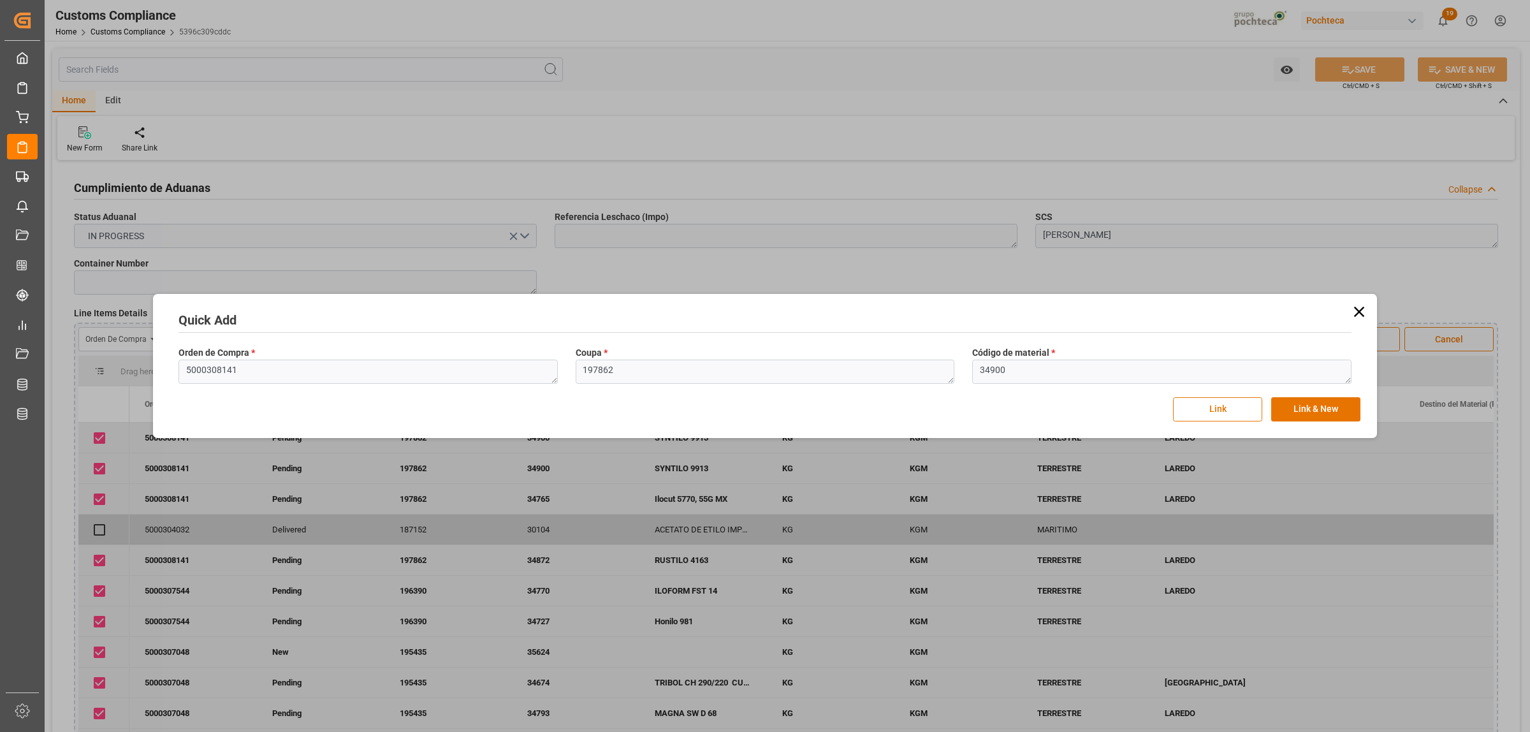
drag, startPoint x: 628, startPoint y: 387, endPoint x: 587, endPoint y: 387, distance: 41.4
click at [587, 387] on div "Coupa * 197862" at bounding box center [765, 365] width 397 height 47
click at [546, 373] on div "Orden de Compra * 5000308141 Coupa * 197862 Código de material * 34900" at bounding box center [765, 365] width 1190 height 47
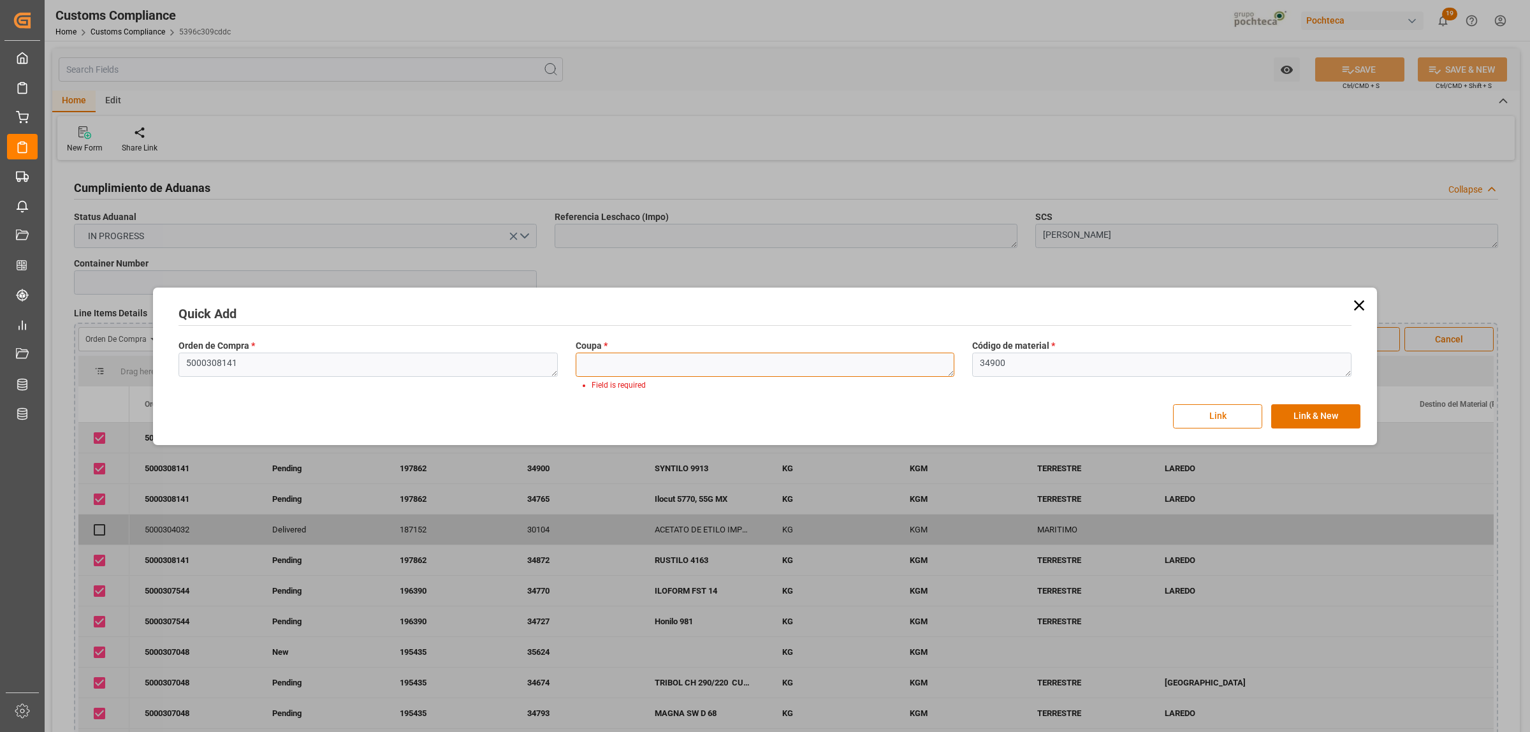
paste textarea "197862"
type textarea "197862"
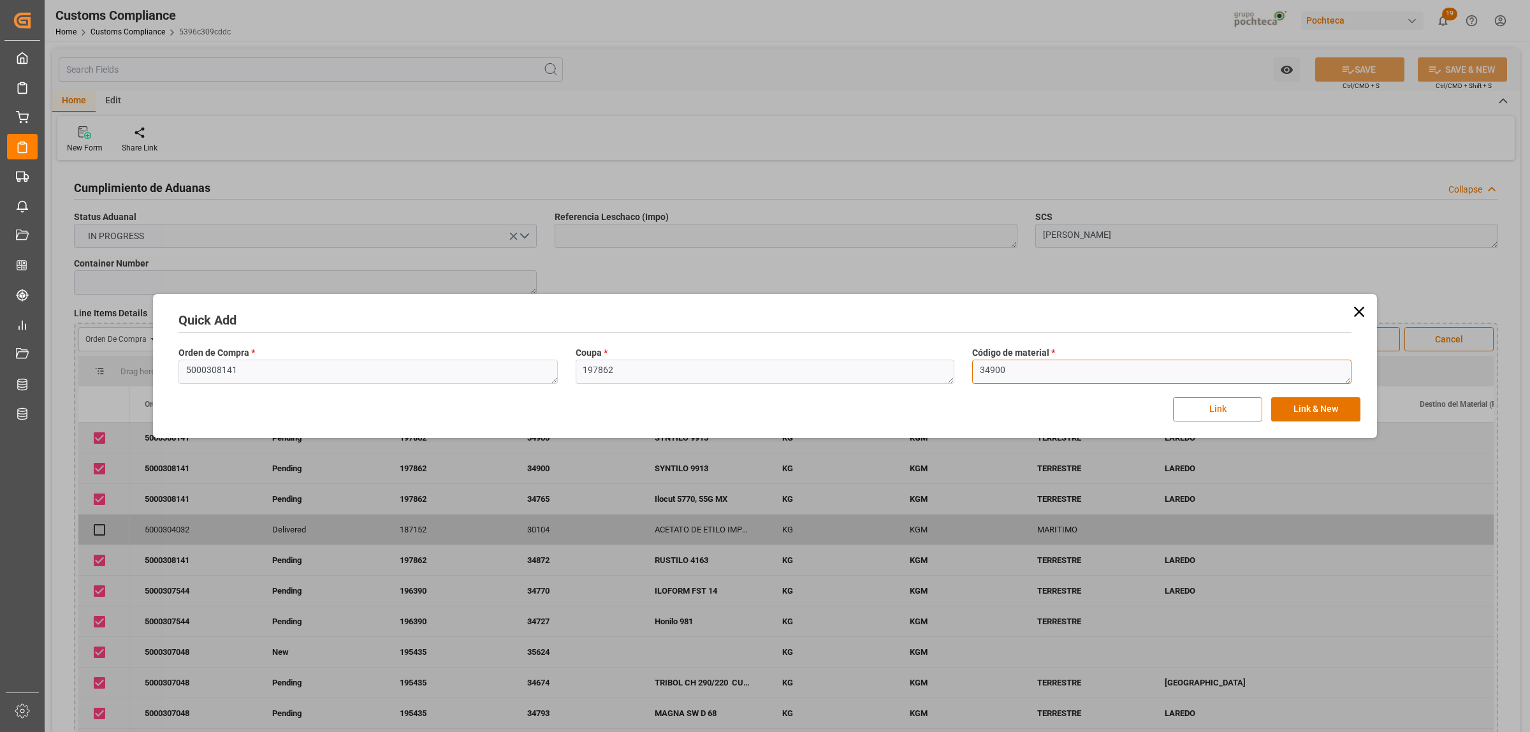
click at [1033, 368] on textarea "34900" at bounding box center [1161, 371] width 379 height 24
drag, startPoint x: 985, startPoint y: 368, endPoint x: 946, endPoint y: 368, distance: 38.9
click at [946, 368] on div "Orden de Compra * 5000308141 Coupa * 197862 Código de material * 34900" at bounding box center [765, 365] width 1190 height 47
type textarea "V"
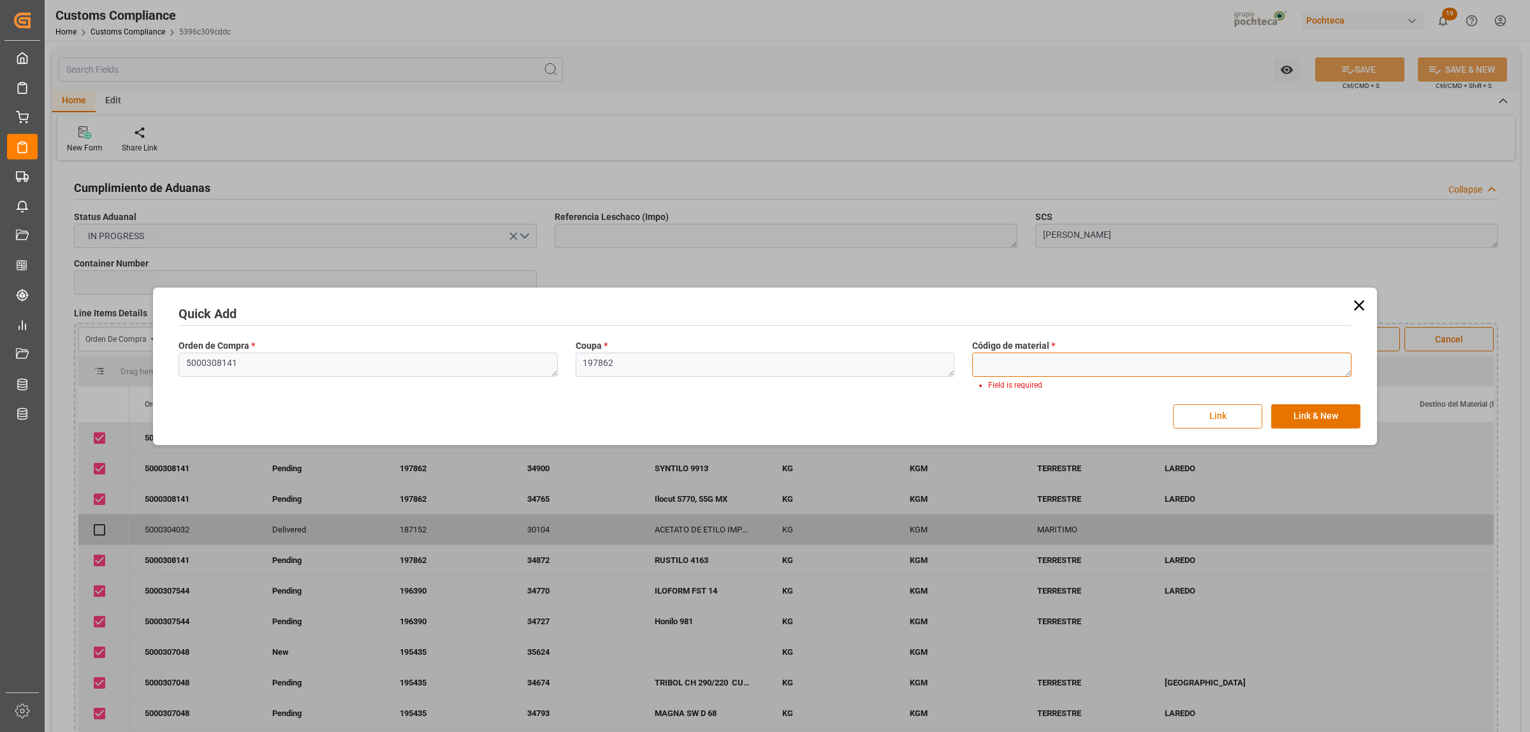
paste textarea "34636"
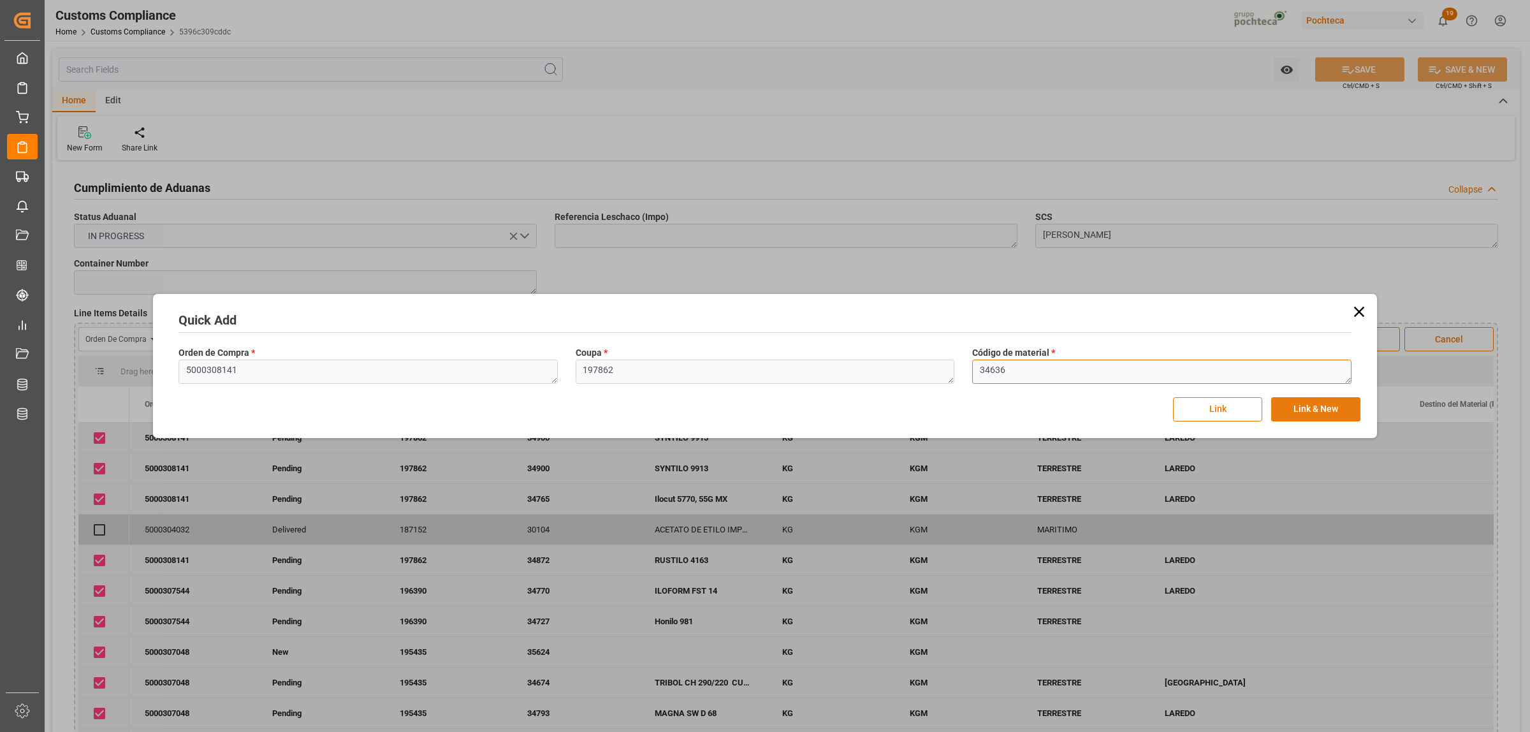
type textarea "34636"
click at [1223, 408] on button "Link & New" at bounding box center [1315, 409] width 89 height 24
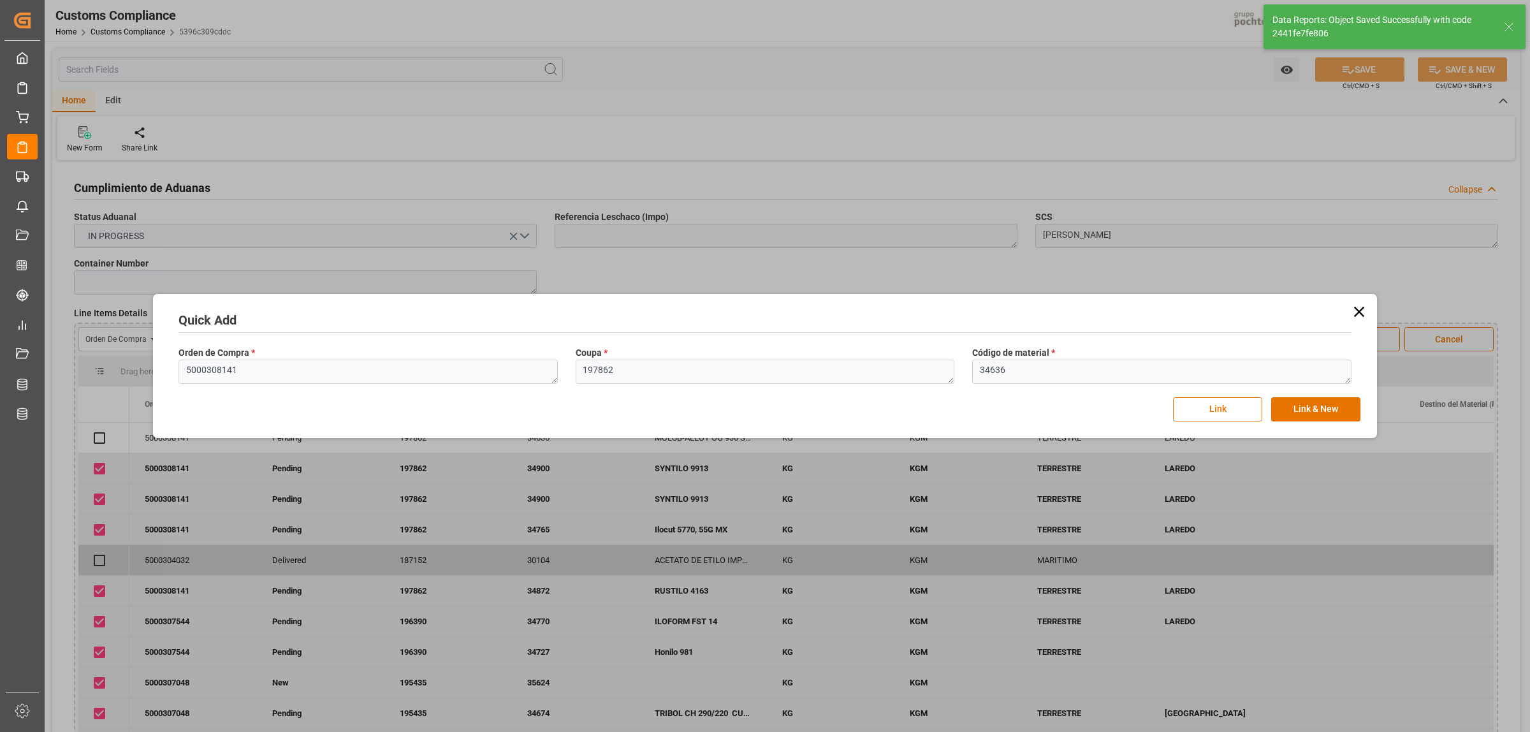
checkbox input "true"
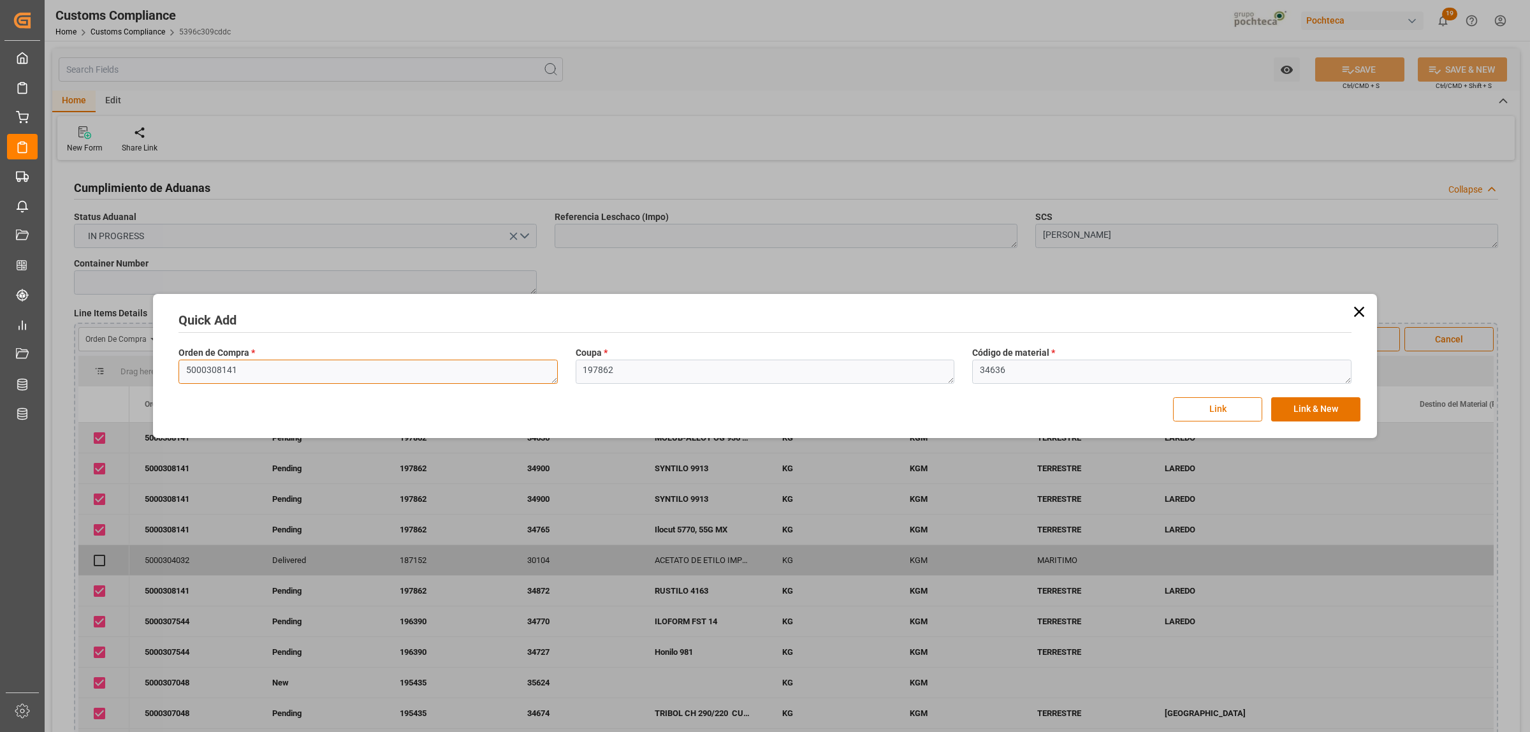
click at [268, 368] on textarea "5000308141" at bounding box center [367, 371] width 379 height 24
drag, startPoint x: 192, startPoint y: 370, endPoint x: 178, endPoint y: 370, distance: 13.4
click at [178, 370] on textarea "5000308141" at bounding box center [367, 371] width 379 height 24
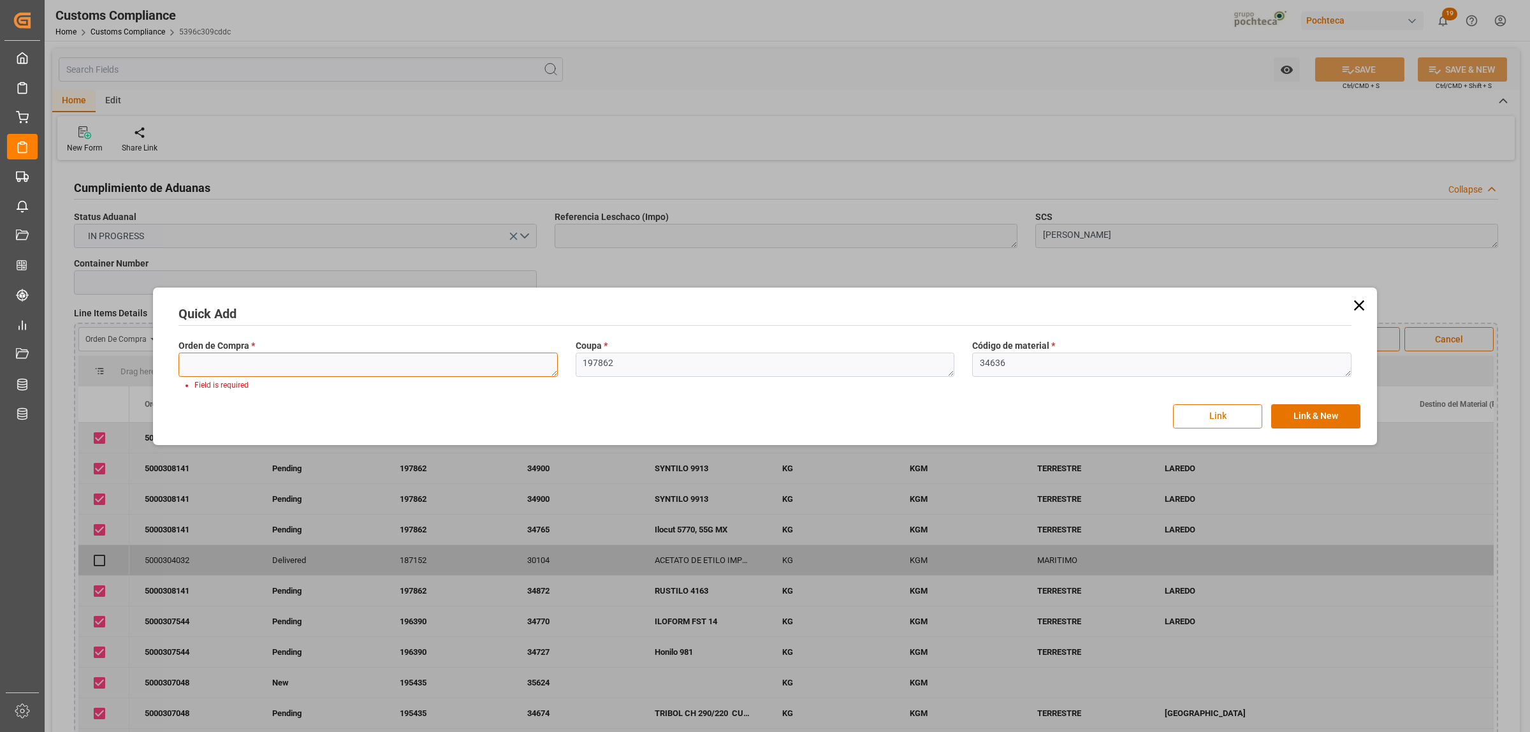
paste textarea "5000308141"
type textarea "5000308141"
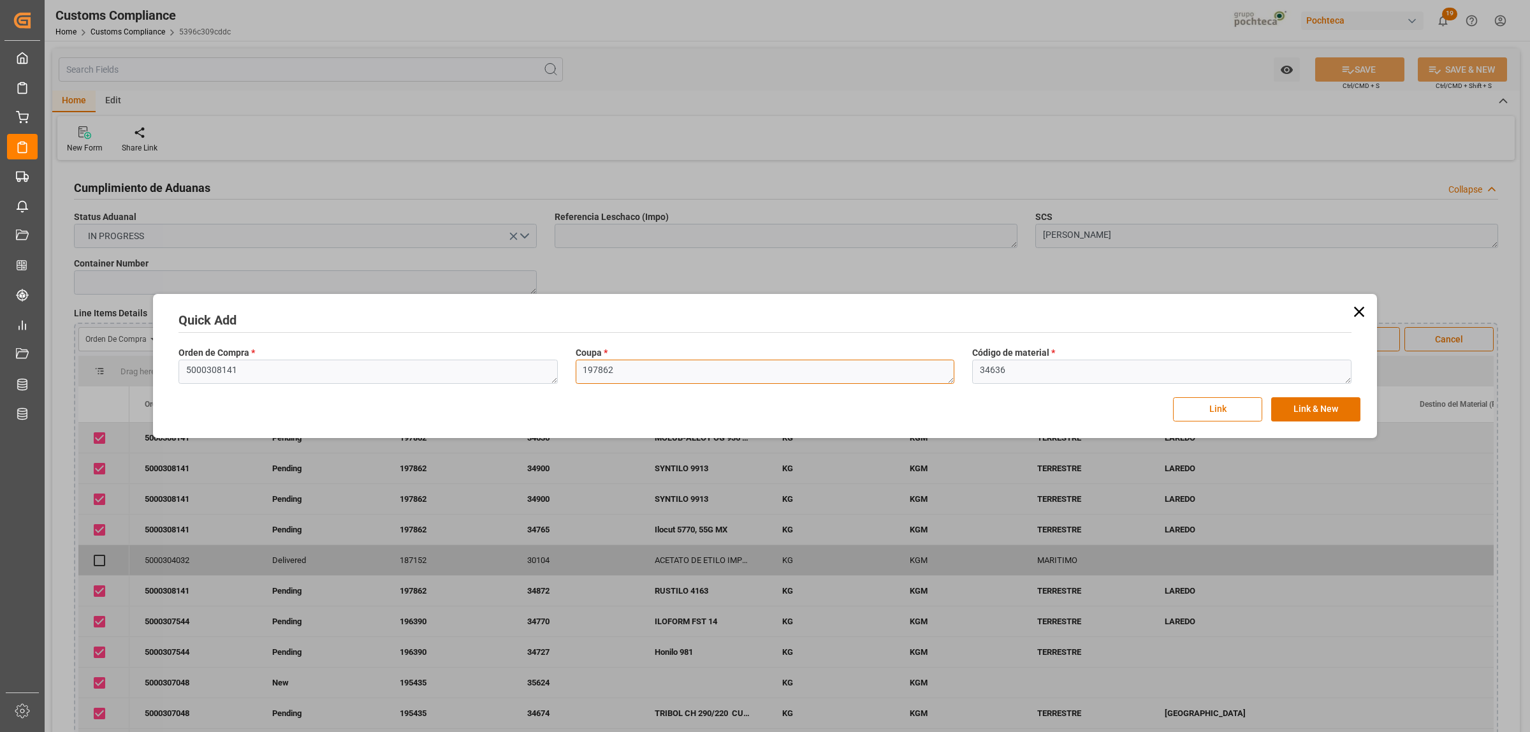
drag, startPoint x: 628, startPoint y: 371, endPoint x: 568, endPoint y: 374, distance: 60.0
click at [569, 374] on div "Coupa * 197862" at bounding box center [765, 365] width 397 height 47
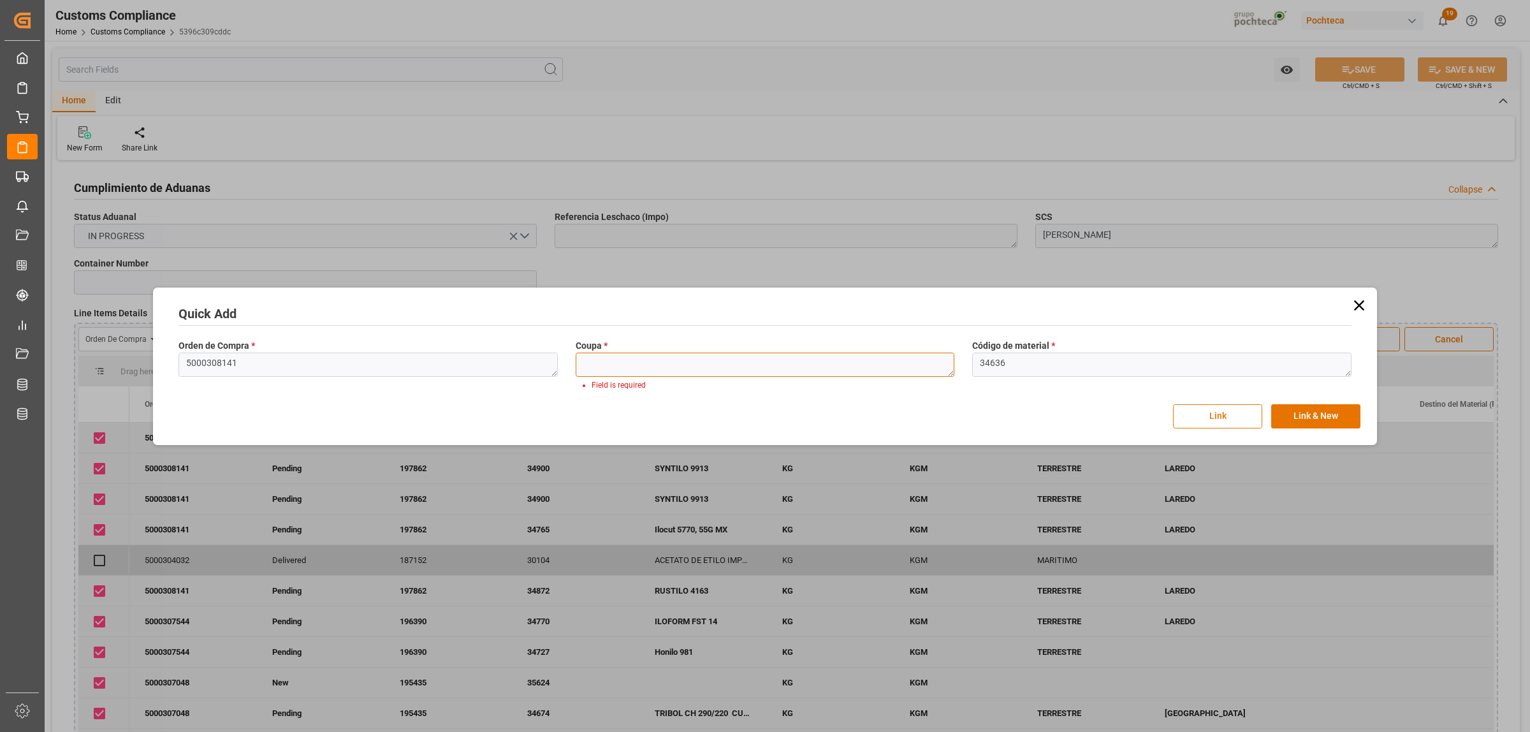
paste textarea "197862"
type textarea "197862"
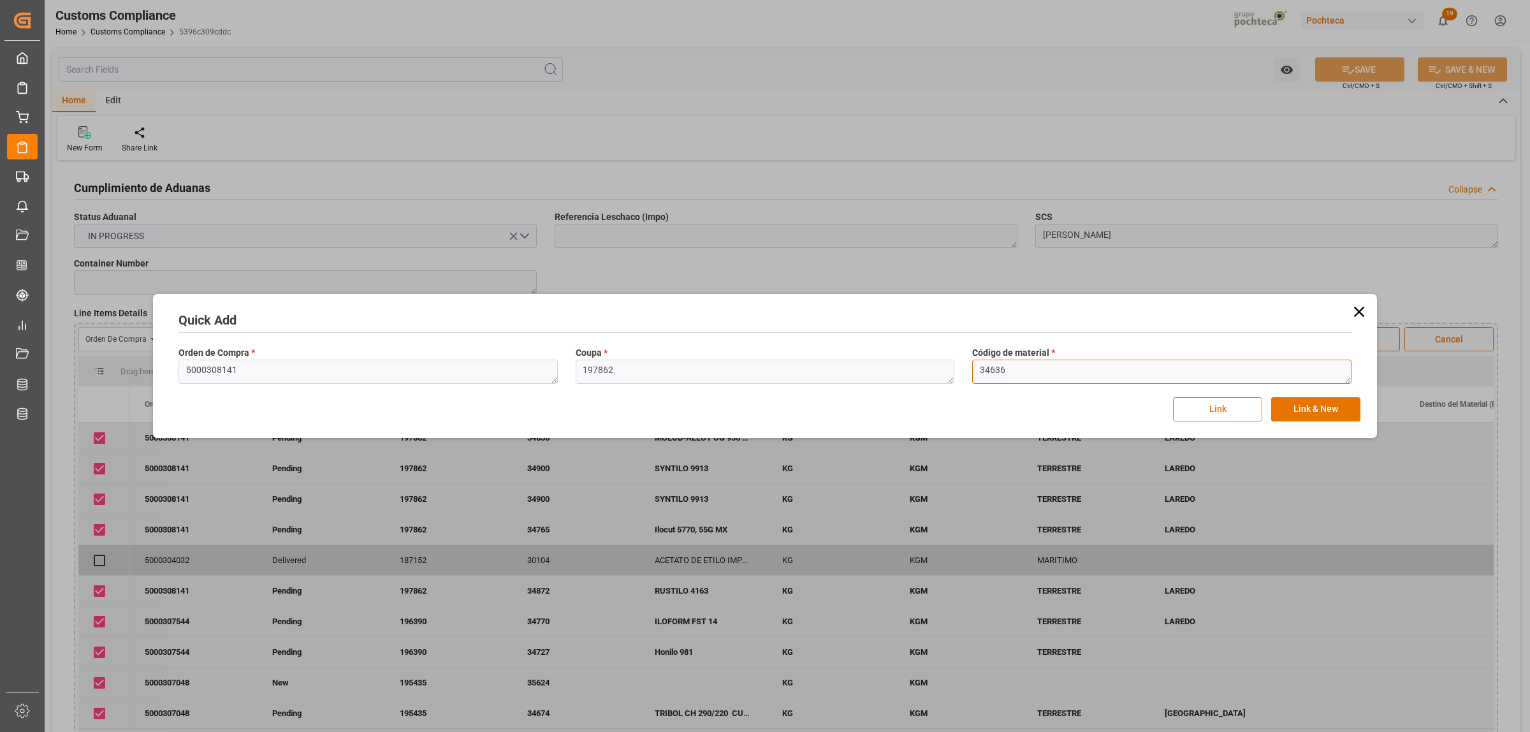
click at [1010, 380] on textarea "34636" at bounding box center [1161, 371] width 379 height 24
drag, startPoint x: 1011, startPoint y: 370, endPoint x: 936, endPoint y: 370, distance: 75.2
click at [936, 370] on div "Orden de Compra * 5000308141 Coupa * 197862 Código de material * 34636" at bounding box center [765, 365] width 1190 height 47
paste textarea "793"
type textarea "34793"
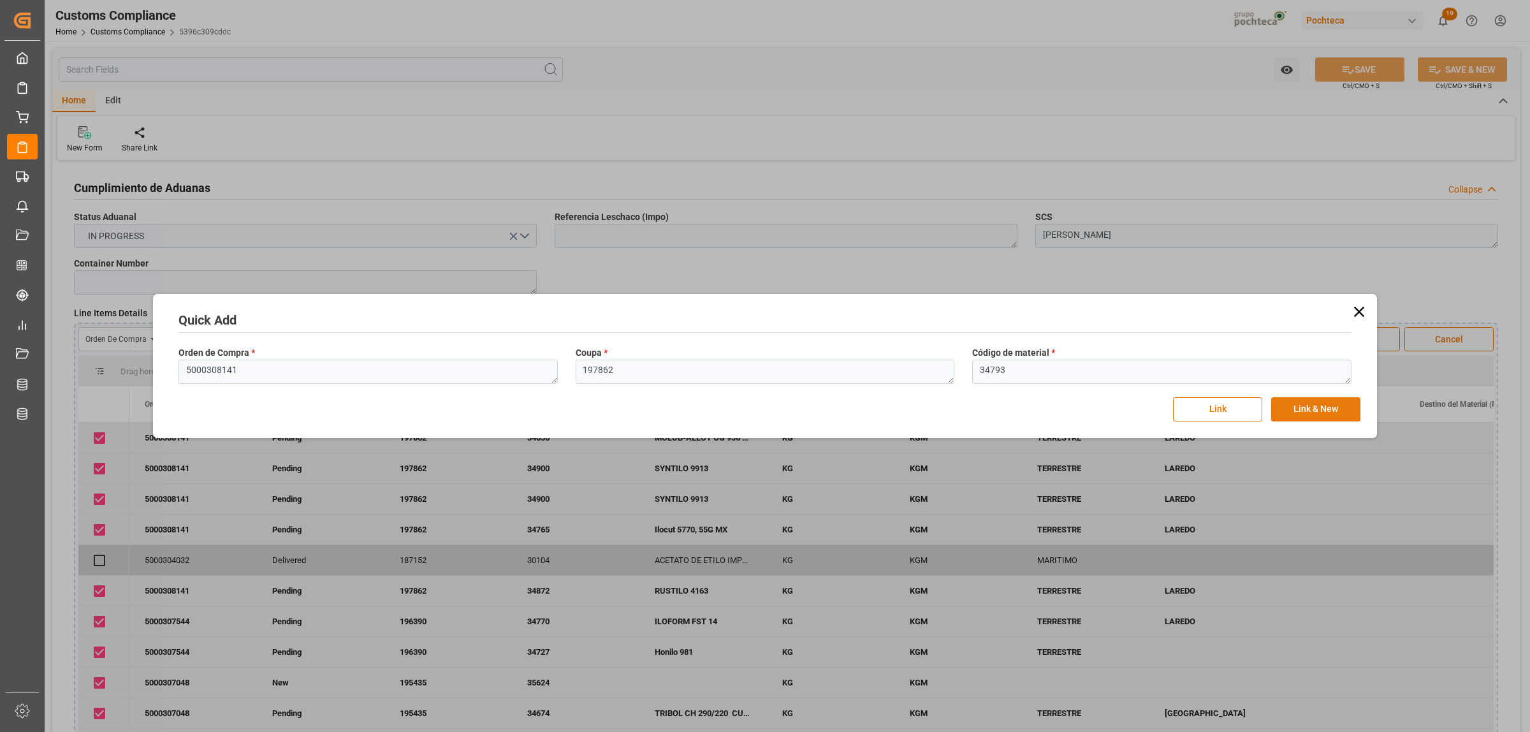
click at [1223, 415] on button "Link & New" at bounding box center [1315, 409] width 89 height 24
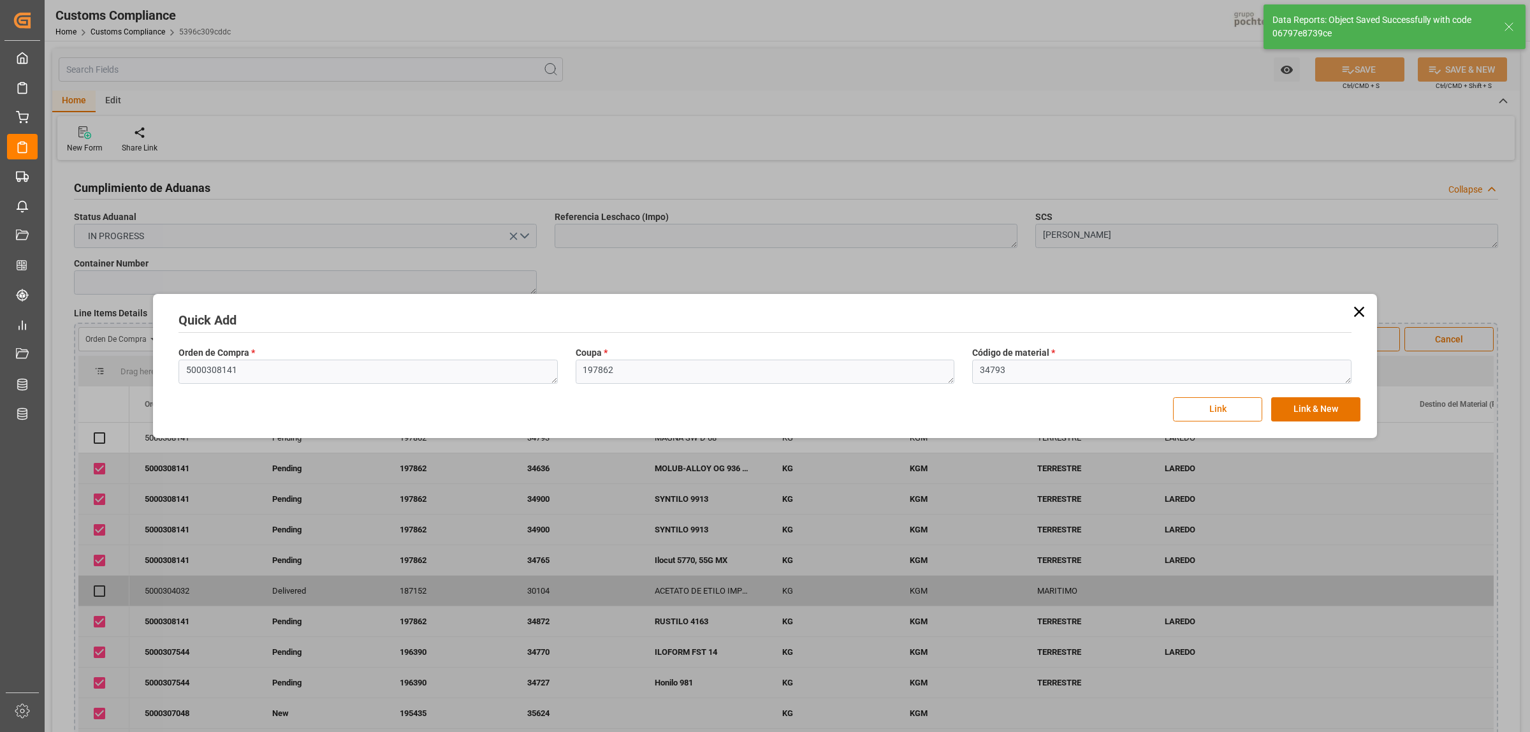
checkbox input "true"
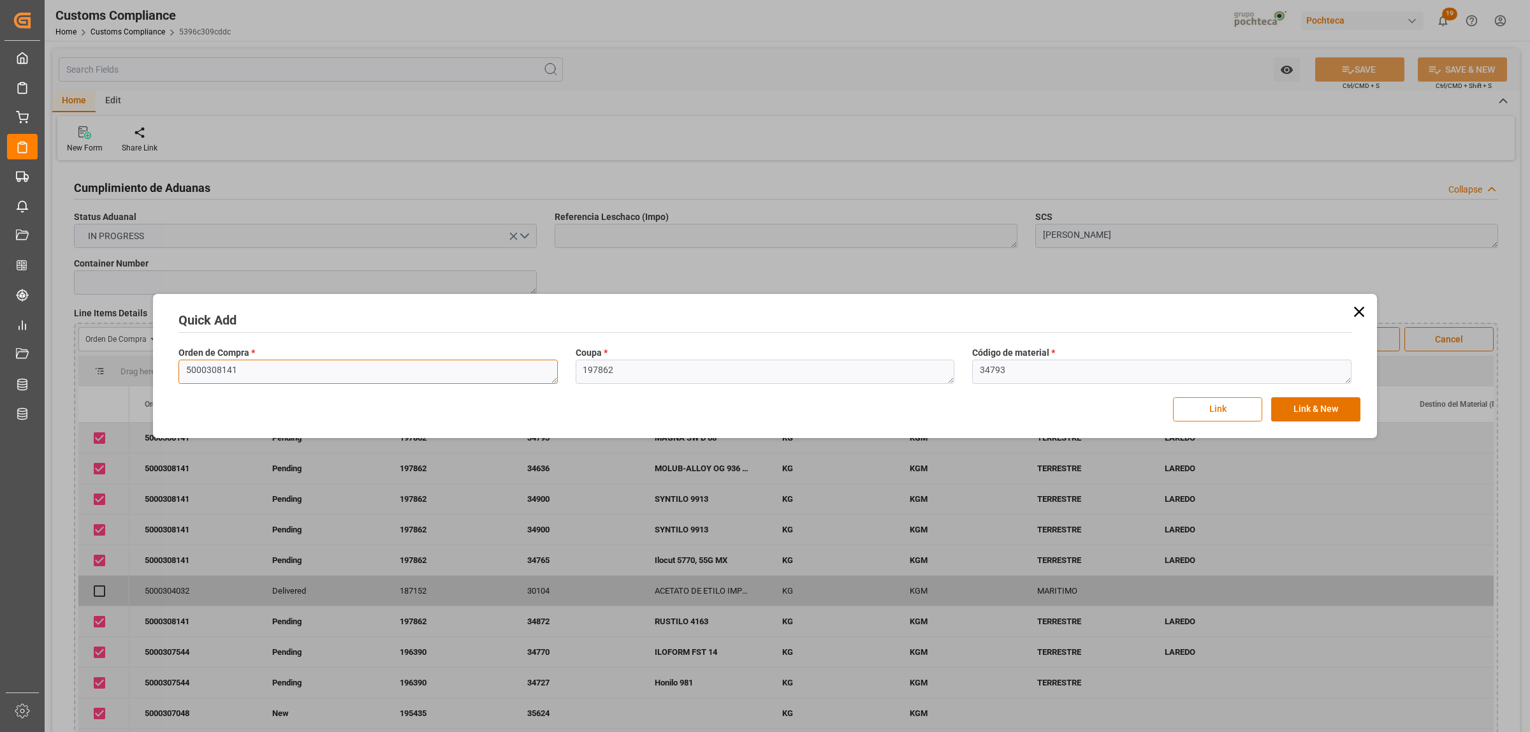
click at [250, 370] on textarea "5000308141" at bounding box center [367, 371] width 379 height 24
drag, startPoint x: 250, startPoint y: 370, endPoint x: 160, endPoint y: 370, distance: 89.9
click at [160, 370] on div "Quick Add Orden de Compra * 5000308141 Coupa * 197862 Código de material * 3479…" at bounding box center [764, 366] width 1217 height 138
paste textarea "7970"
type textarea "5000307970"
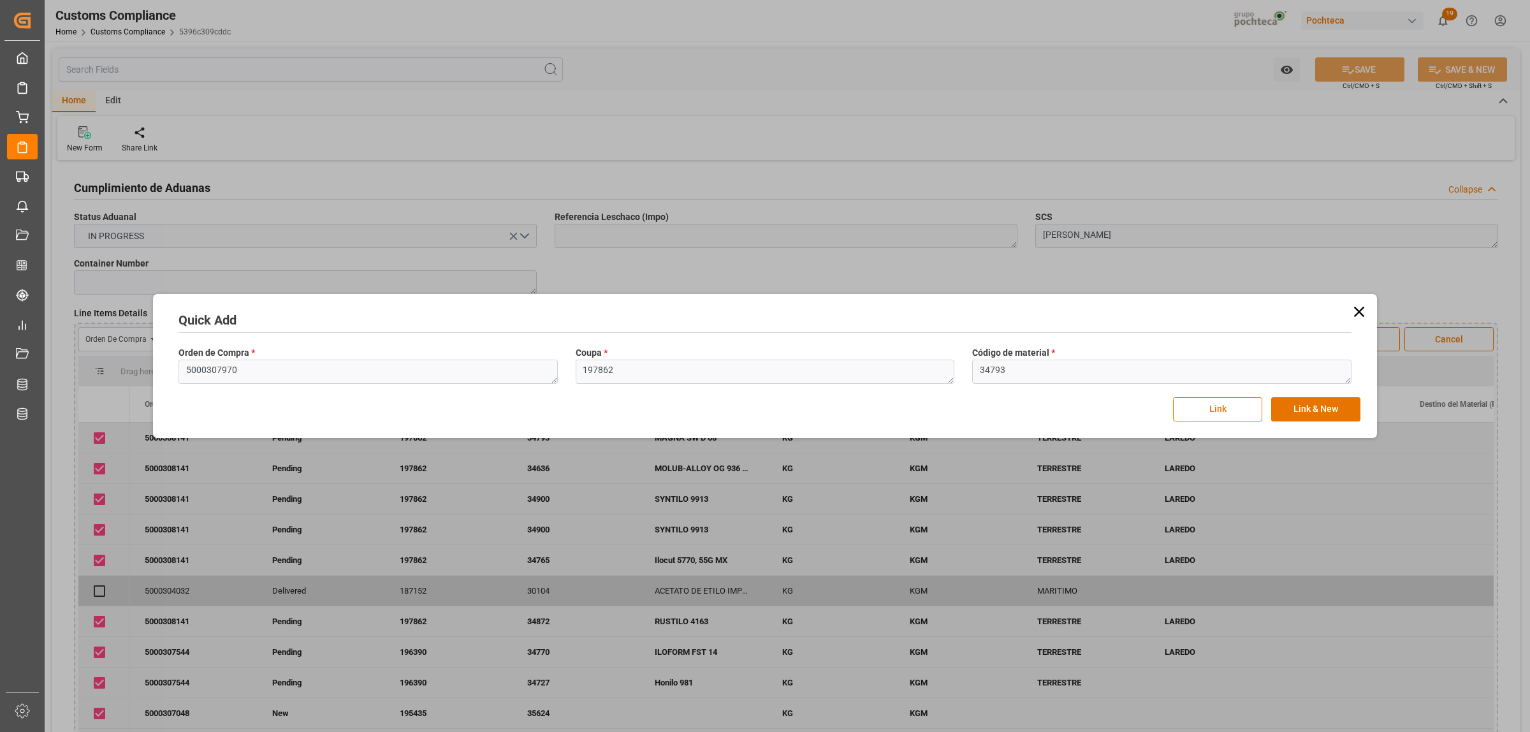
drag, startPoint x: 622, startPoint y: 354, endPoint x: 621, endPoint y: 363, distance: 9.6
click at [621, 356] on label "Coupa *" at bounding box center [764, 352] width 379 height 13
click at [621, 370] on textarea "197862" at bounding box center [764, 371] width 379 height 24
drag, startPoint x: 622, startPoint y: 373, endPoint x: 581, endPoint y: 378, distance: 41.0
click at [581, 378] on textarea "197862" at bounding box center [764, 371] width 379 height 24
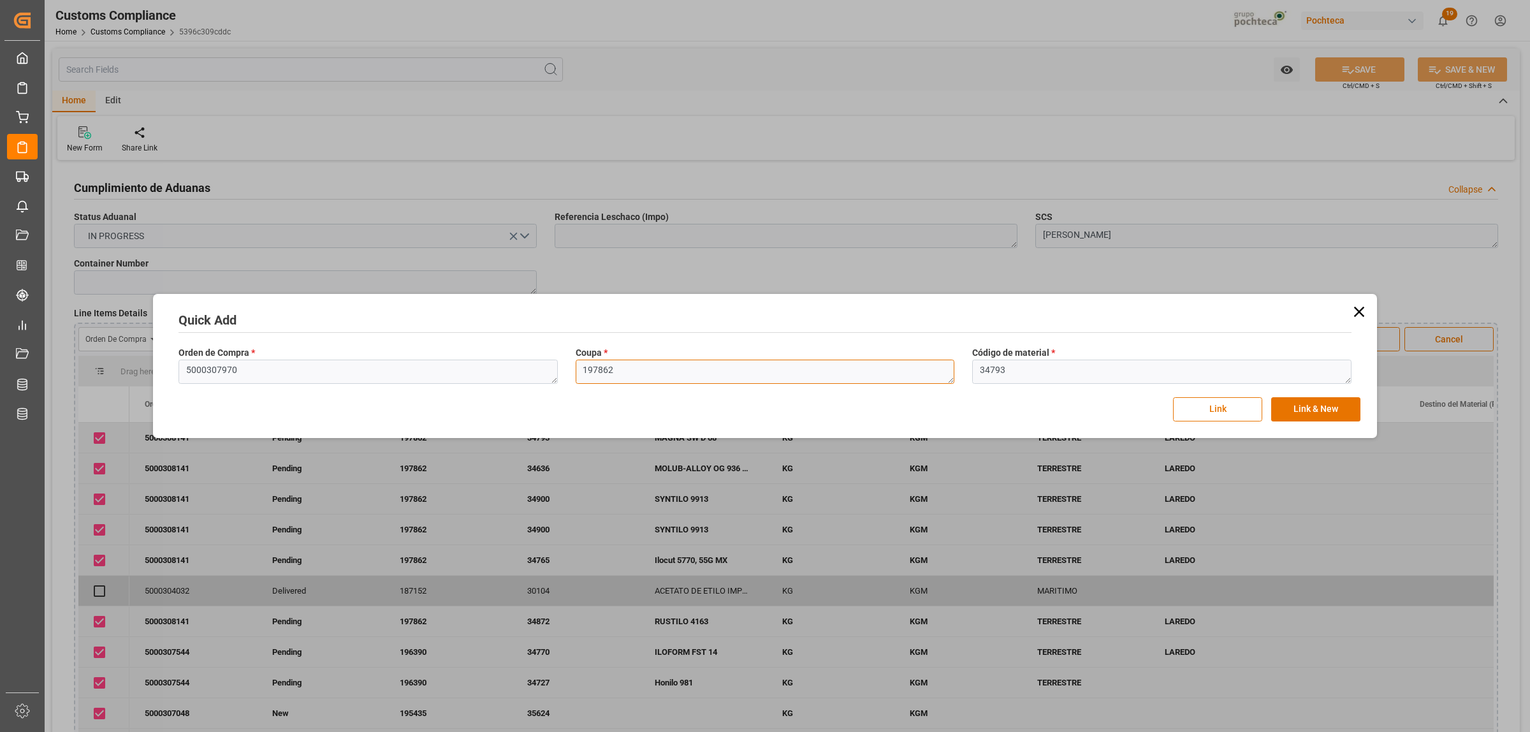
paste textarea "5000307970"
click at [618, 379] on textarea "5000307970" at bounding box center [764, 371] width 379 height 24
drag, startPoint x: 639, startPoint y: 370, endPoint x: 574, endPoint y: 373, distance: 65.1
click at [574, 373] on div "Coupa * 5000307970" at bounding box center [765, 365] width 397 height 47
paste textarea "197449"
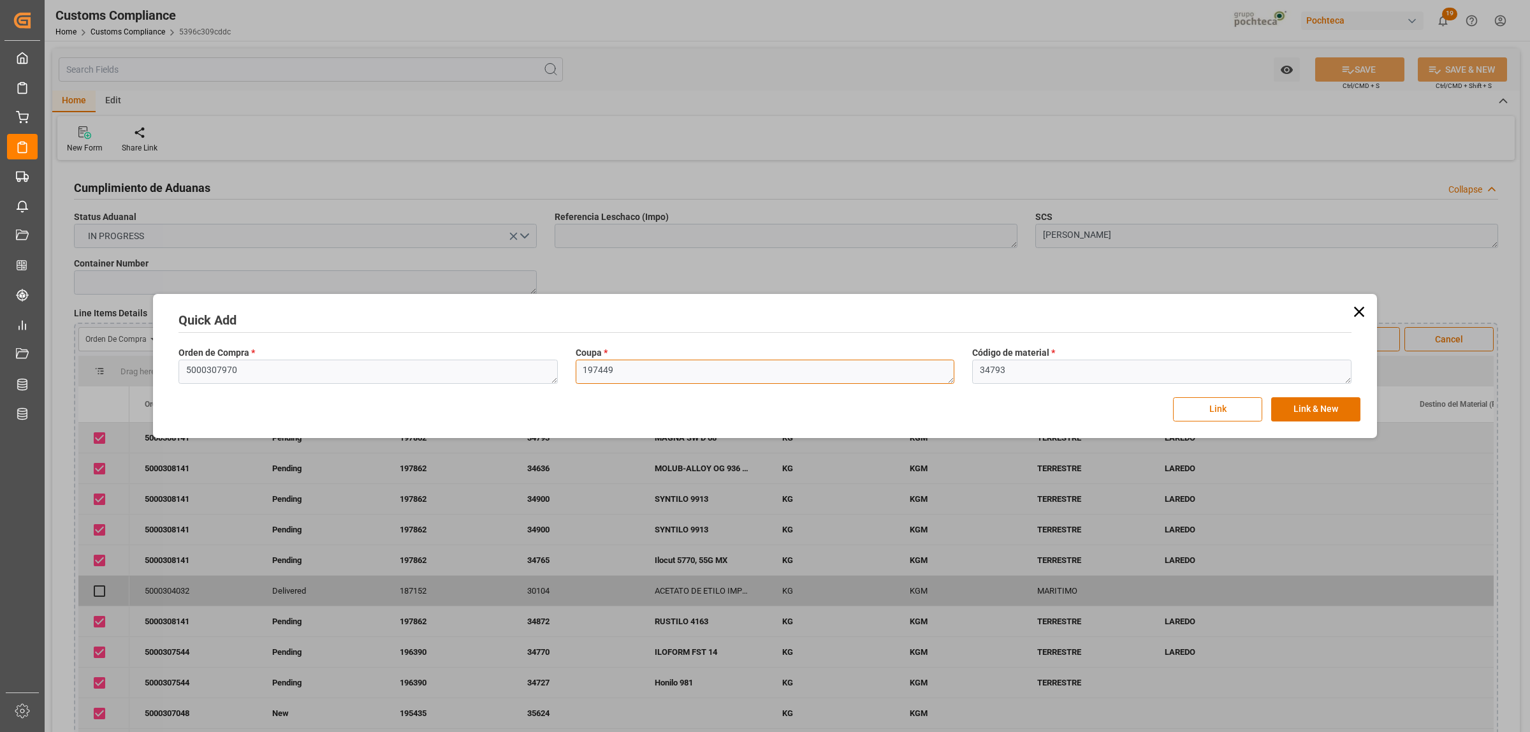
type textarea "197449"
drag, startPoint x: 1002, startPoint y: 374, endPoint x: 1008, endPoint y: 371, distance: 7.1
click at [1002, 374] on textarea "34793" at bounding box center [1161, 371] width 379 height 24
drag, startPoint x: 988, startPoint y: 371, endPoint x: 958, endPoint y: 373, distance: 30.7
click at [958, 373] on div "Orden de Compra * 5000307970 Coupa * 197449 Código de material * 34793" at bounding box center [765, 365] width 1190 height 47
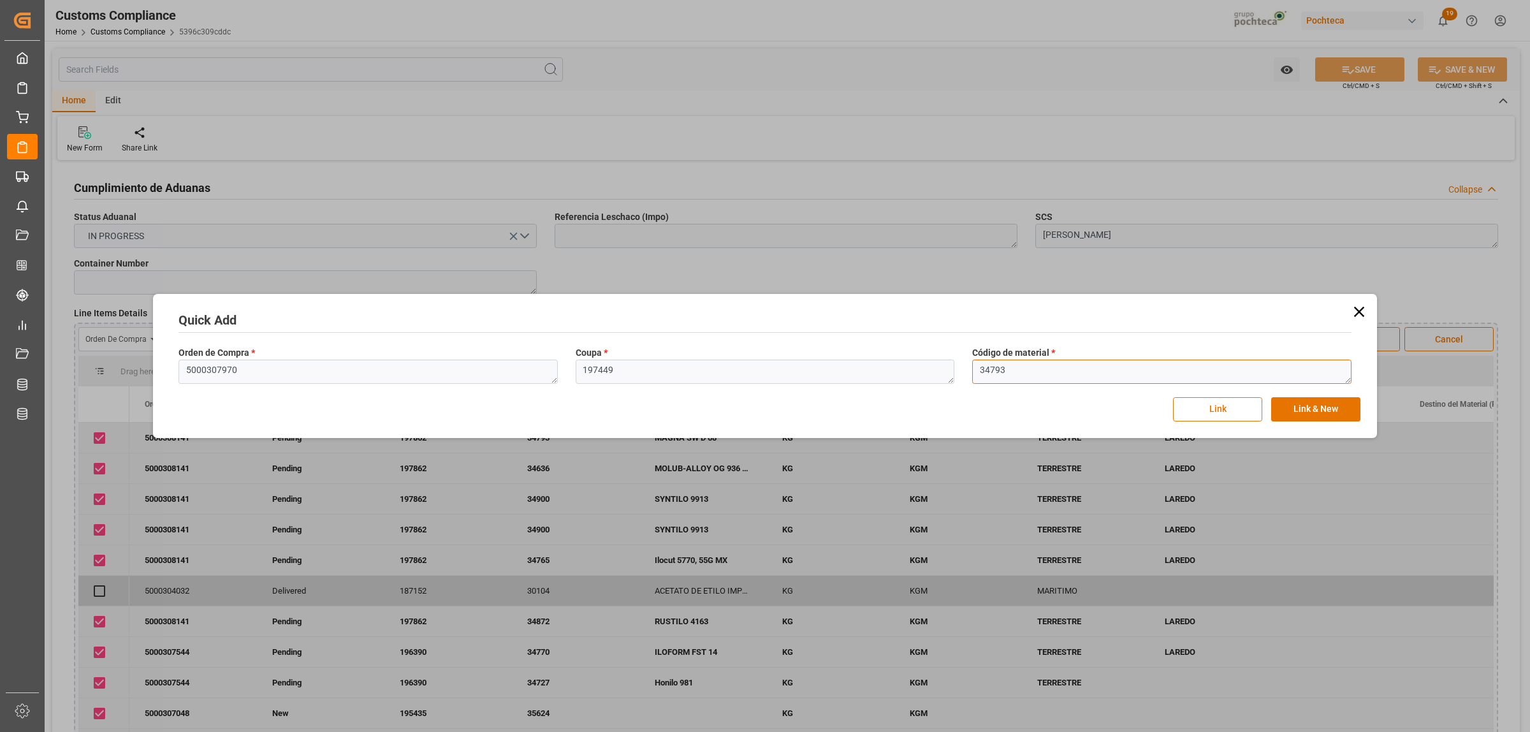
paste textarea "731"
type textarea "37313"
click at [1223, 409] on button "Link" at bounding box center [1217, 409] width 89 height 24
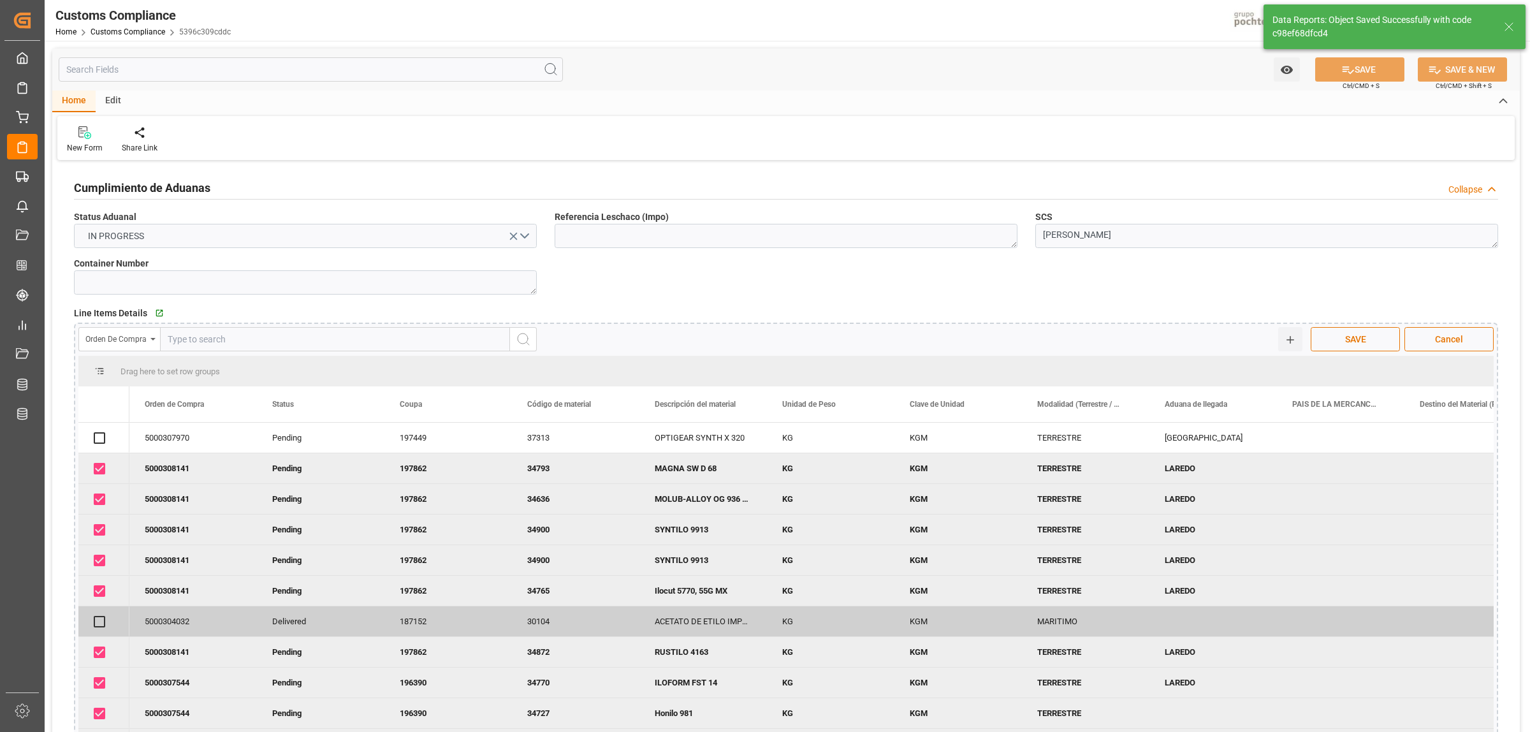
checkbox input "true"
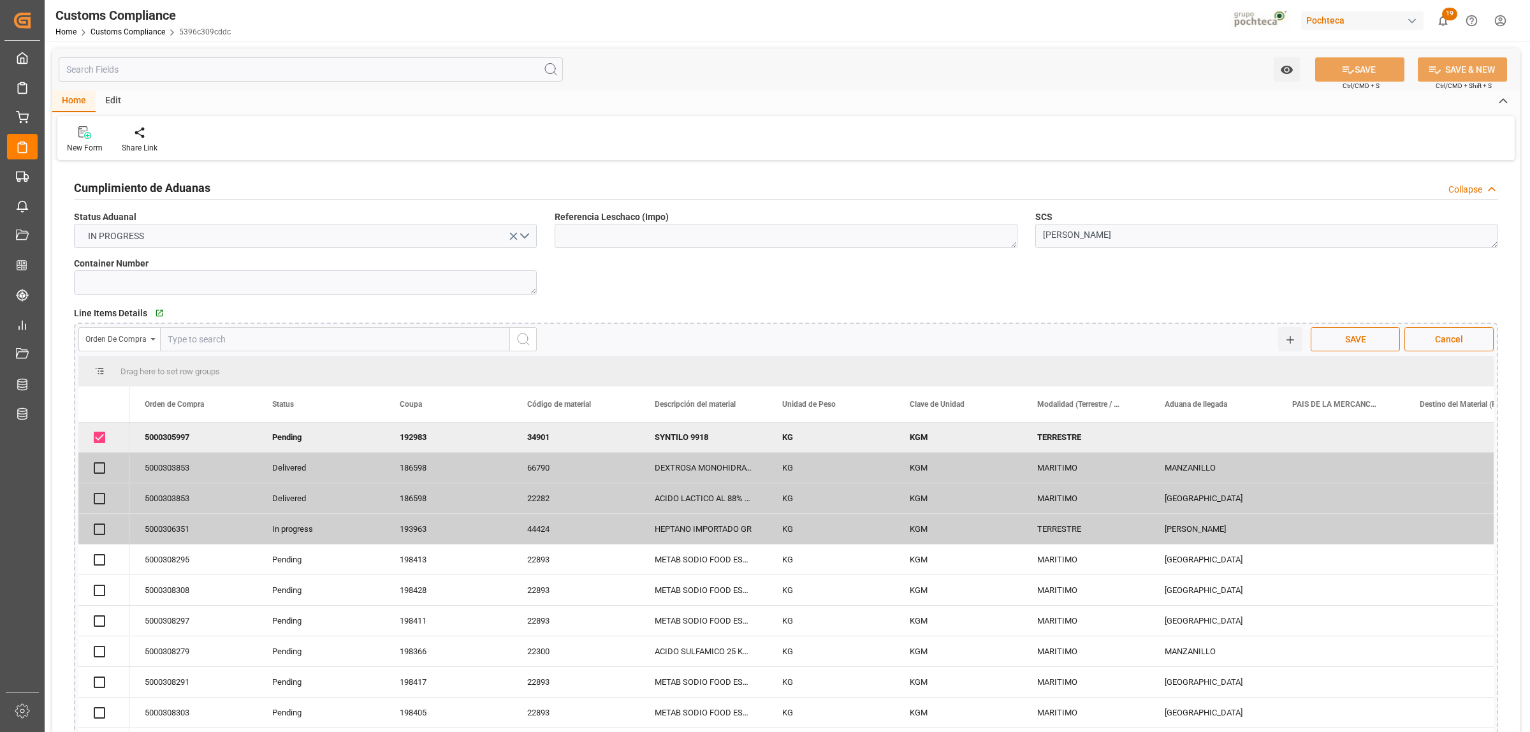
scroll to position [239, 0]
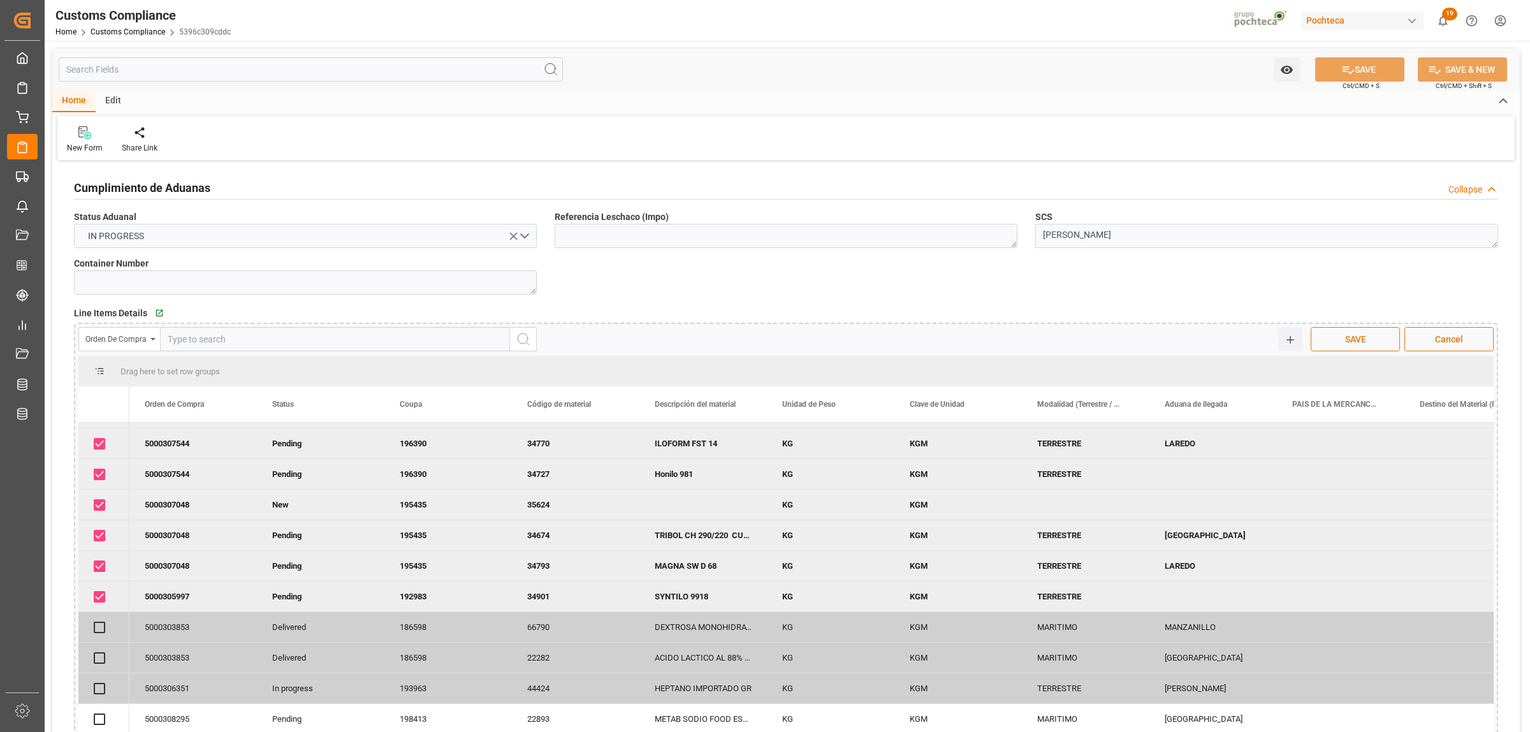
click at [1223, 338] on span "SAVE" at bounding box center [1355, 339] width 34 height 13
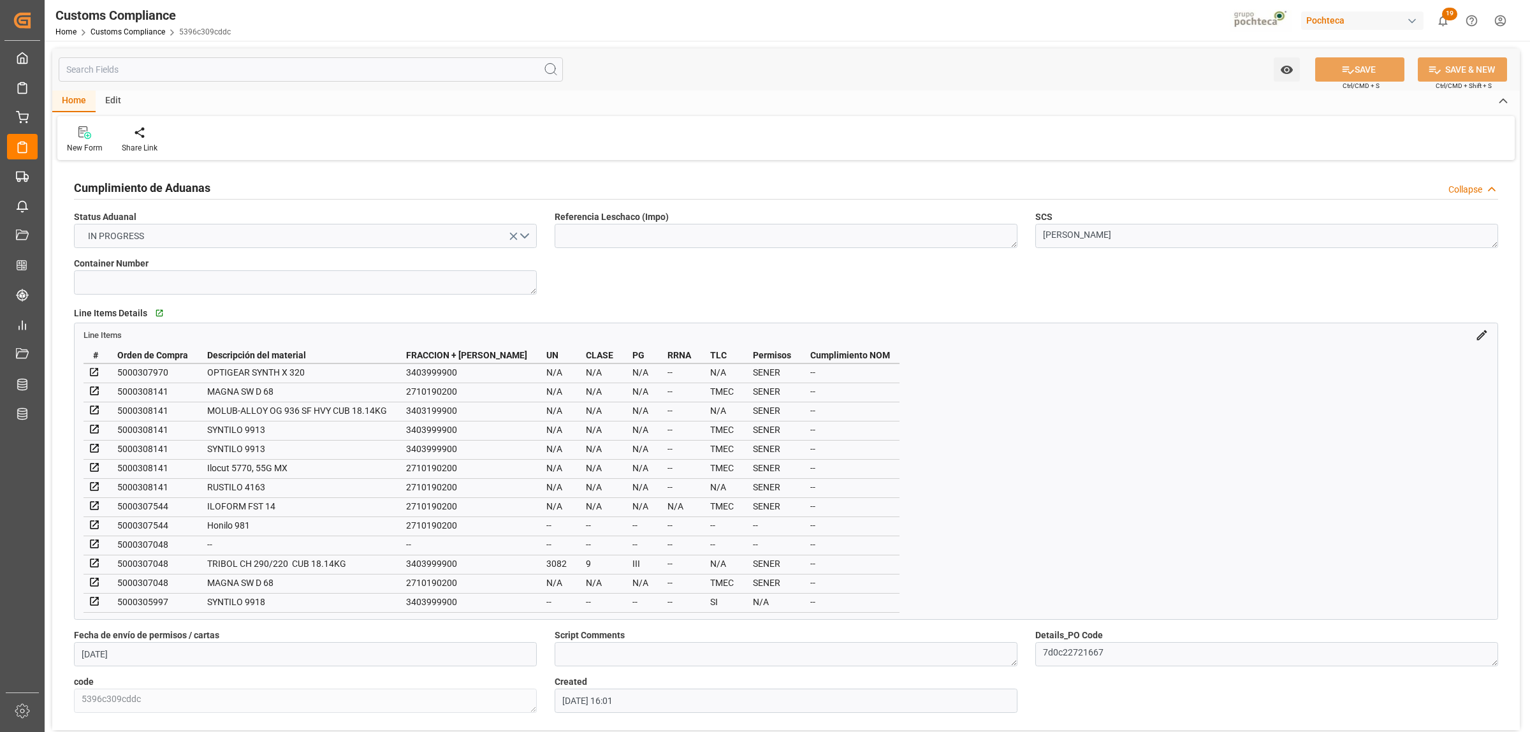
click at [94, 542] on icon at bounding box center [94, 543] width 11 height 11
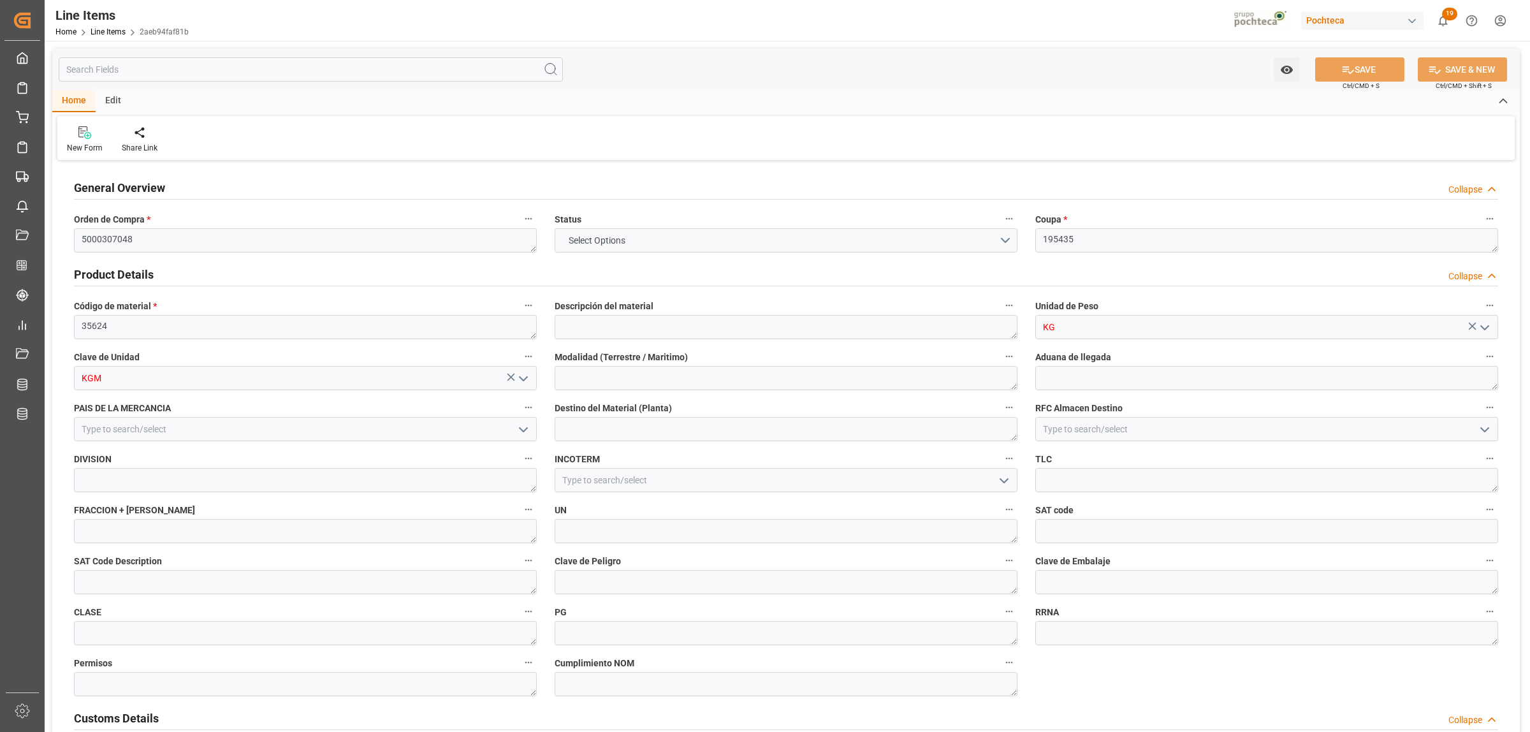
type input "0"
type input "30"
click at [625, 329] on textarea at bounding box center [785, 327] width 463 height 24
paste textarea "OPTIGEAR SYNTHETIC 800/320"
type textarea "OPTIGEAR SYNTHETIC 800/320"
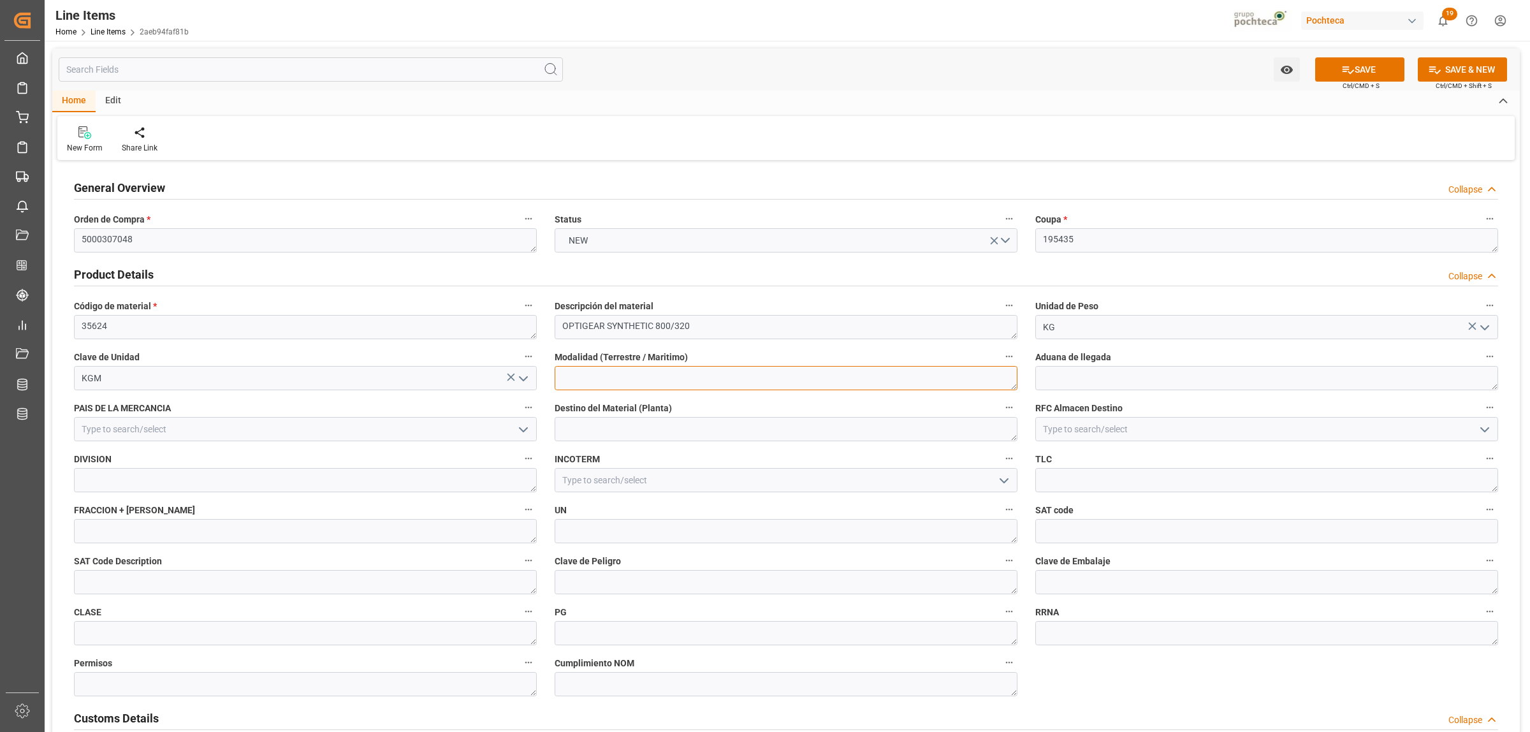
click at [607, 384] on textarea at bounding box center [785, 378] width 463 height 24
paste textarea "OPTIGEAR SYNTHETIC 800/320"
click at [703, 386] on textarea "OPTIGEAR SYNTHETIC 800/320" at bounding box center [785, 378] width 463 height 24
drag, startPoint x: 698, startPoint y: 380, endPoint x: 555, endPoint y: 379, distance: 142.8
click at [555, 379] on textarea "OPTIGEAR SYNTHETIC 800/320" at bounding box center [785, 378] width 463 height 24
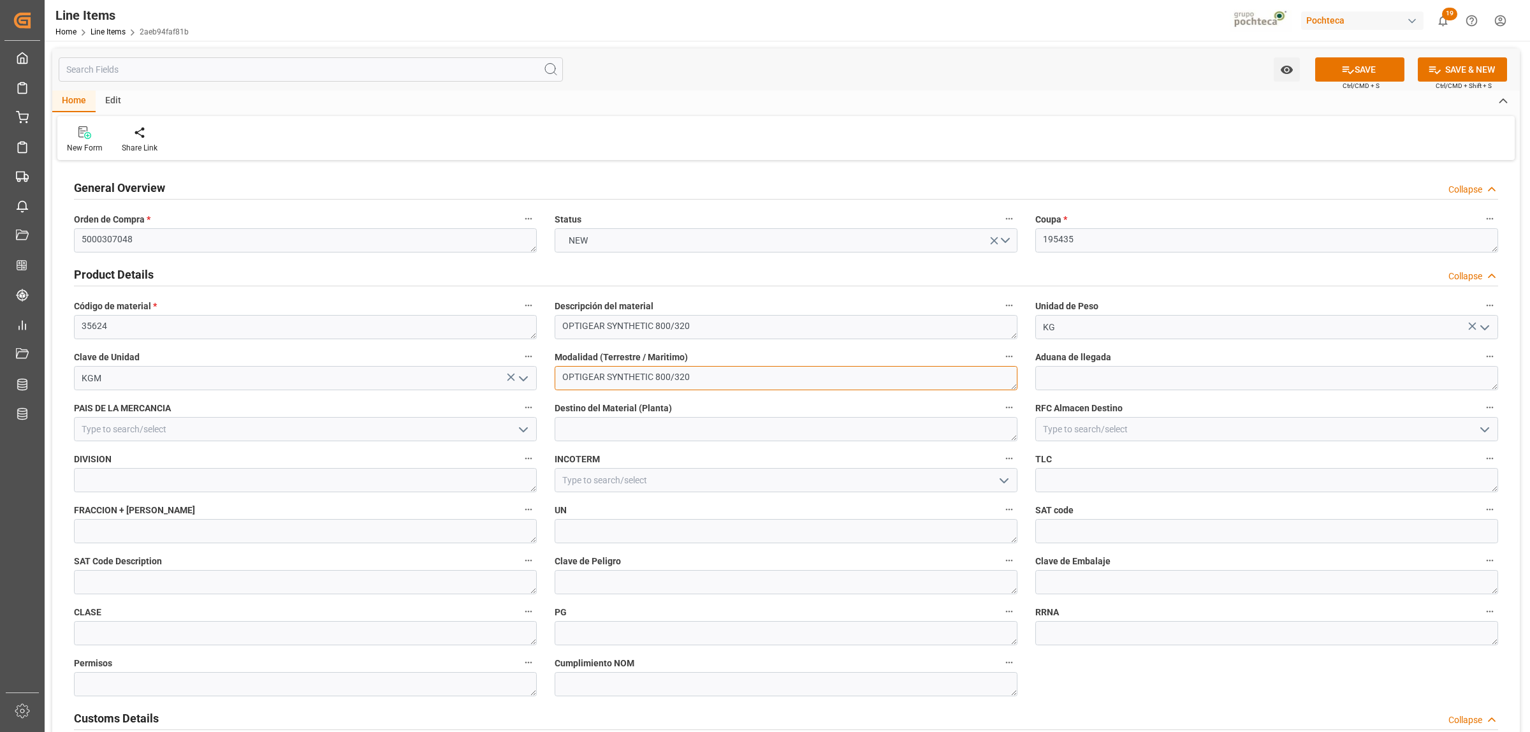
click at [702, 380] on textarea "OPTIGEAR SYNTHETIC 800/320" at bounding box center [785, 378] width 463 height 24
paste textarea "OPTIGEAR SYNTHETIC 800/320"
type textarea "O"
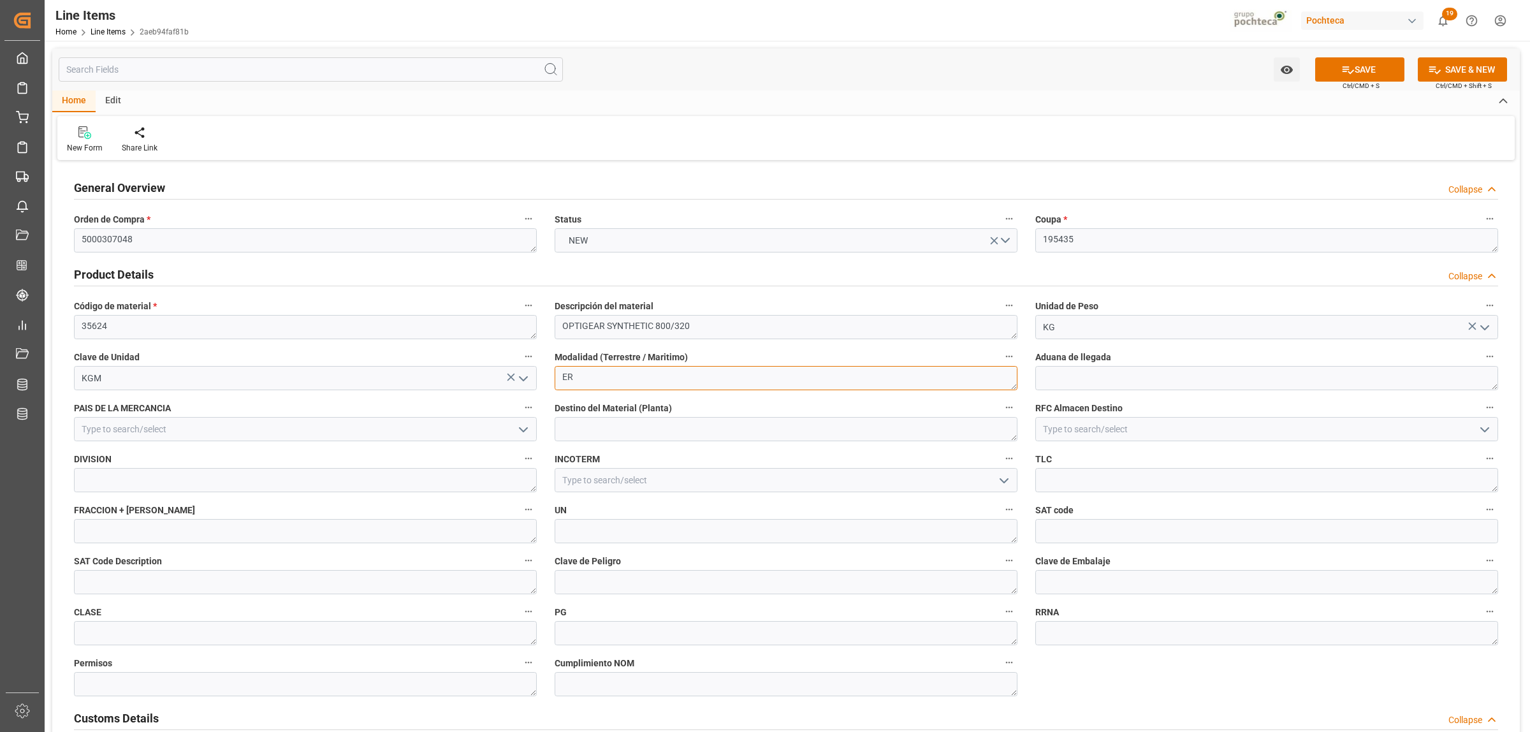
type textarea "E"
type textarea "T"
type textarea "R"
type textarea "TERRESTRE"
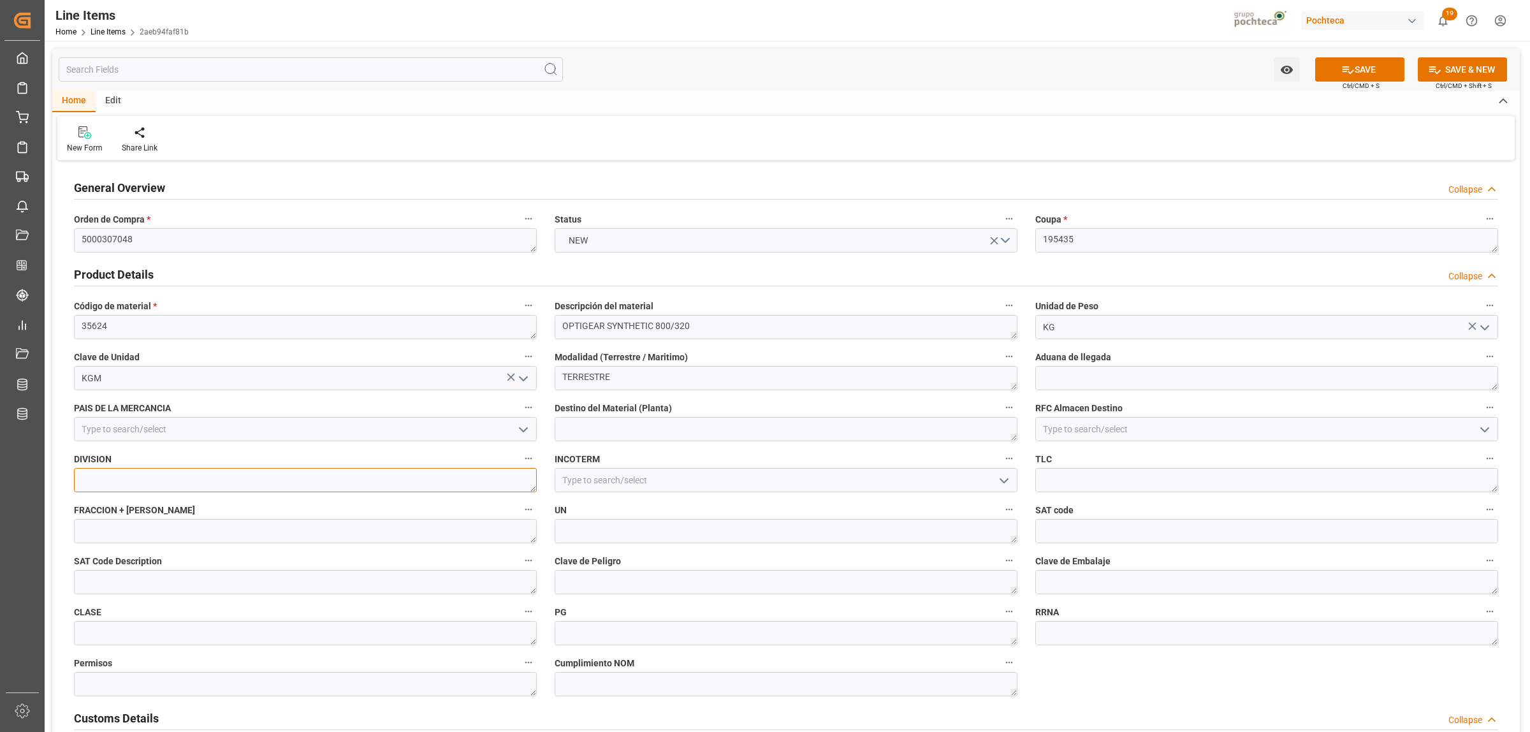
click at [258, 481] on textarea at bounding box center [305, 480] width 463 height 24
type textarea "U"
click at [148, 478] on textarea "LUBRICARTES" at bounding box center [305, 480] width 463 height 24
click at [126, 482] on textarea "LUBRICARTES" at bounding box center [305, 480] width 463 height 24
drag, startPoint x: 202, startPoint y: 467, endPoint x: 52, endPoint y: 468, distance: 150.4
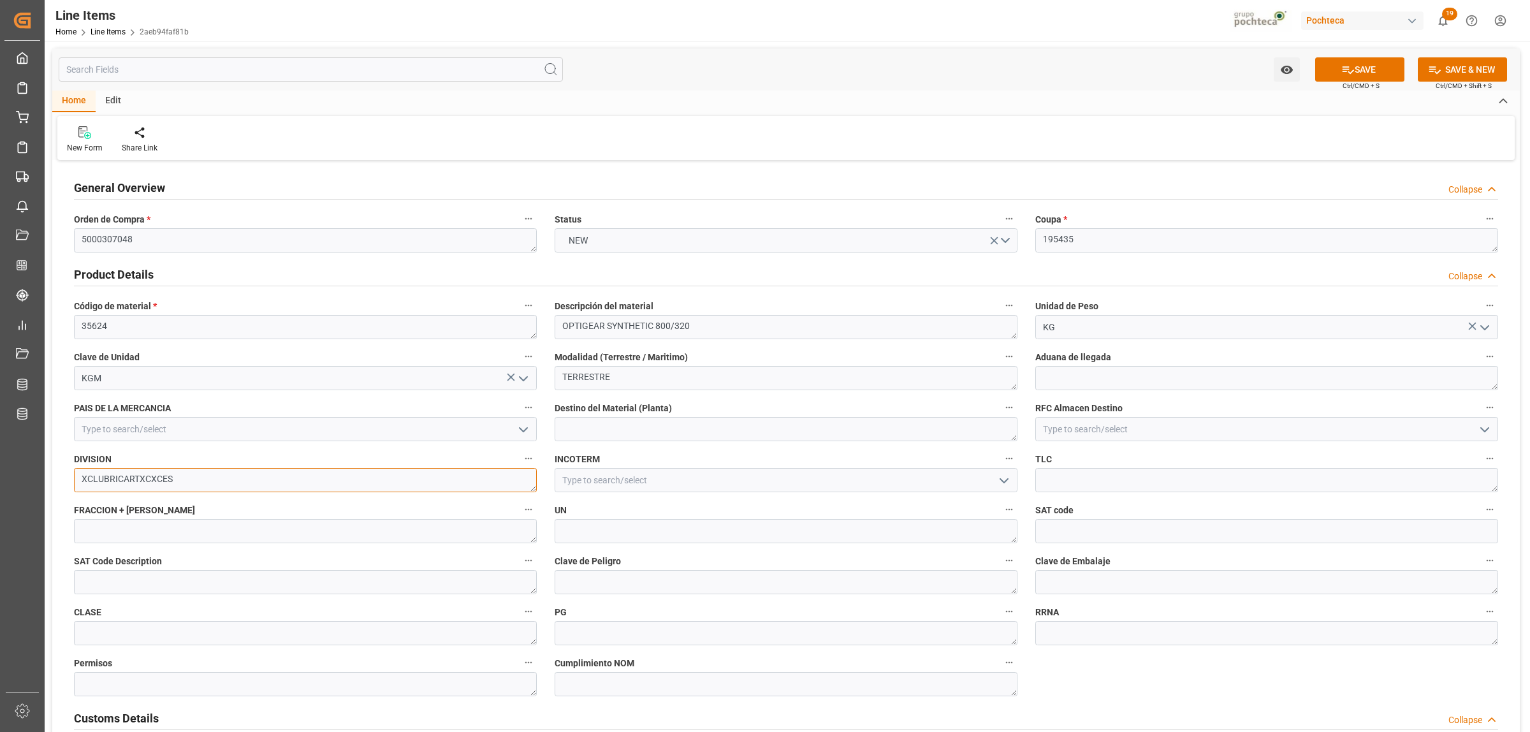
type textarea "LUBRICANTES"
click at [184, 536] on textarea at bounding box center [305, 531] width 463 height 24
paste textarea "3403999900"
type textarea "3403999900"
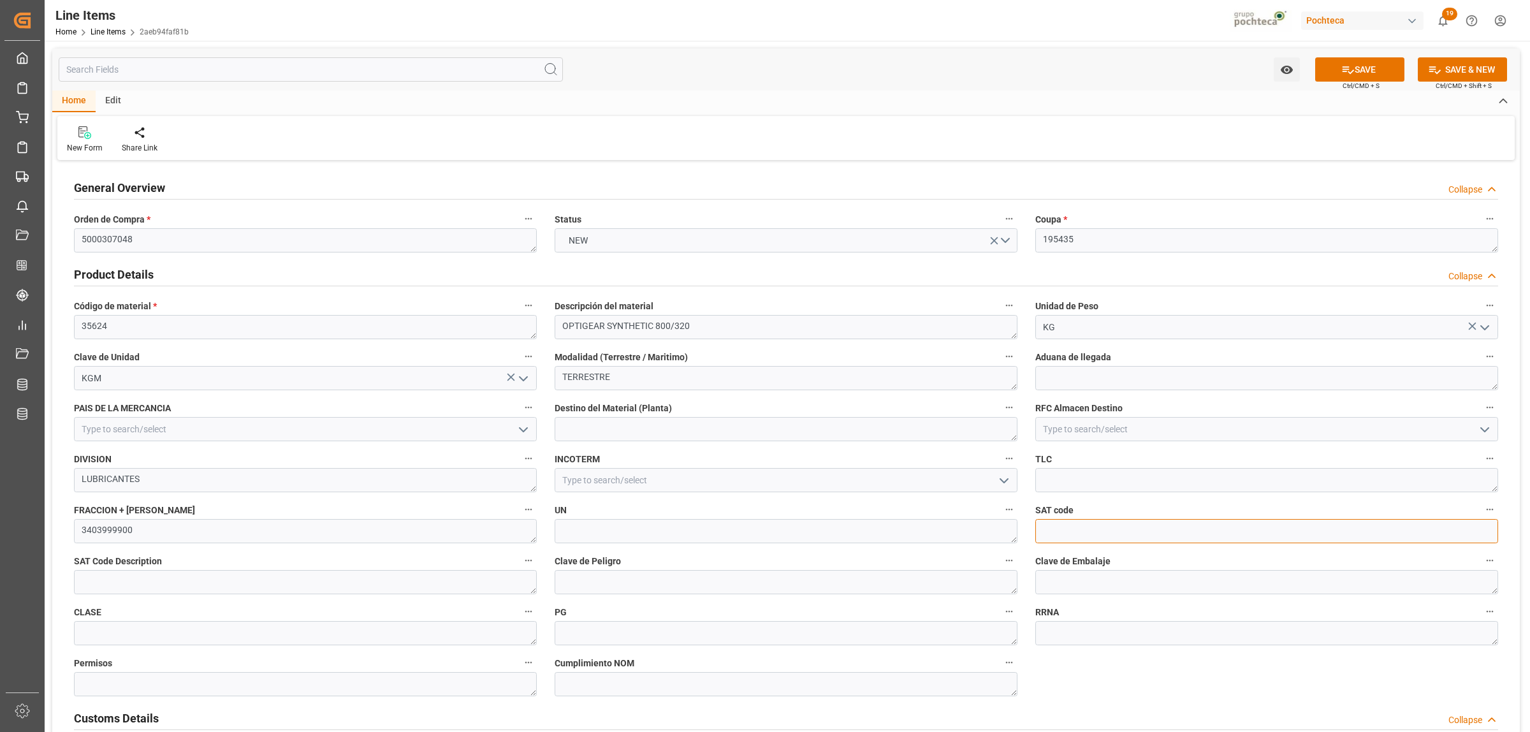
click at [1087, 534] on input at bounding box center [1266, 531] width 463 height 24
paste input "15121500"
type input "15121500"
click at [145, 584] on textarea at bounding box center [305, 582] width 463 height 24
paste textarea "PREPARACION LUBRICANTE SINTETICA"
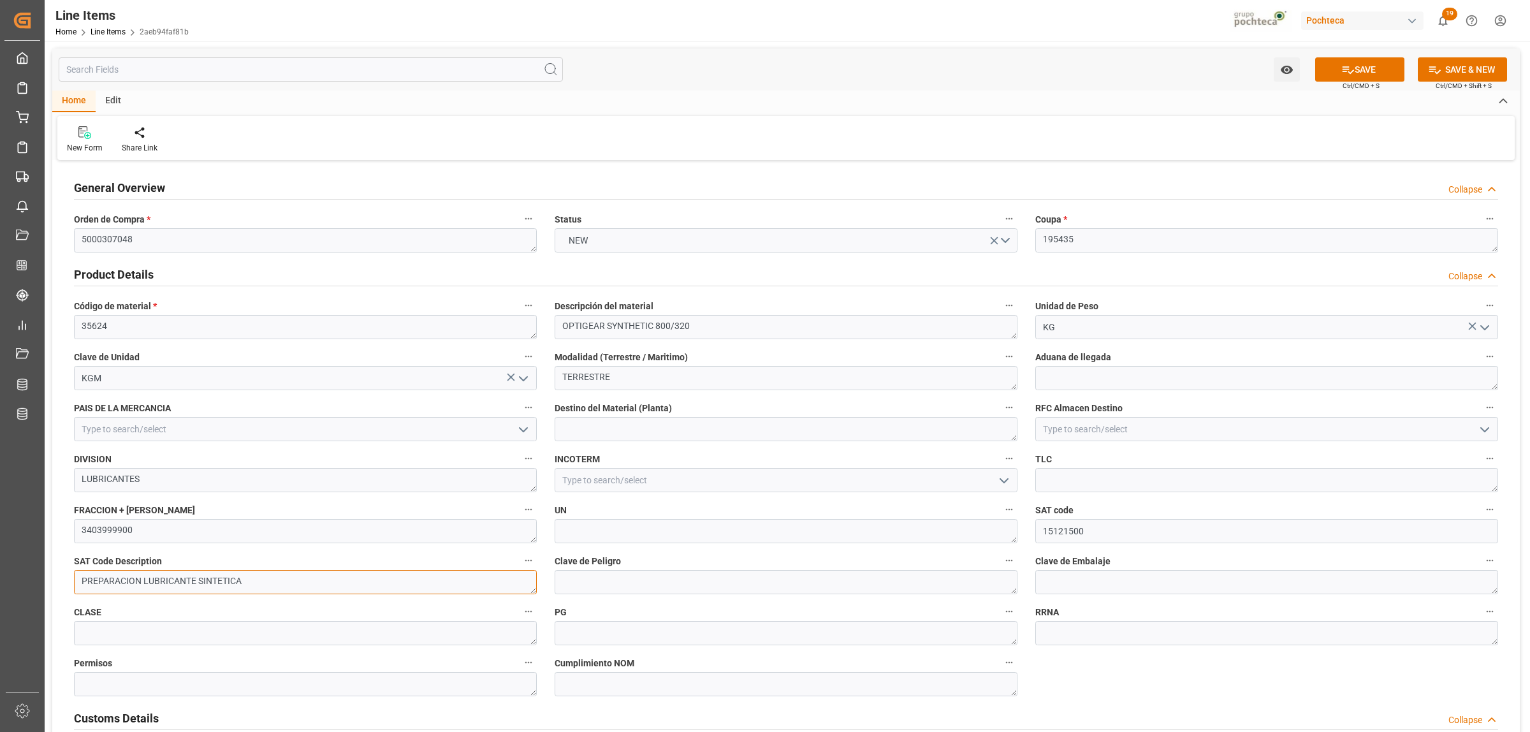
type textarea "PREPARACION LUBRICANTE SINTETICA"
click at [1006, 482] on icon "open menu" at bounding box center [1003, 480] width 15 height 15
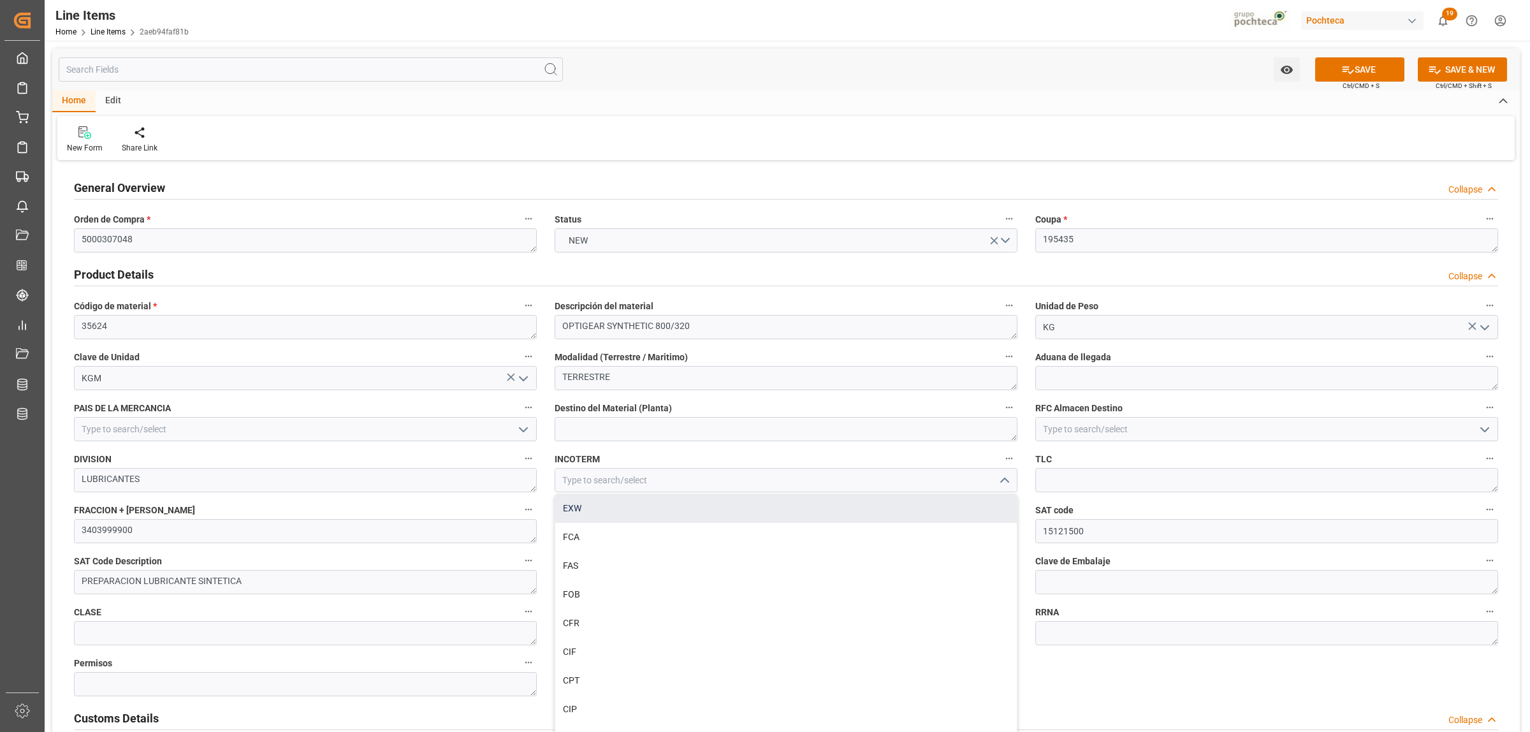
click at [597, 505] on div "EXW" at bounding box center [785, 508] width 461 height 29
type input "EXW"
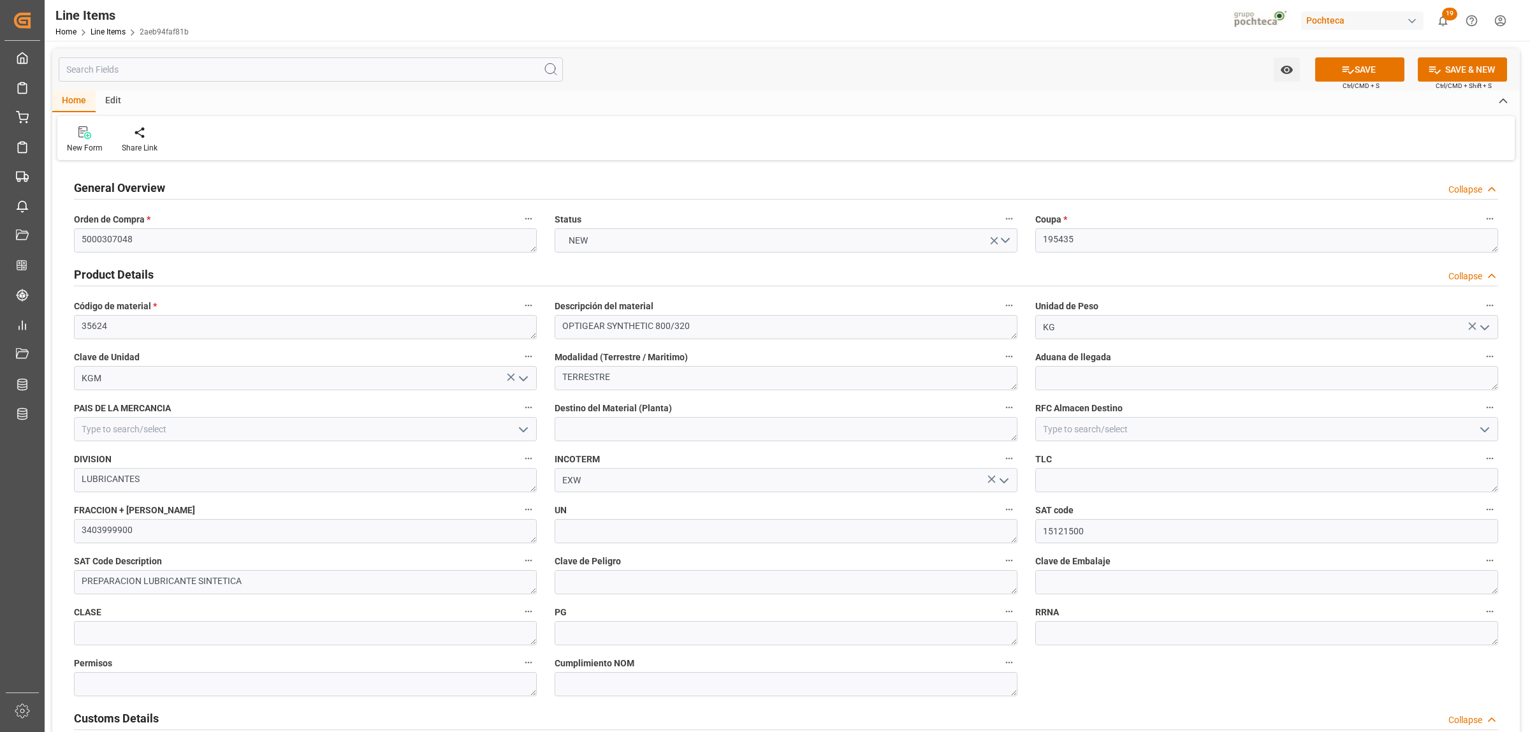
click at [1480, 426] on icon "open menu" at bounding box center [1484, 429] width 15 height 15
click at [1124, 463] on div "PMP950301S62" at bounding box center [1266, 457] width 461 height 29
type input "PMP950301S62"
click at [1345, 71] on icon at bounding box center [1347, 70] width 11 height 8
type textarea "PREPARACION LUBRICANTE SINTETICA"
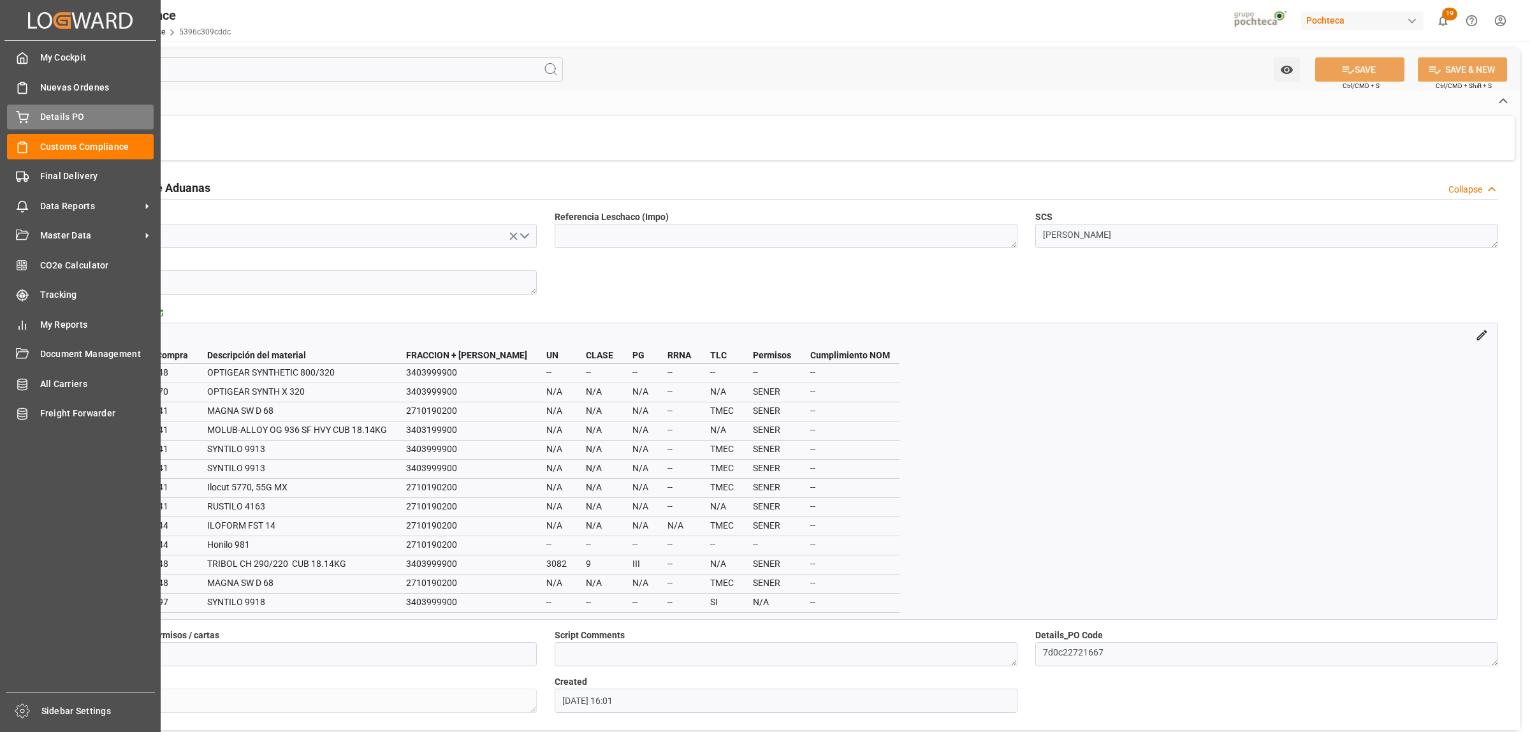
click at [58, 112] on span "Details PO" at bounding box center [97, 116] width 114 height 13
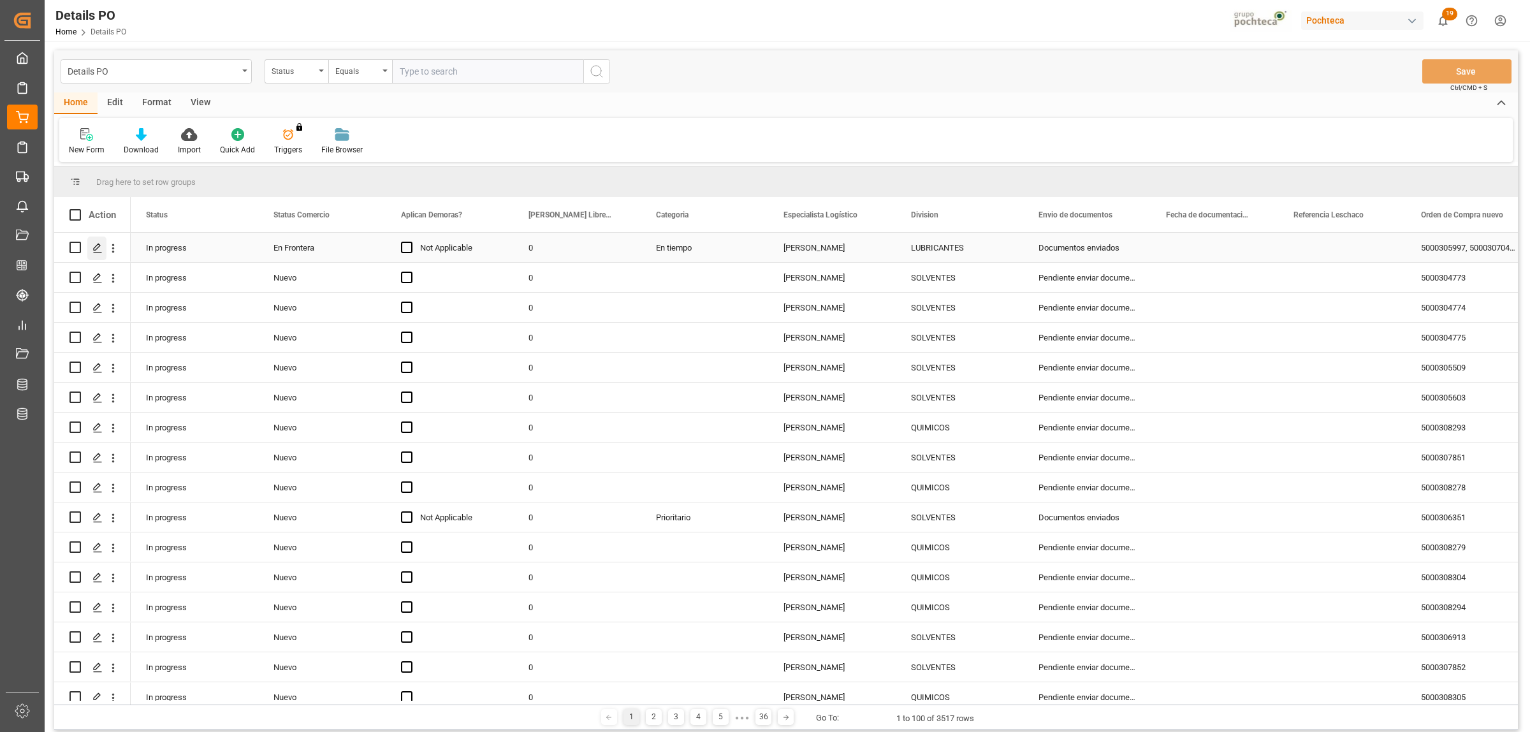
click at [98, 249] on icon "Press SPACE to select this row." at bounding box center [97, 248] width 10 height 10
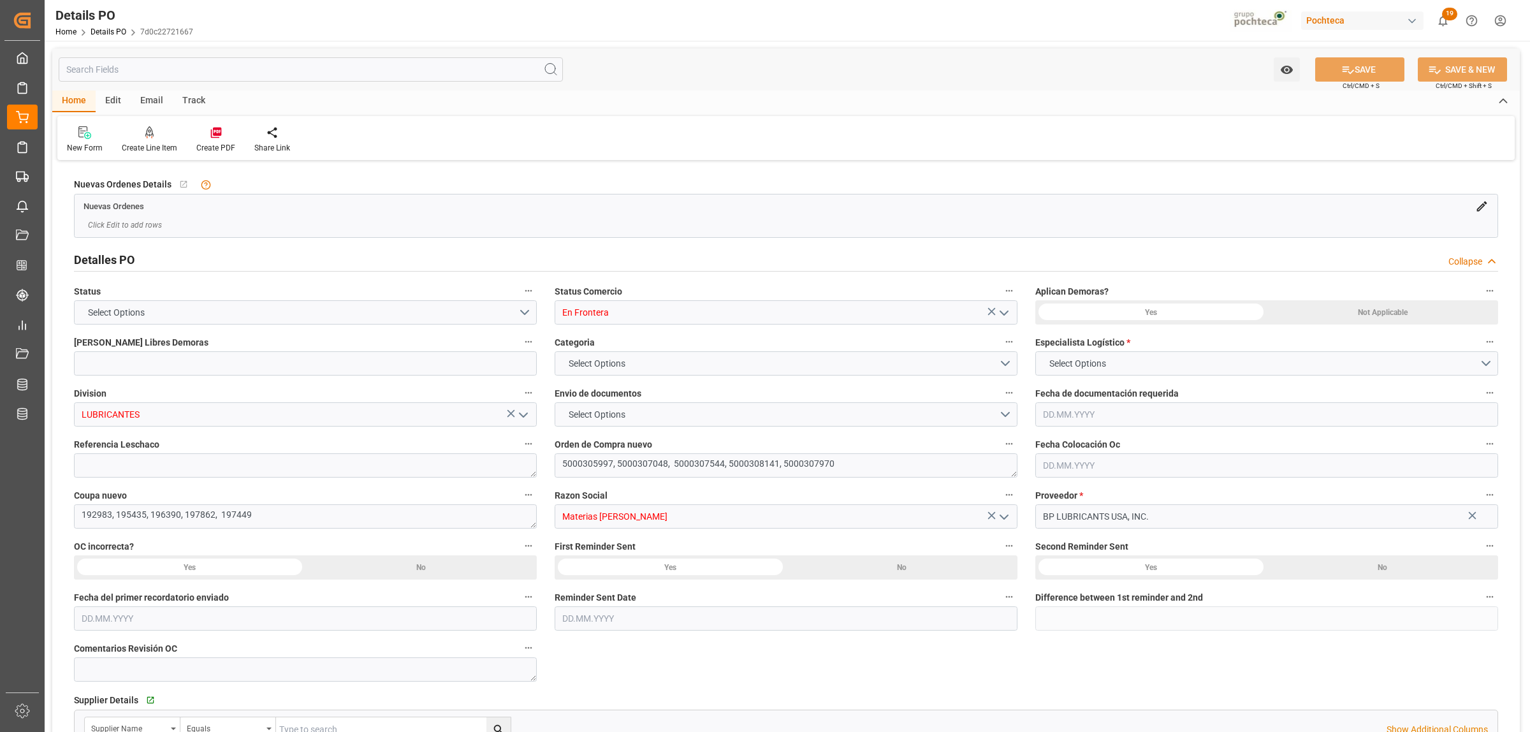
type input "0"
type input "13"
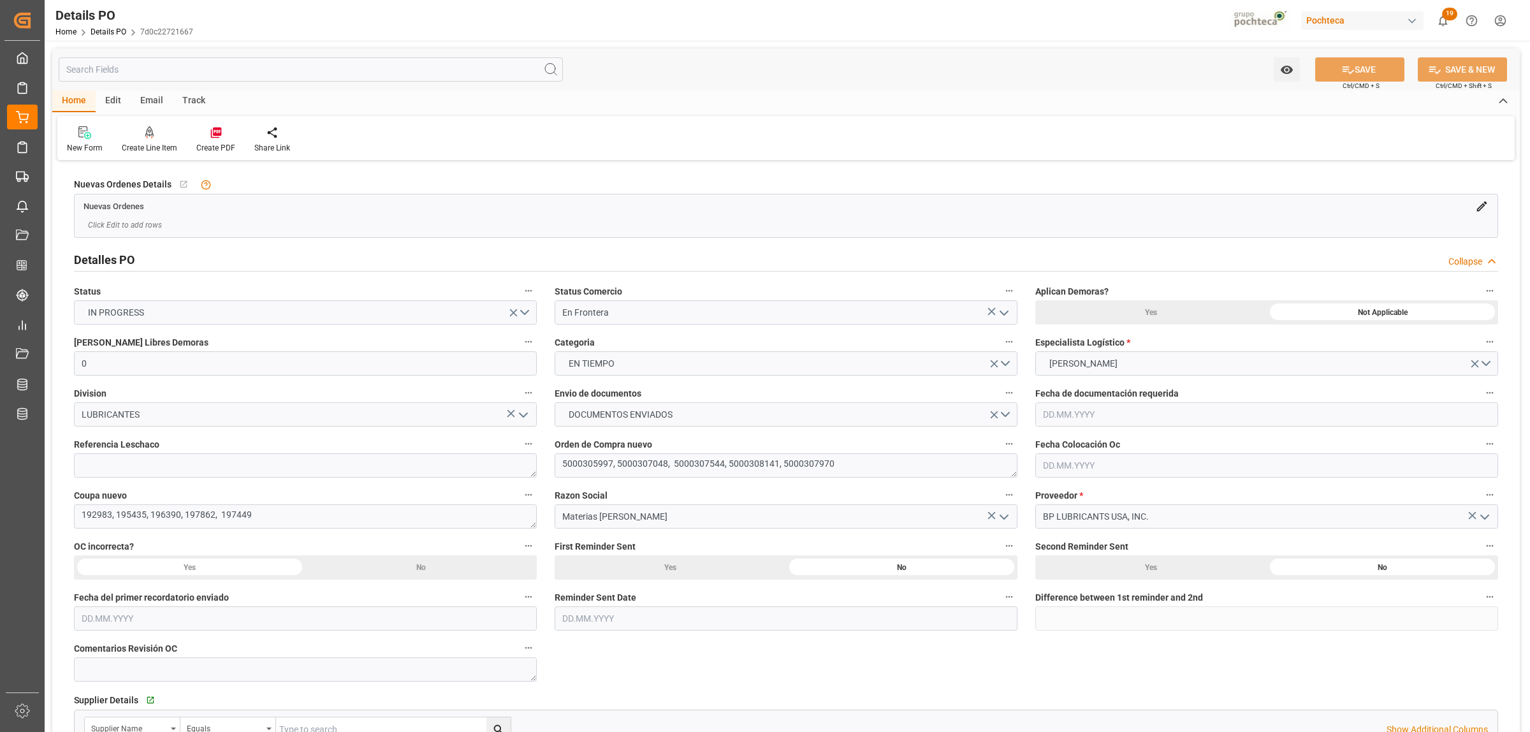
type input "[DATE]"
click at [124, 468] on textarea at bounding box center [305, 465] width 463 height 24
paste textarea "250906990059"
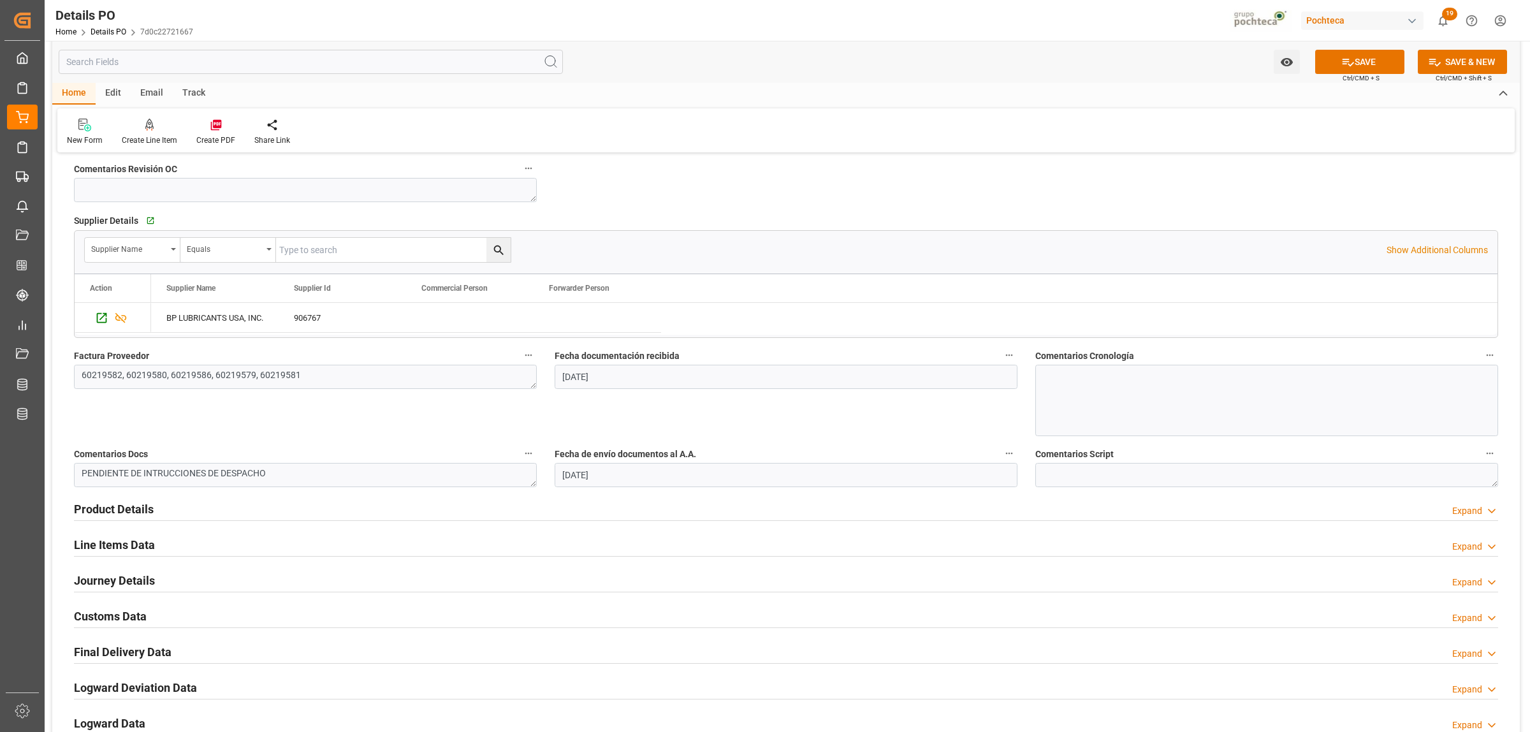
scroll to position [637, 0]
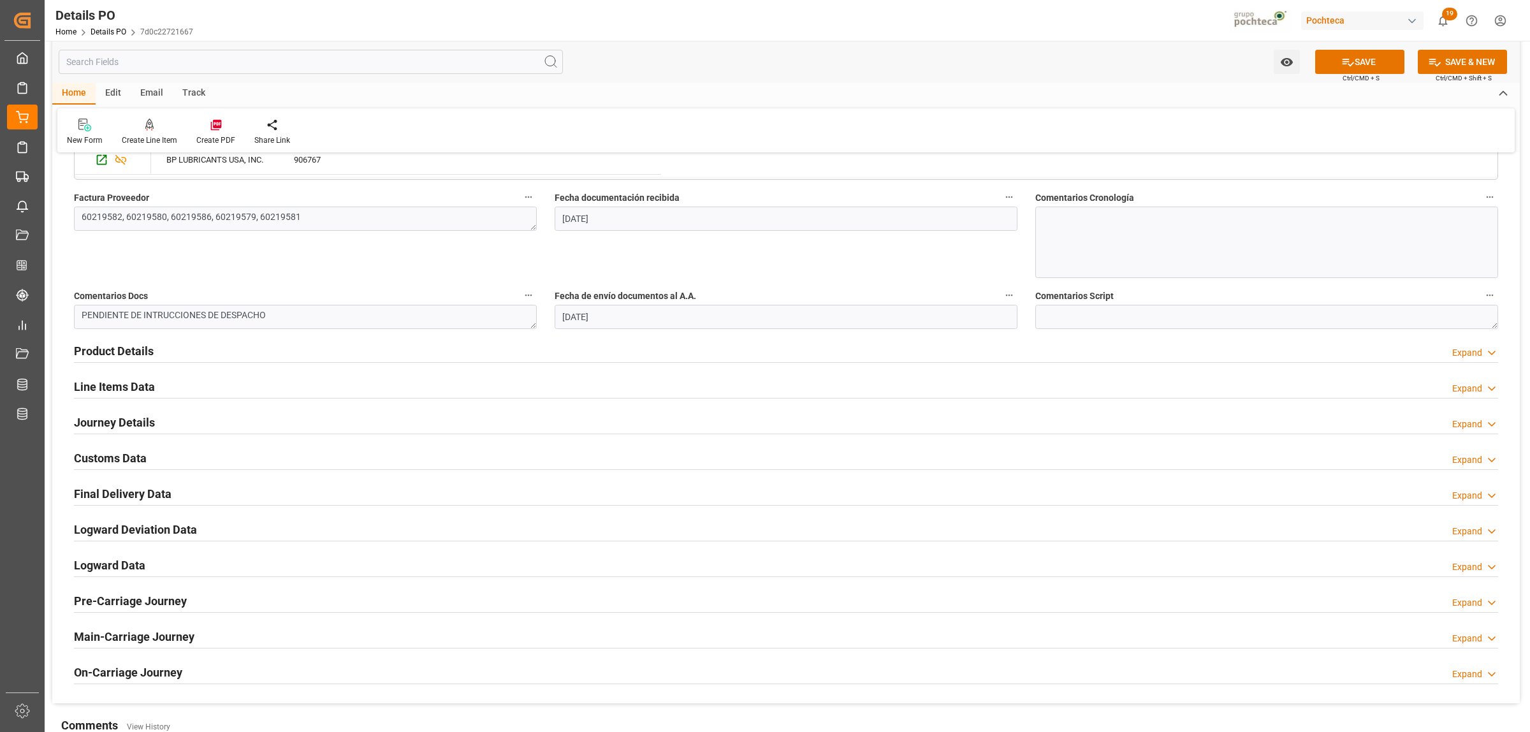
type textarea "250906990059"
click at [106, 387] on h2 "Line Items Data" at bounding box center [114, 386] width 81 height 17
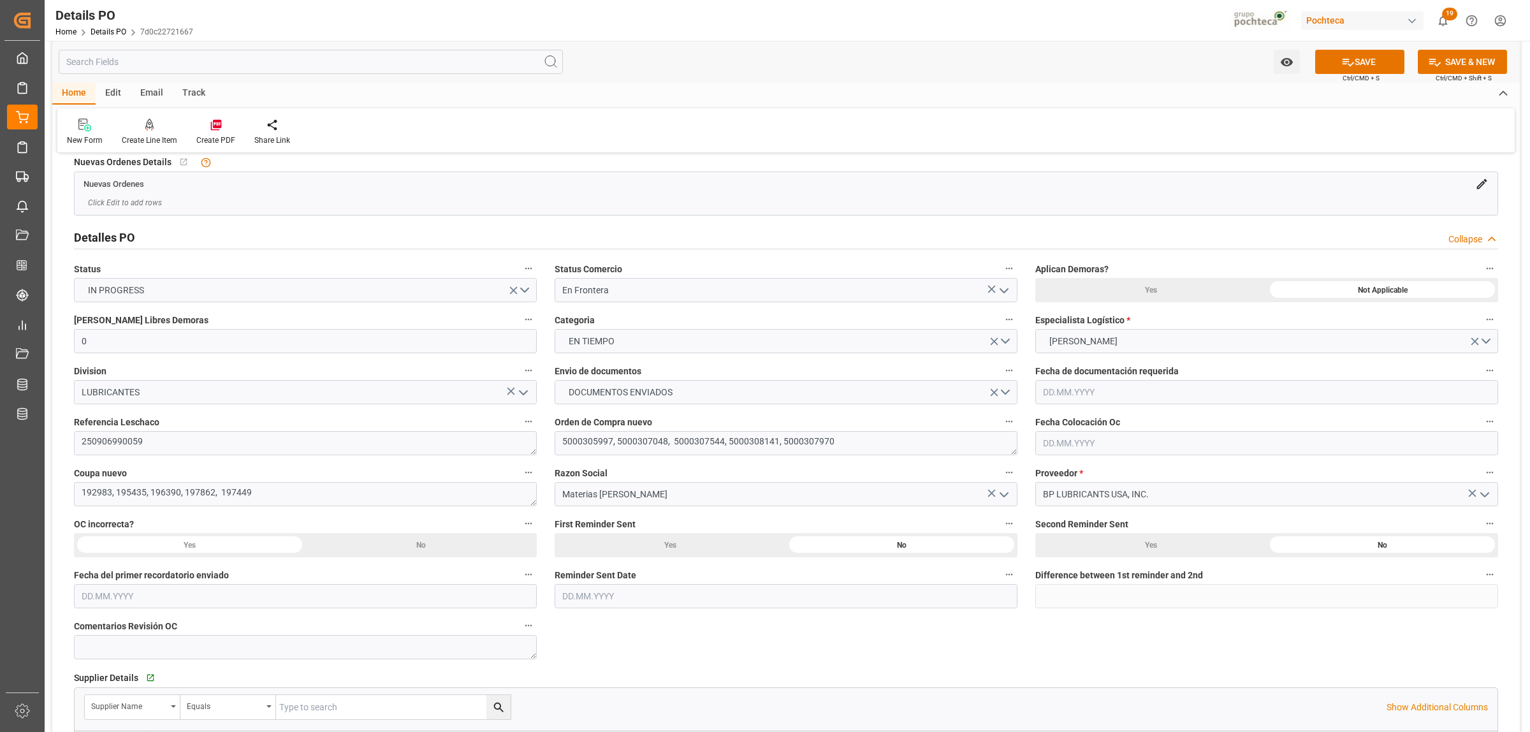
scroll to position [0, 0]
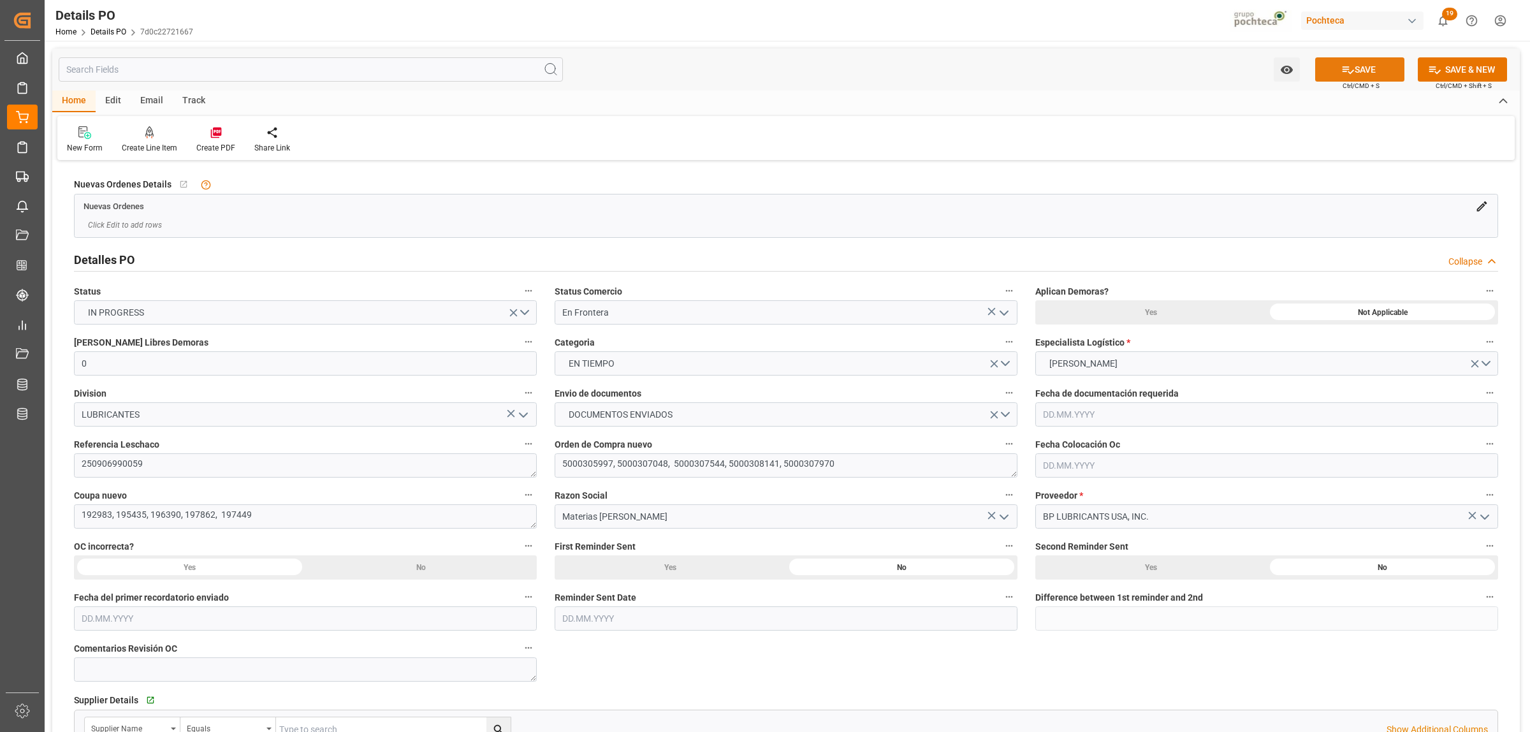
click at [1349, 75] on icon at bounding box center [1347, 69] width 13 height 13
click at [217, 131] on icon at bounding box center [216, 132] width 13 height 13
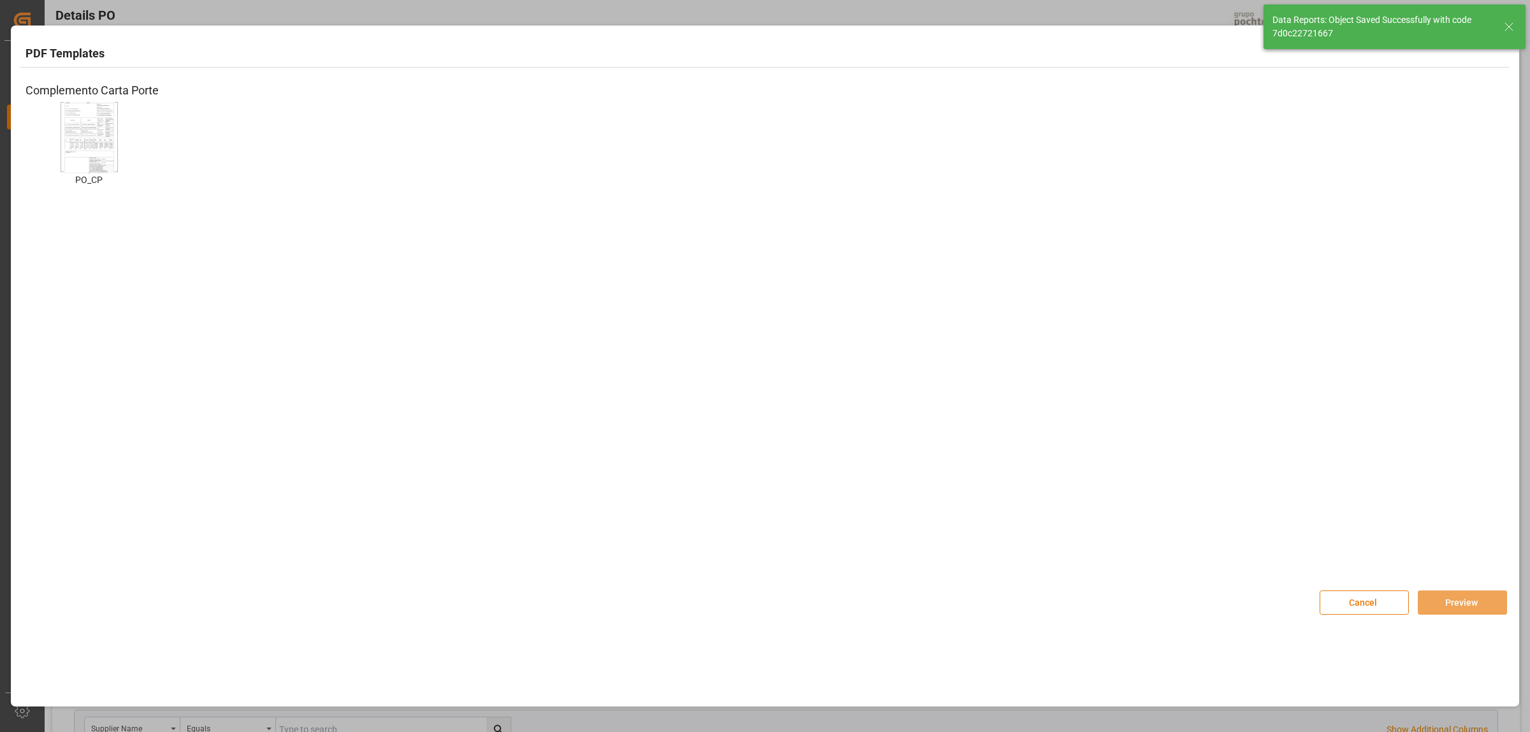
click at [1380, 605] on button "Cancel" at bounding box center [1363, 602] width 89 height 24
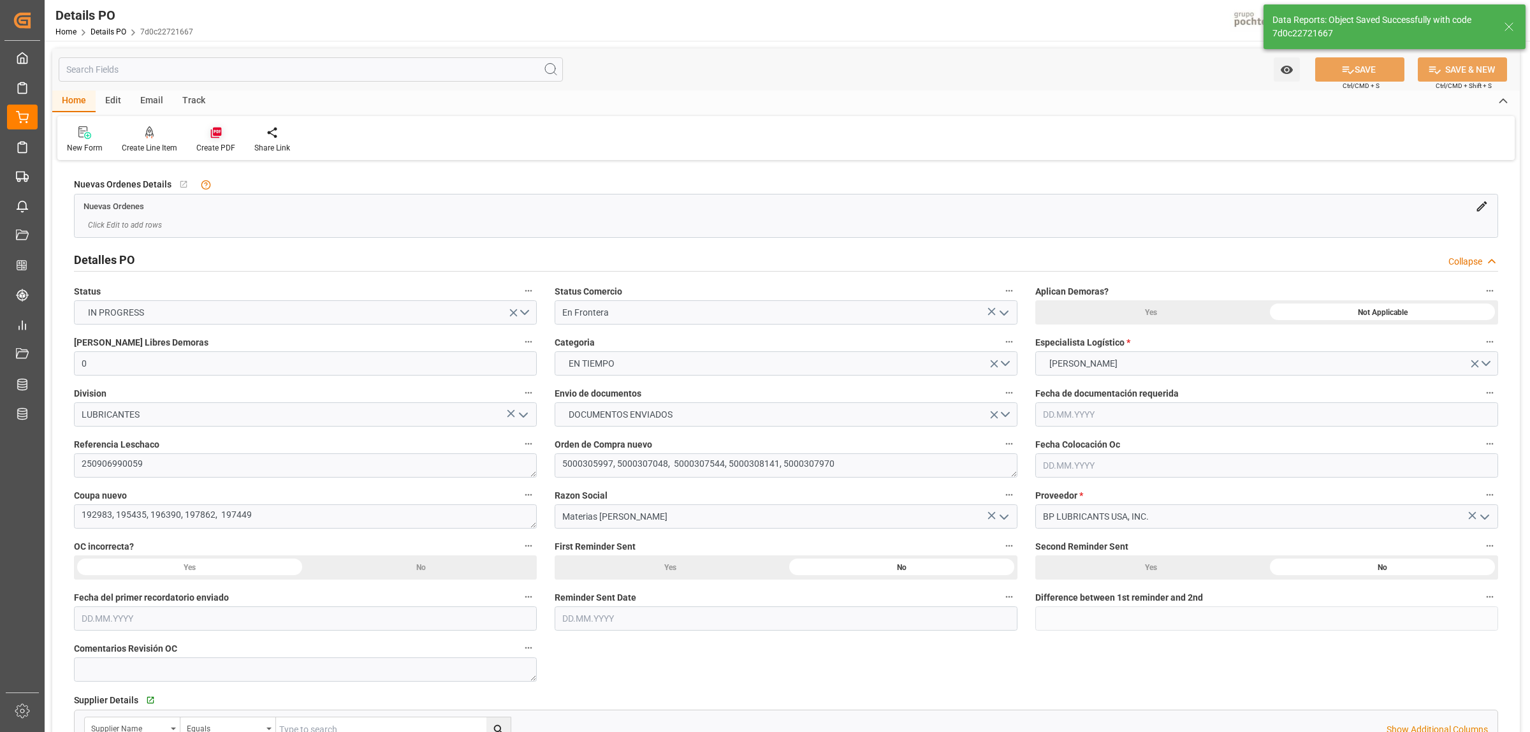
click at [220, 136] on icon at bounding box center [216, 132] width 13 height 13
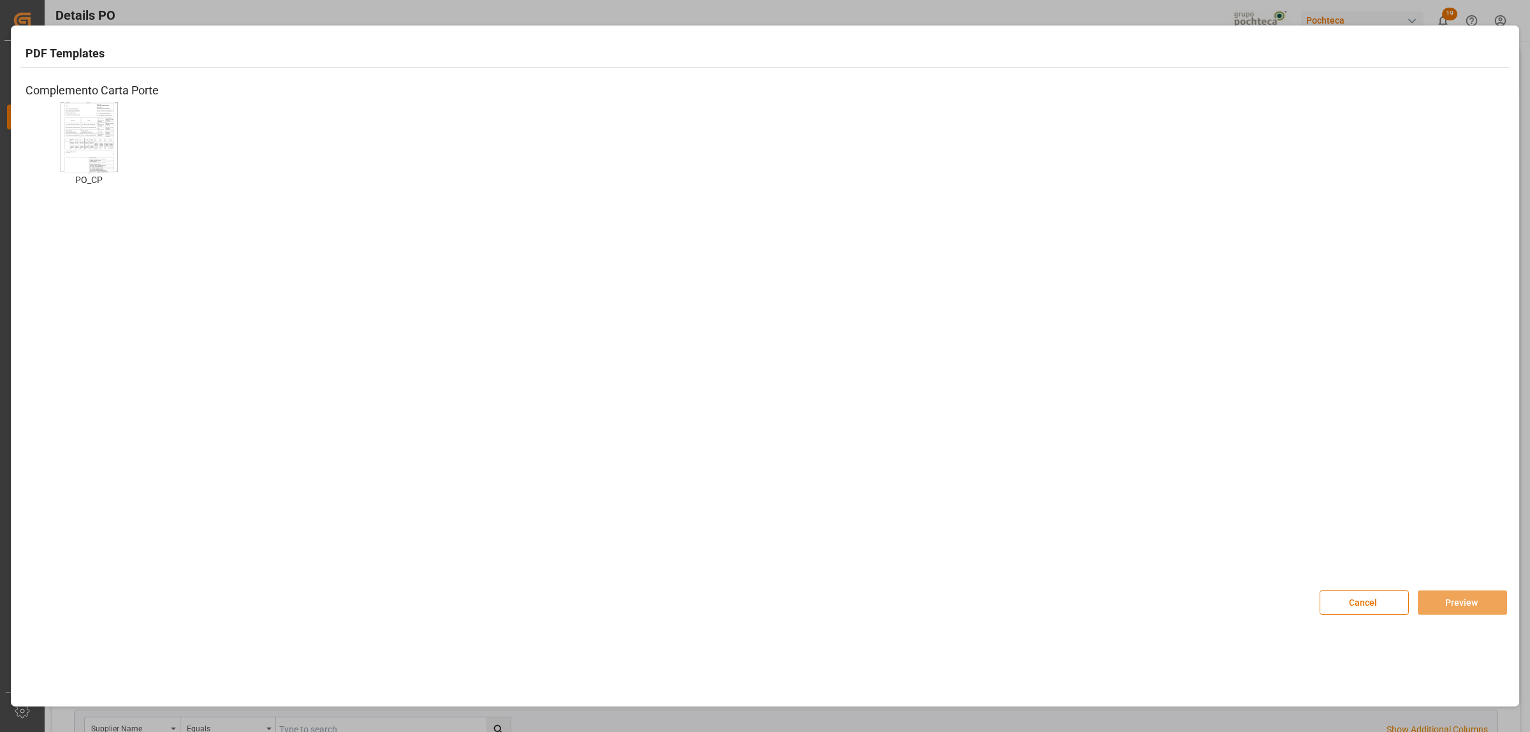
click at [105, 157] on img at bounding box center [89, 137] width 51 height 72
click at [1463, 609] on button "Preview" at bounding box center [1461, 602] width 89 height 24
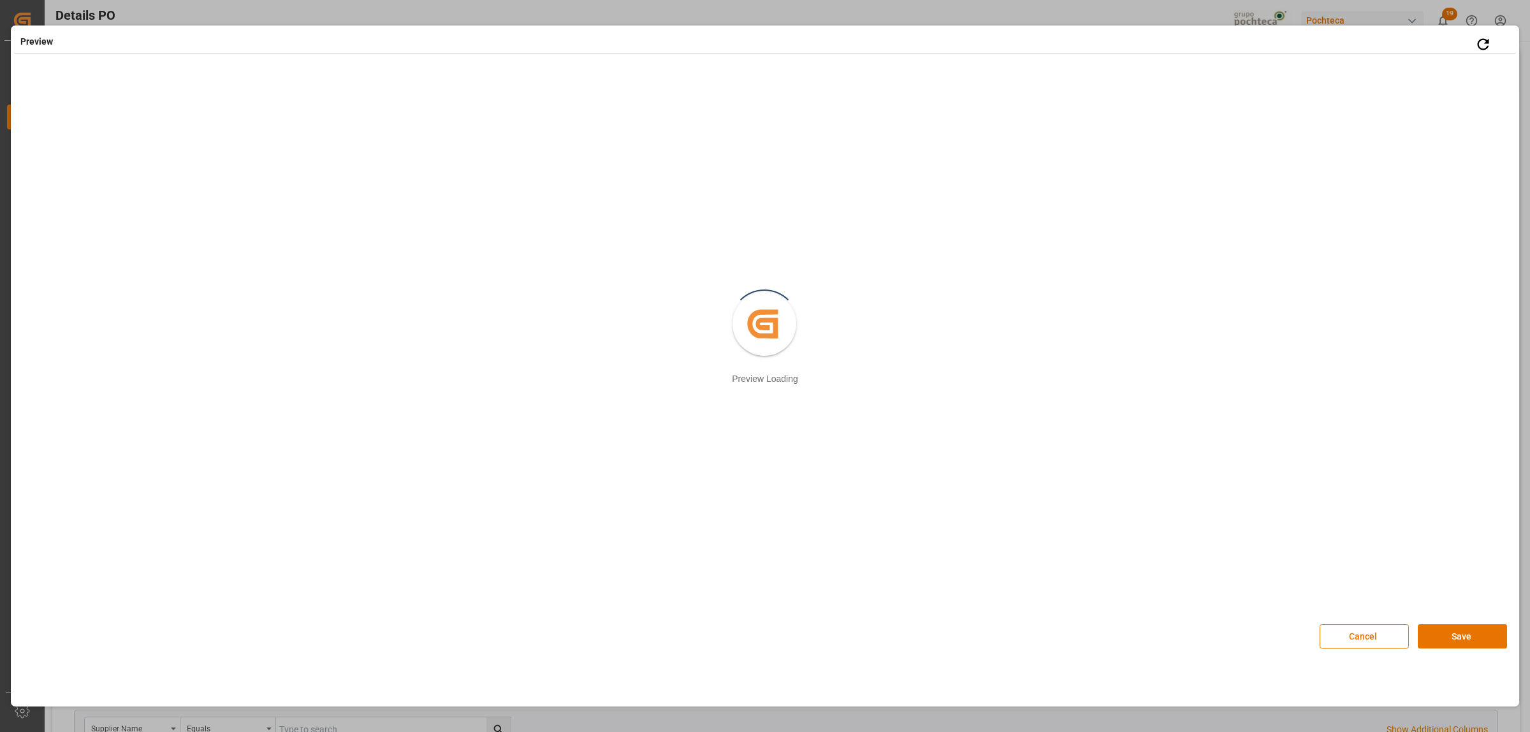
click at [1449, 634] on button "Save" at bounding box center [1461, 636] width 89 height 24
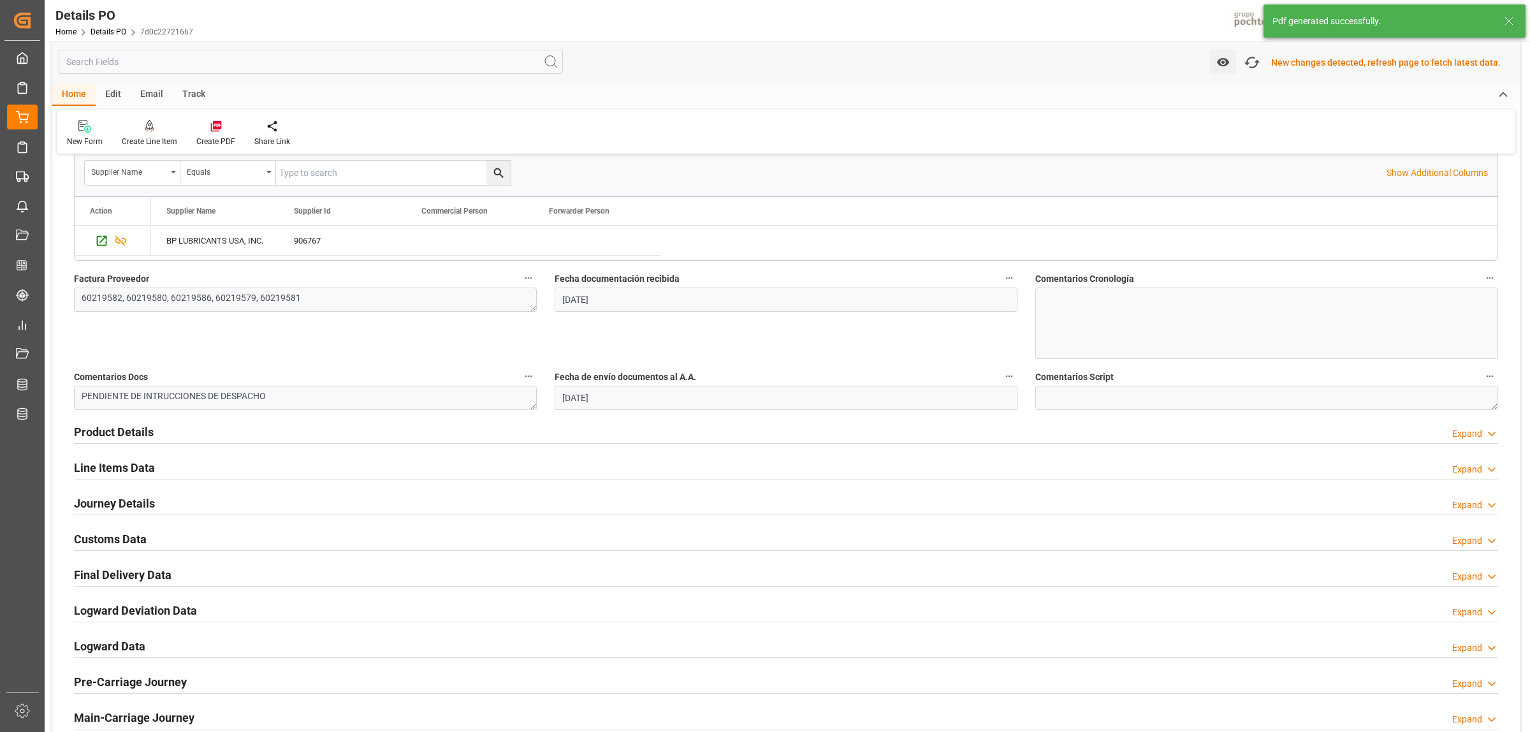
scroll to position [718, 0]
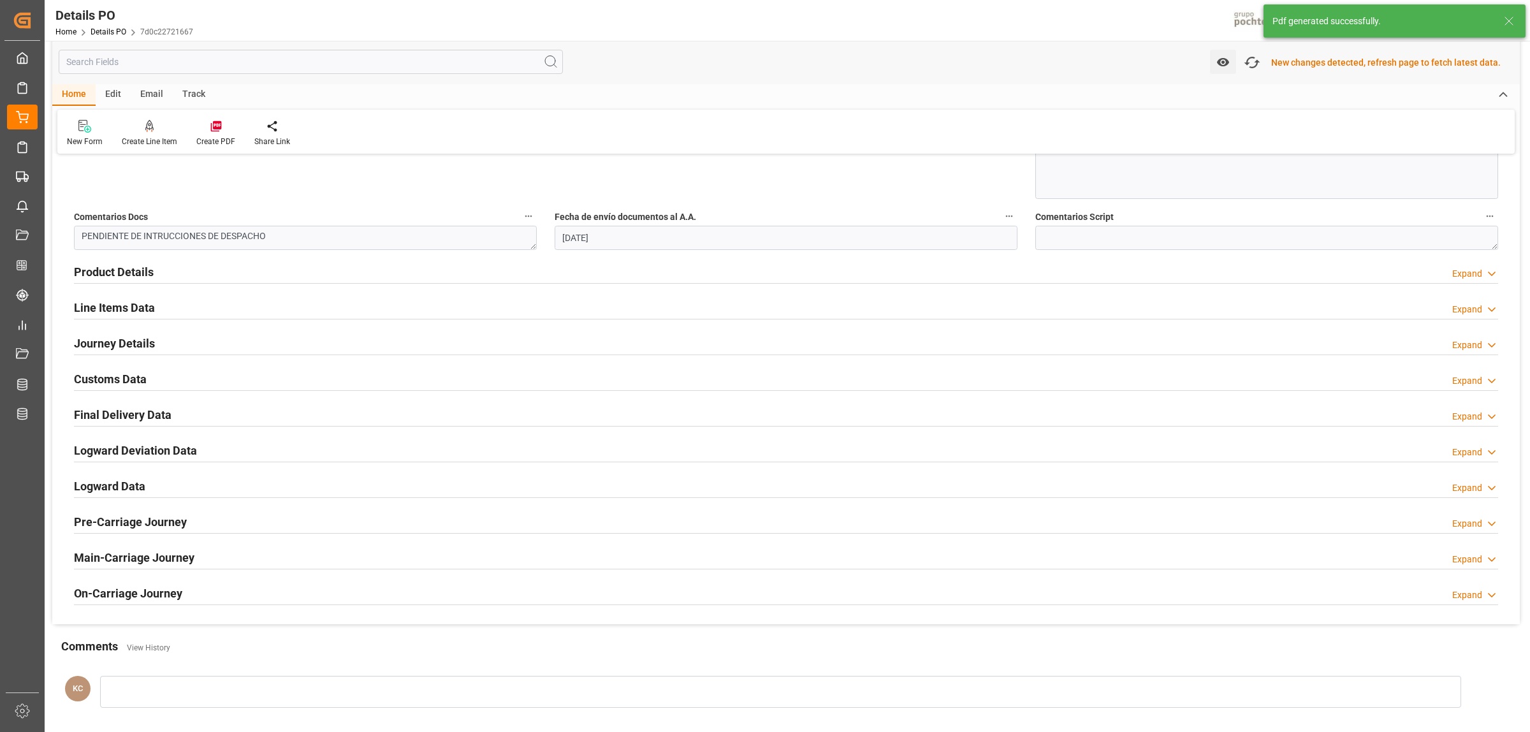
click at [125, 378] on h2 "Customs Data" at bounding box center [110, 378] width 73 height 17
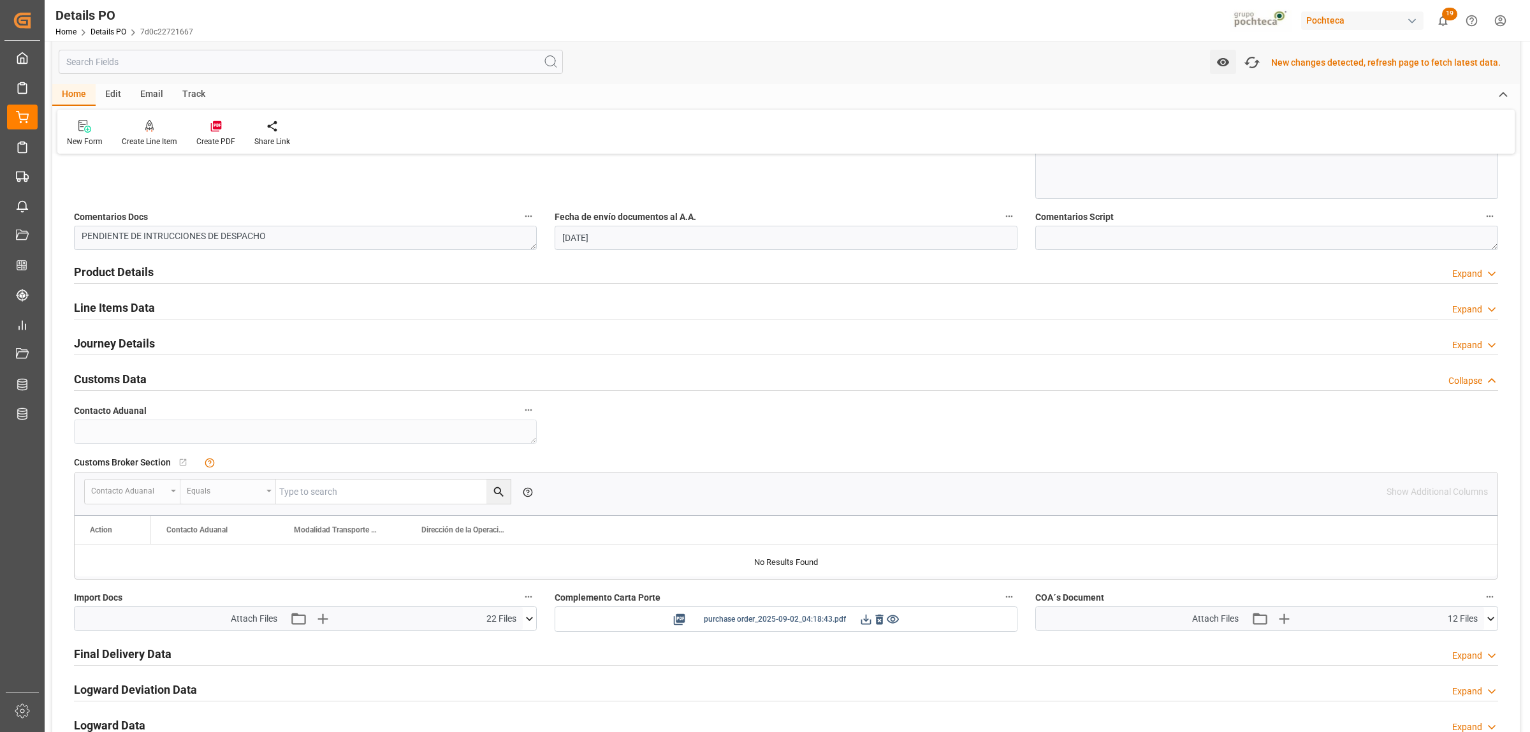
click at [862, 625] on icon at bounding box center [865, 618] width 13 height 13
